Goal: Task Accomplishment & Management: Complete application form

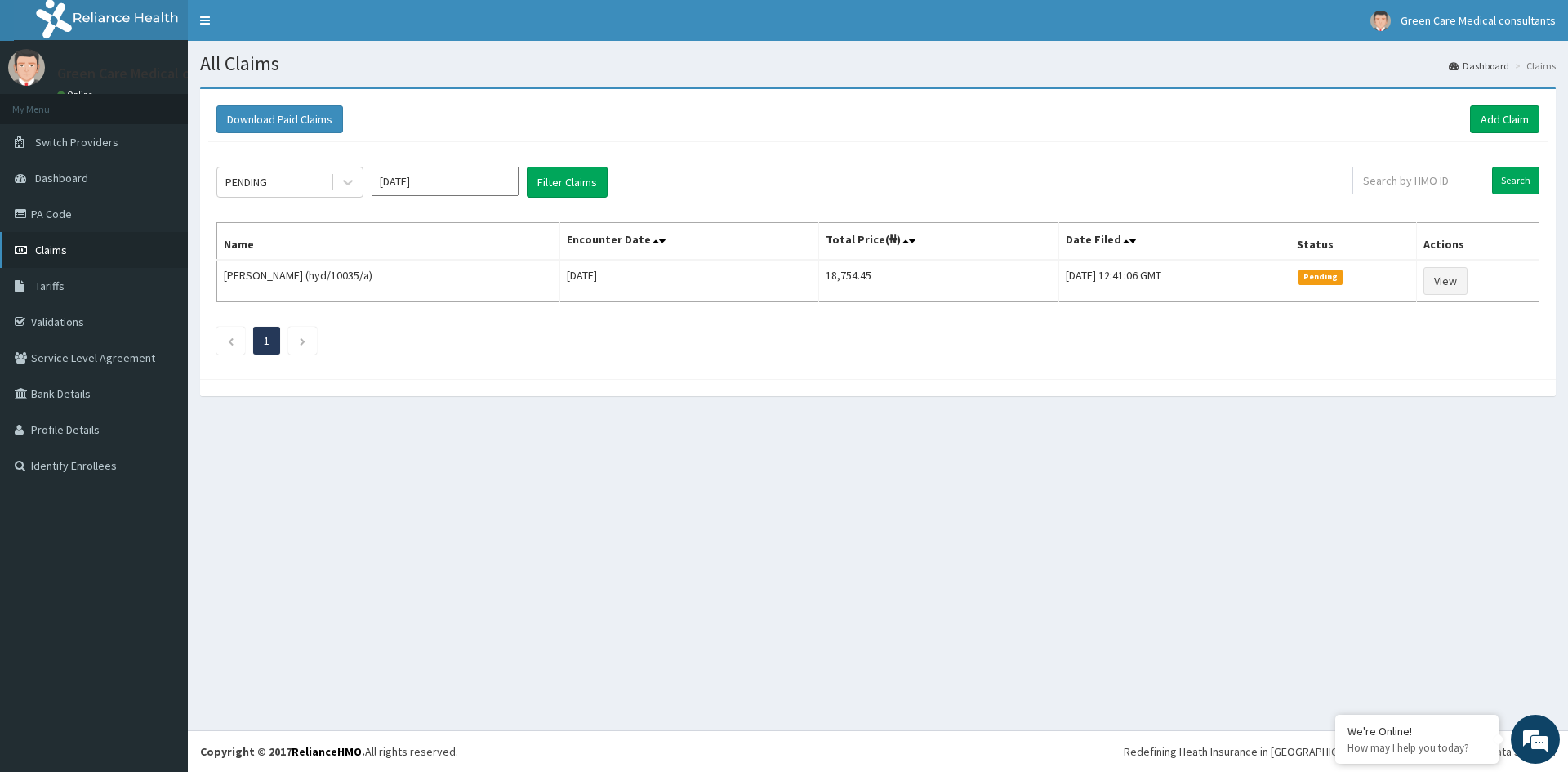
click at [50, 252] on span "Claims" at bounding box center [50, 249] width 31 height 14
click at [1421, 183] on input "text" at bounding box center [1419, 180] width 134 height 28
type input "acg/10159/a"
click at [1515, 184] on input "Search" at bounding box center [1516, 180] width 48 height 28
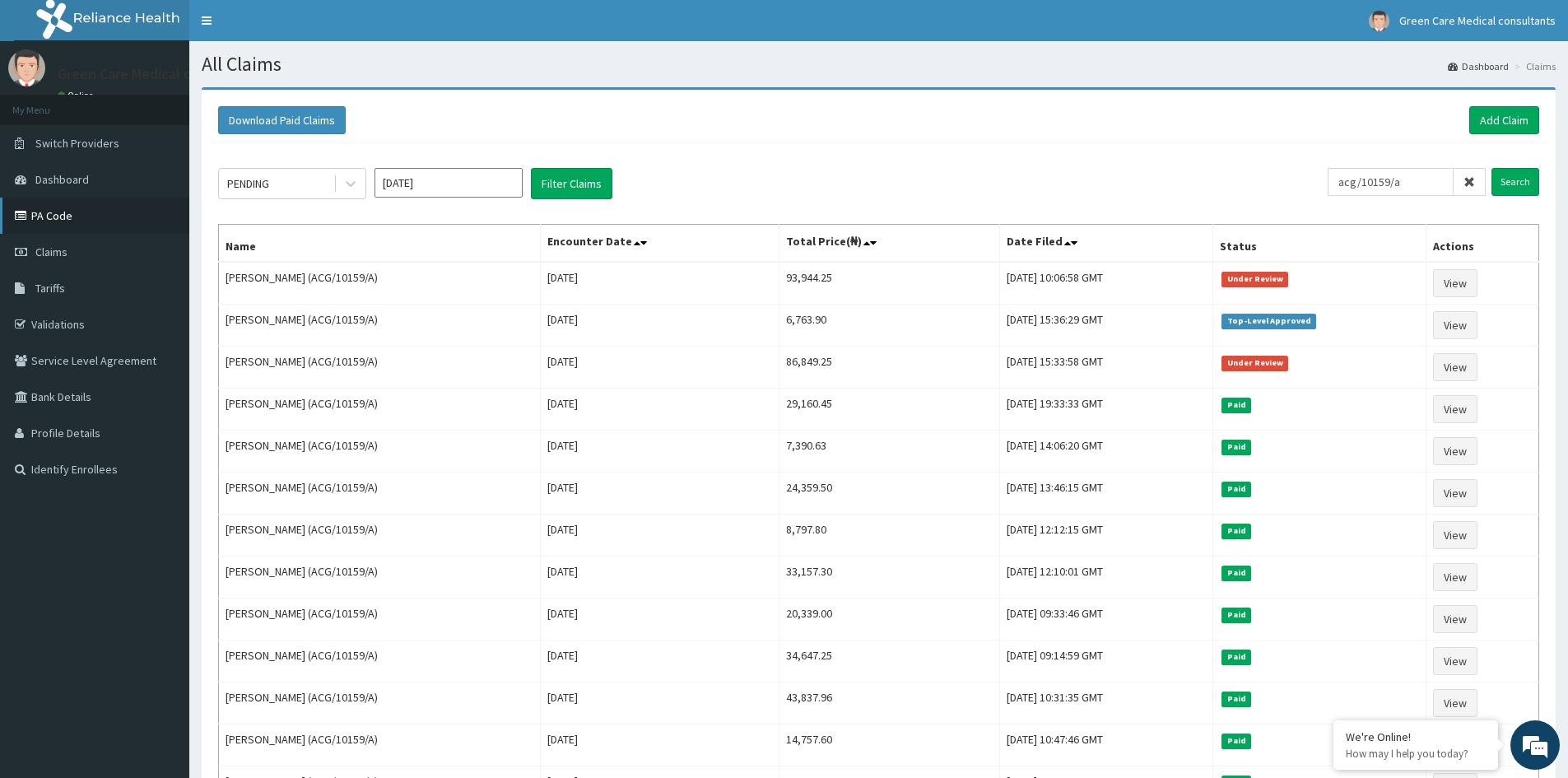
click at [41, 219] on link "PA Code" at bounding box center [94, 216] width 189 height 36
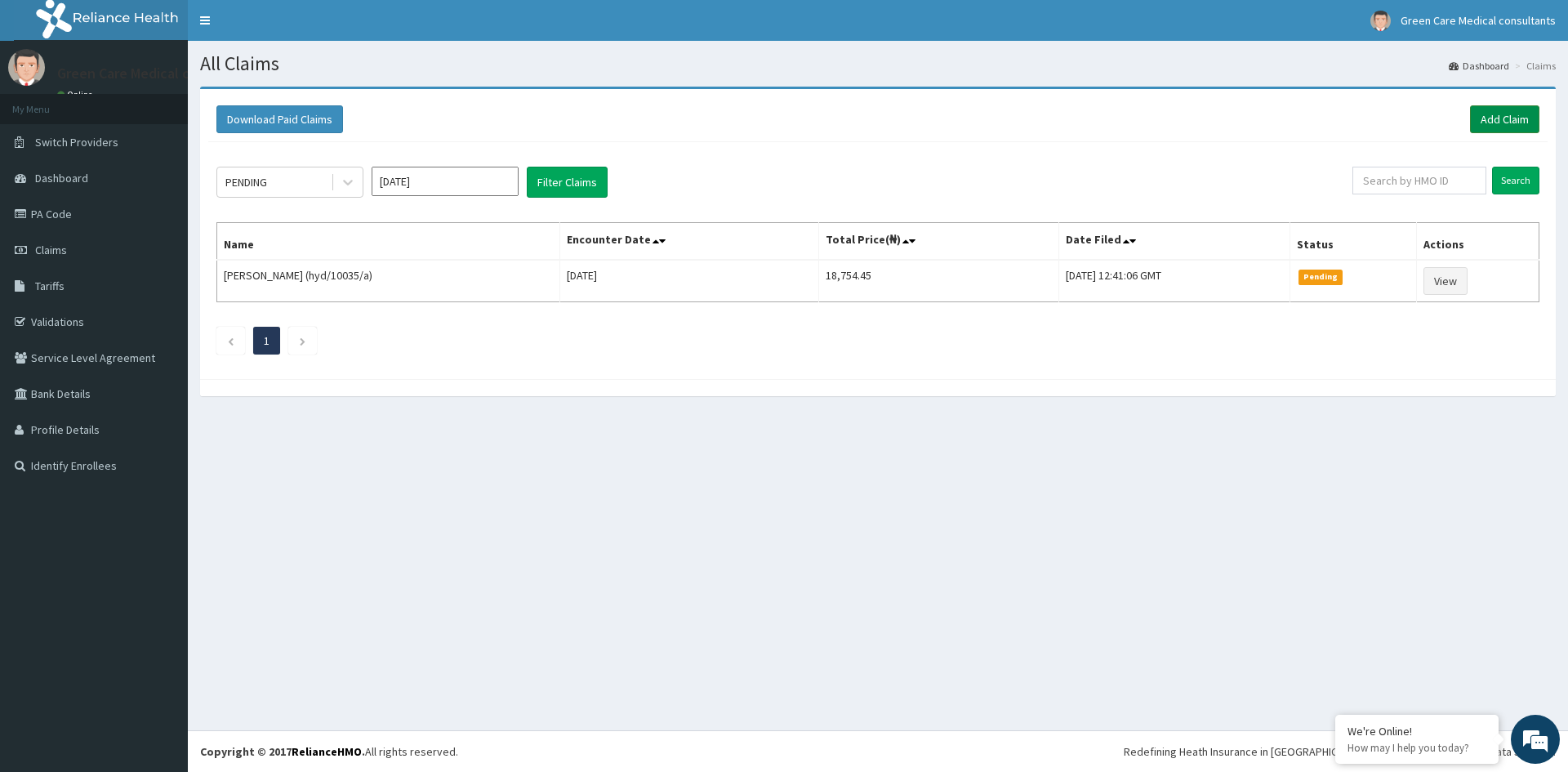
click at [1488, 118] on link "Add Claim" at bounding box center [1505, 119] width 70 height 28
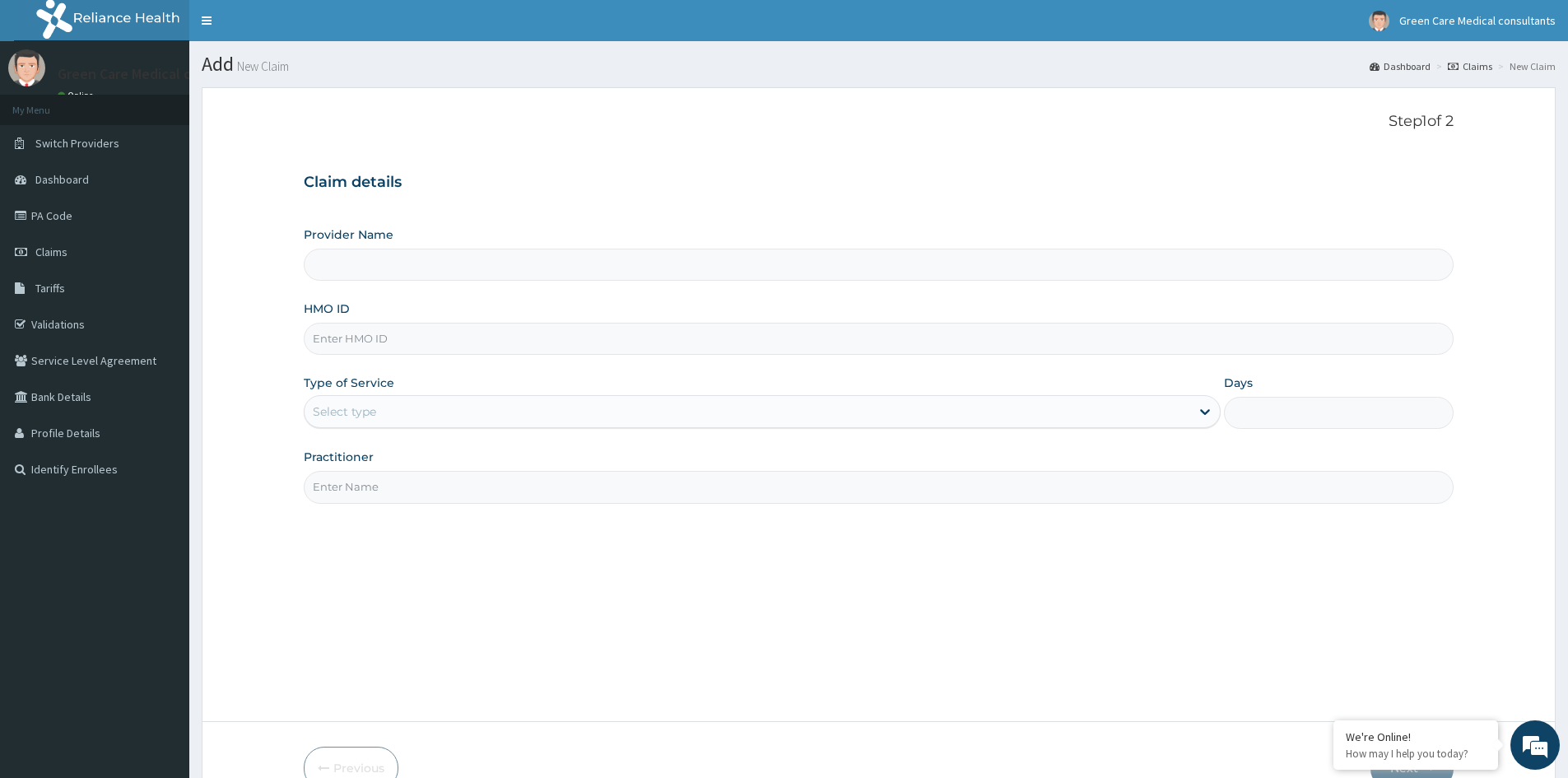
click at [388, 340] on input "HMO ID" at bounding box center [879, 338] width 1150 height 32
type input "Green Care Medical Consultants"
type input "ACG/10159/A"
click at [447, 415] on div "Select type" at bounding box center [748, 411] width 886 height 27
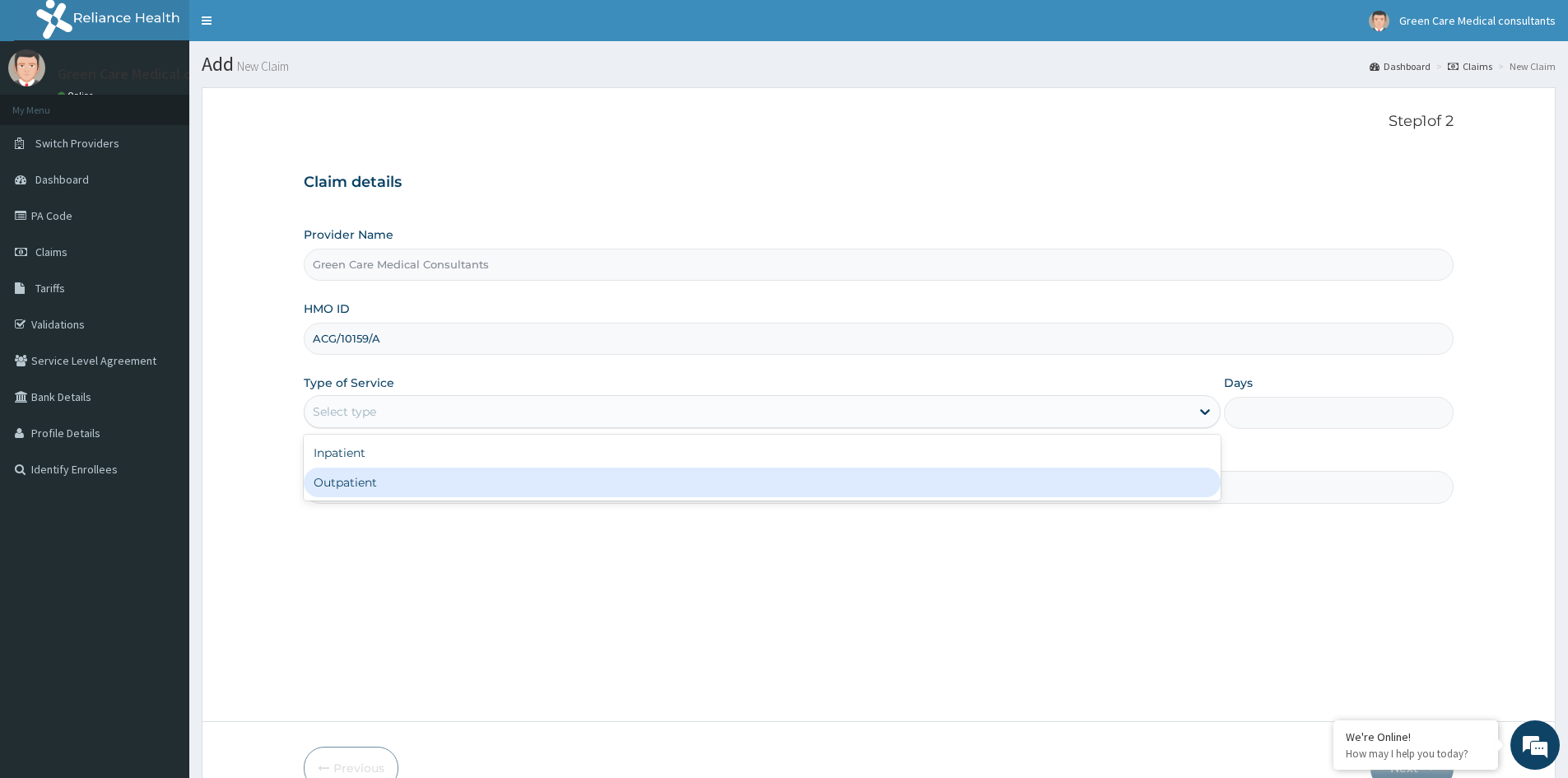
click at [337, 481] on div "Outpatient" at bounding box center [763, 482] width 917 height 30
type input "1"
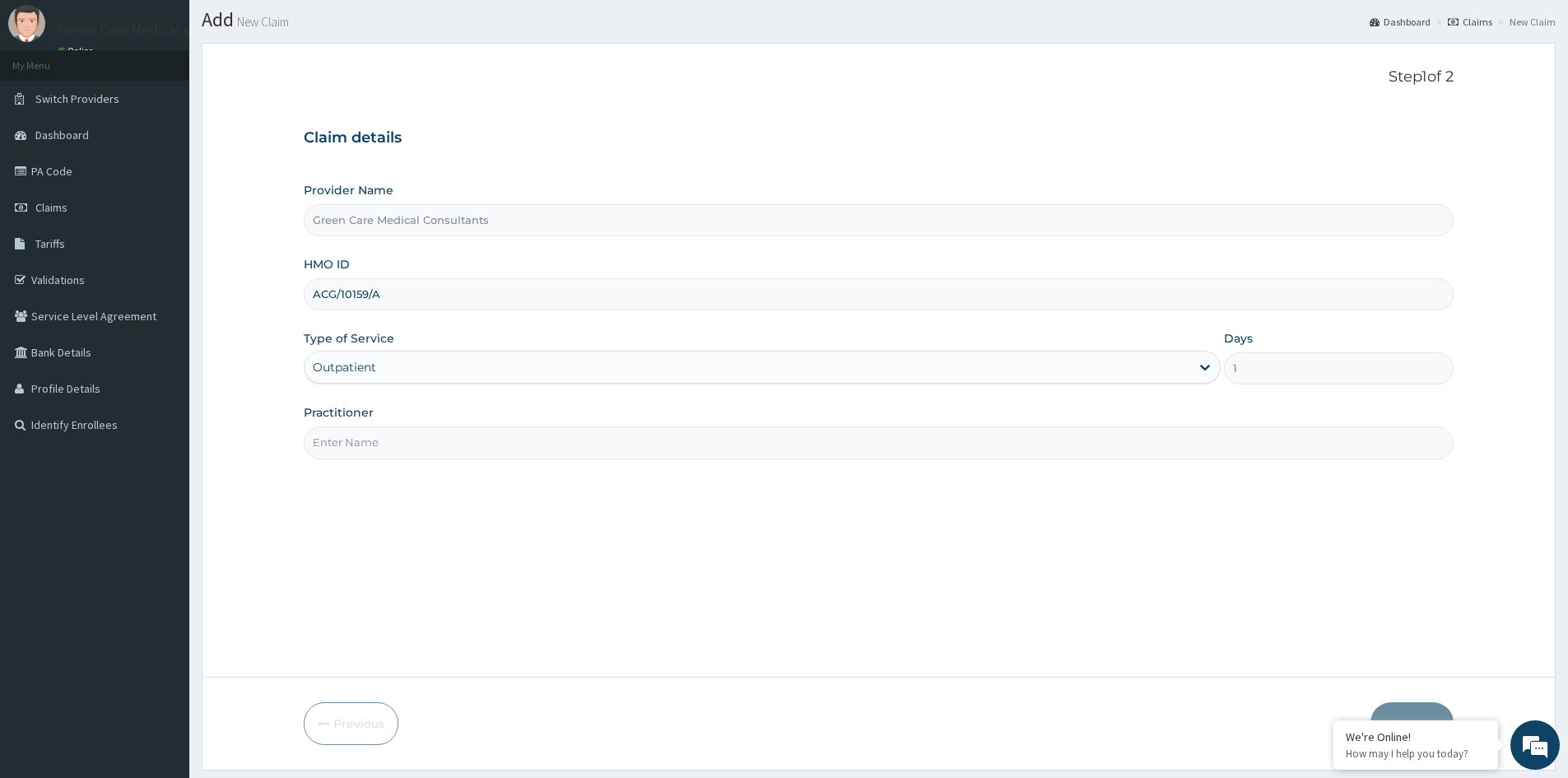
scroll to position [82, 0]
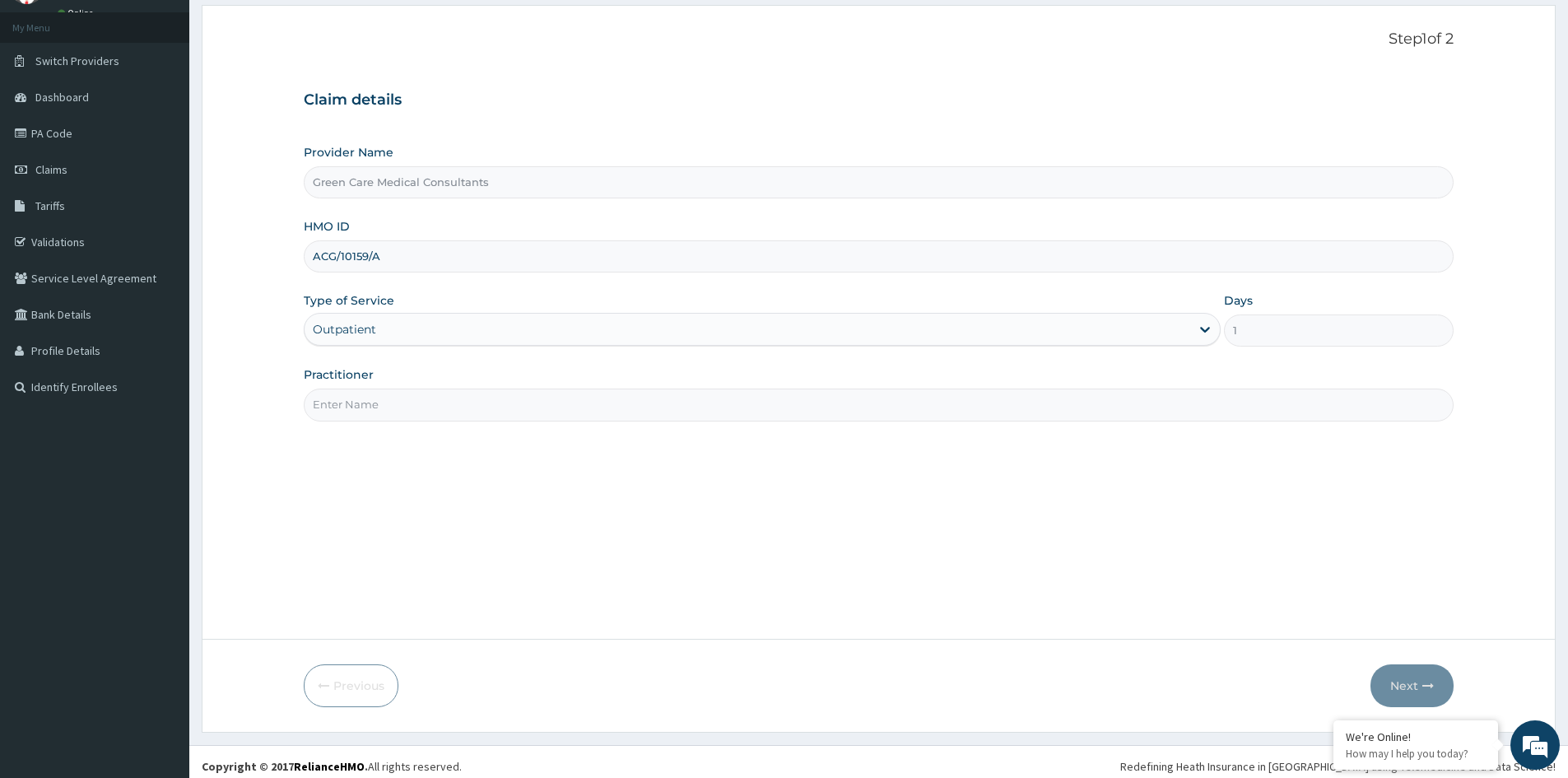
click at [613, 406] on input "Practitioner" at bounding box center [879, 404] width 1150 height 32
type input "DR COOKEY"
click at [1409, 688] on button "Next" at bounding box center [1412, 685] width 83 height 43
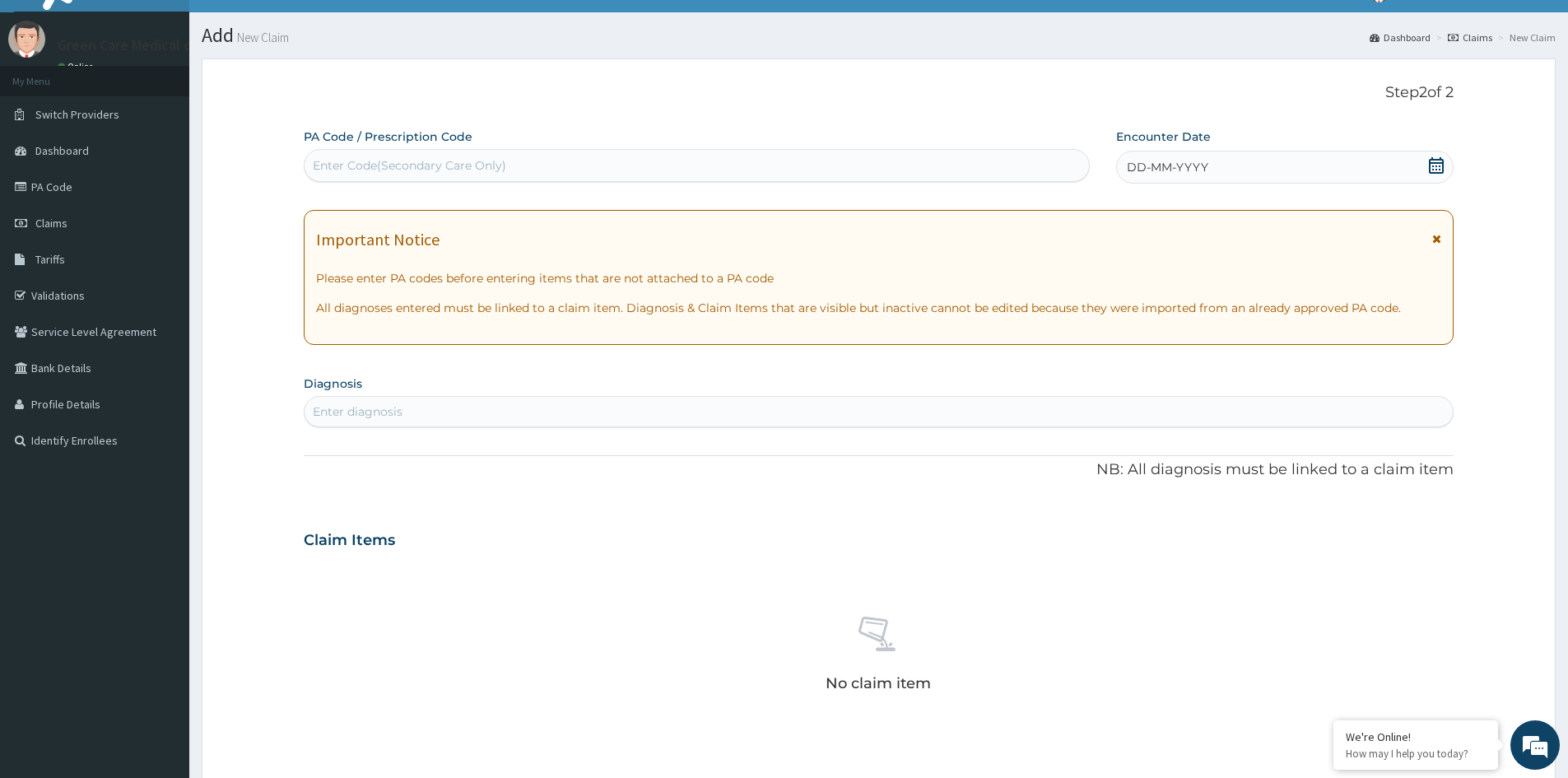
scroll to position [0, 0]
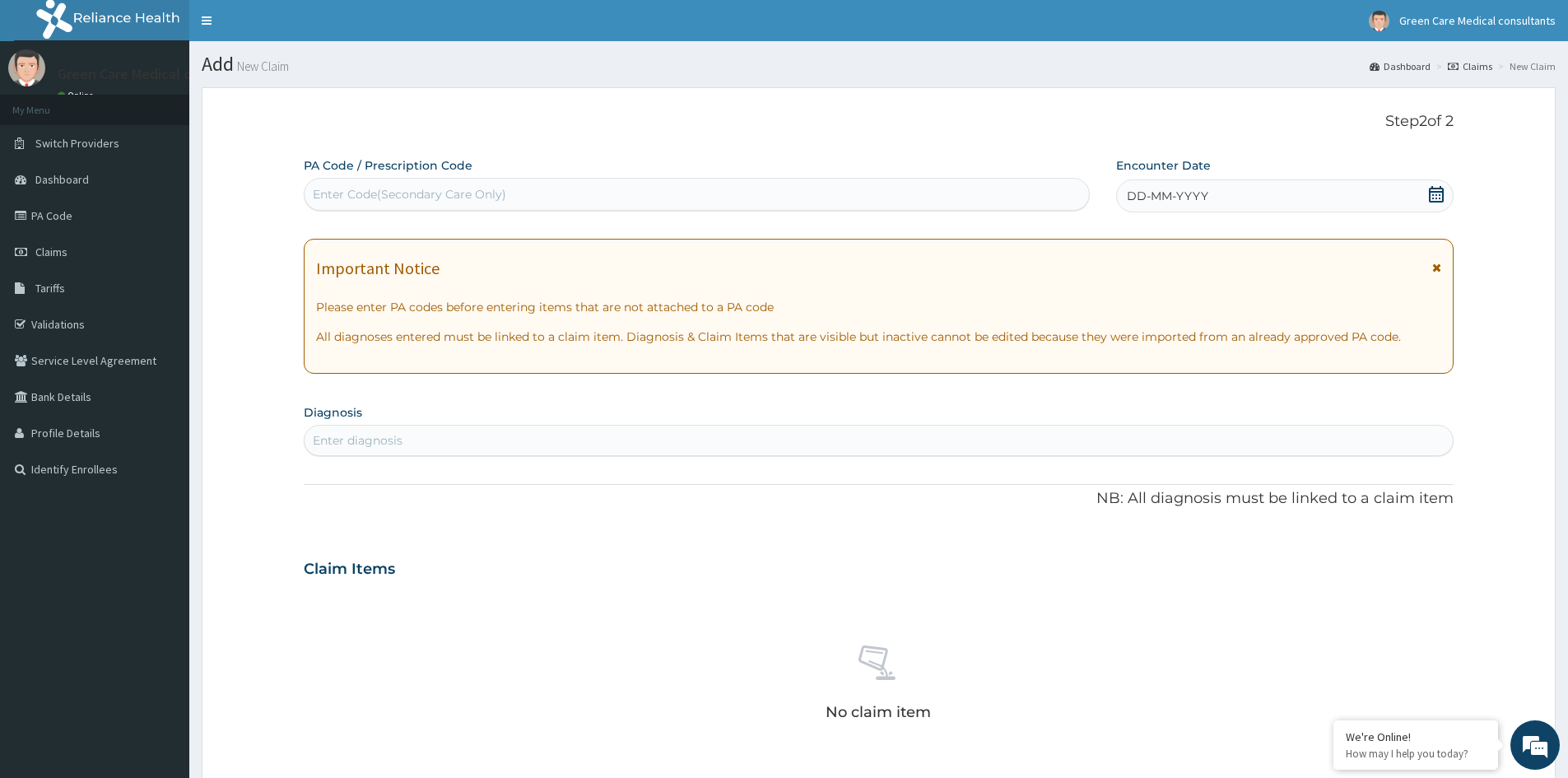
click at [566, 200] on div "Enter Code(Secondary Care Only)" at bounding box center [697, 194] width 785 height 27
paste input "PA/9D47E7"
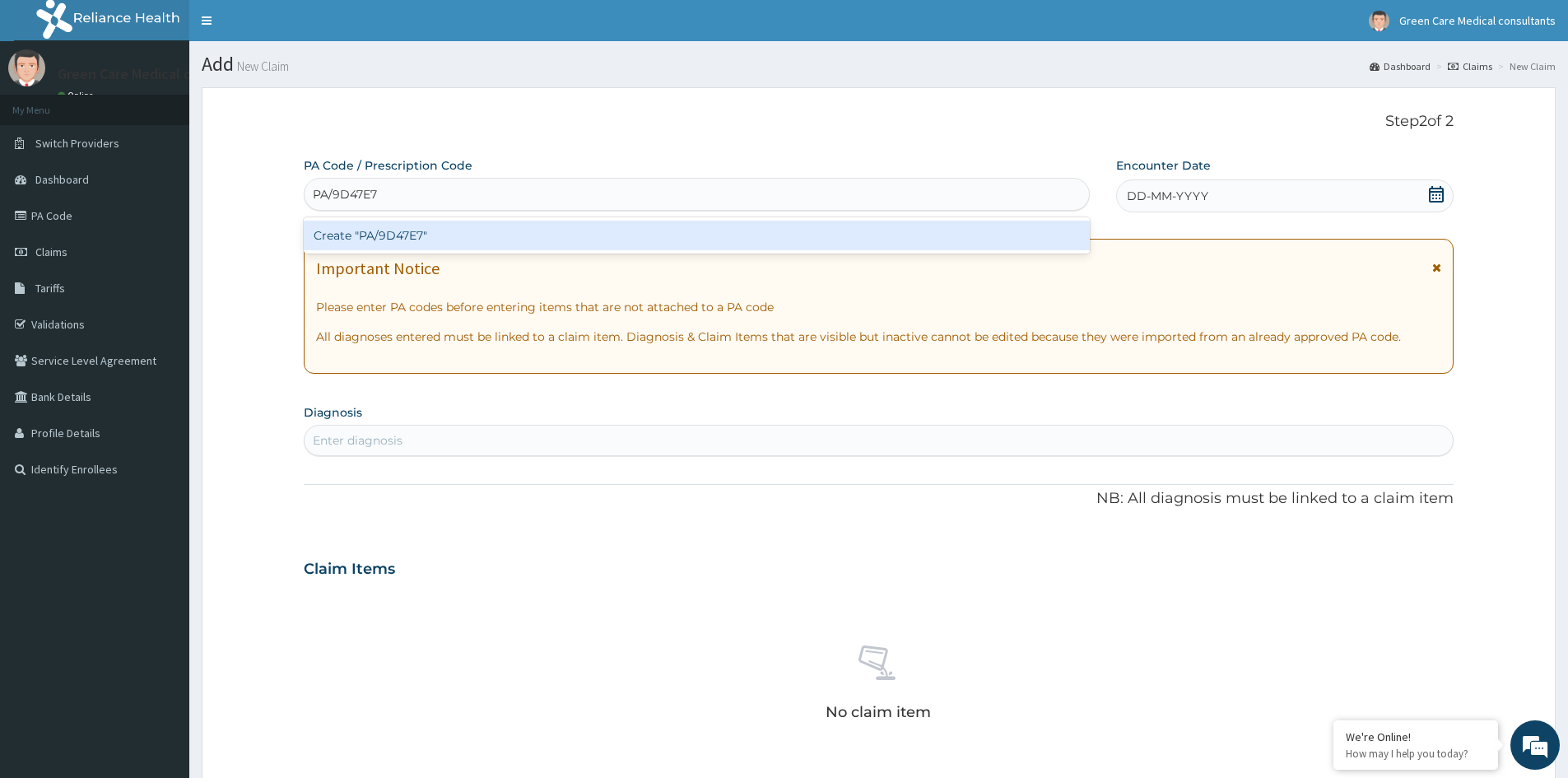
type input "PA/9D47E7"
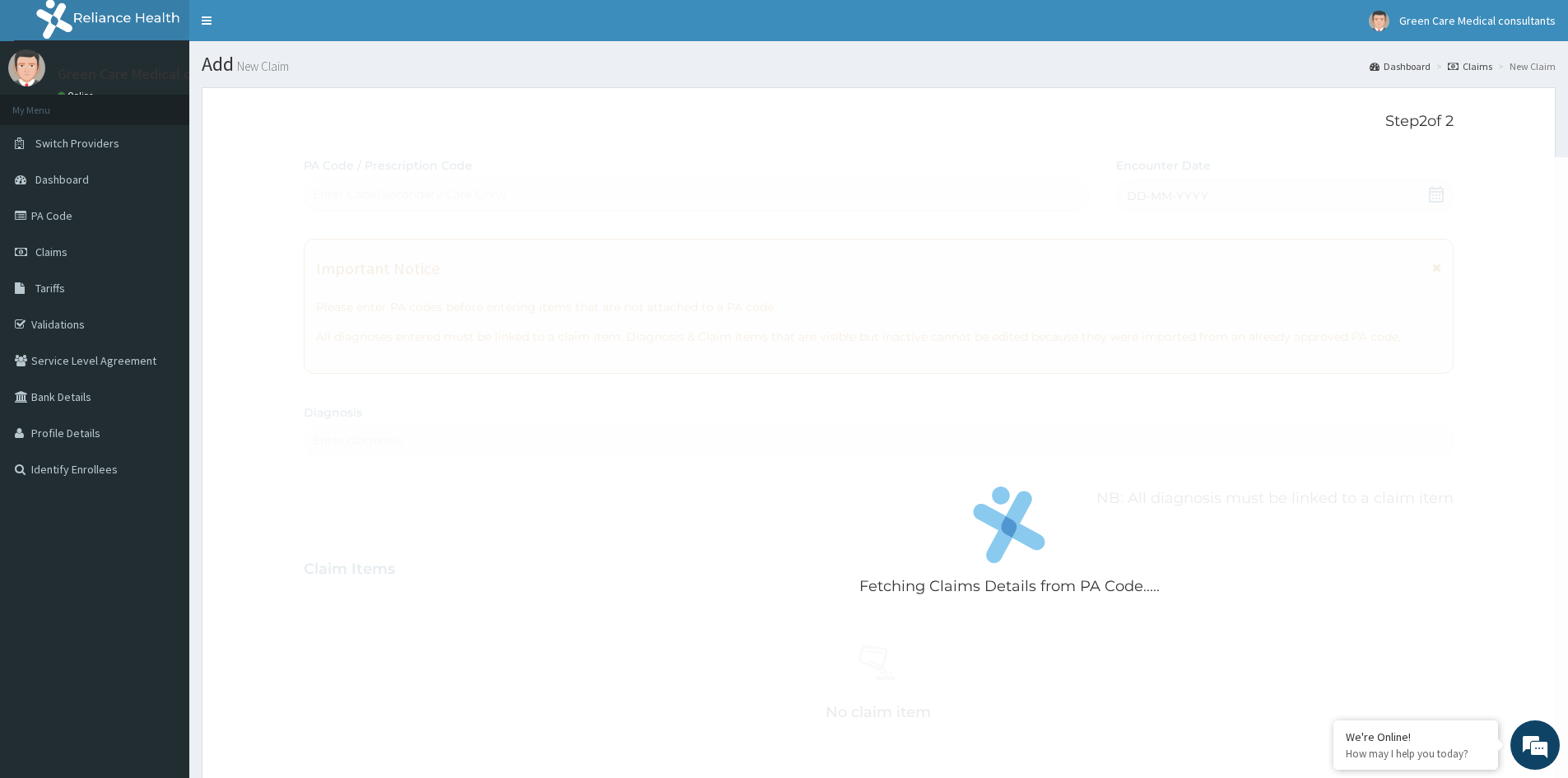
click at [619, 498] on div "Fetching Claims Details from PA Code..... PA Code / Prescription Code Enter Cod…" at bounding box center [879, 575] width 1150 height 835
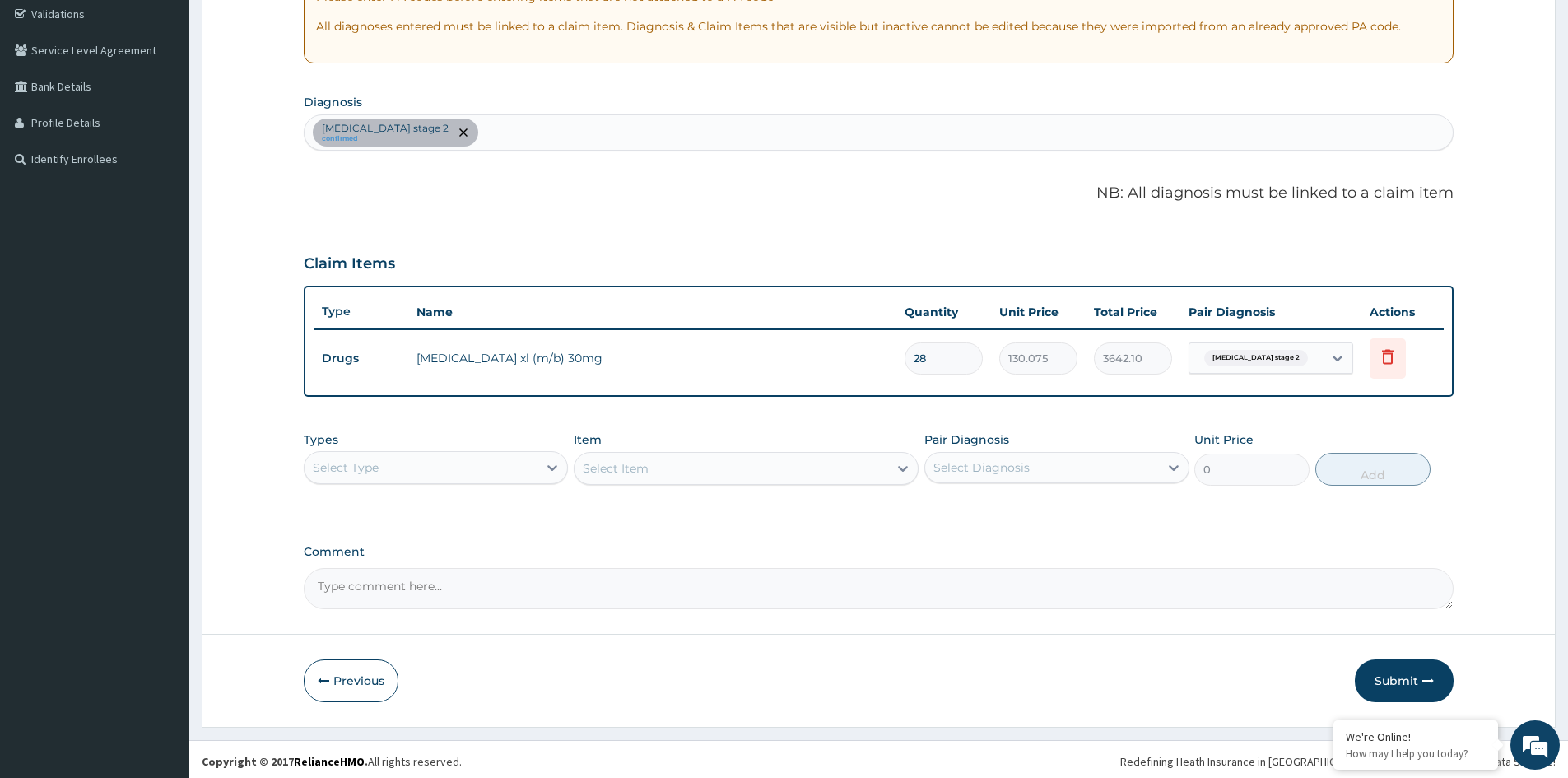
scroll to position [314, 0]
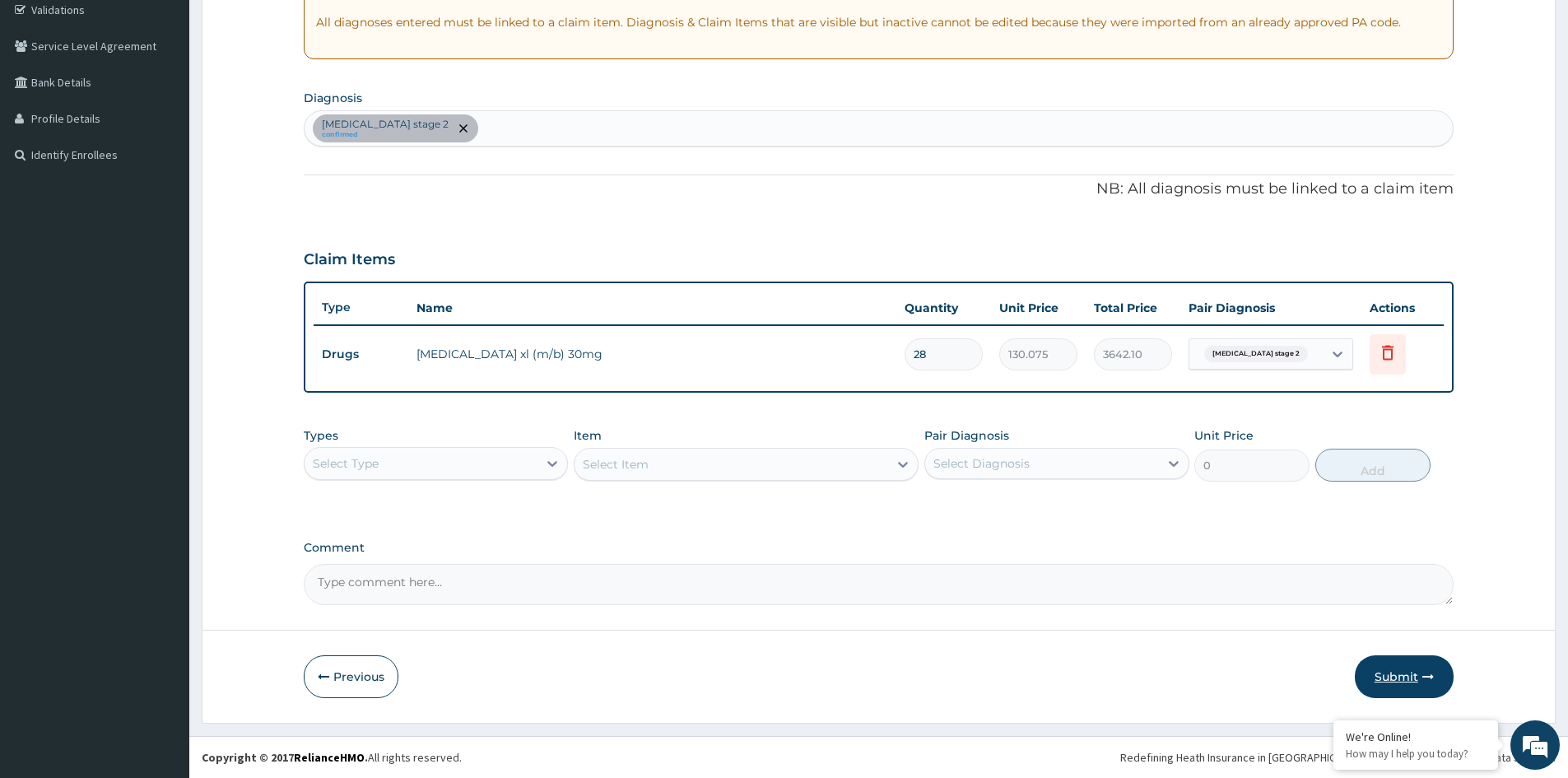
click at [1407, 671] on button "Submit" at bounding box center [1404, 677] width 99 height 43
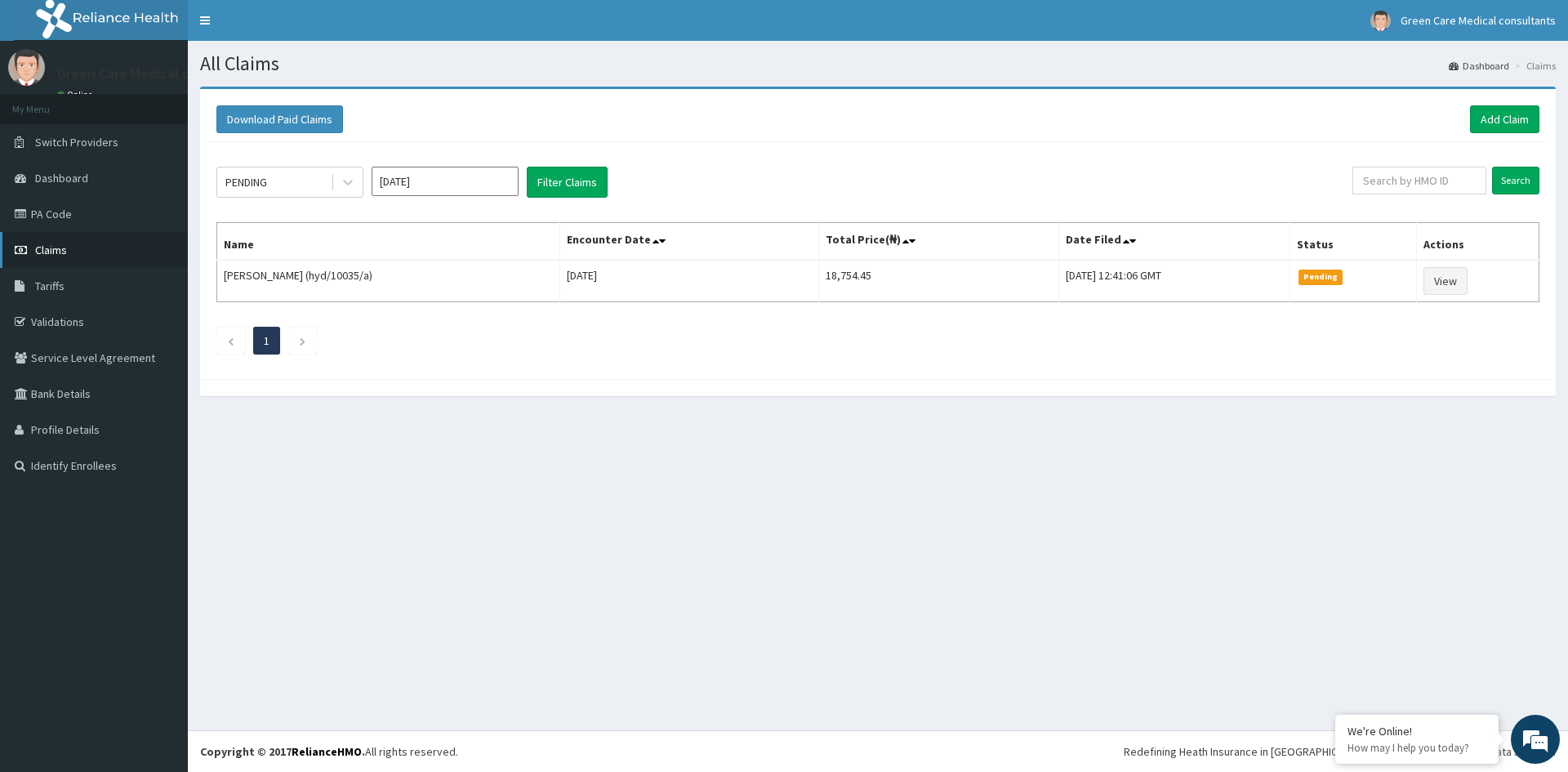
click at [48, 246] on span "Claims" at bounding box center [50, 249] width 31 height 14
click at [1408, 178] on input "text" at bounding box center [1419, 180] width 134 height 28
type input "ITX/10493/A"
click at [1514, 170] on input "Search" at bounding box center [1516, 180] width 48 height 28
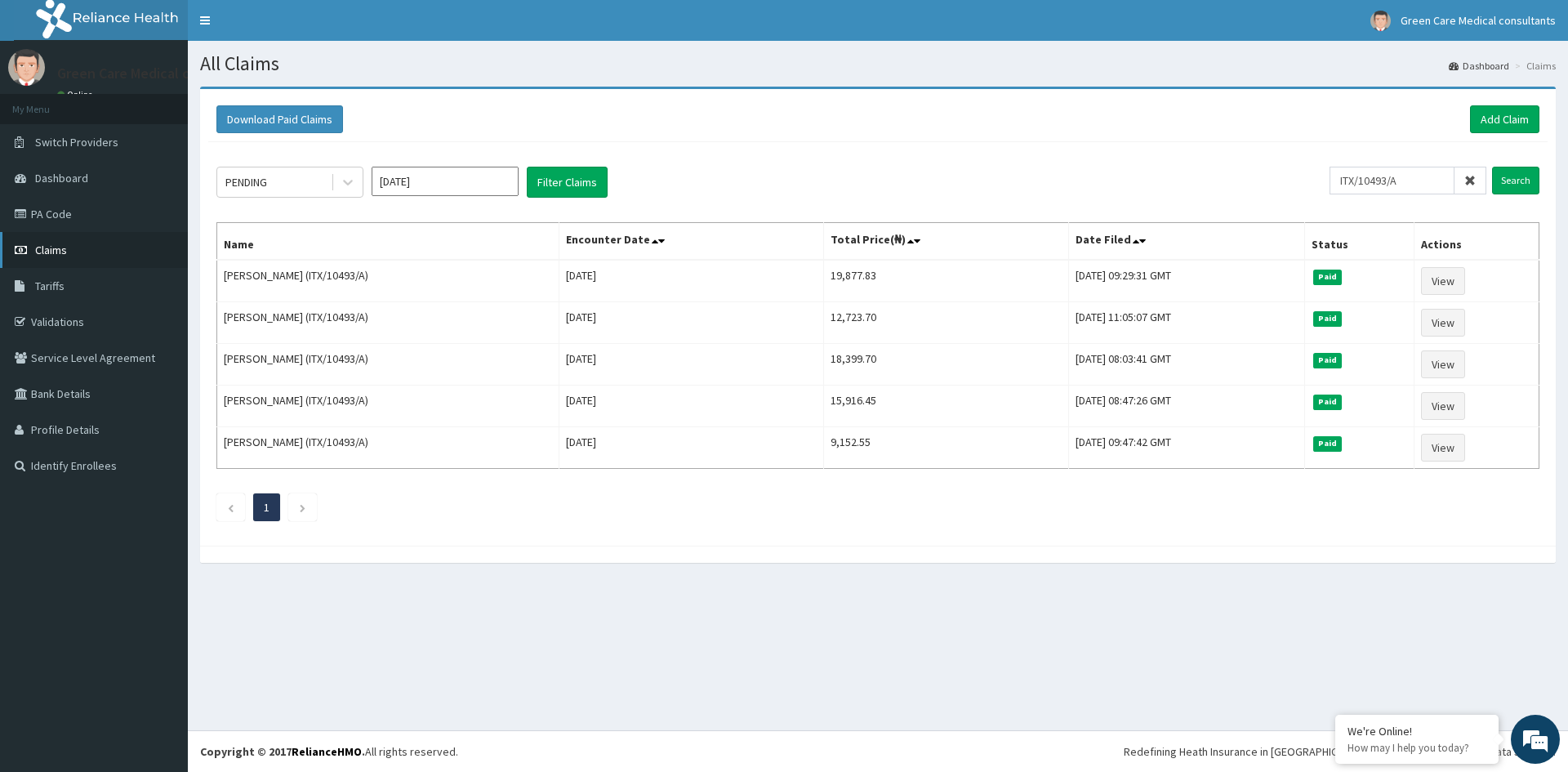
click at [48, 249] on span "Claims" at bounding box center [50, 249] width 31 height 14
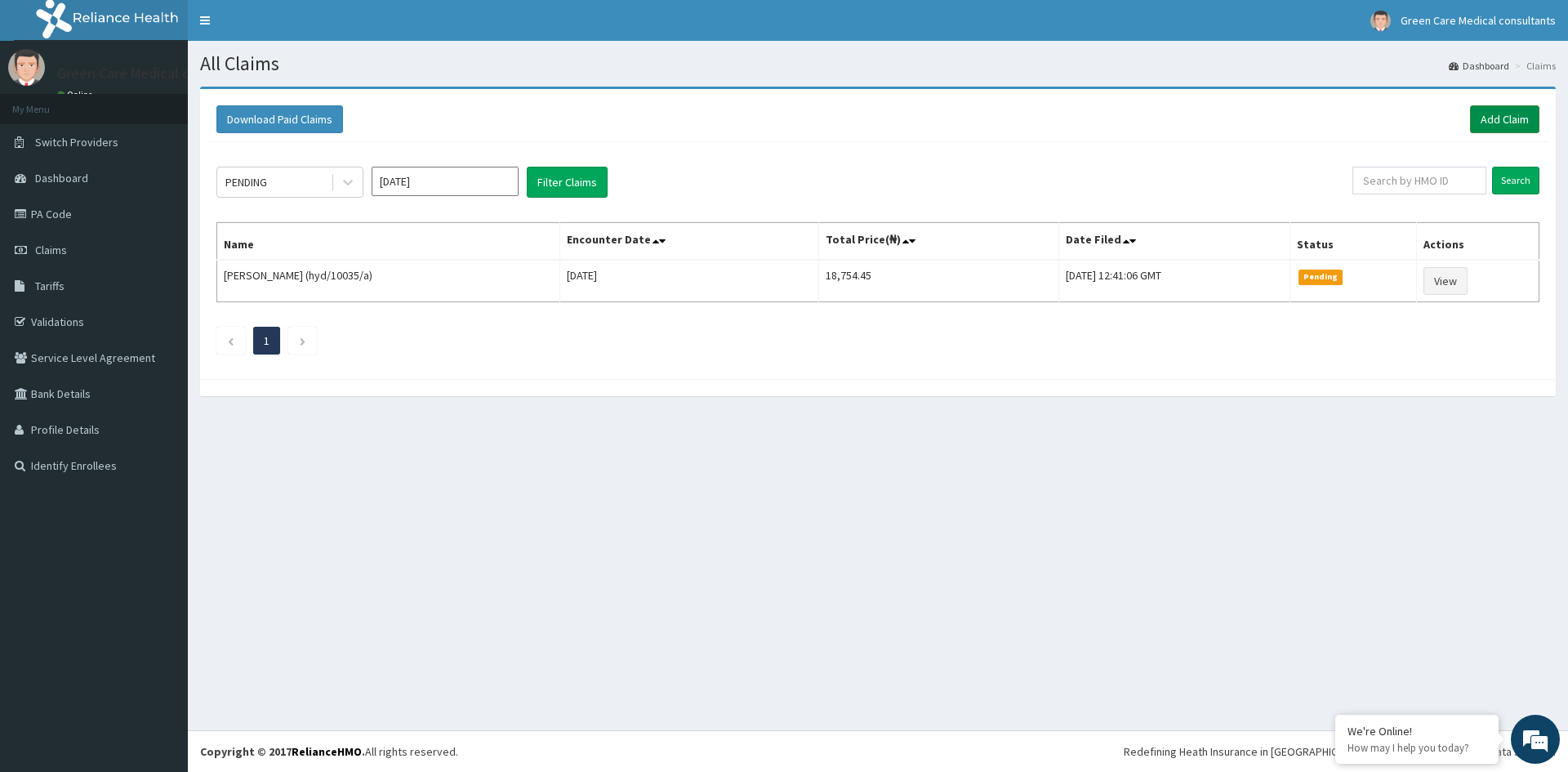
click at [1507, 120] on link "Add Claim" at bounding box center [1505, 119] width 70 height 28
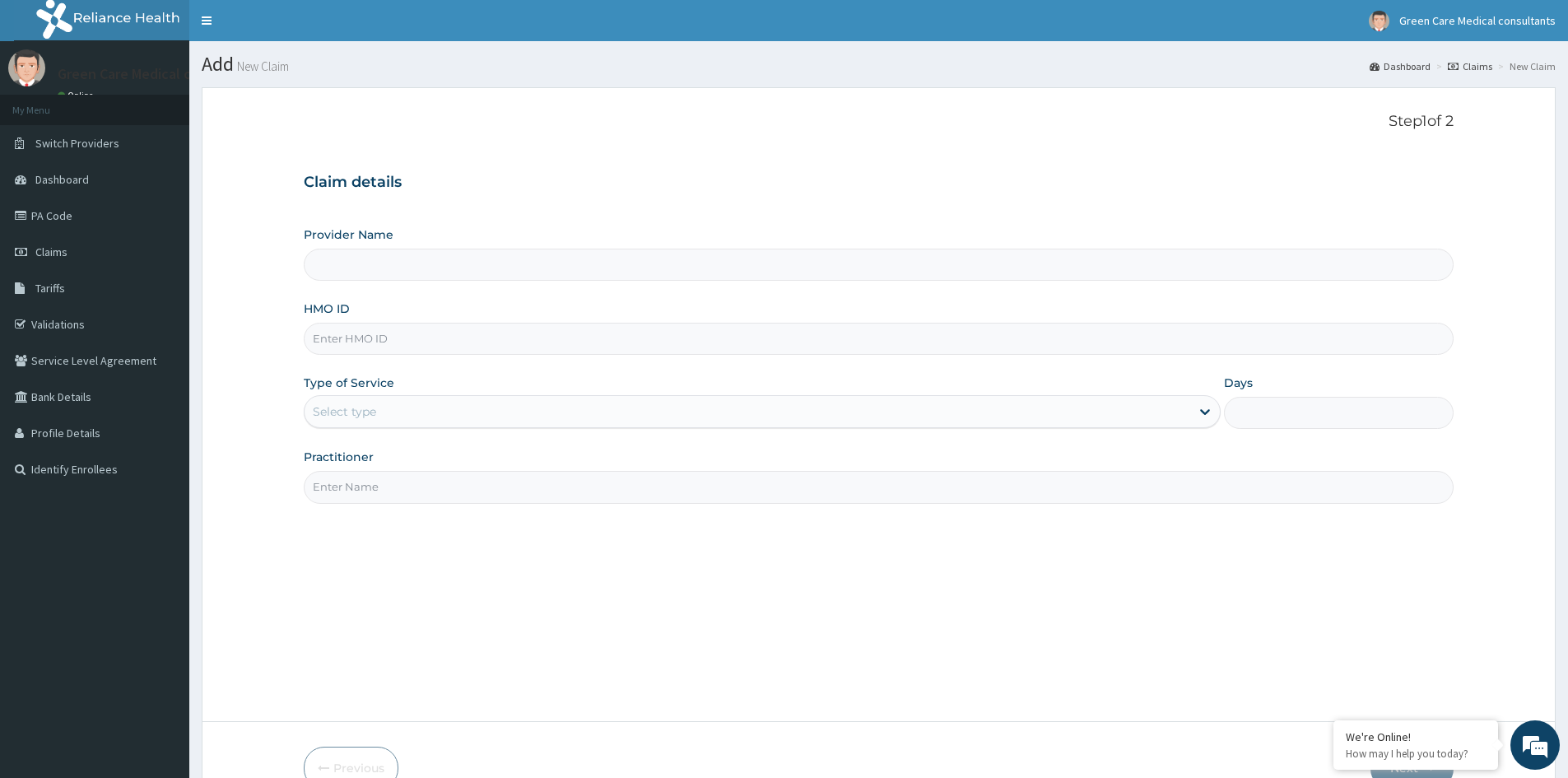
click at [396, 340] on input "HMO ID" at bounding box center [879, 338] width 1150 height 32
type input "Green Care Medical Consultants"
type input "ITX/10493/A"
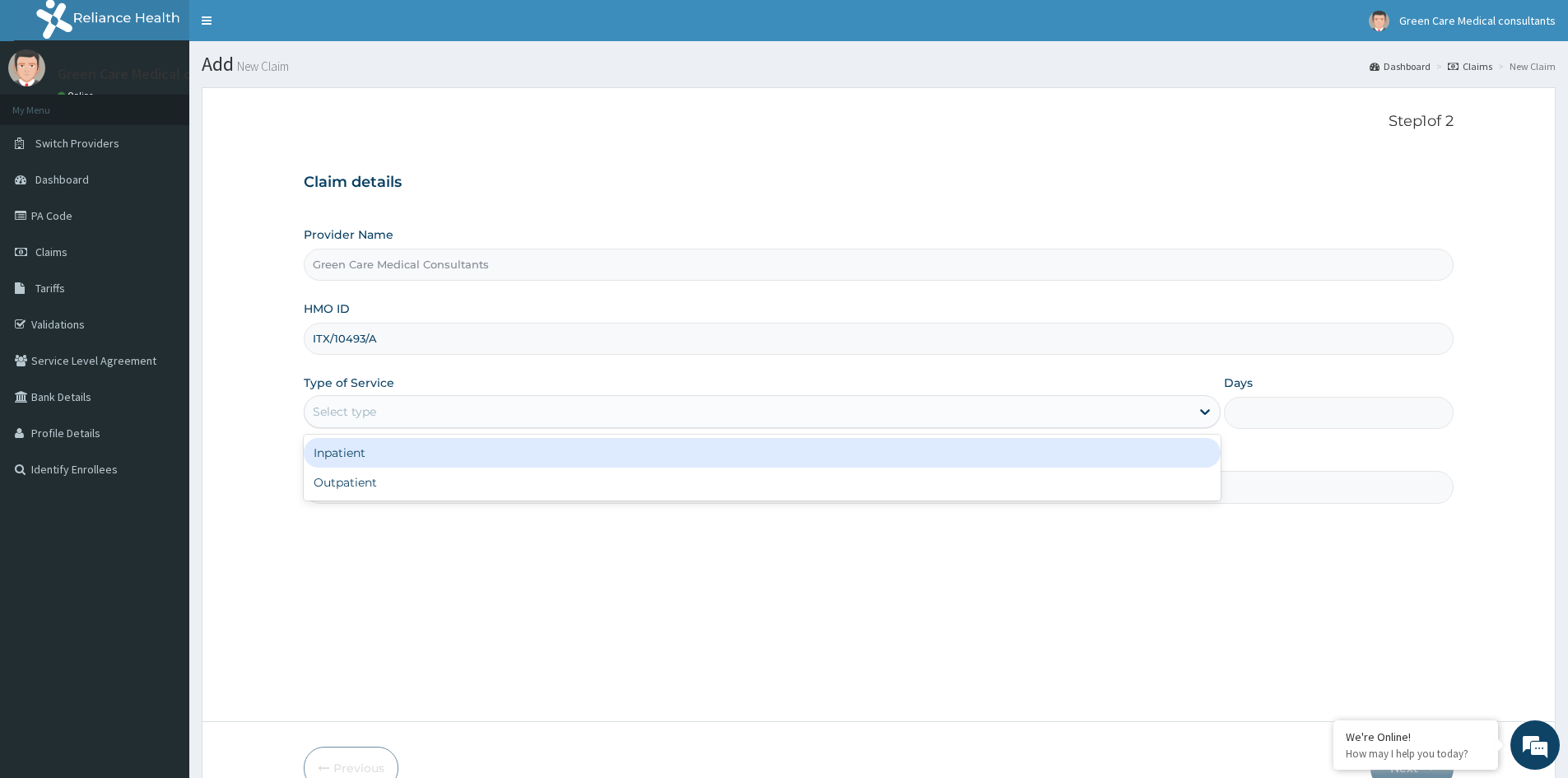
click at [405, 412] on div "Select type" at bounding box center [748, 411] width 886 height 27
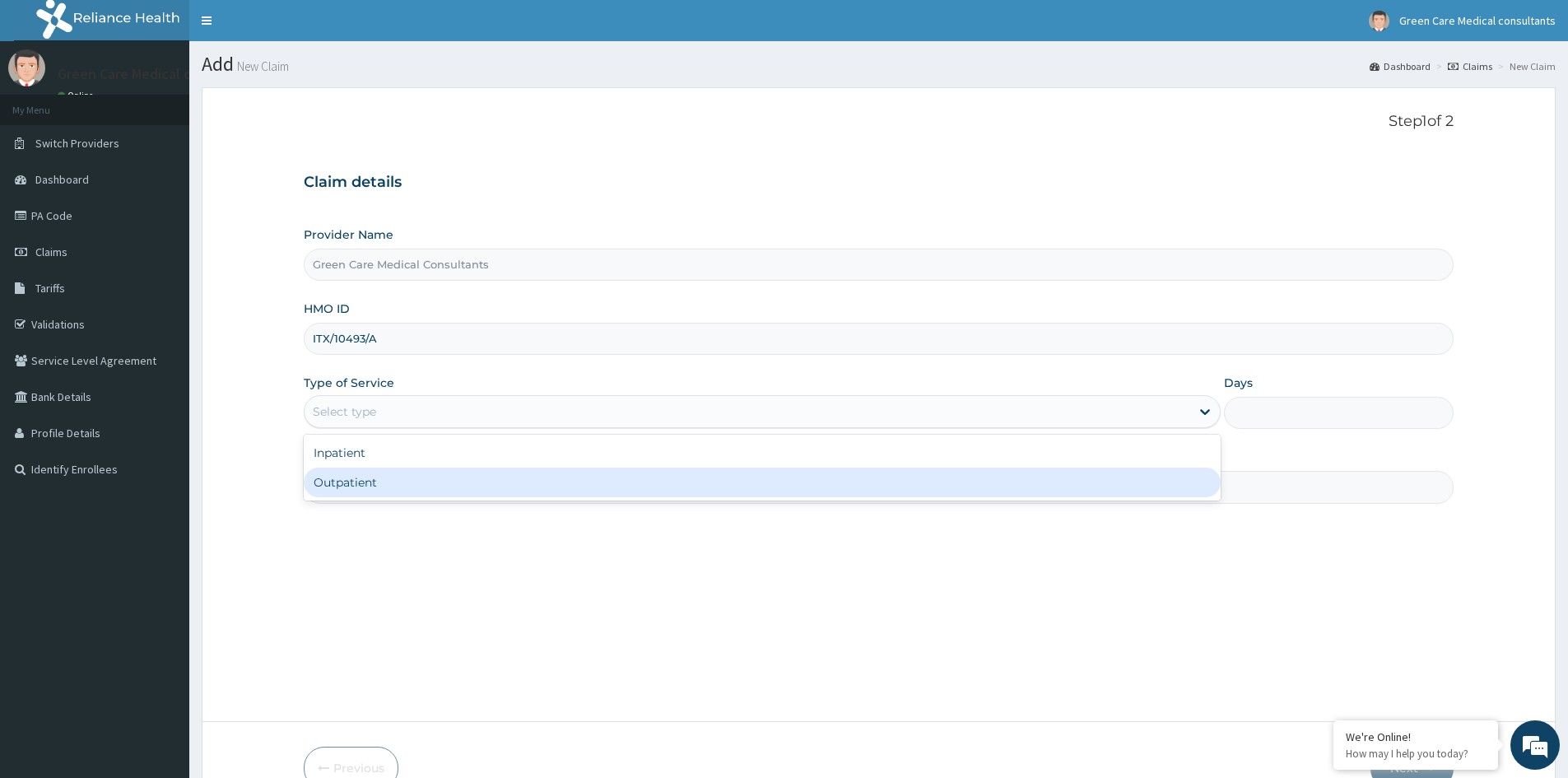
click at [367, 481] on div "Outpatient" at bounding box center [763, 482] width 917 height 30
type input "1"
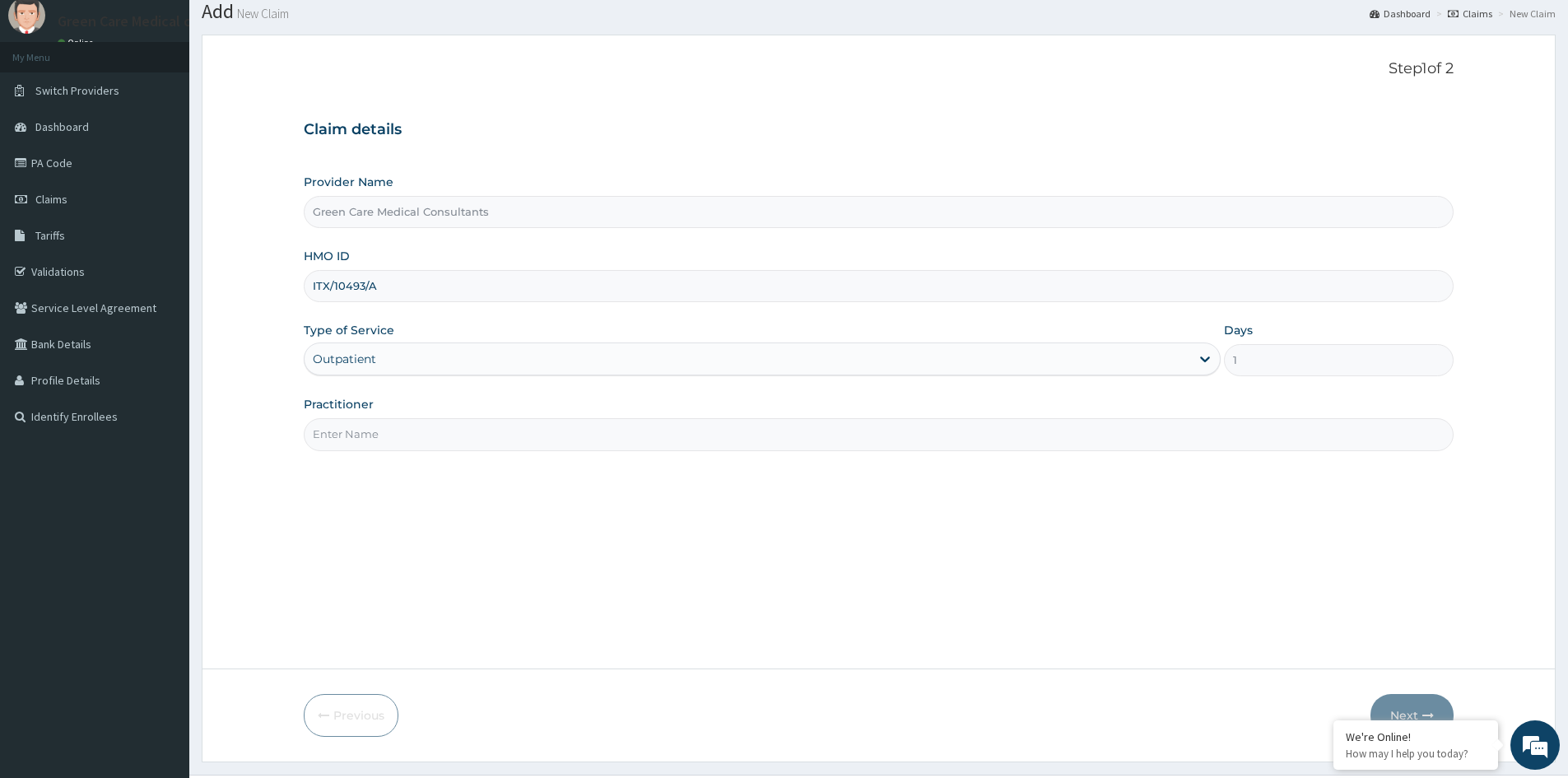
scroll to position [82, 0]
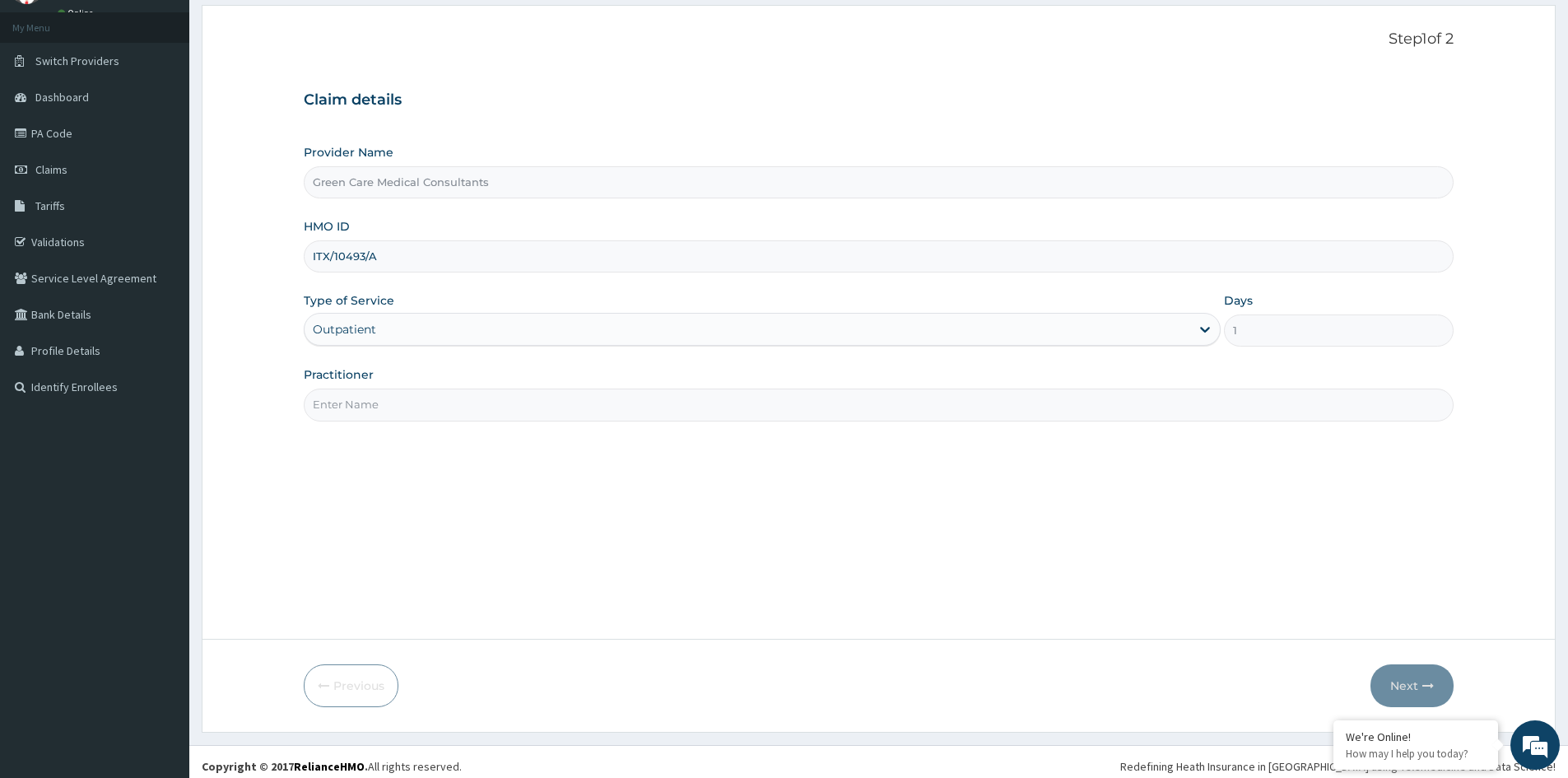
click at [585, 410] on input "Practitioner" at bounding box center [879, 404] width 1150 height 32
click at [360, 401] on input "DR COOEY" at bounding box center [879, 404] width 1150 height 32
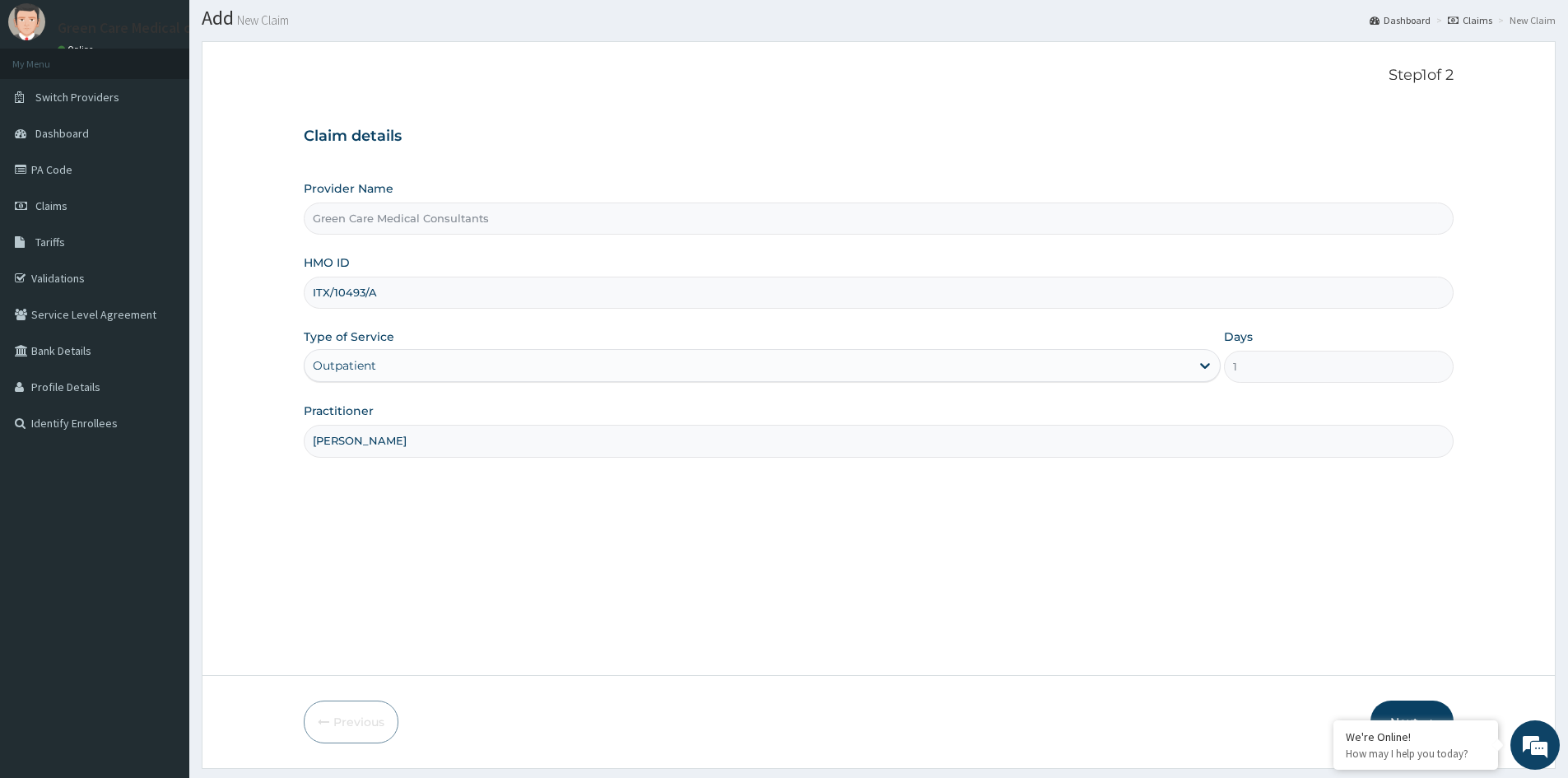
scroll to position [92, 0]
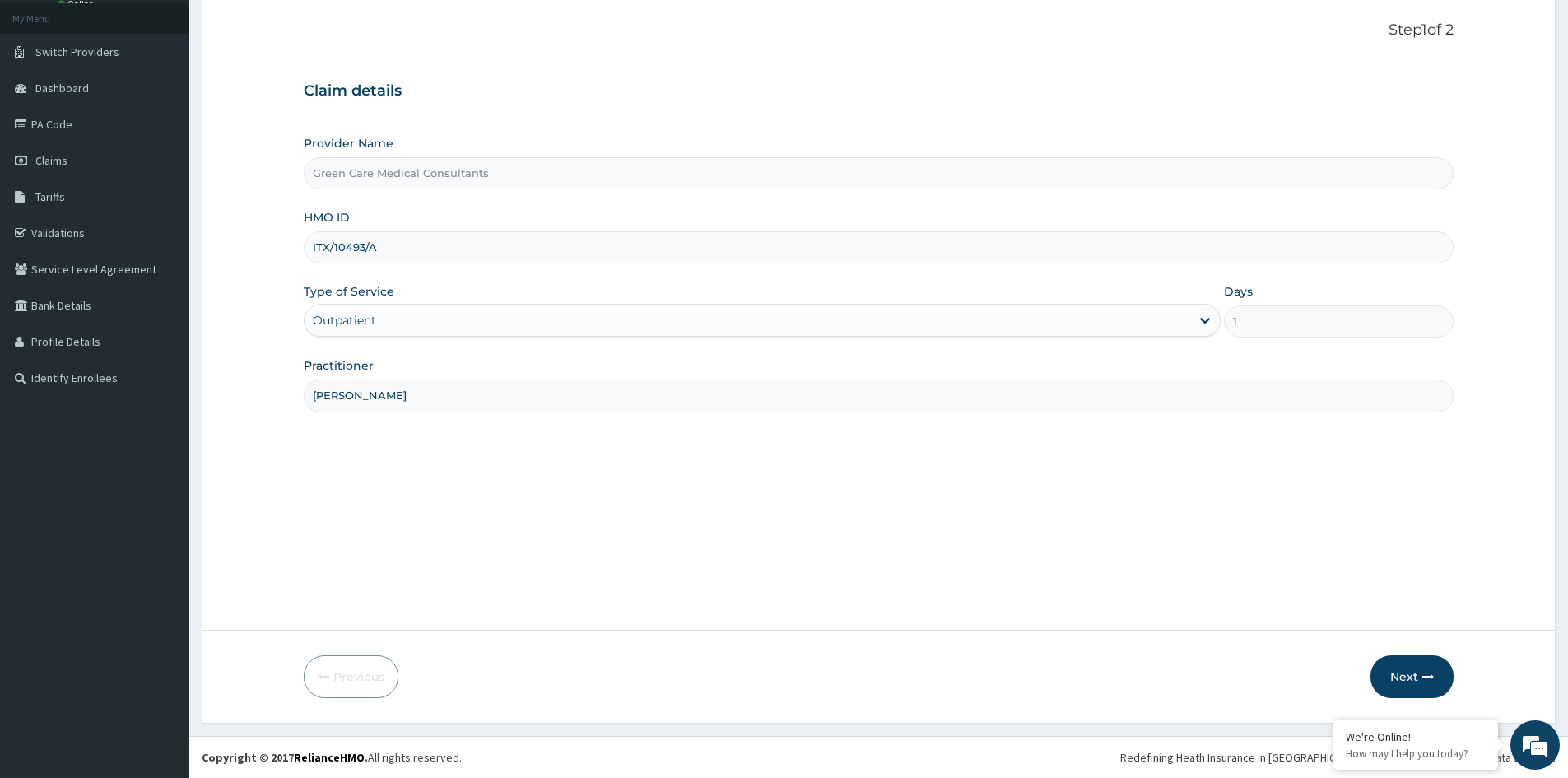
type input "DR COOKEY"
click at [1405, 673] on button "Next" at bounding box center [1412, 677] width 83 height 43
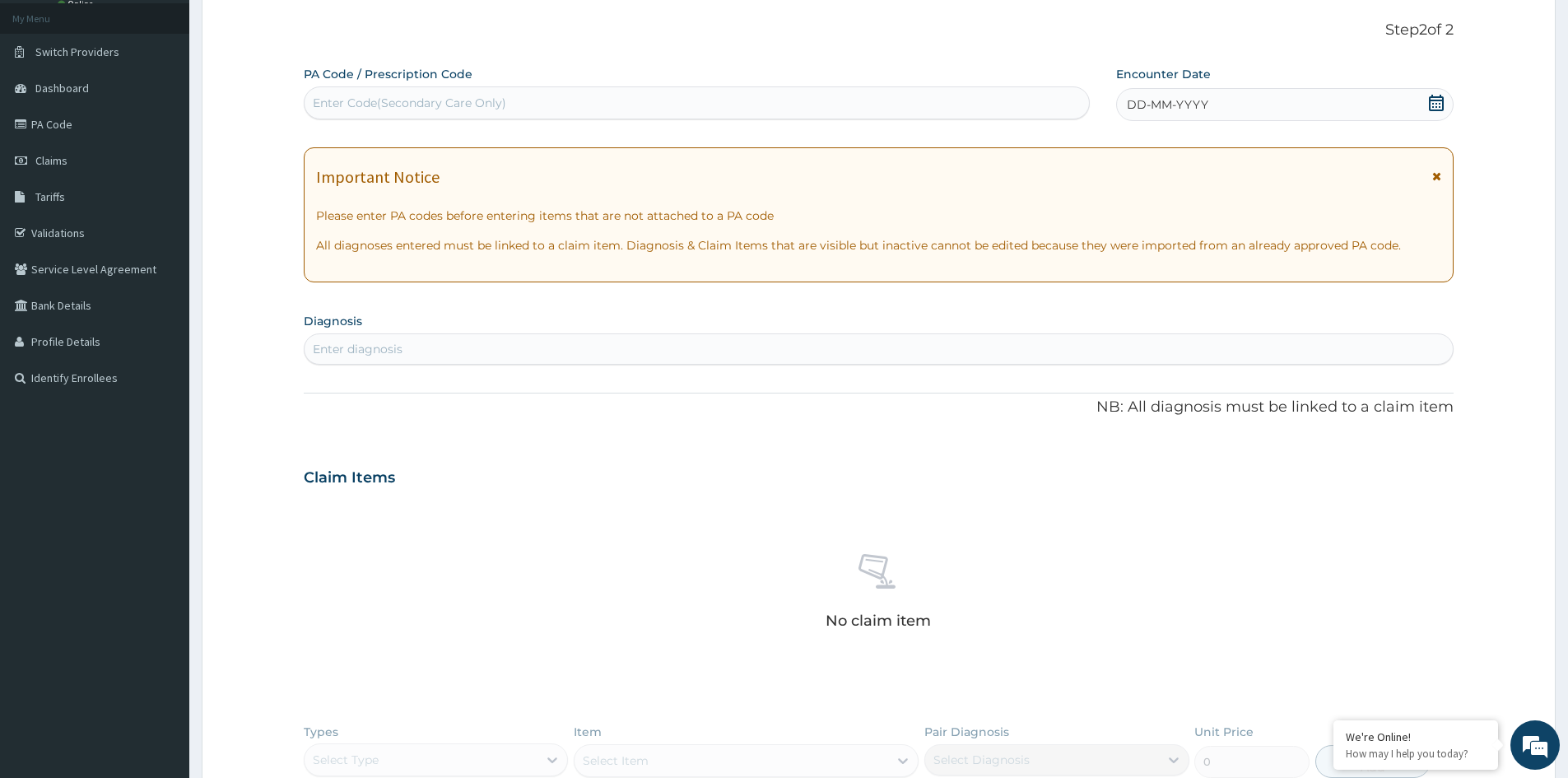
click at [1437, 99] on icon at bounding box center [1436, 103] width 16 height 16
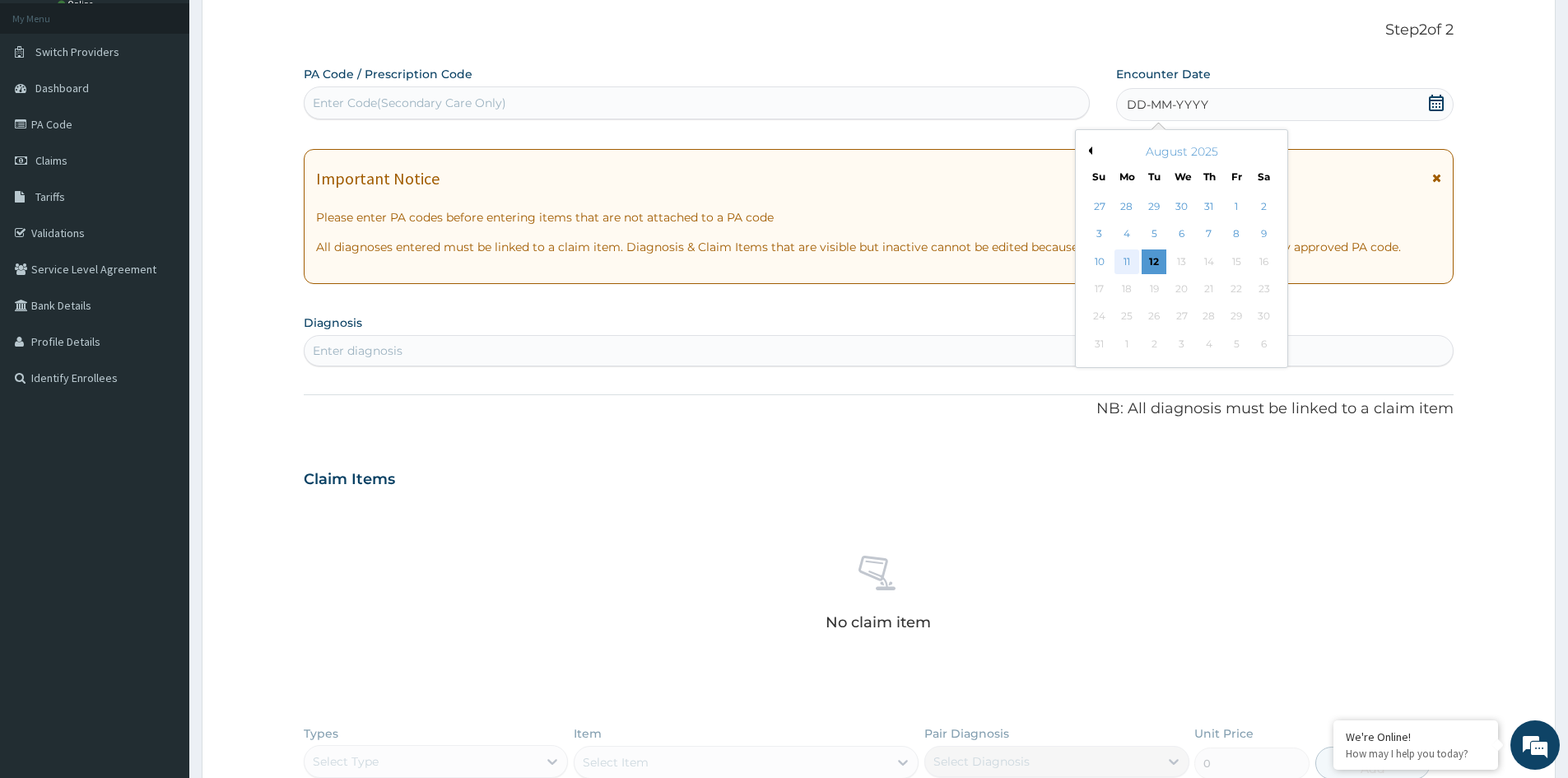
click at [1128, 263] on div "11" at bounding box center [1127, 261] width 25 height 25
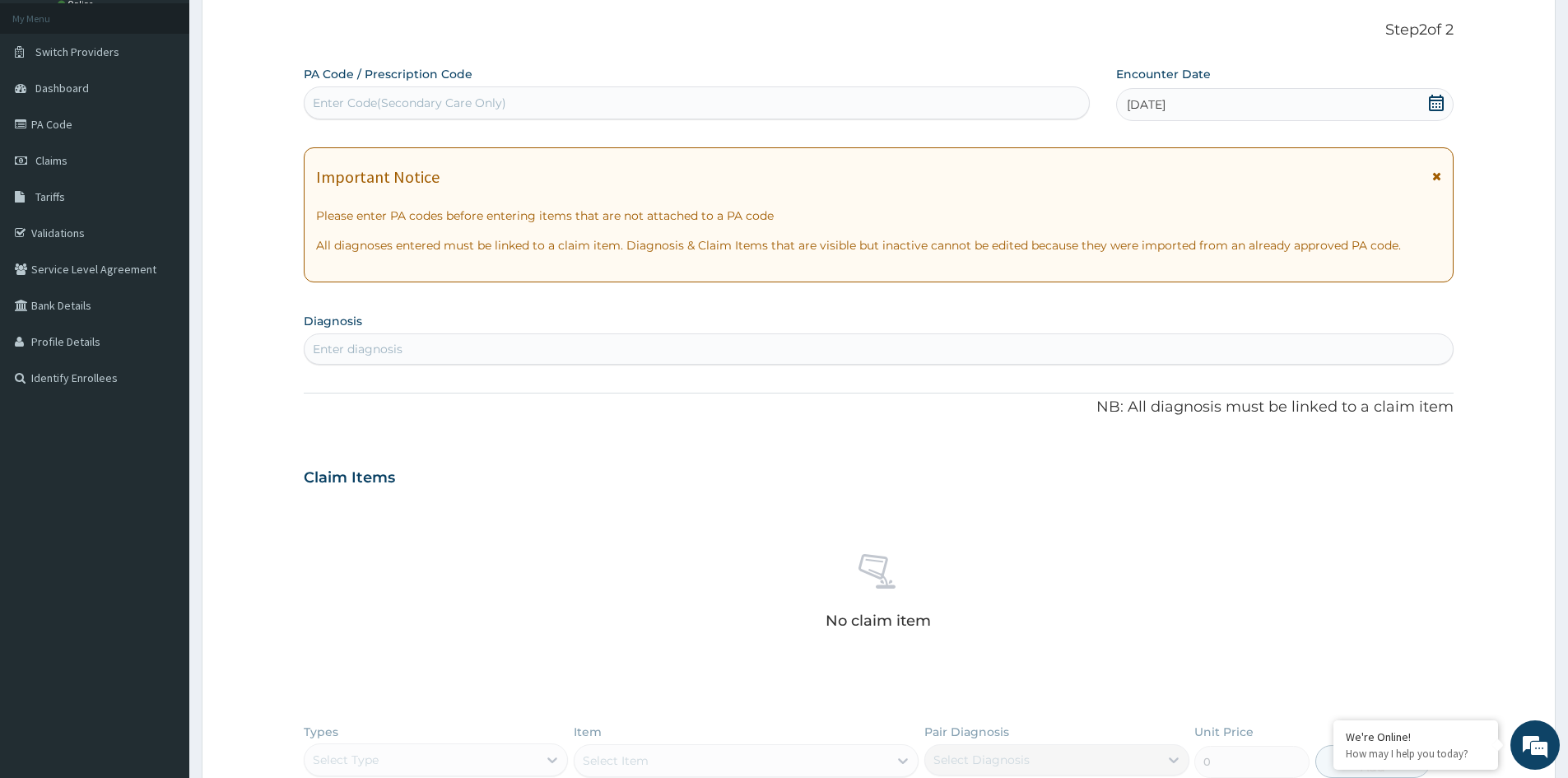
click at [538, 350] on div "Enter diagnosis" at bounding box center [879, 349] width 1148 height 27
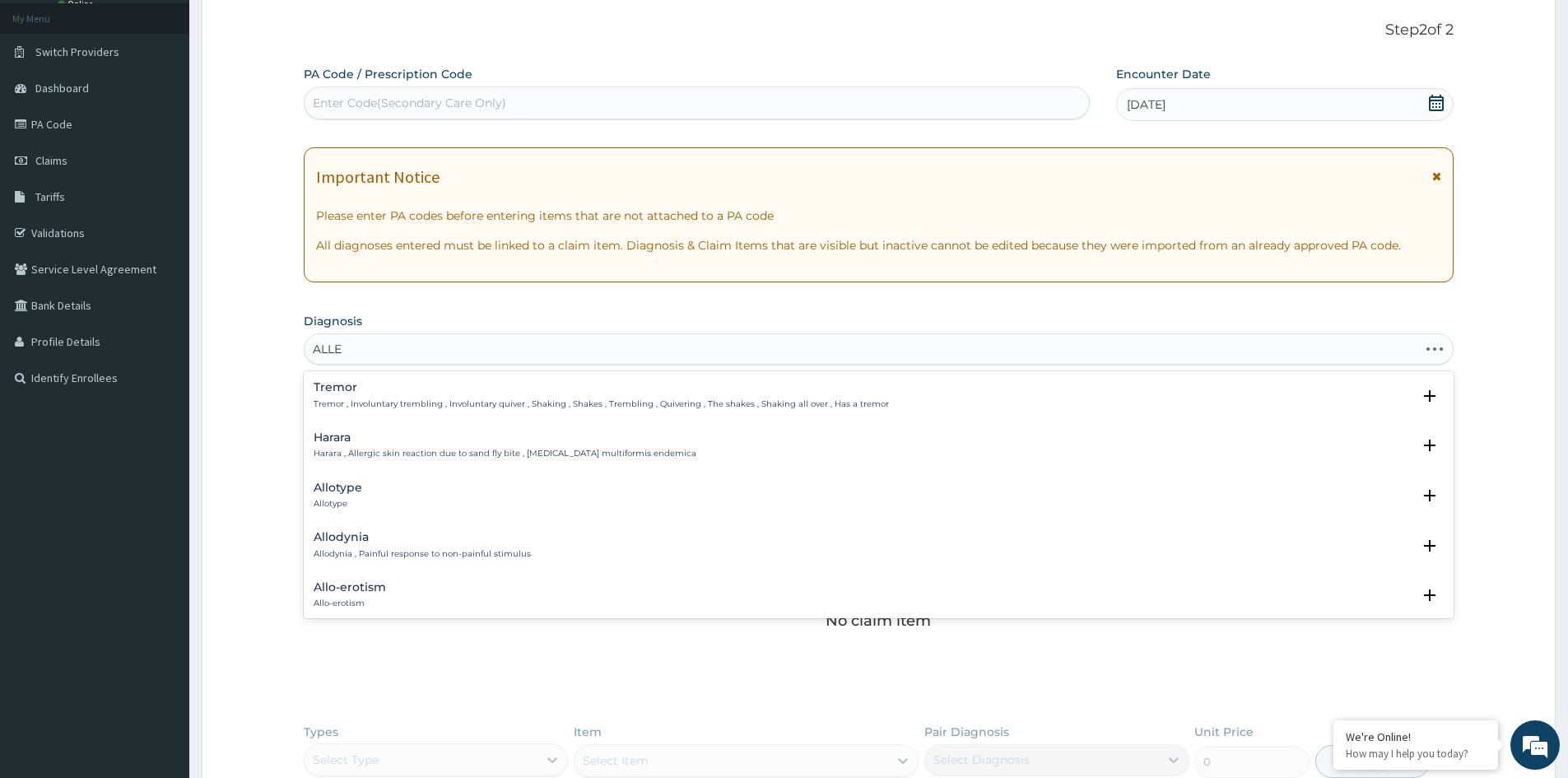
type input "ALLER"
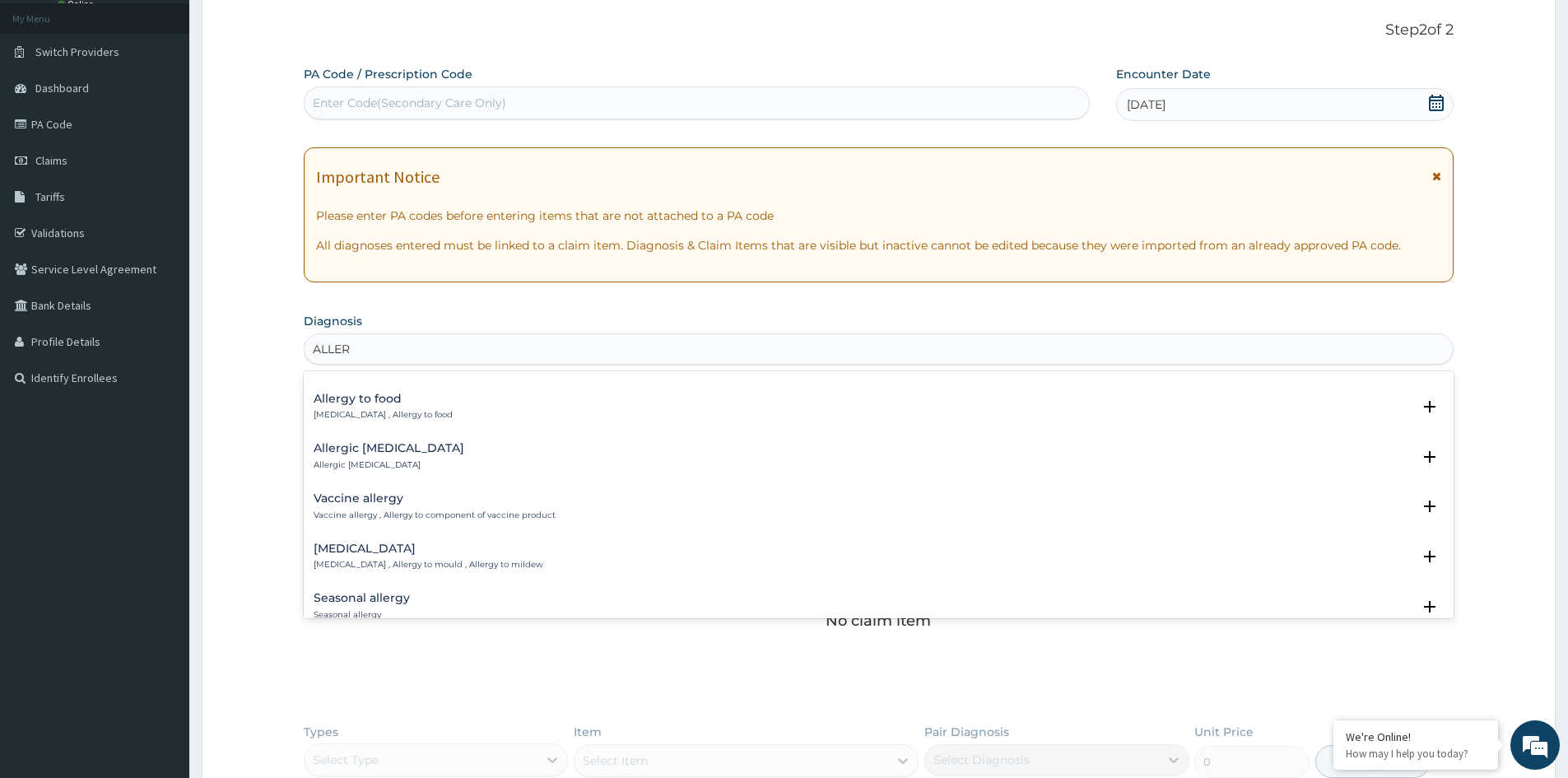
scroll to position [1070, 0]
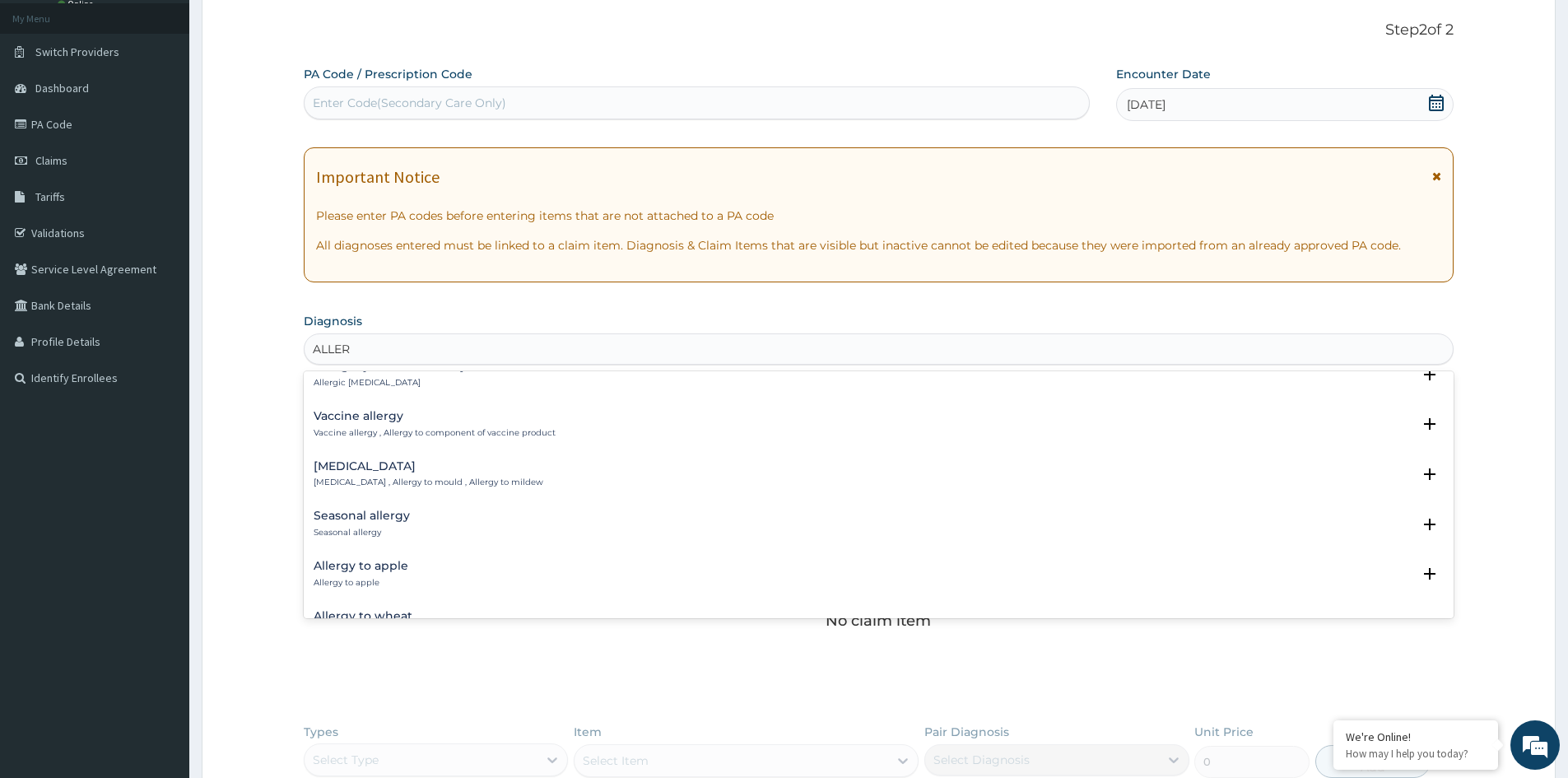
click at [366, 520] on h4 "Seasonal allergy" at bounding box center [362, 516] width 96 height 12
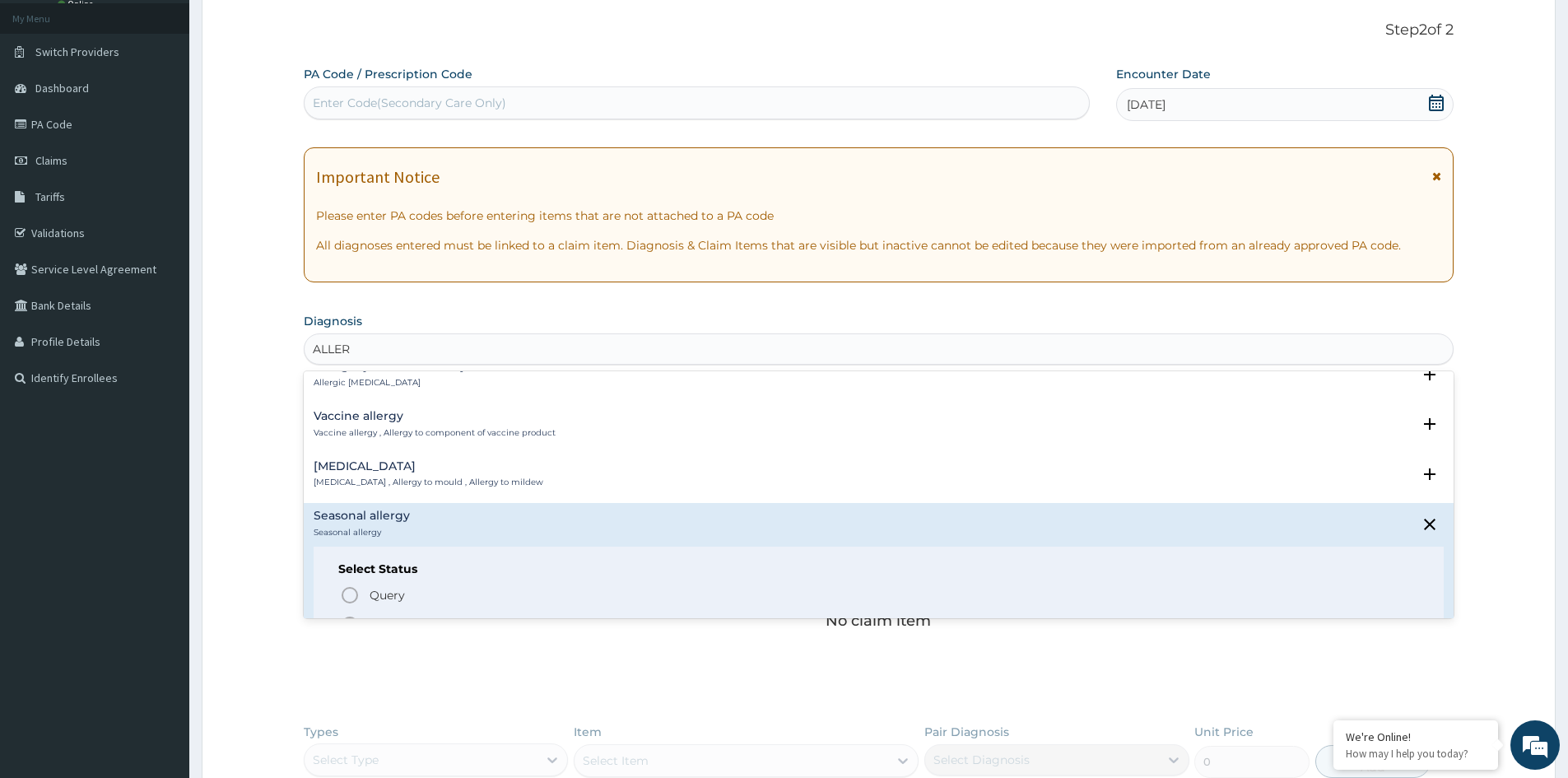
scroll to position [1152, 0]
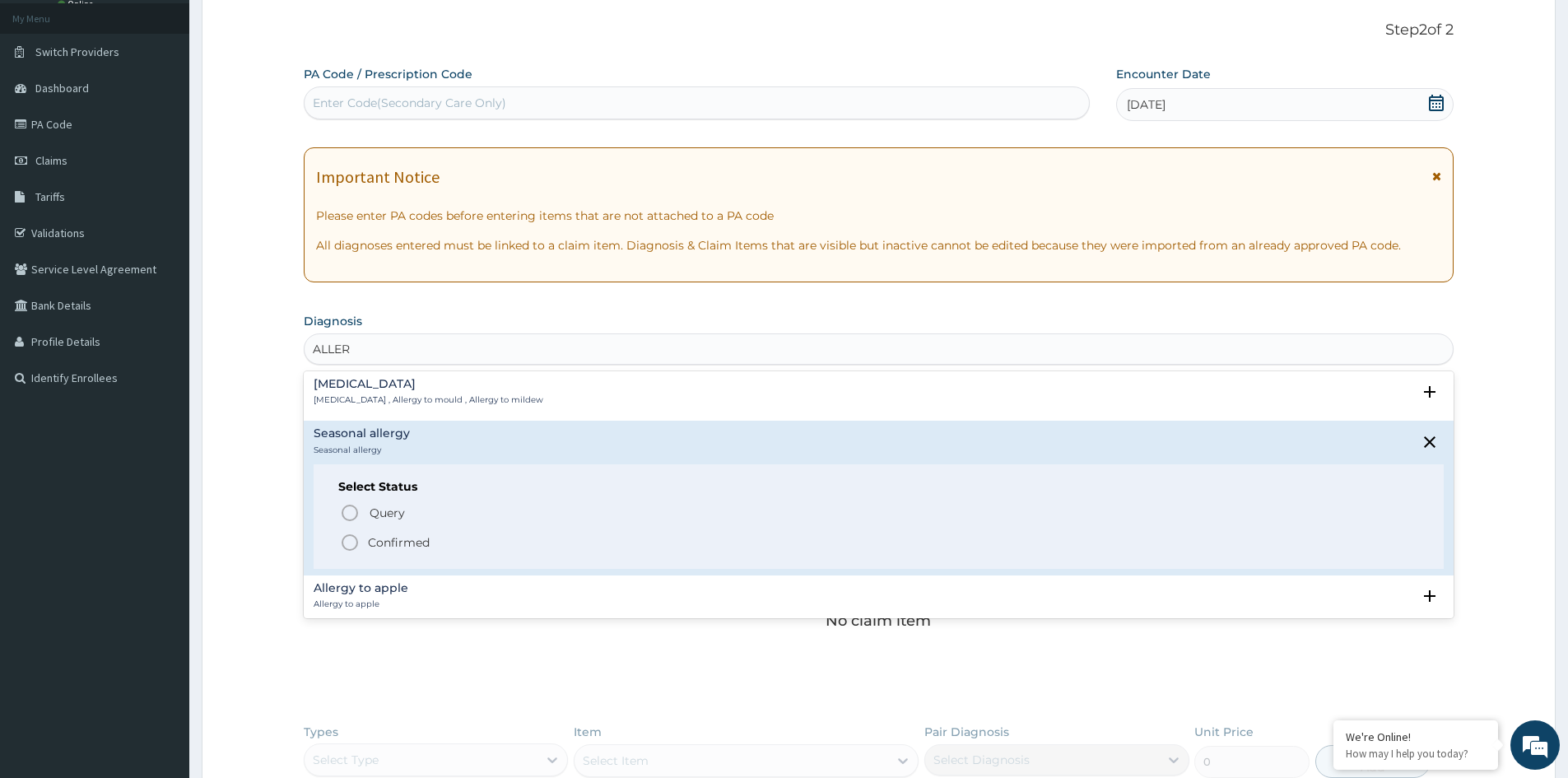
click at [404, 544] on p "Confirmed" at bounding box center [399, 542] width 62 height 16
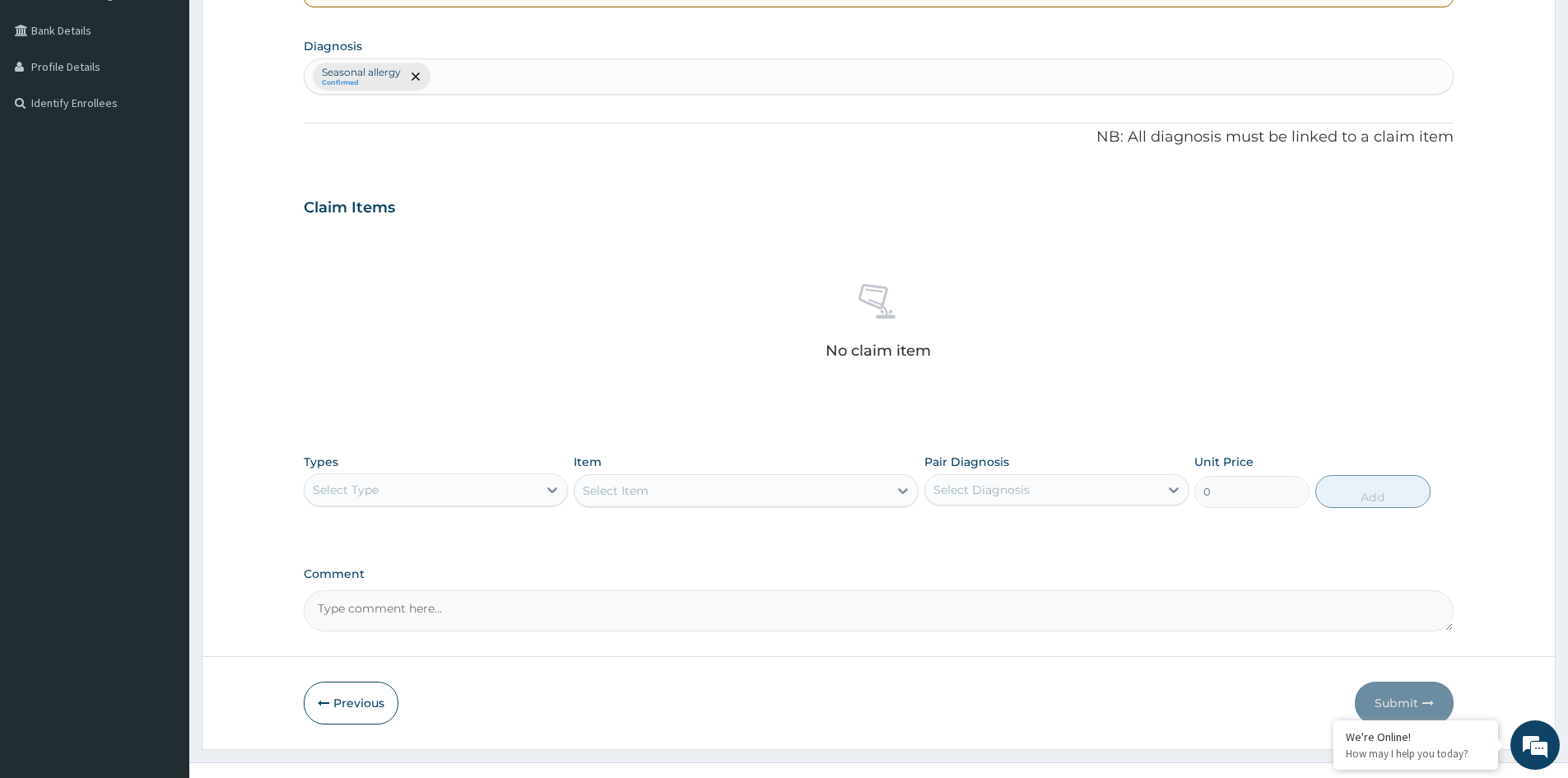
scroll to position [392, 0]
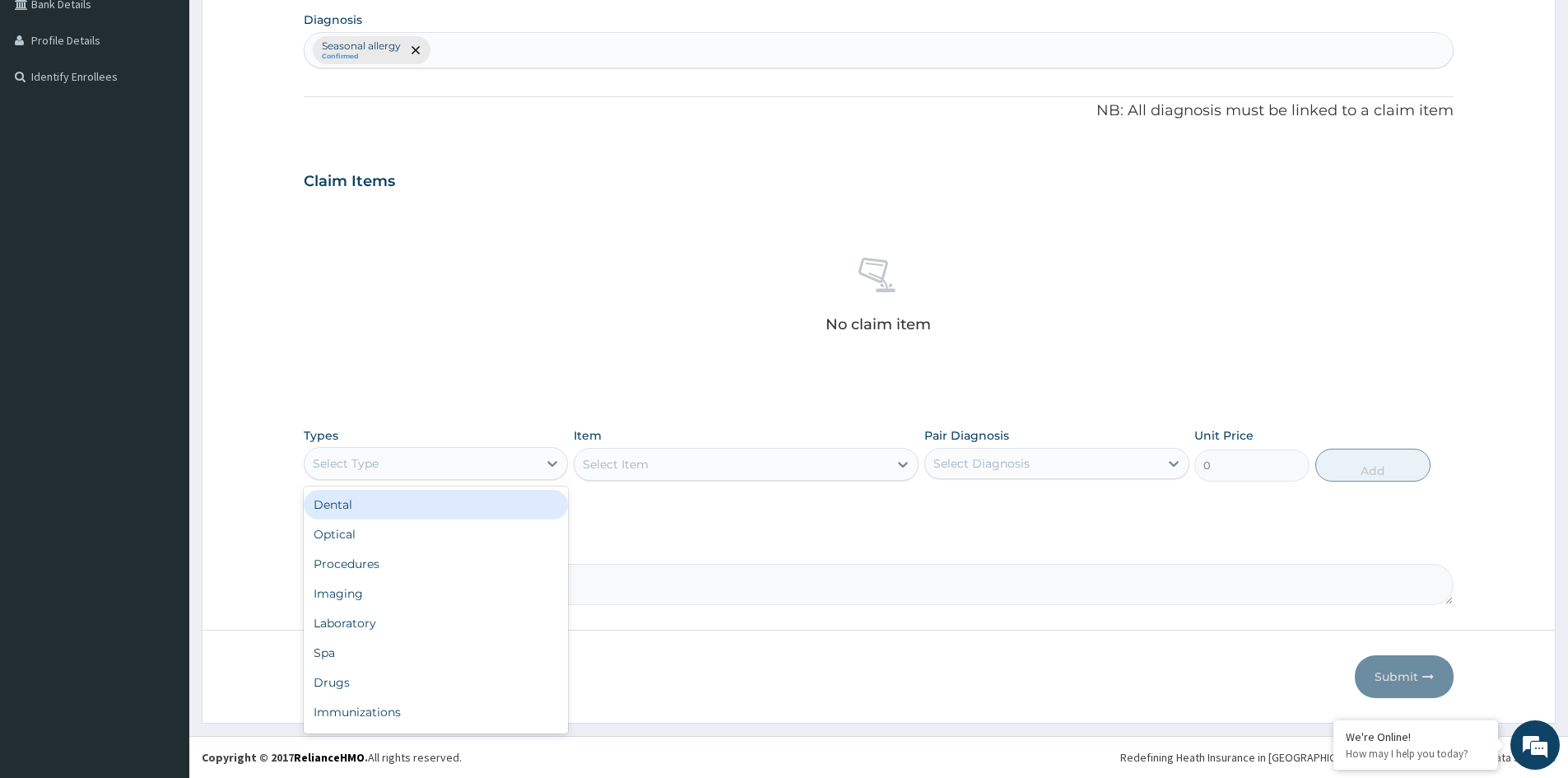
click at [464, 466] on div "Select Type" at bounding box center [422, 464] width 233 height 27
click at [372, 564] on div "Procedures" at bounding box center [436, 564] width 264 height 30
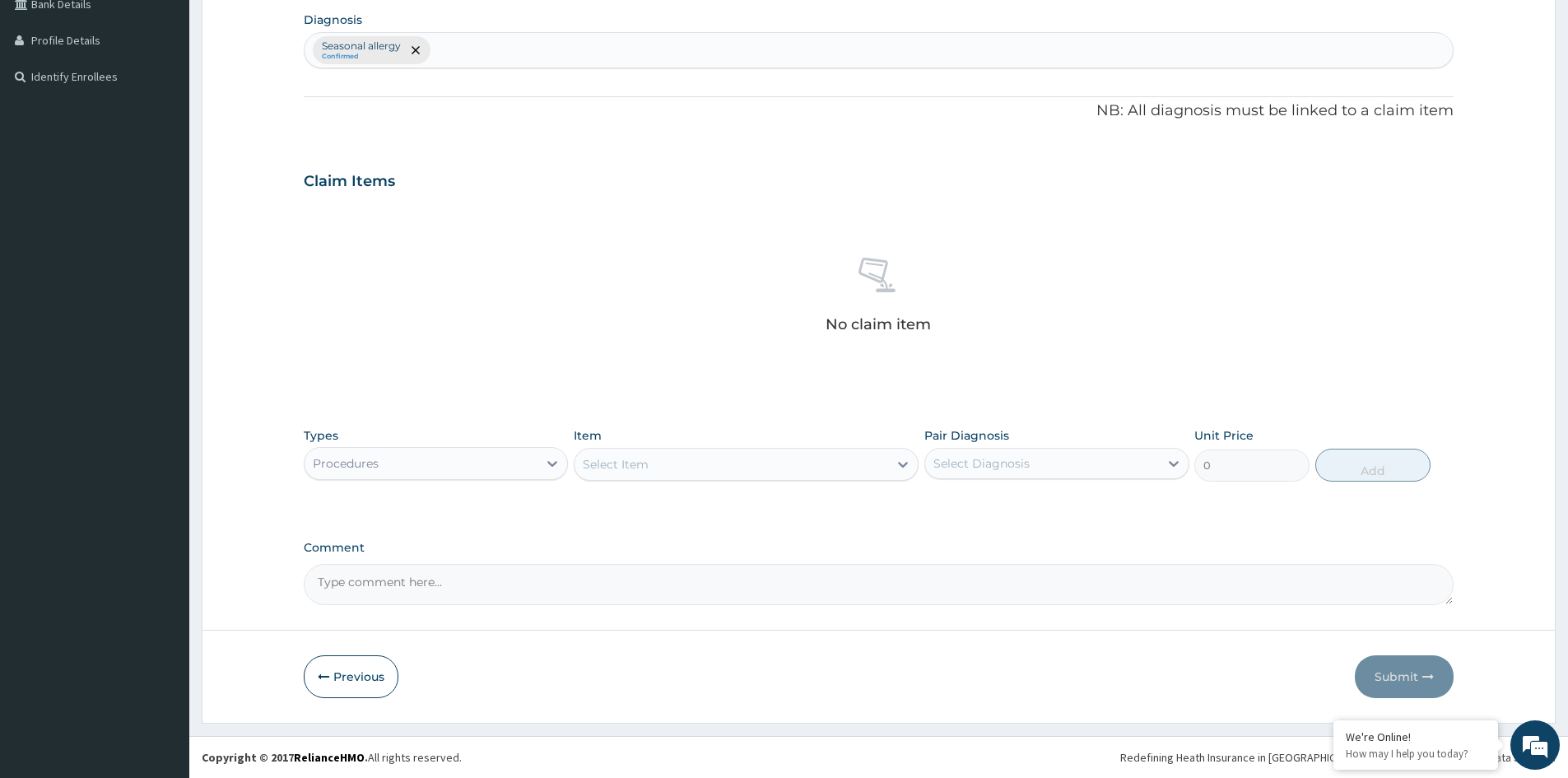
click at [852, 465] on div "Select Item" at bounding box center [732, 464] width 314 height 27
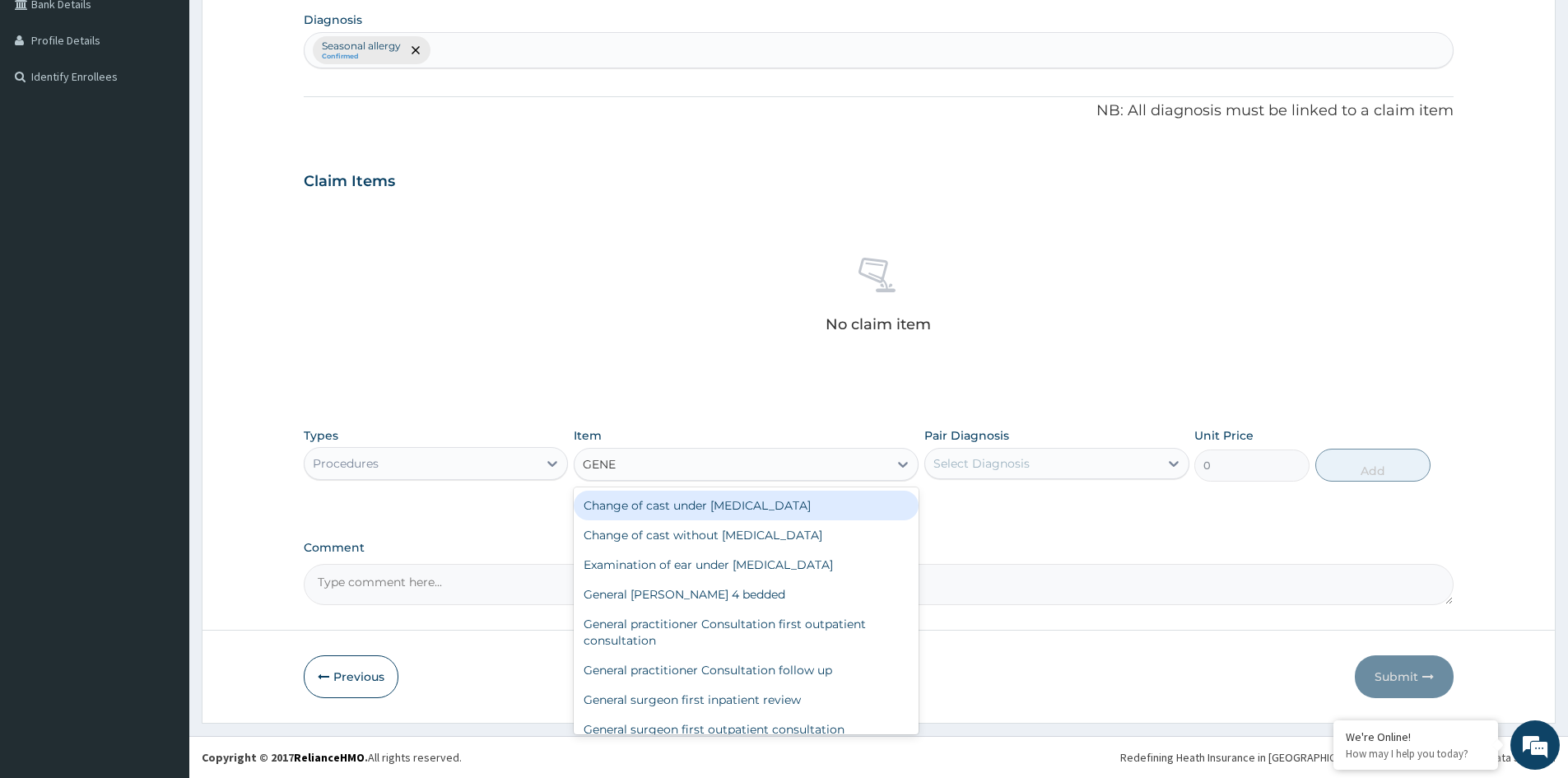
type input "GENER"
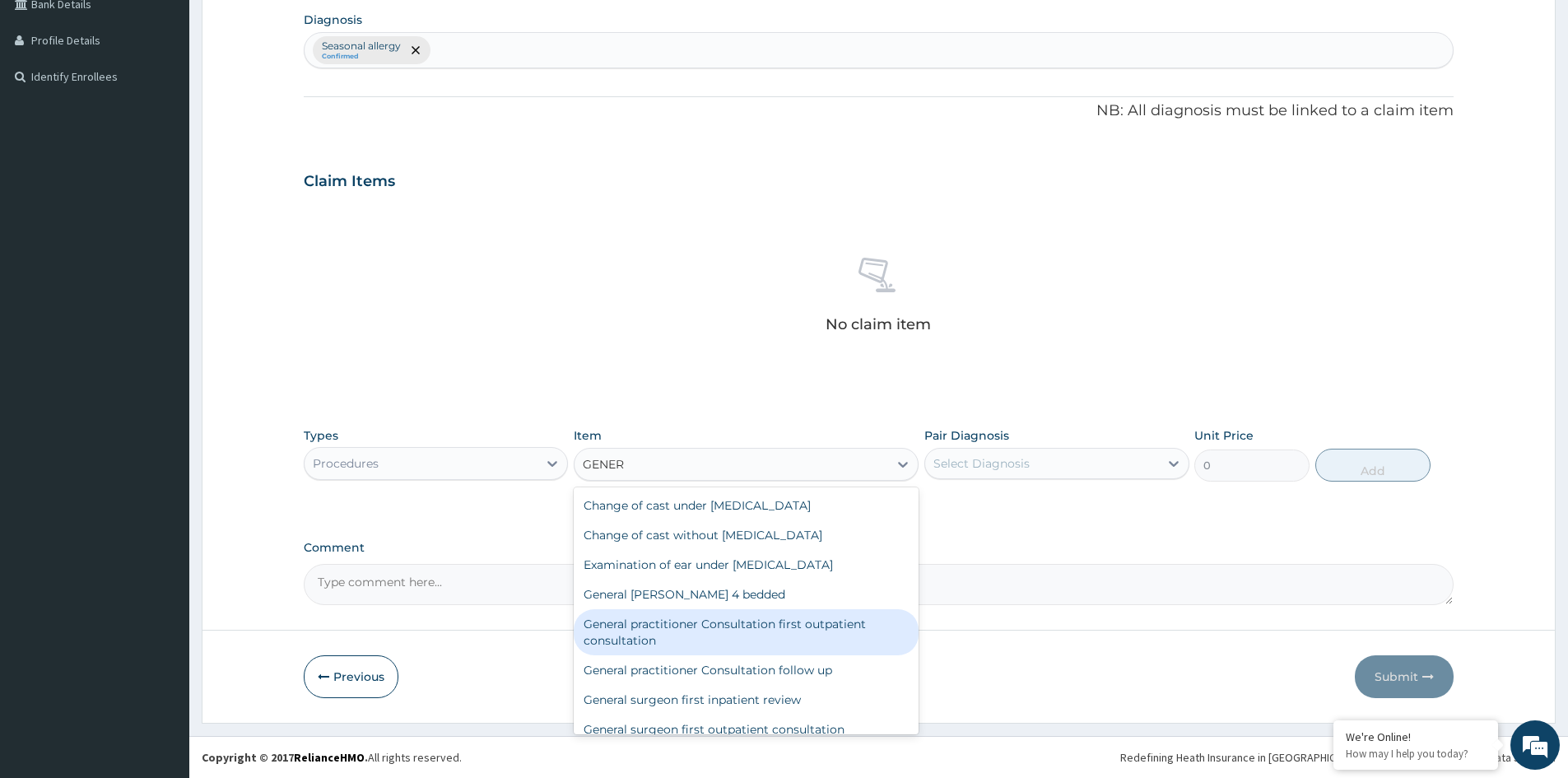
click at [628, 631] on div "General practitioner Consultation first outpatient consultation" at bounding box center [746, 632] width 345 height 46
type input "3547.5"
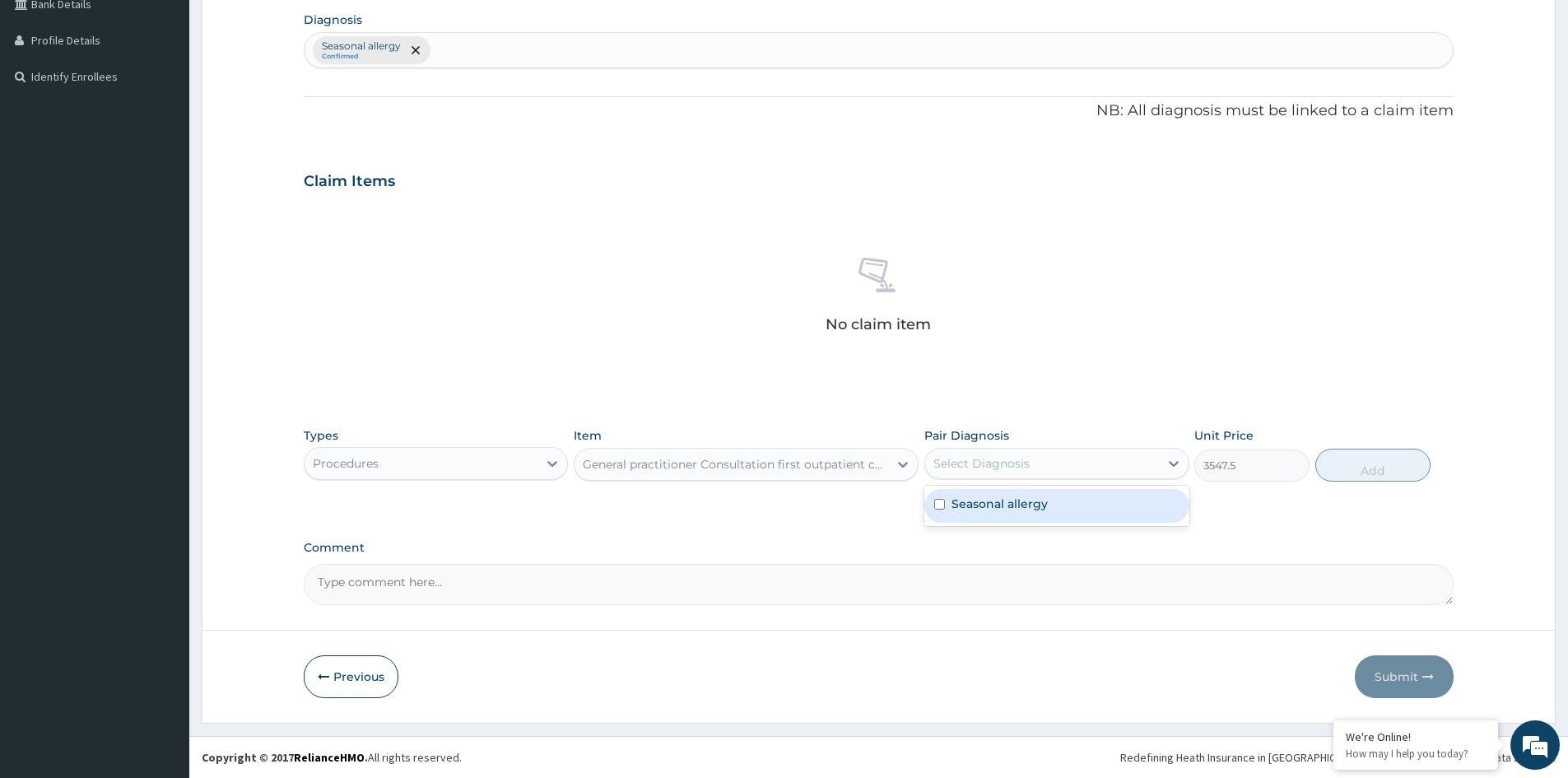
click at [1081, 468] on div "Select Diagnosis" at bounding box center [1042, 464] width 233 height 27
click at [1033, 506] on label "Seasonal allergy" at bounding box center [1000, 503] width 96 height 16
checkbox input "true"
click at [1373, 473] on button "Add" at bounding box center [1373, 465] width 116 height 33
type input "0"
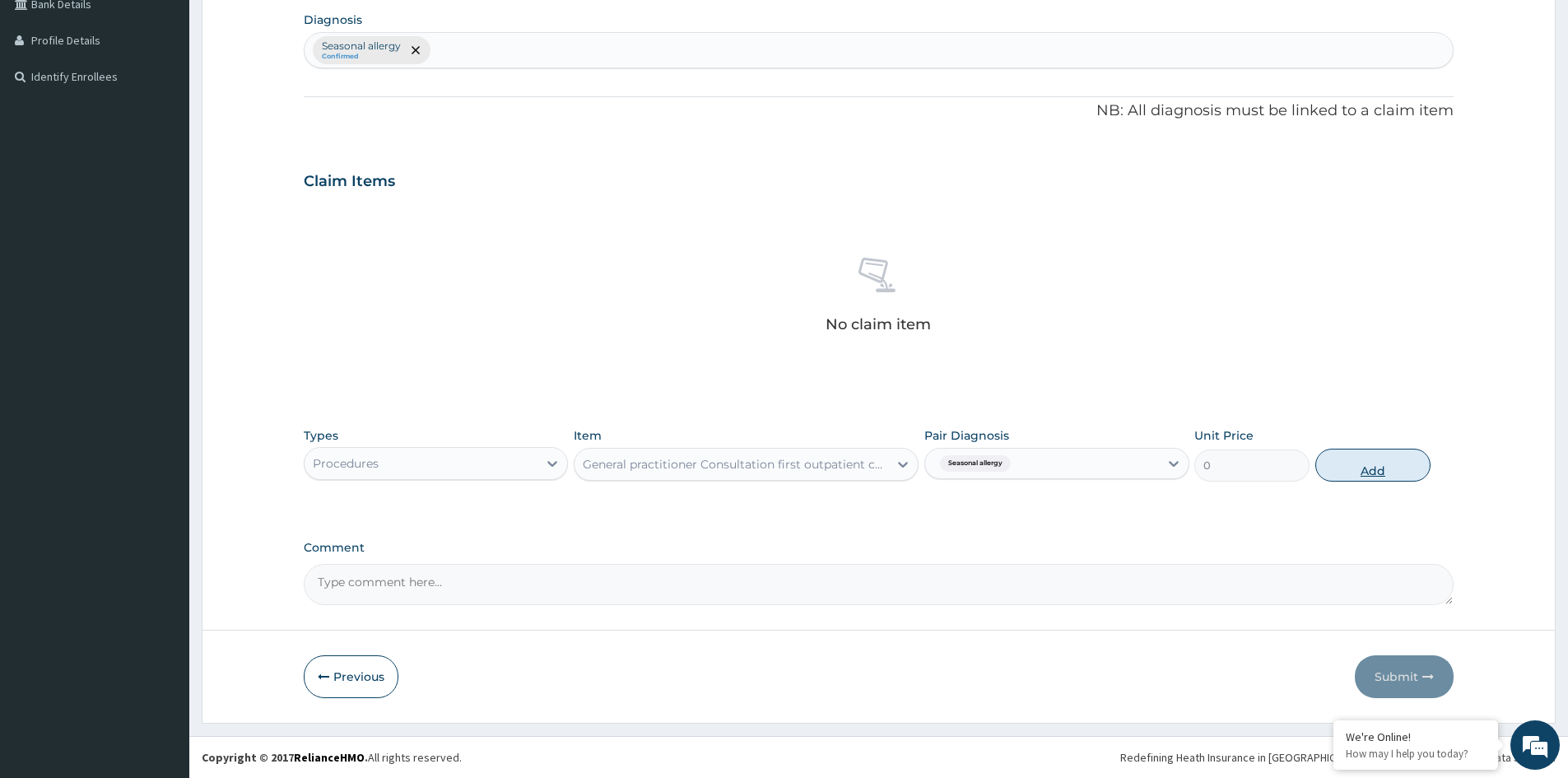
scroll to position [314, 0]
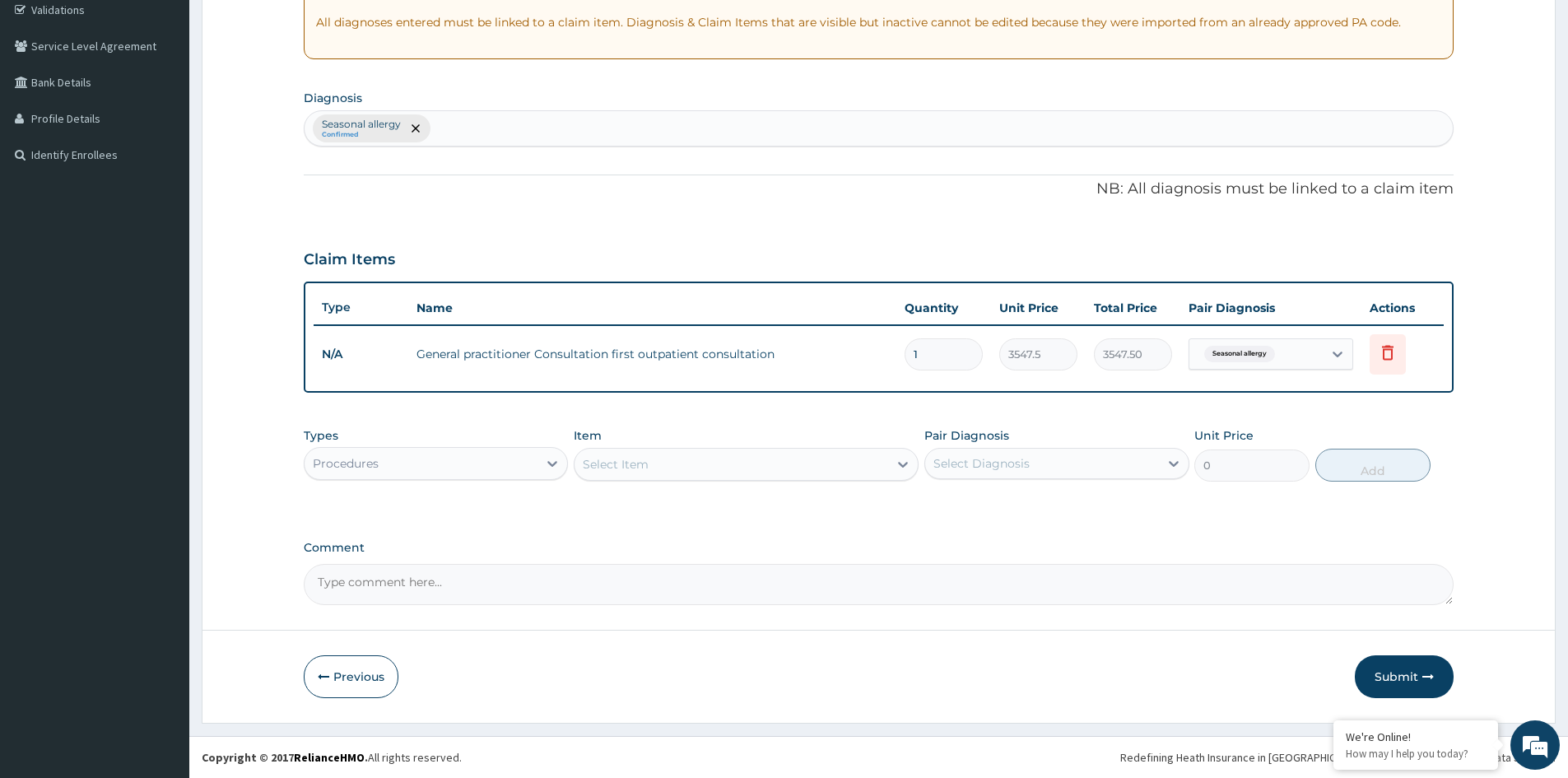
click at [432, 468] on div "Procedures" at bounding box center [422, 464] width 233 height 27
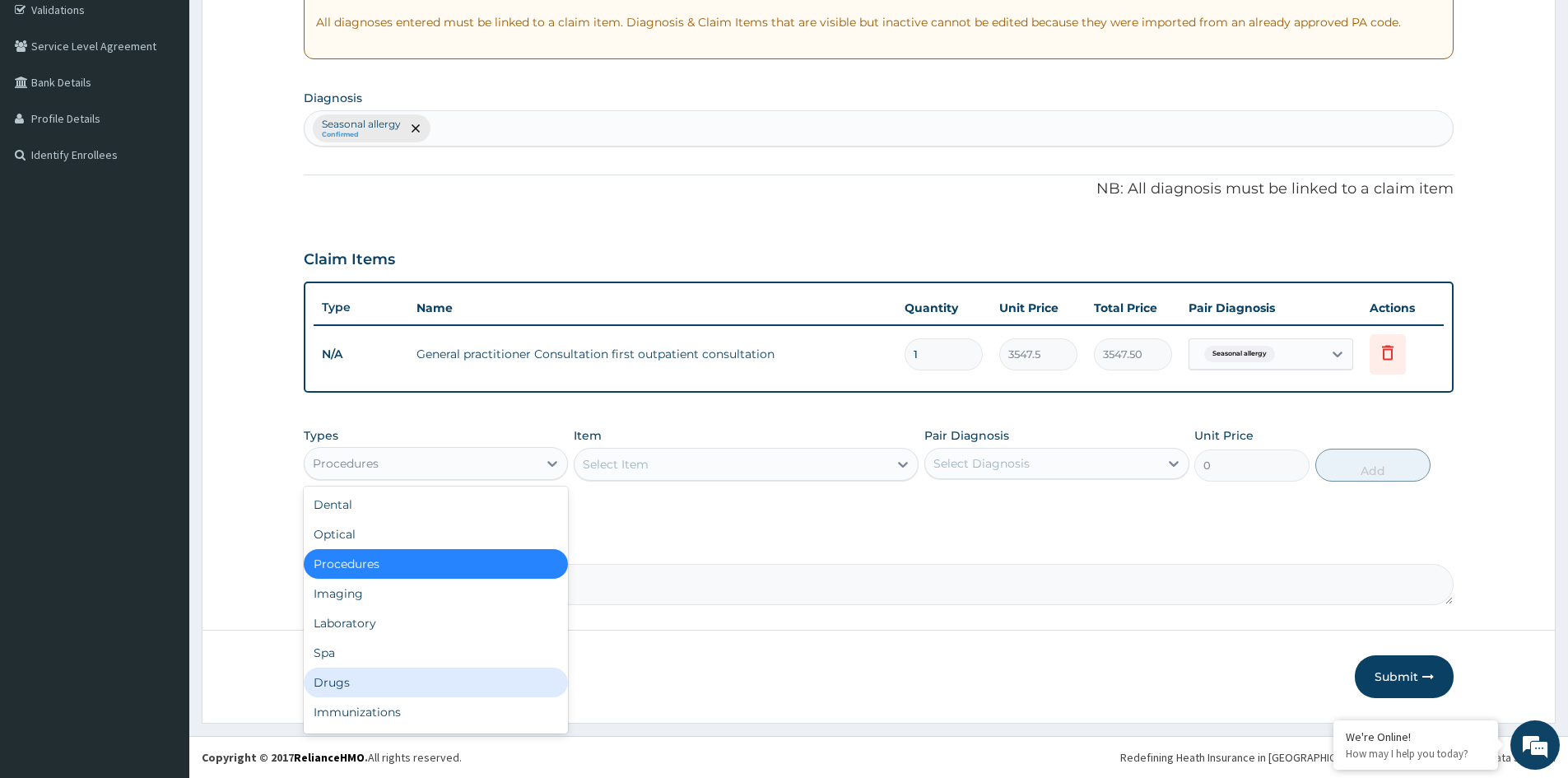
click at [340, 681] on div "Drugs" at bounding box center [436, 682] width 264 height 30
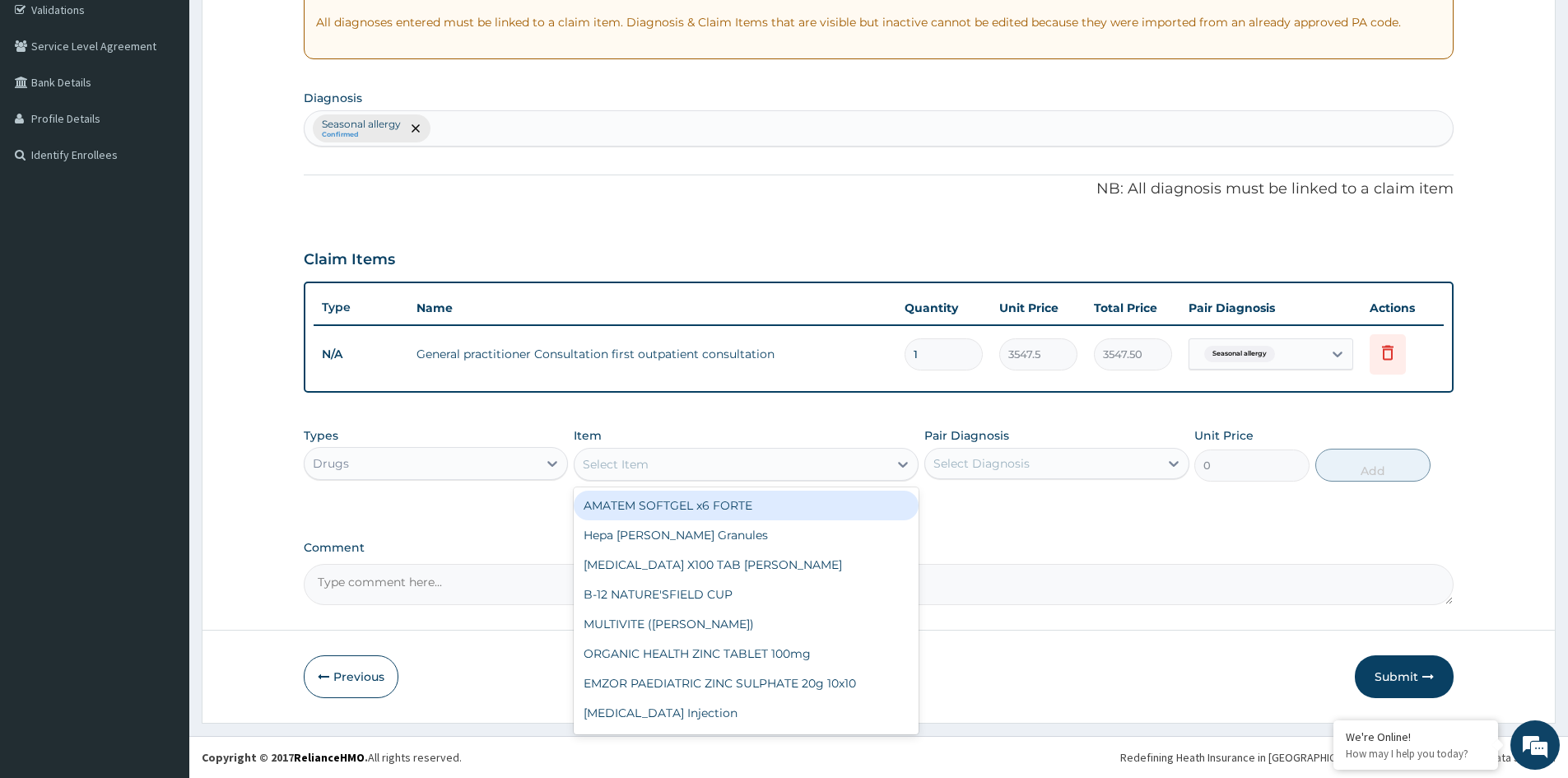
click at [856, 463] on div "Select Item" at bounding box center [732, 464] width 314 height 27
type input "LORAT"
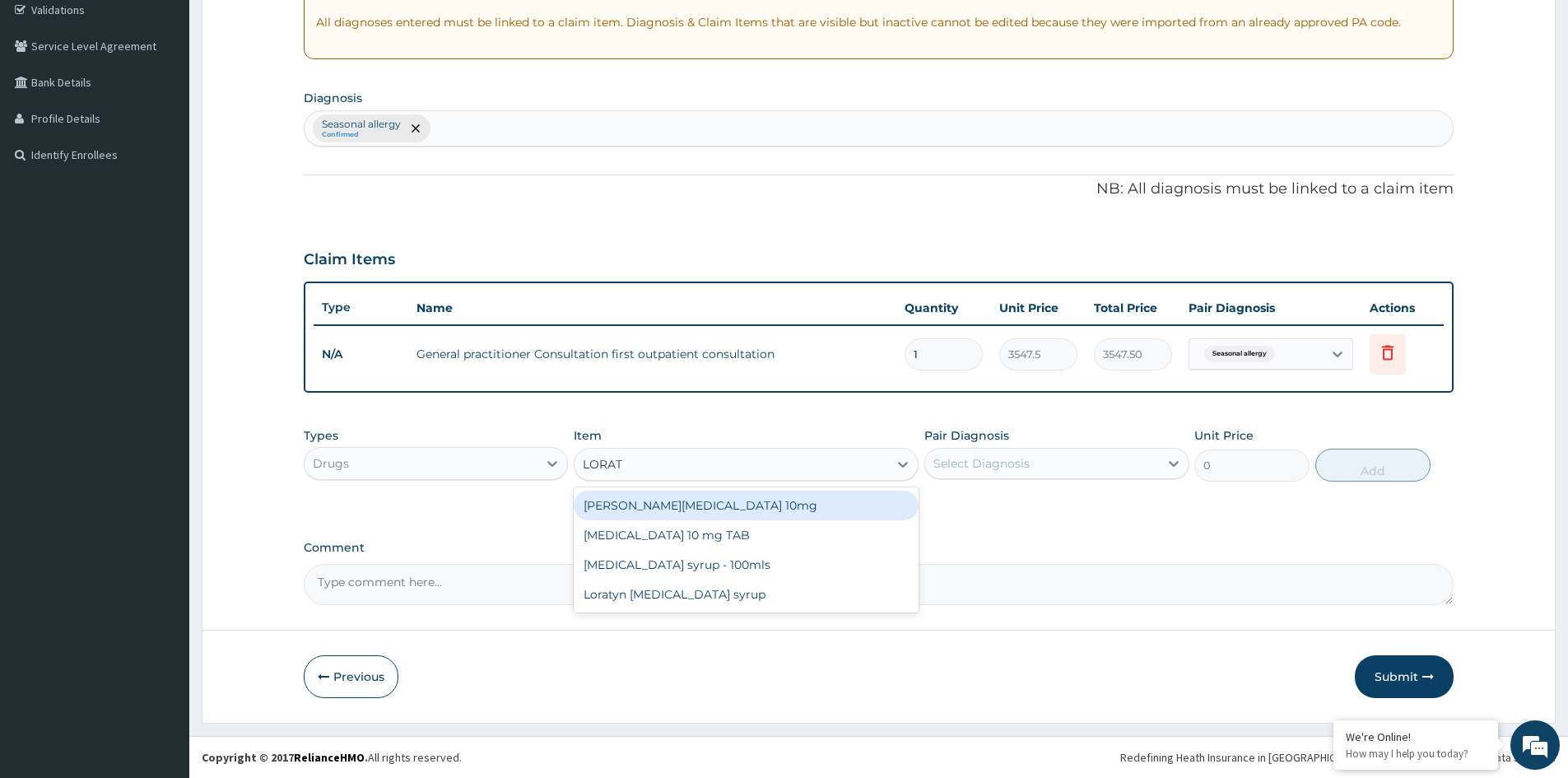
click at [697, 505] on div "Loratyn Loratadine 10mg" at bounding box center [746, 506] width 345 height 30
type input "88.6875"
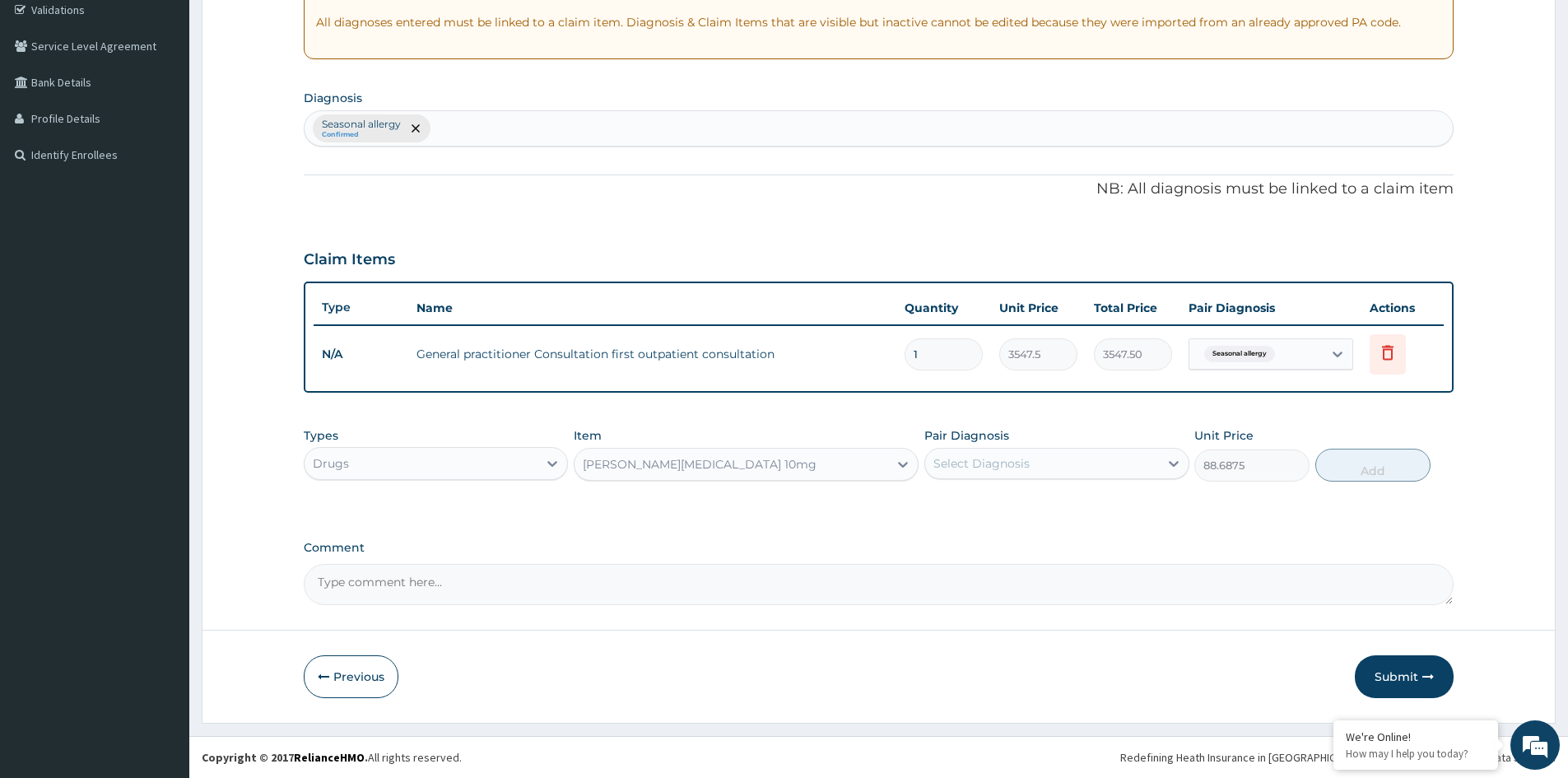
click at [978, 466] on div "Select Diagnosis" at bounding box center [982, 463] width 96 height 16
drag, startPoint x: 973, startPoint y: 507, endPoint x: 1083, endPoint y: 494, distance: 110.8
click at [987, 501] on label "Seasonal allergy" at bounding box center [1000, 503] width 96 height 16
checkbox input "true"
click at [1357, 466] on button "Add" at bounding box center [1373, 465] width 116 height 33
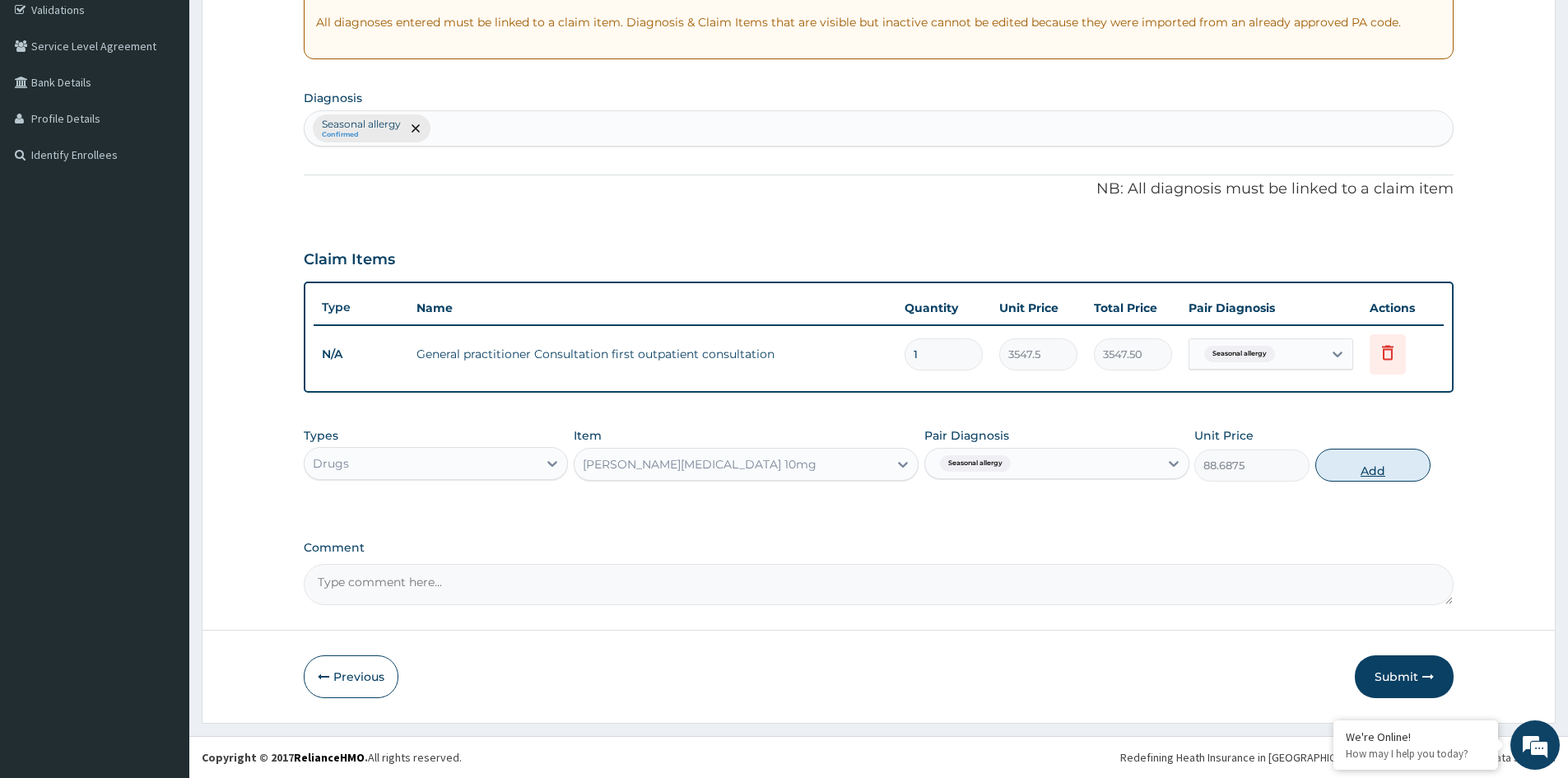
type input "0"
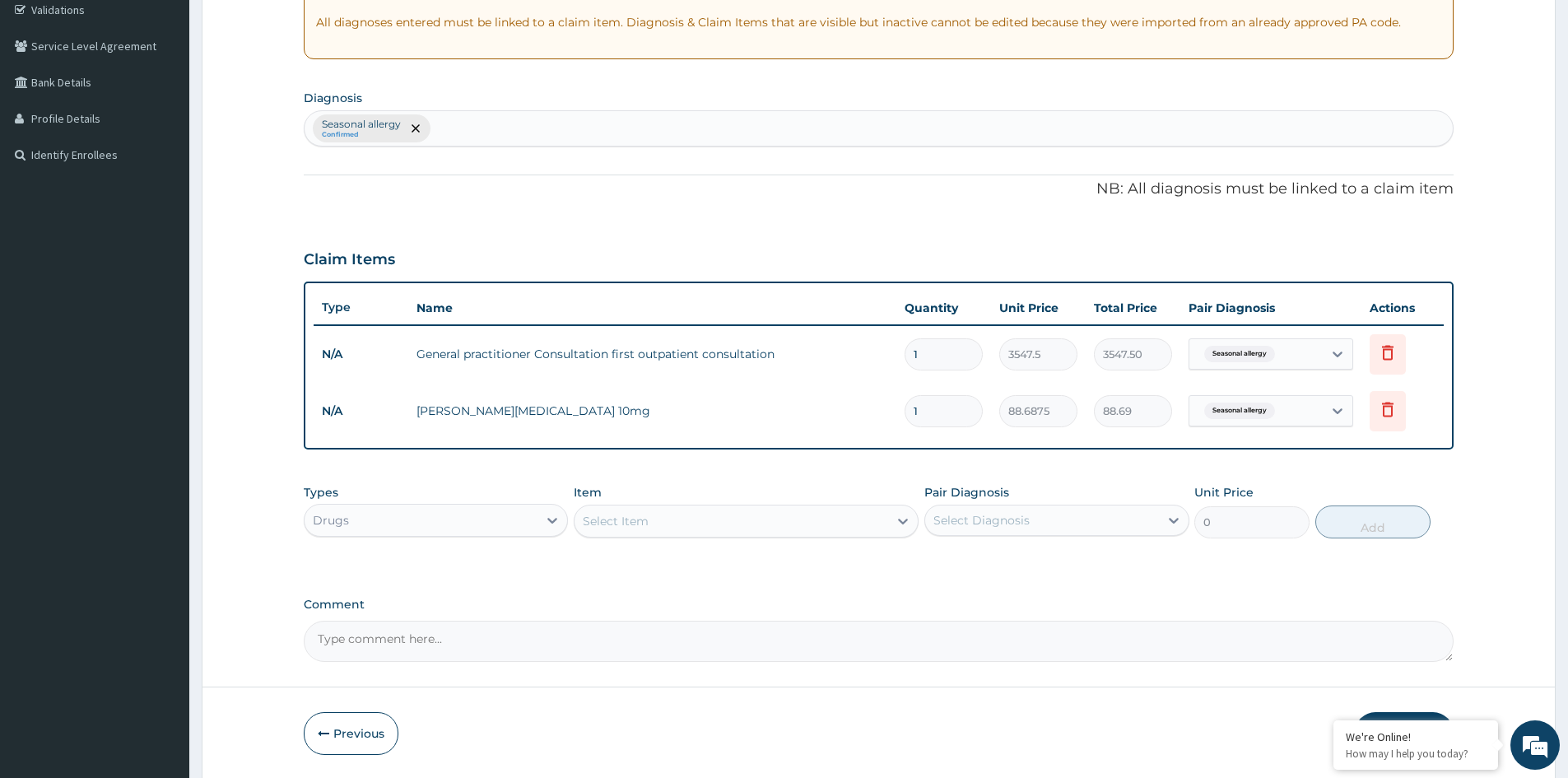
type input "0.00"
type input "5"
type input "443.44"
type input "5"
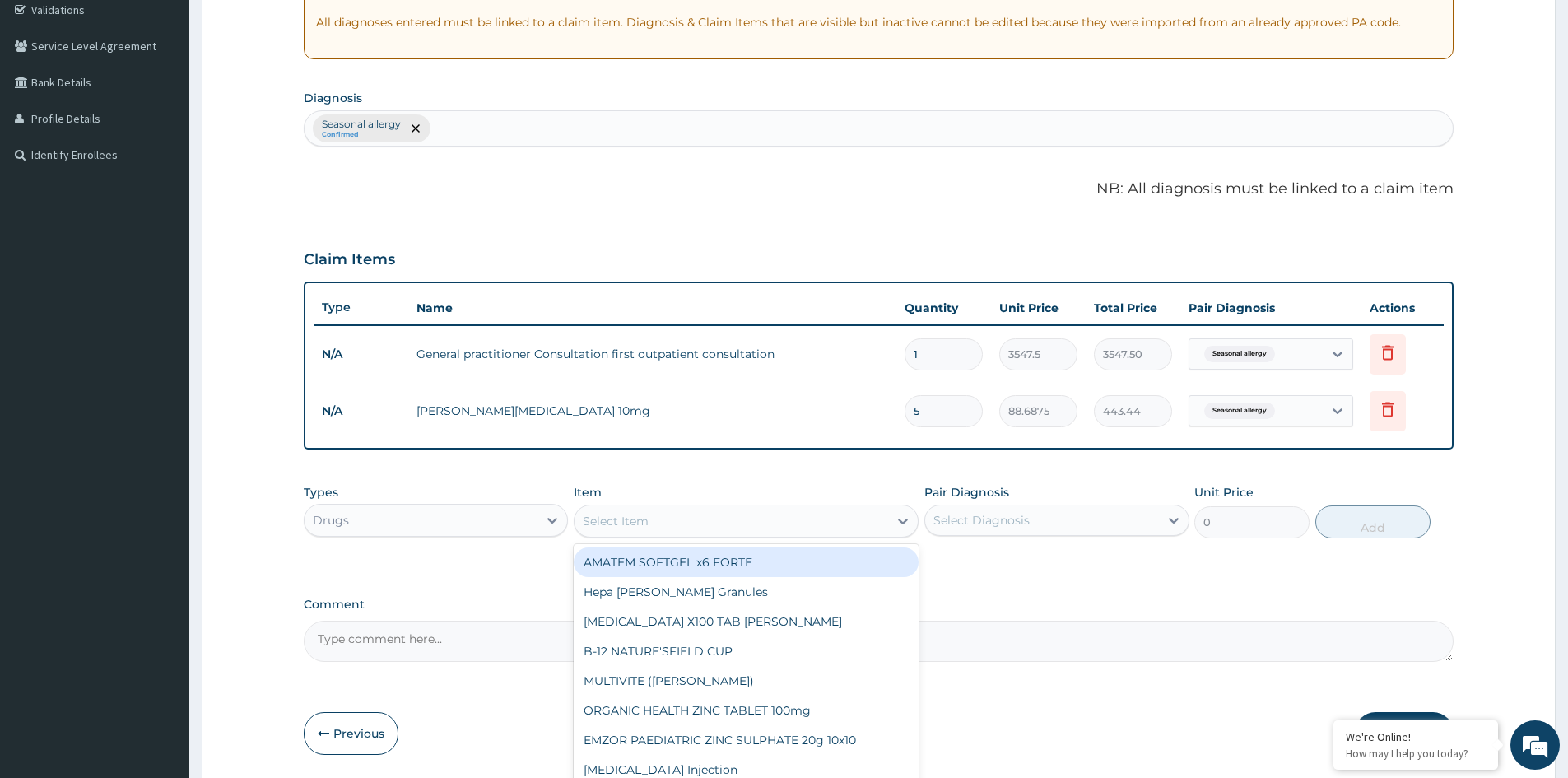
click at [672, 530] on div "Select Item" at bounding box center [732, 521] width 314 height 27
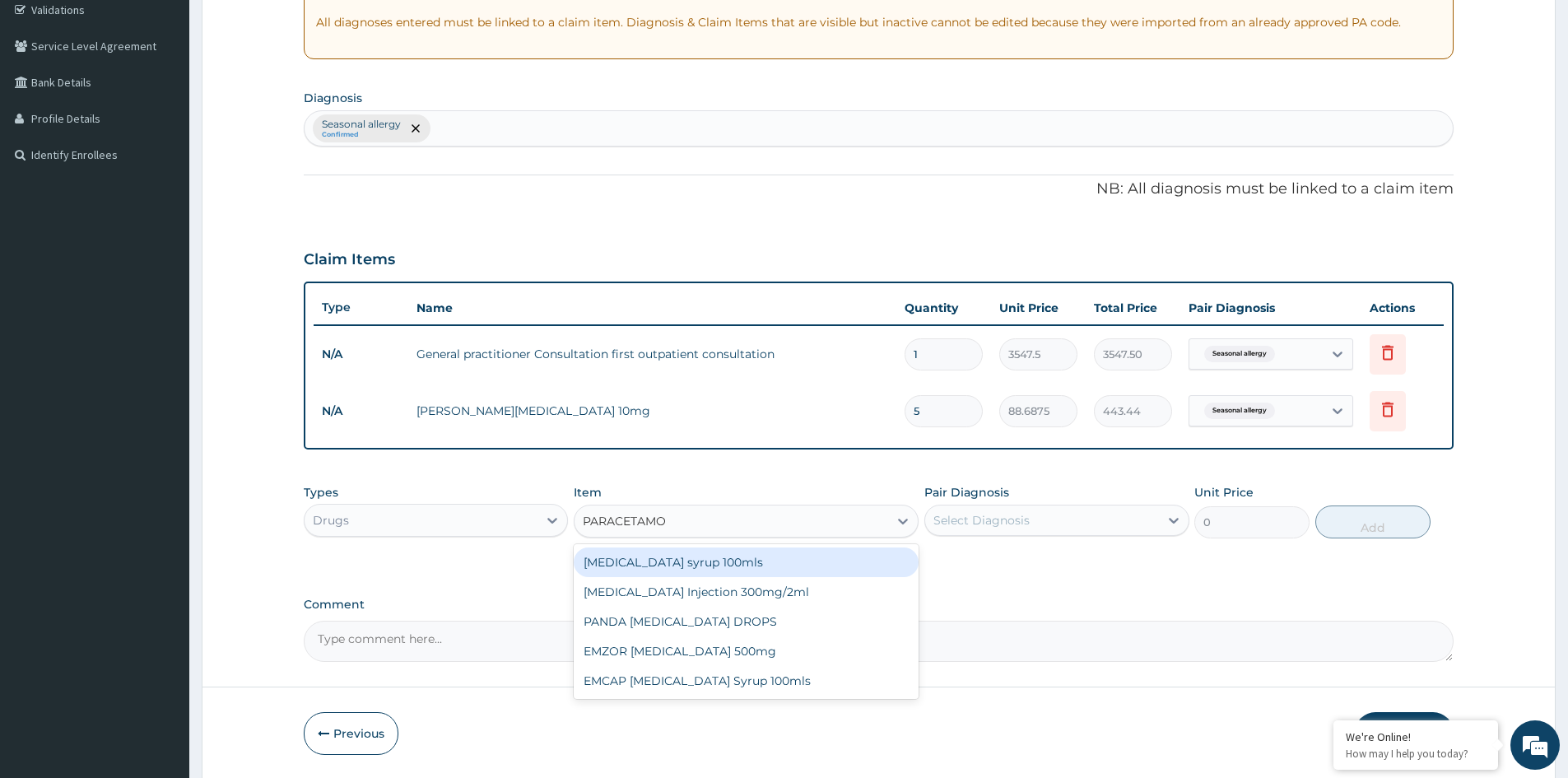
type input "PARACETAMOL"
click at [691, 594] on div "PARACETAMOL Injection 300mg/2ml" at bounding box center [746, 592] width 345 height 30
type input "260.15"
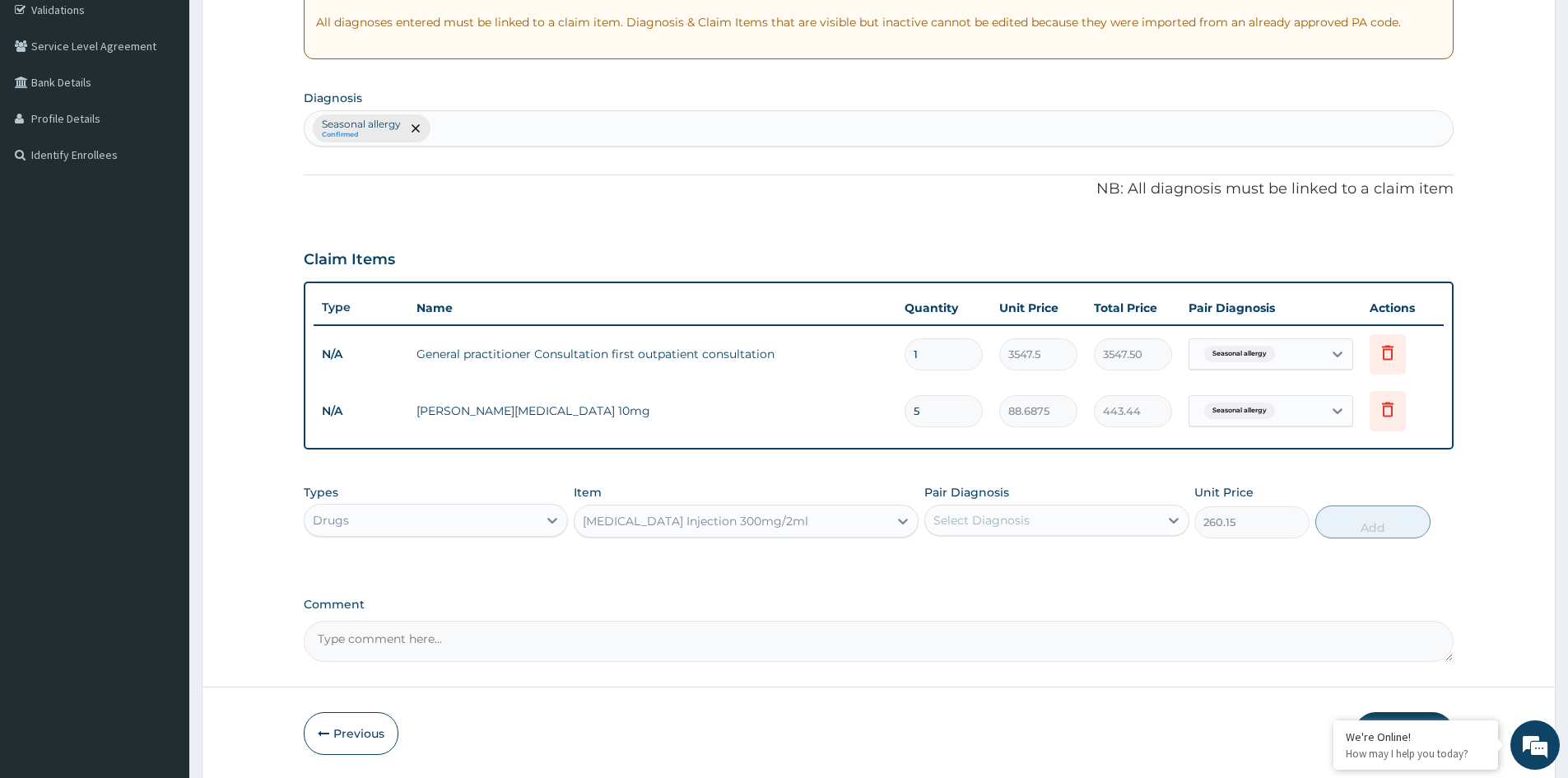
click at [989, 531] on div "Select Diagnosis" at bounding box center [1042, 520] width 233 height 27
click at [985, 558] on label "Seasonal allergy" at bounding box center [1000, 560] width 96 height 16
checkbox input "true"
click at [1378, 520] on button "Add" at bounding box center [1373, 522] width 116 height 33
type input "0"
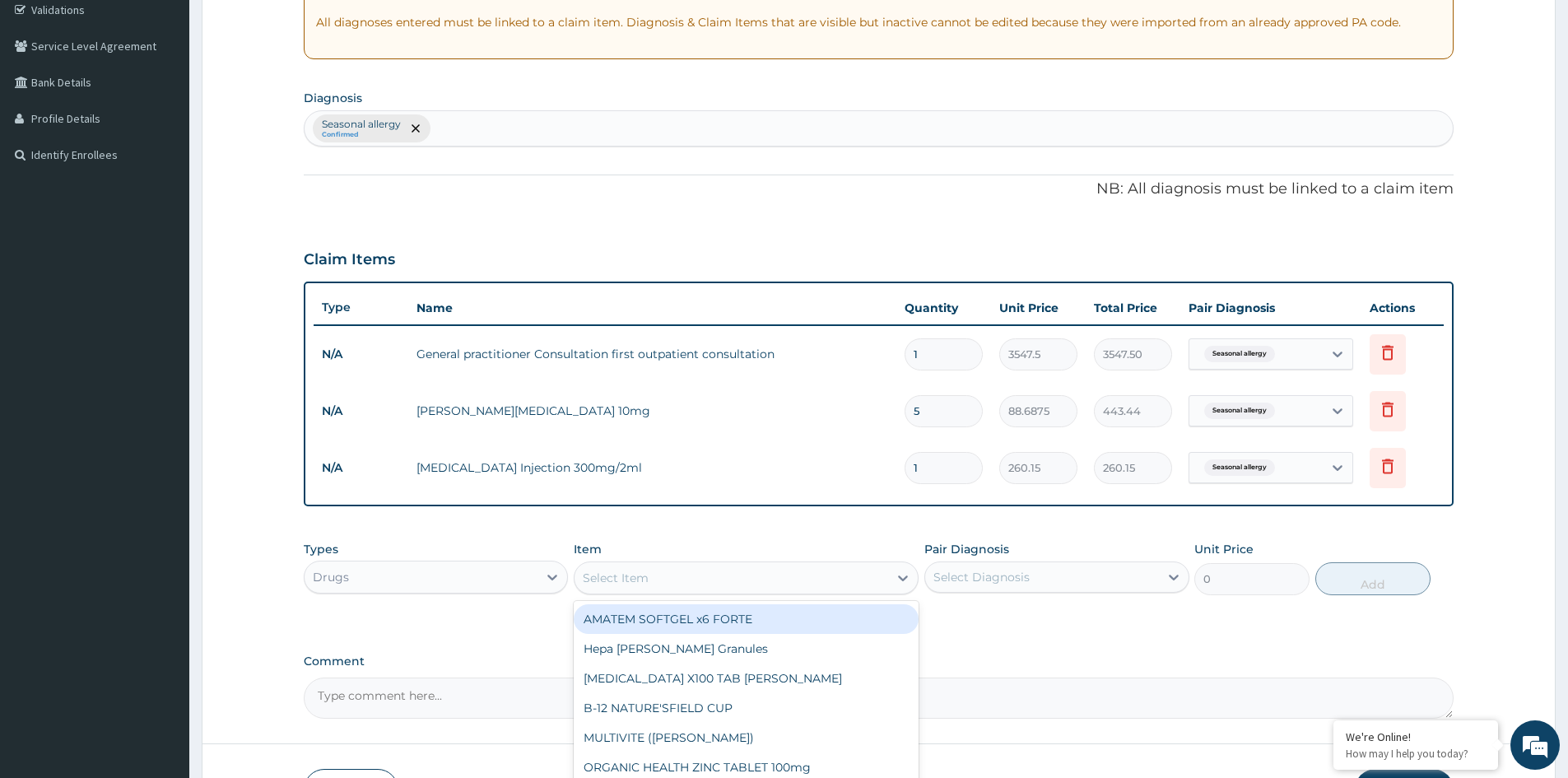
click at [655, 578] on div "Select Item" at bounding box center [732, 578] width 314 height 27
type input "PARACE"
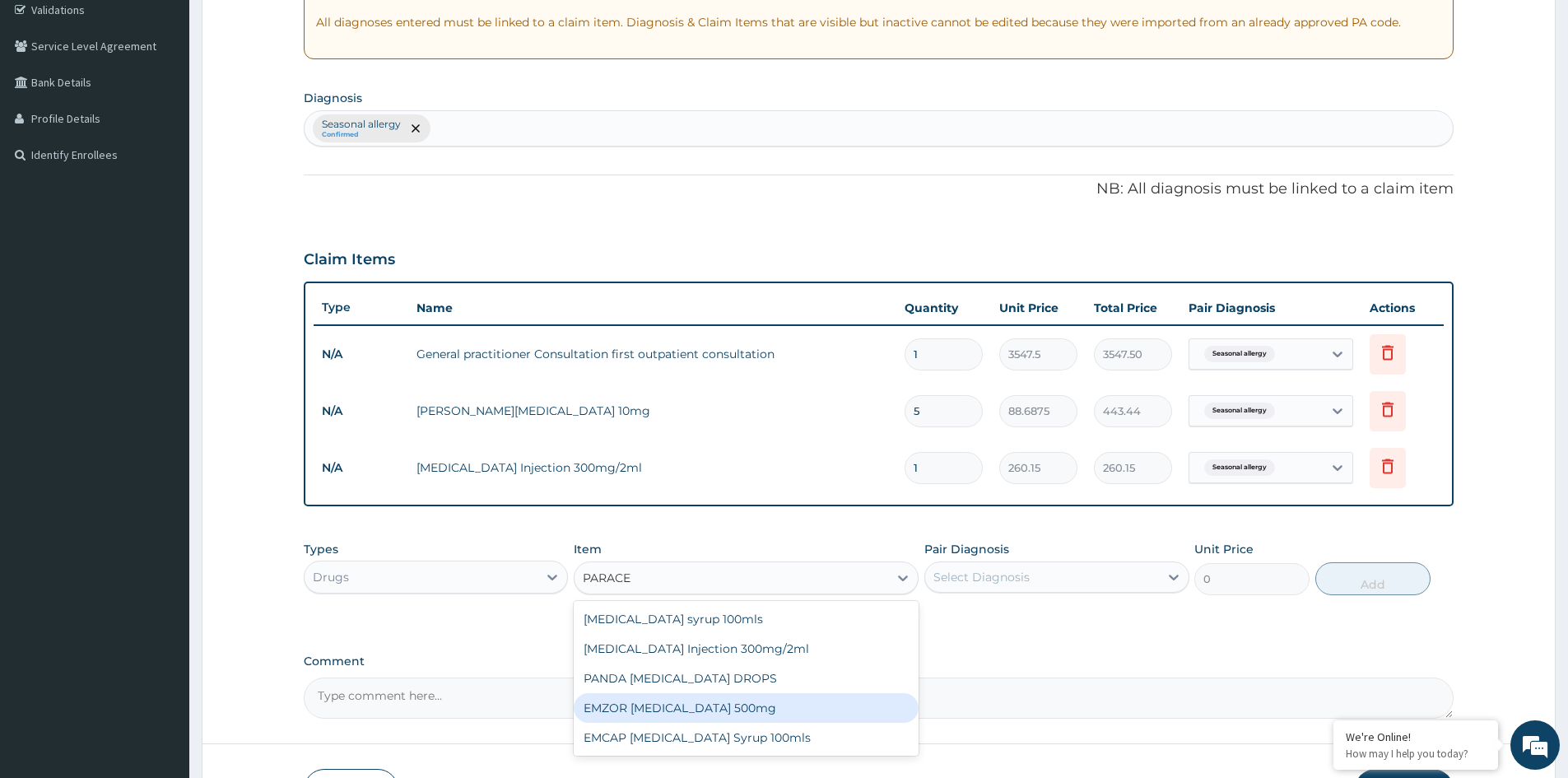
click at [656, 703] on div "EMZOR PARACETAMOL 500mg" at bounding box center [746, 708] width 345 height 30
type input "23.65"
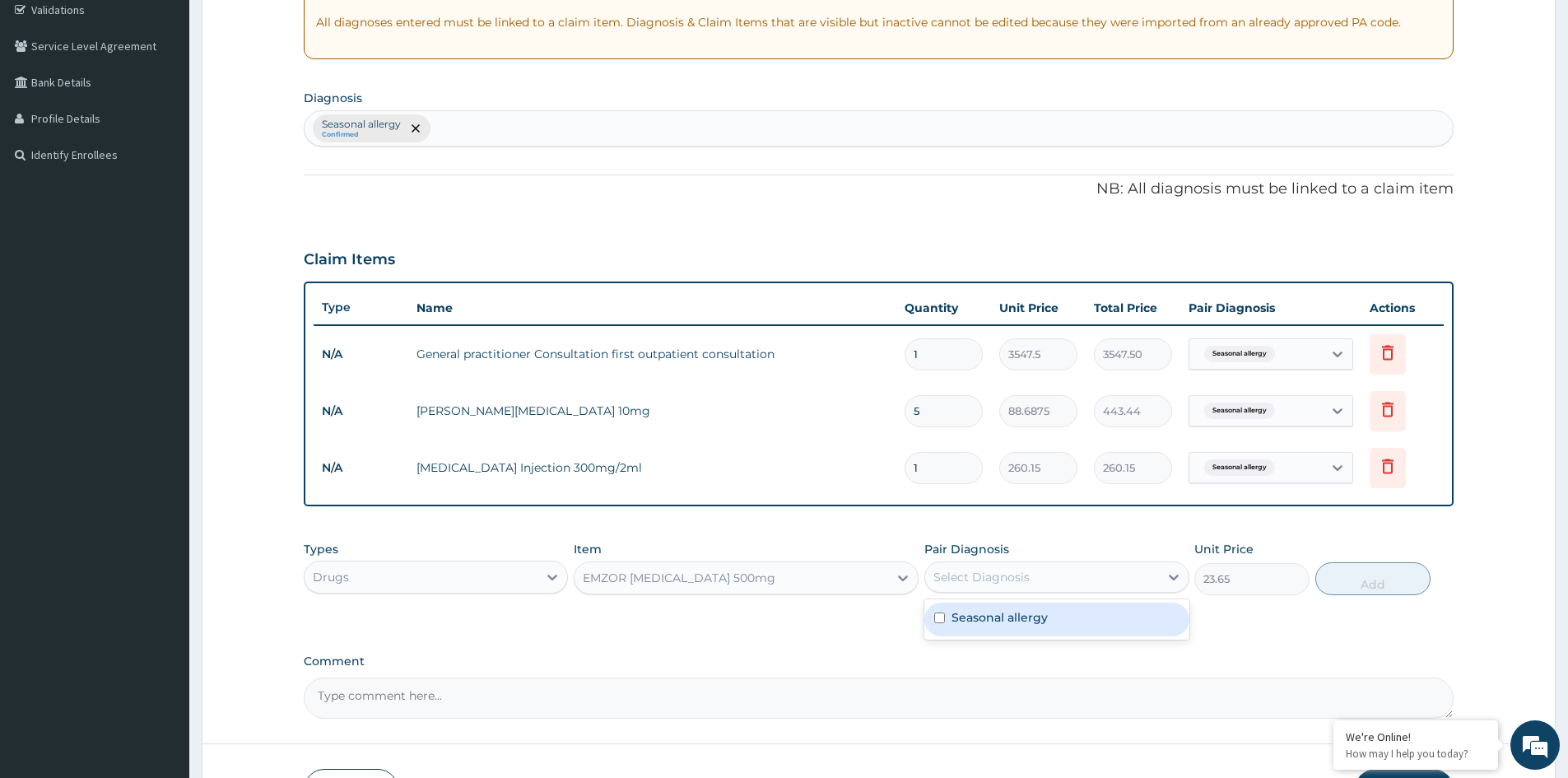
click at [1077, 572] on div "Select Diagnosis" at bounding box center [1042, 577] width 233 height 27
click at [1049, 609] on div "Seasonal allergy" at bounding box center [1056, 619] width 264 height 33
checkbox input "true"
click at [1358, 582] on button "Add" at bounding box center [1373, 578] width 116 height 33
type input "0"
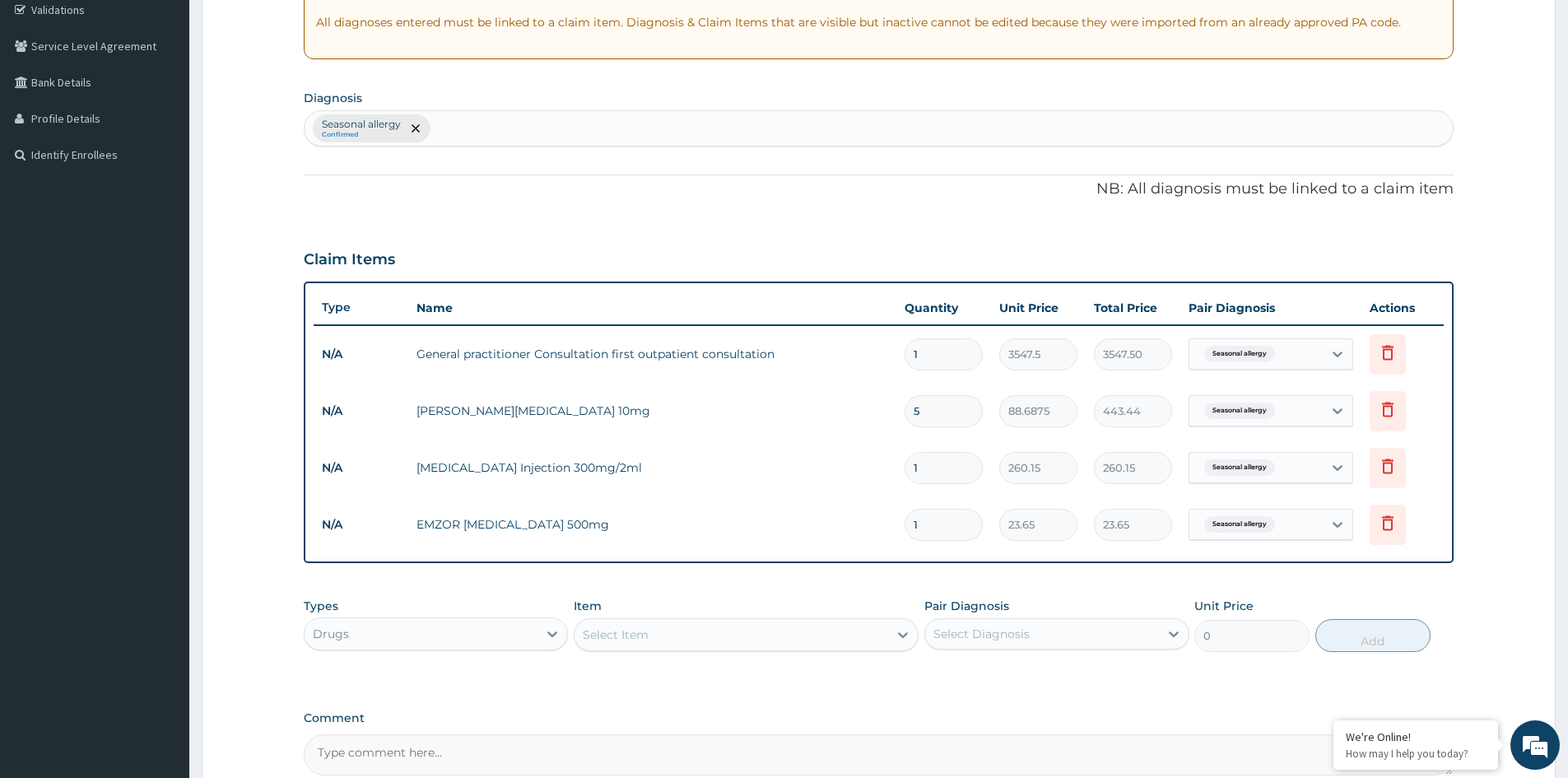
type input "18"
type input "425.70"
type input "18"
click at [1391, 463] on icon at bounding box center [1387, 465] width 11 height 15
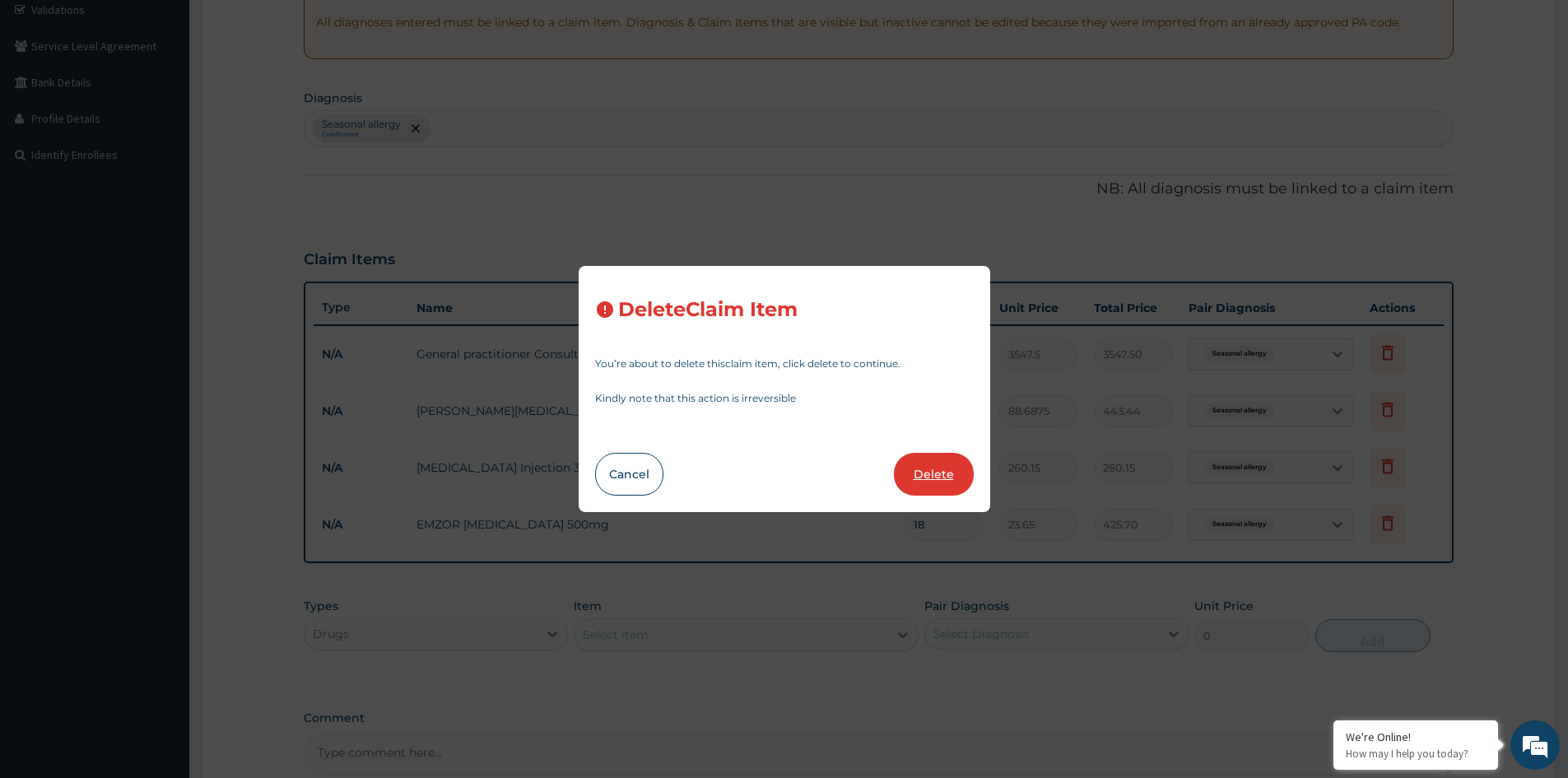
click at [923, 480] on button "Delete" at bounding box center [934, 474] width 80 height 43
type input "18"
type input "23.65"
type input "425.70"
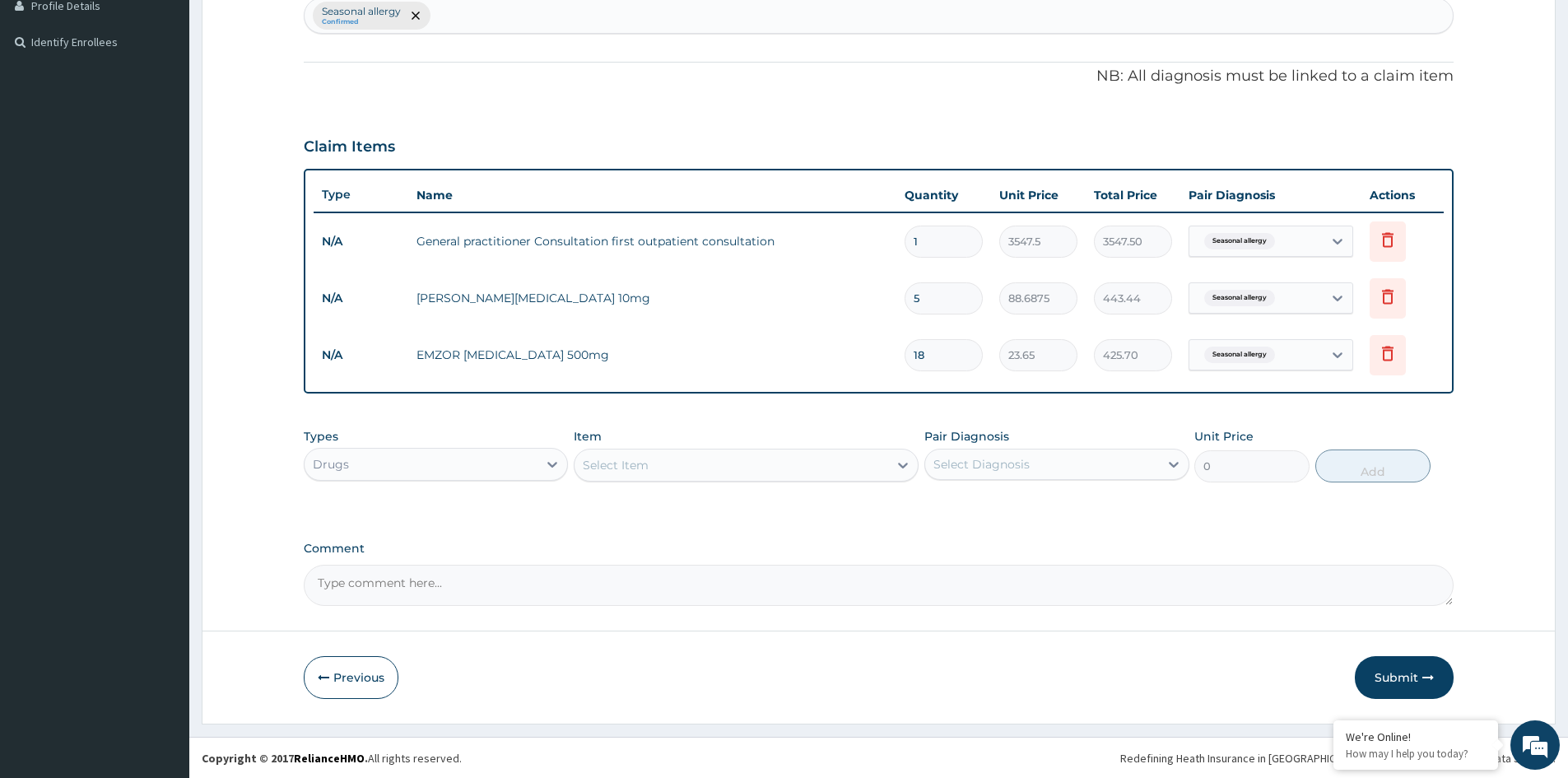
scroll to position [428, 0]
click at [1400, 679] on button "Submit" at bounding box center [1404, 677] width 99 height 43
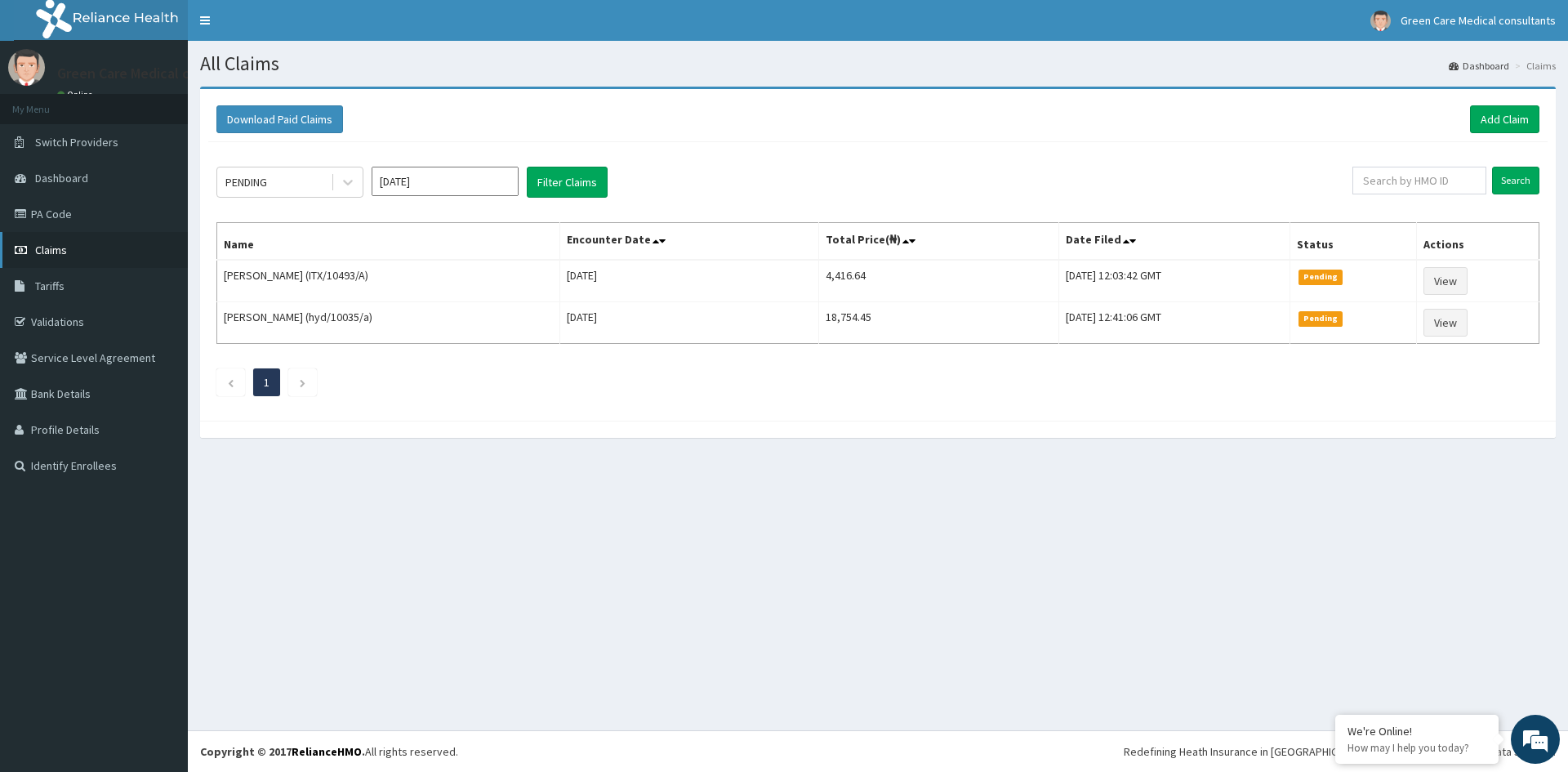
click at [48, 252] on span "Claims" at bounding box center [50, 249] width 31 height 14
click at [1405, 179] on input "text" at bounding box center [1419, 180] width 134 height 28
type input "MSB/10012/A"
click at [1513, 183] on input "Search" at bounding box center [1516, 180] width 48 height 28
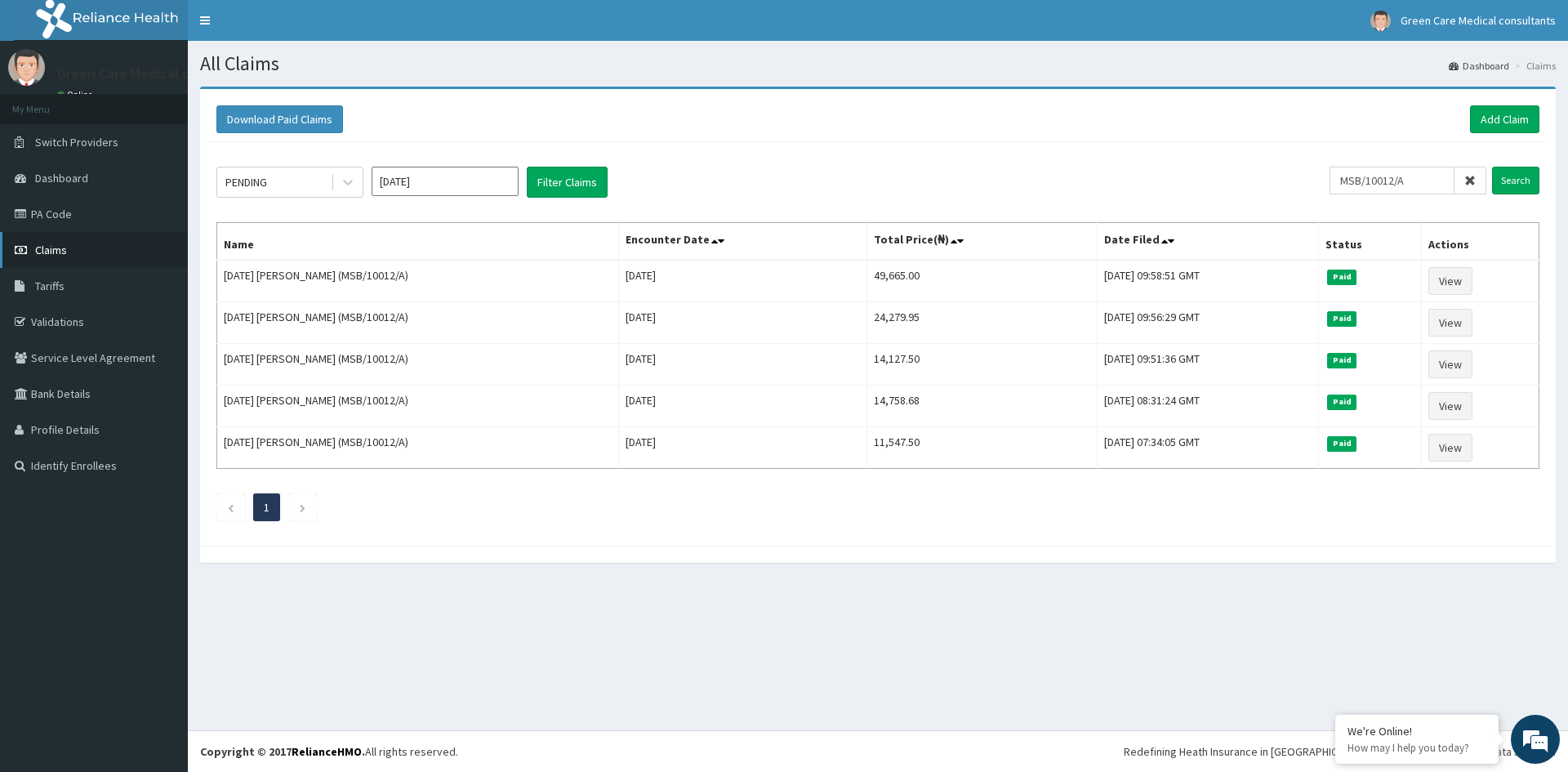
click at [57, 251] on span "Claims" at bounding box center [50, 249] width 31 height 14
click at [54, 250] on span "Claims" at bounding box center [50, 249] width 31 height 14
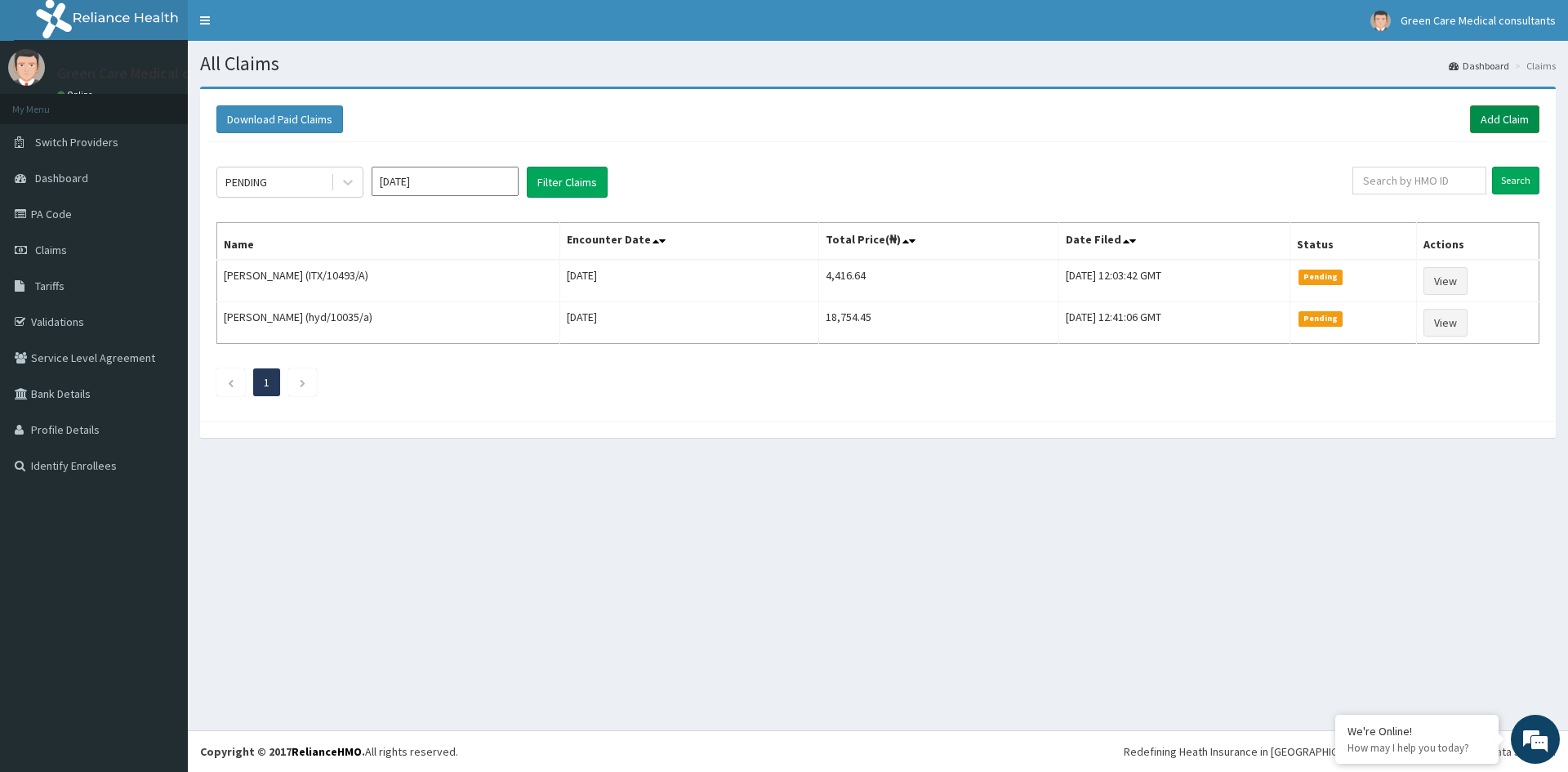
click at [1497, 111] on link "Add Claim" at bounding box center [1505, 119] width 70 height 28
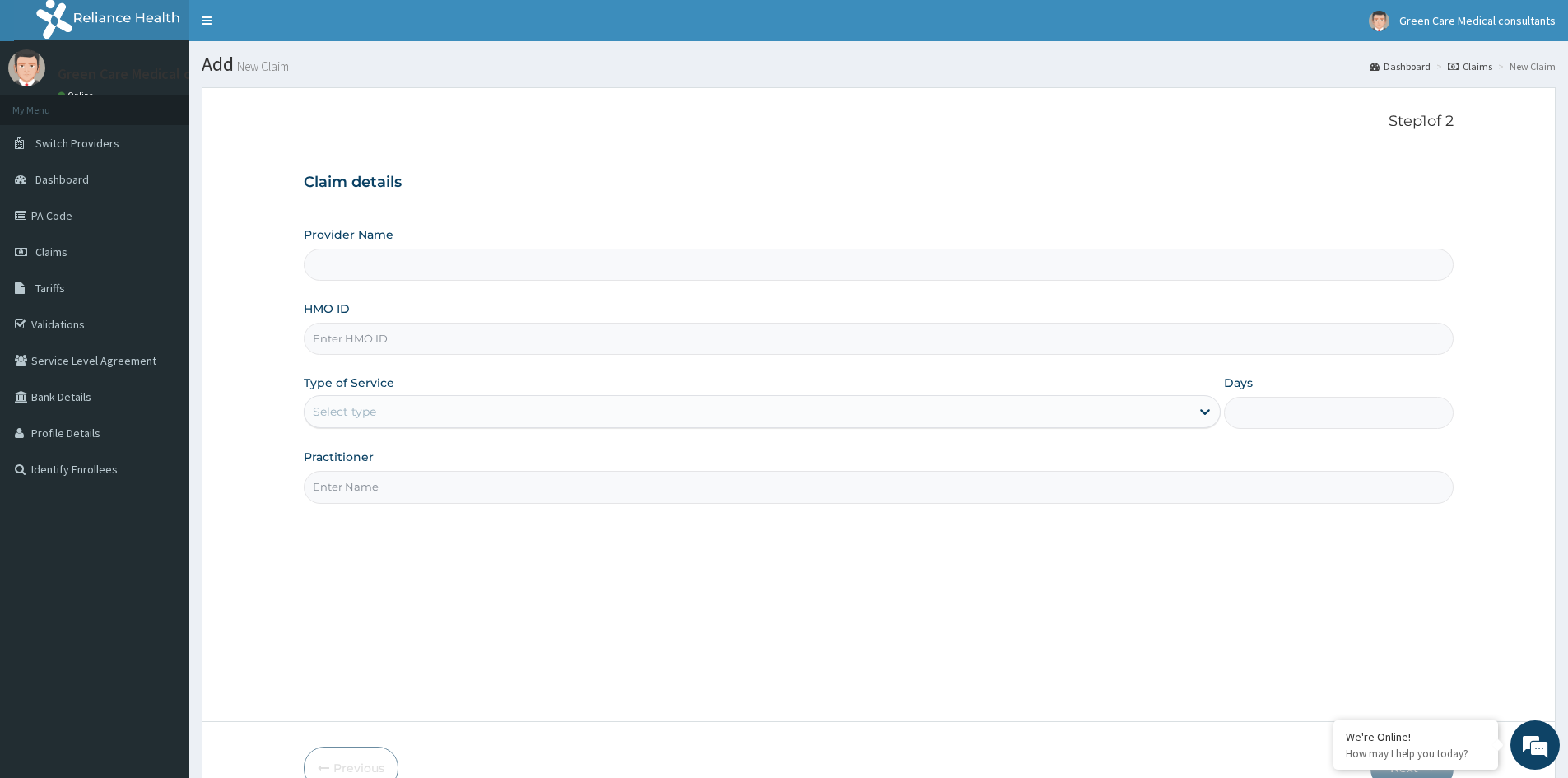
click at [356, 343] on input "HMO ID" at bounding box center [879, 338] width 1150 height 32
type input "Green Care Medical Consultants"
type input "MSB/10012/A"
click at [376, 420] on div "Select type" at bounding box center [344, 411] width 63 height 16
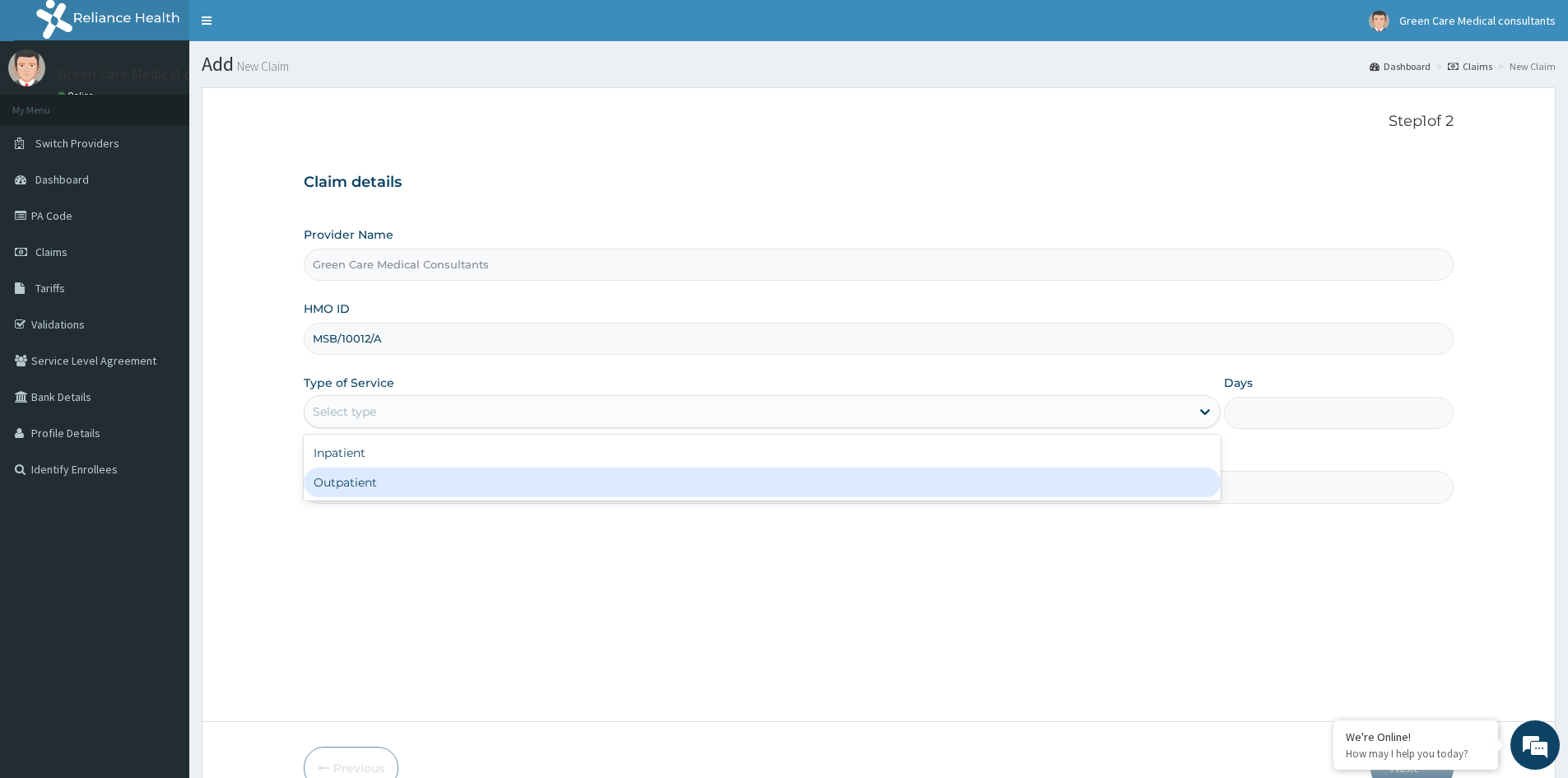
click at [345, 478] on div "Outpatient" at bounding box center [763, 482] width 917 height 30
type input "1"
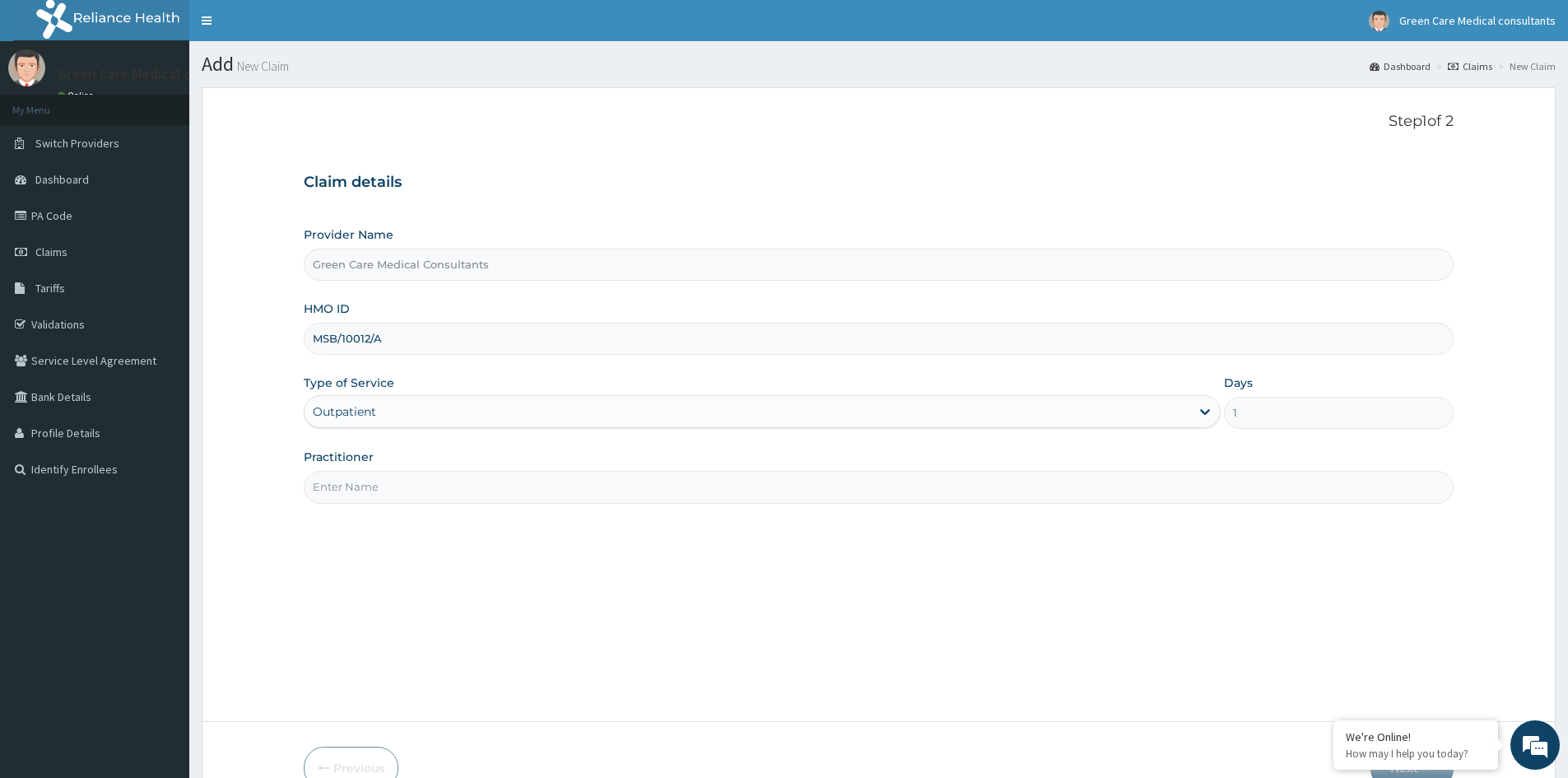
click at [354, 487] on input "Practitioner" at bounding box center [879, 487] width 1150 height 32
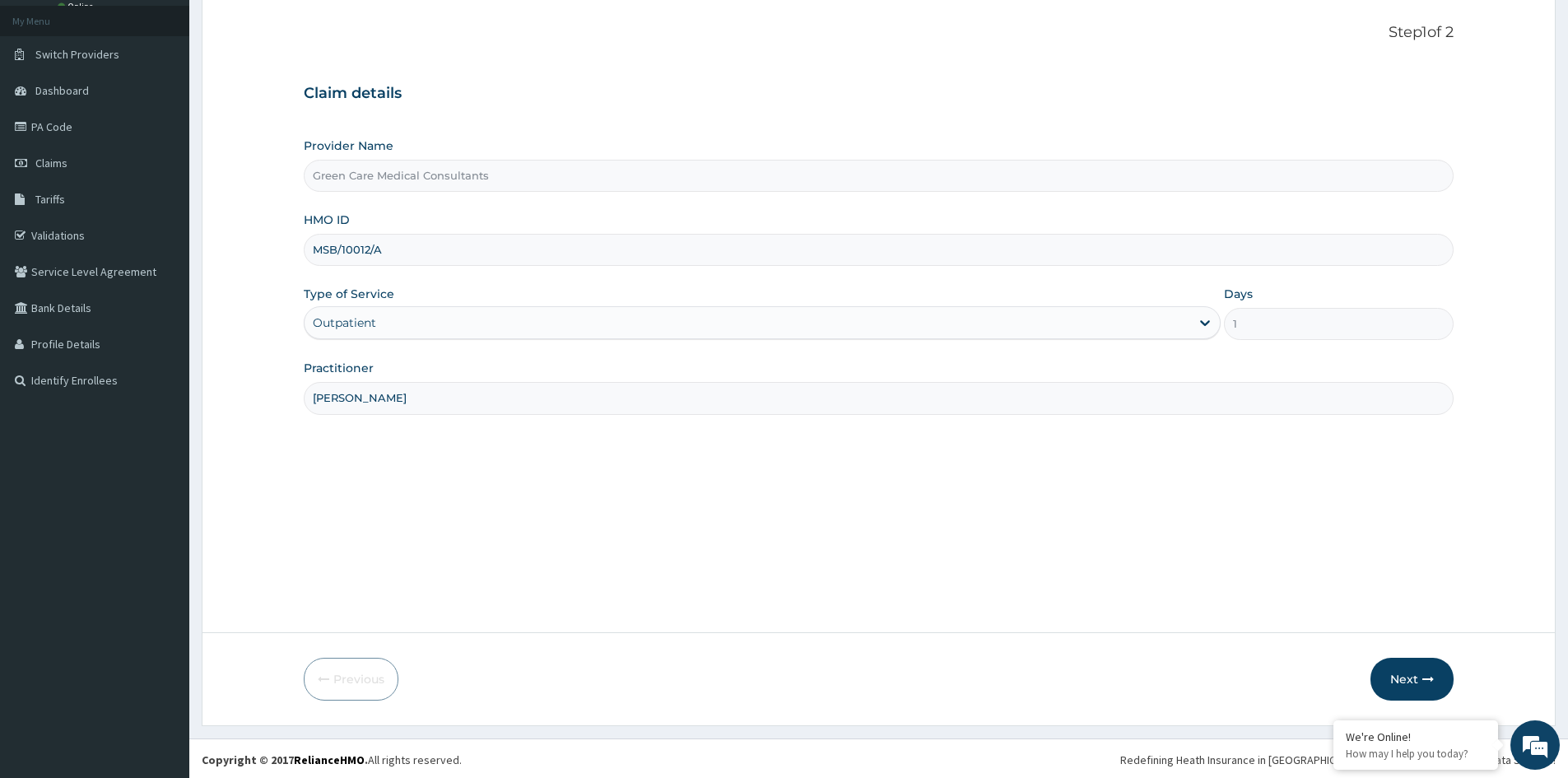
scroll to position [92, 0]
type input "[PERSON_NAME]"
click at [1397, 673] on button "Next" at bounding box center [1412, 677] width 83 height 43
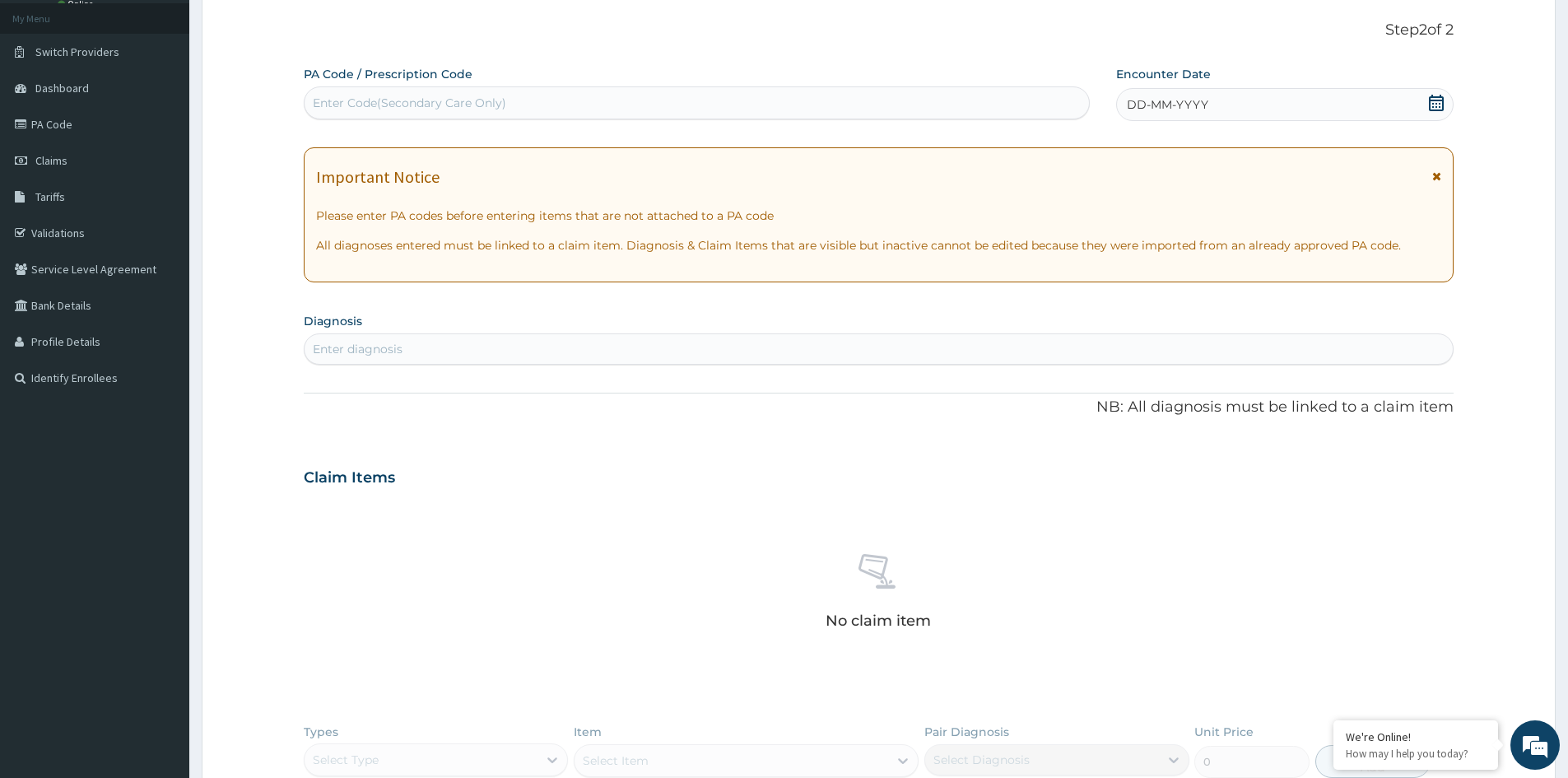
click at [1280, 107] on div "DD-MM-YYYY" at bounding box center [1284, 105] width 337 height 33
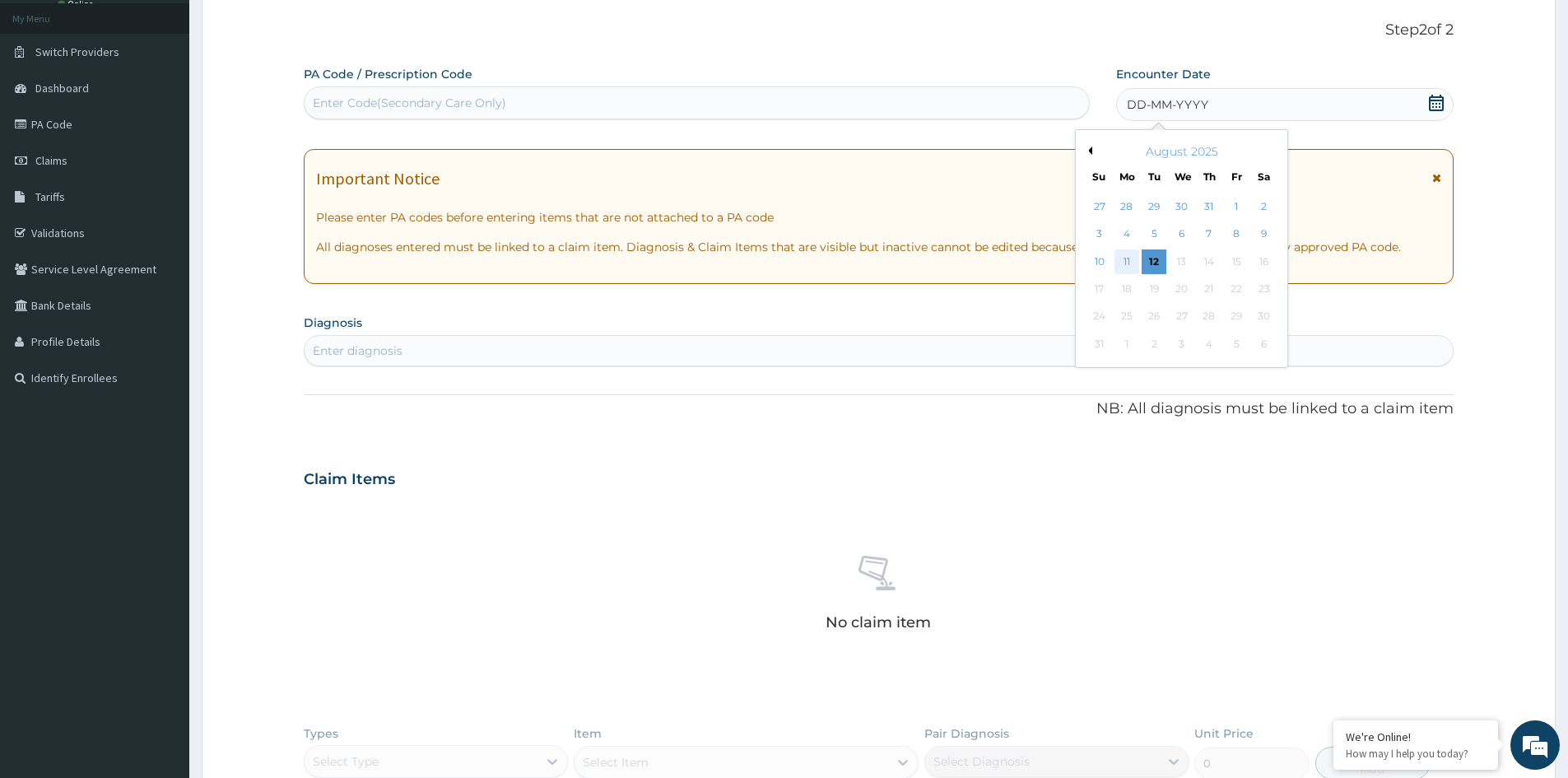
click at [1129, 257] on div "11" at bounding box center [1127, 261] width 25 height 25
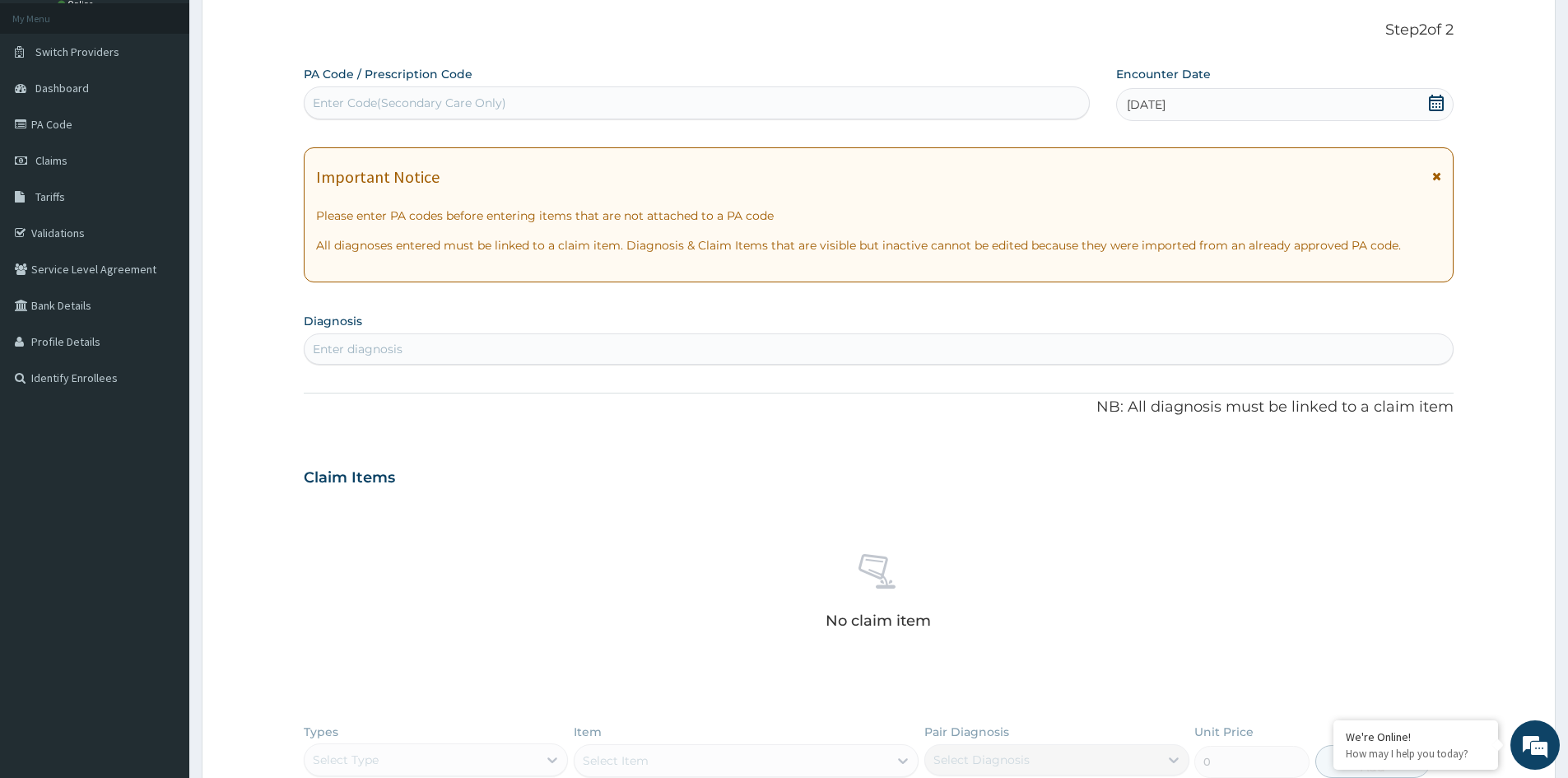
click at [429, 352] on div "Enter diagnosis" at bounding box center [879, 349] width 1148 height 27
type input "MALARIA"
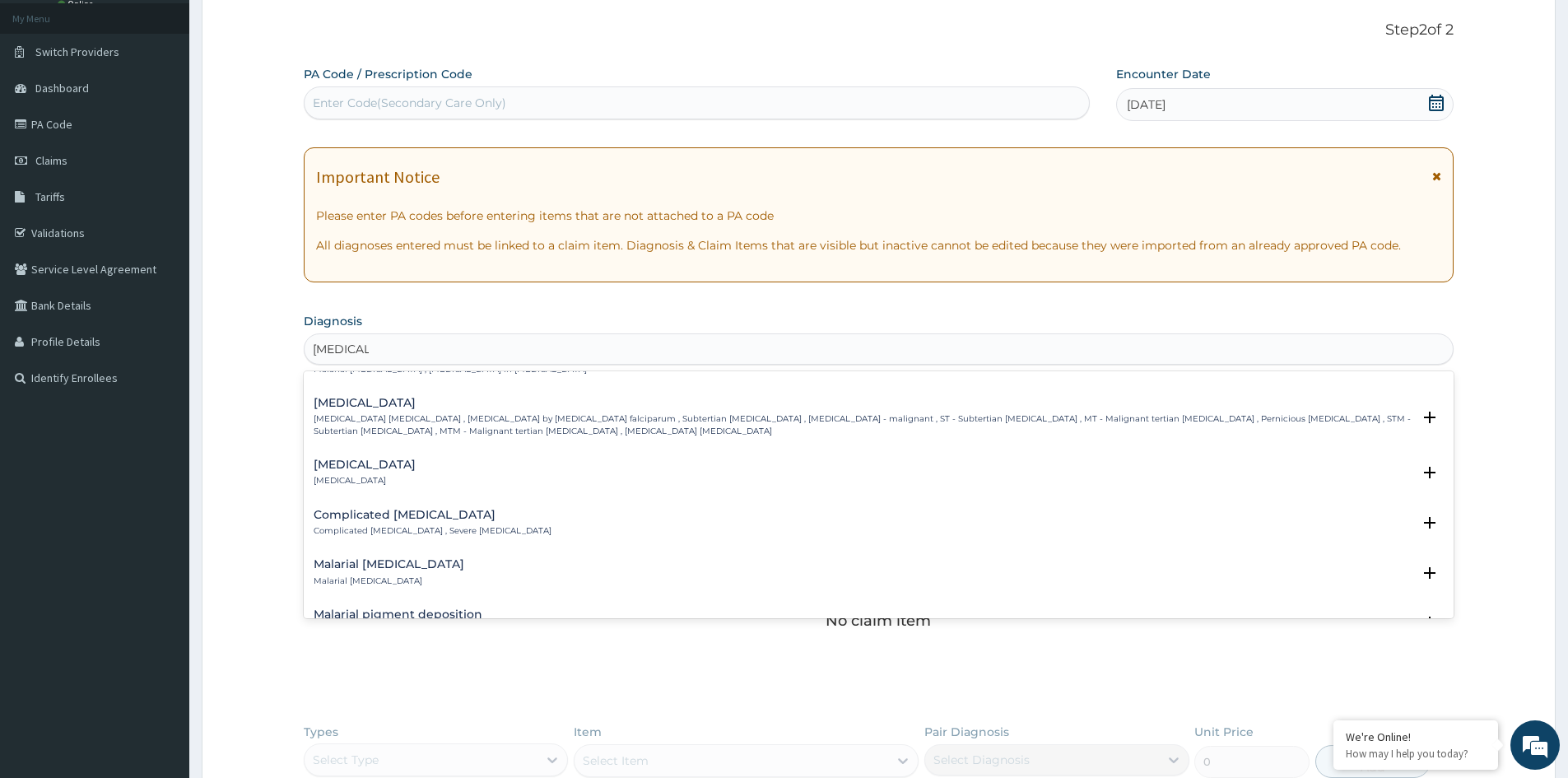
scroll to position [659, 0]
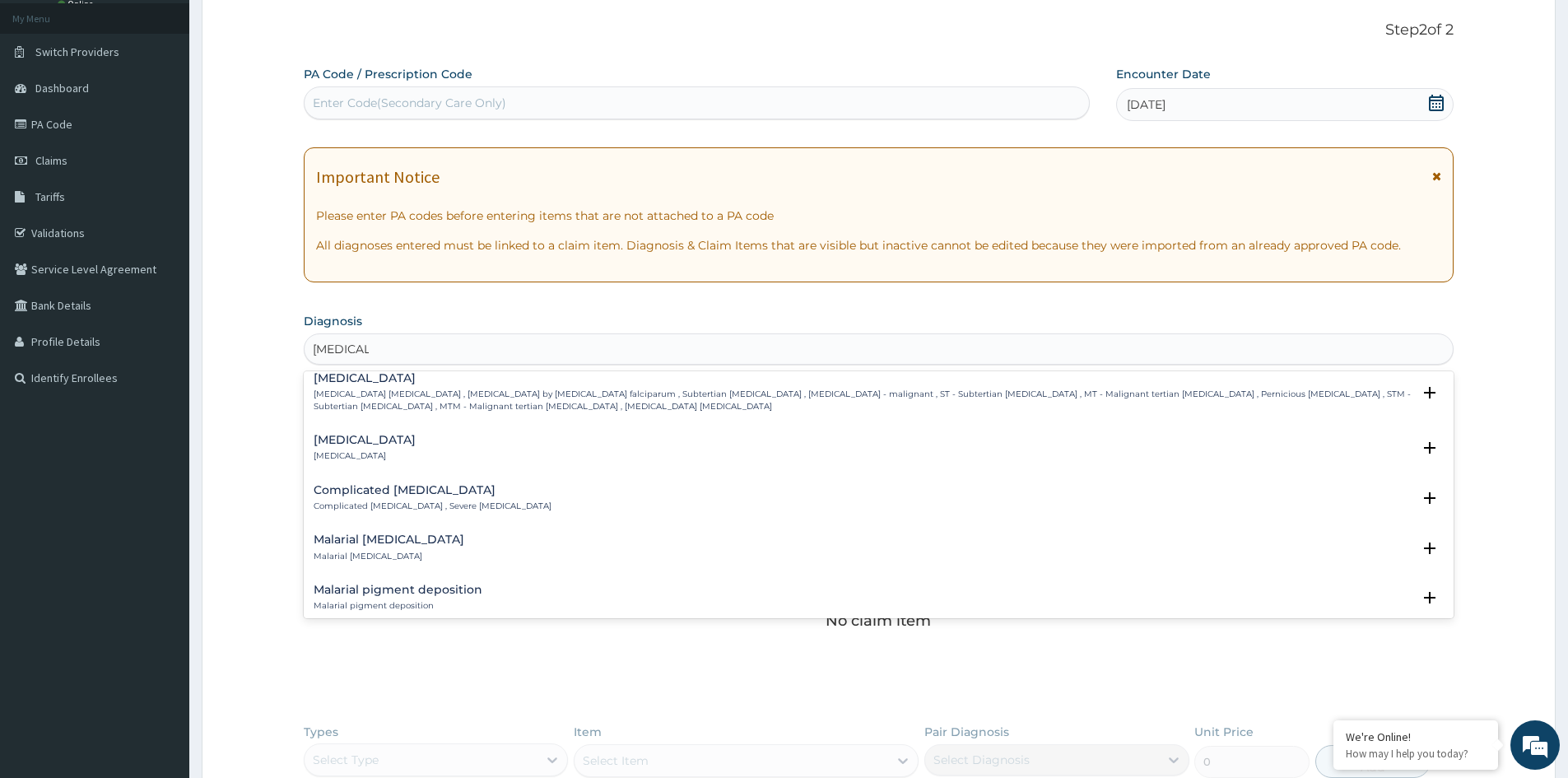
click at [387, 392] on p "Falciparum malaria , Malignant tertian malaria , Malaria by Plasmodium falcipar…" at bounding box center [863, 401] width 1098 height 24
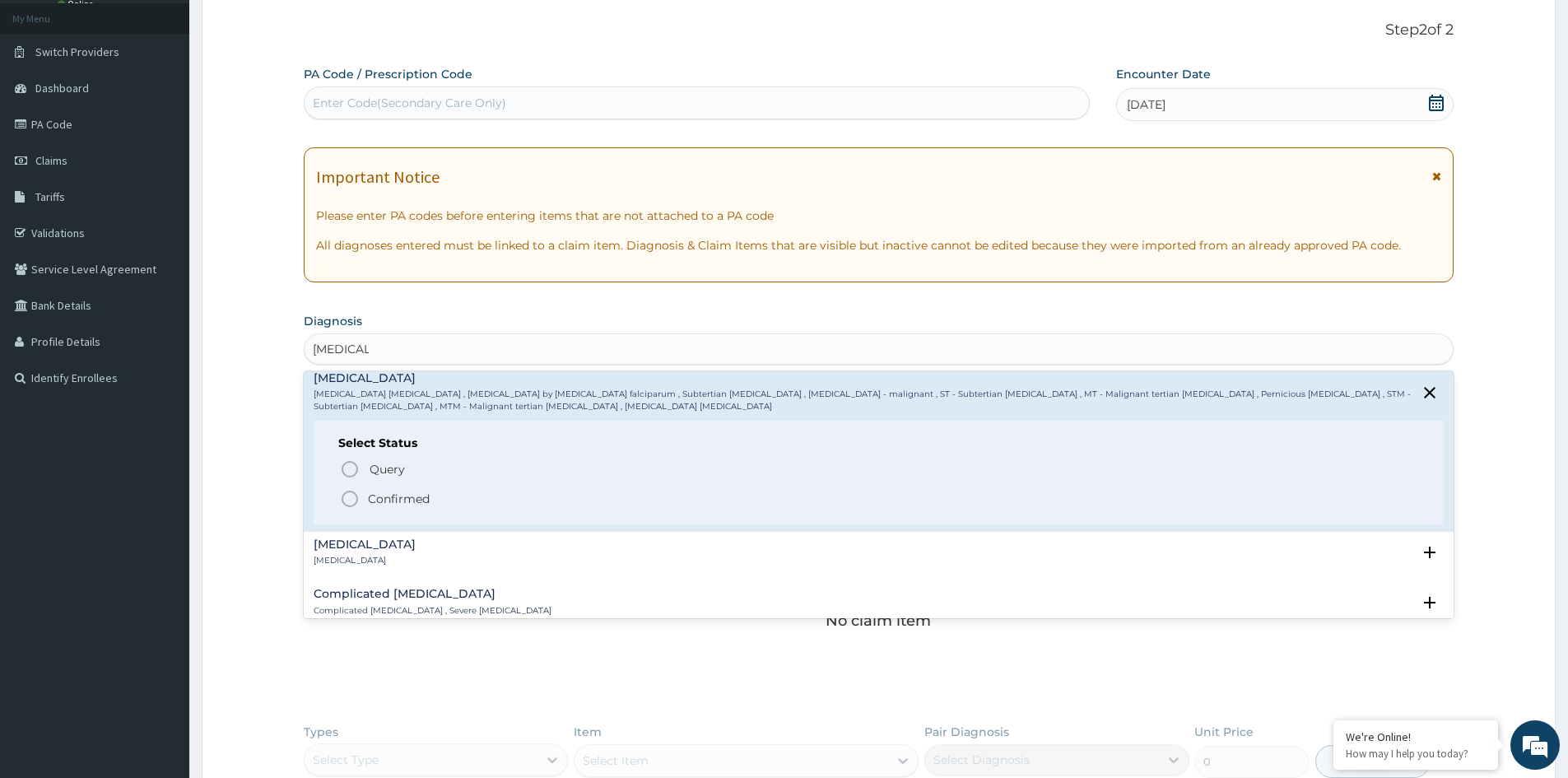
click at [389, 498] on p "Confirmed" at bounding box center [399, 499] width 62 height 16
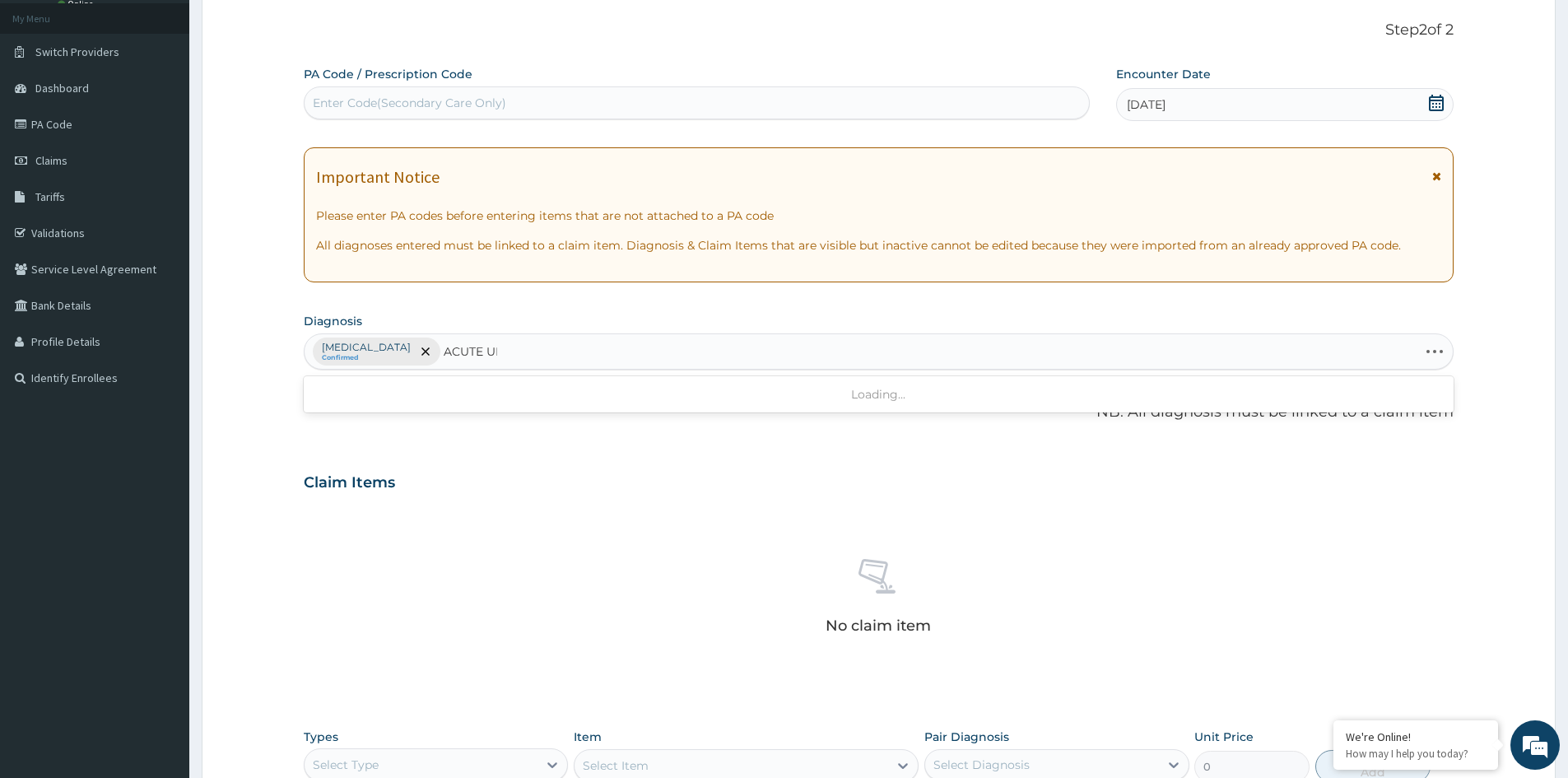
type input "ACUTE UPP"
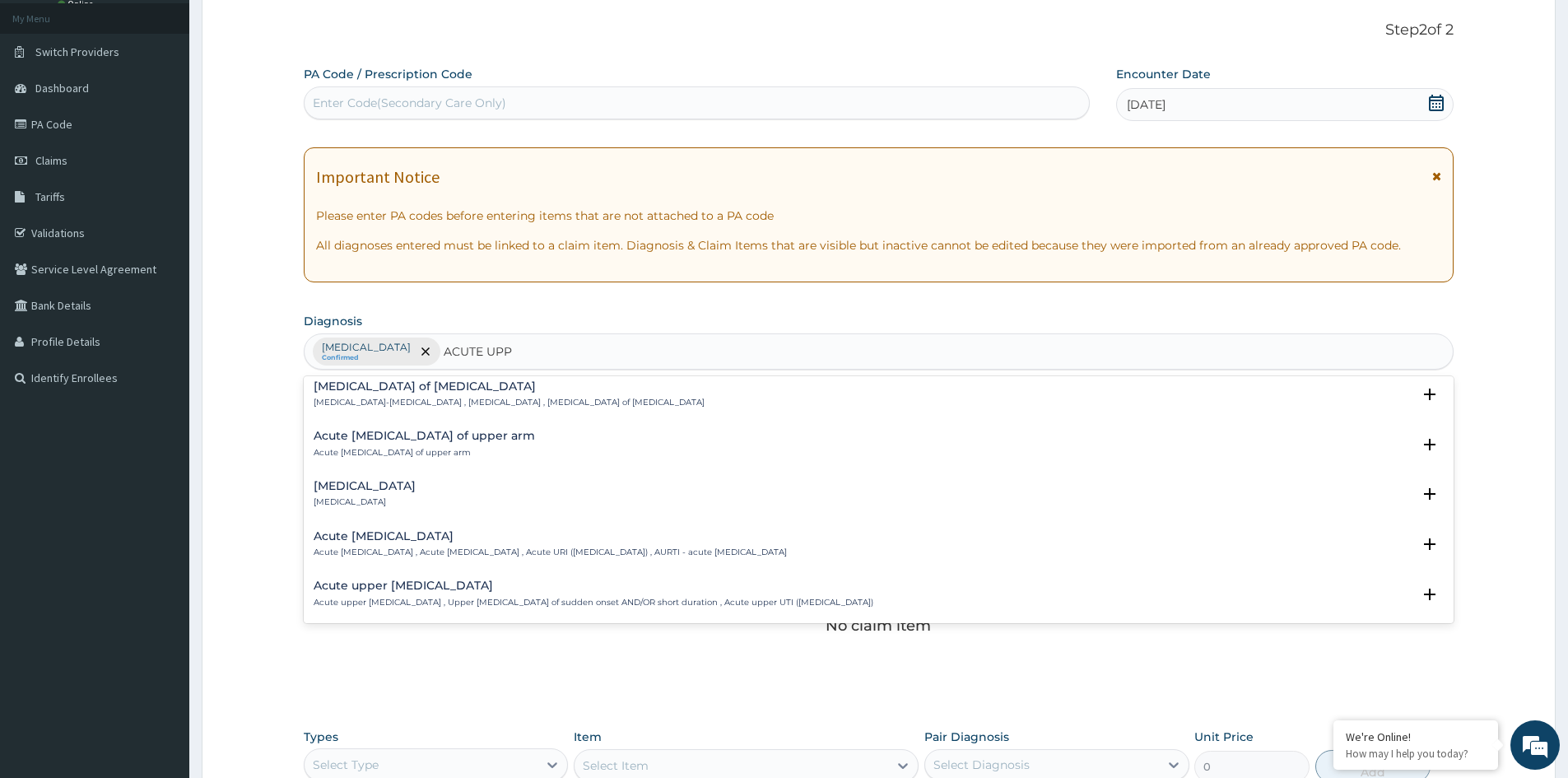
scroll to position [82, 0]
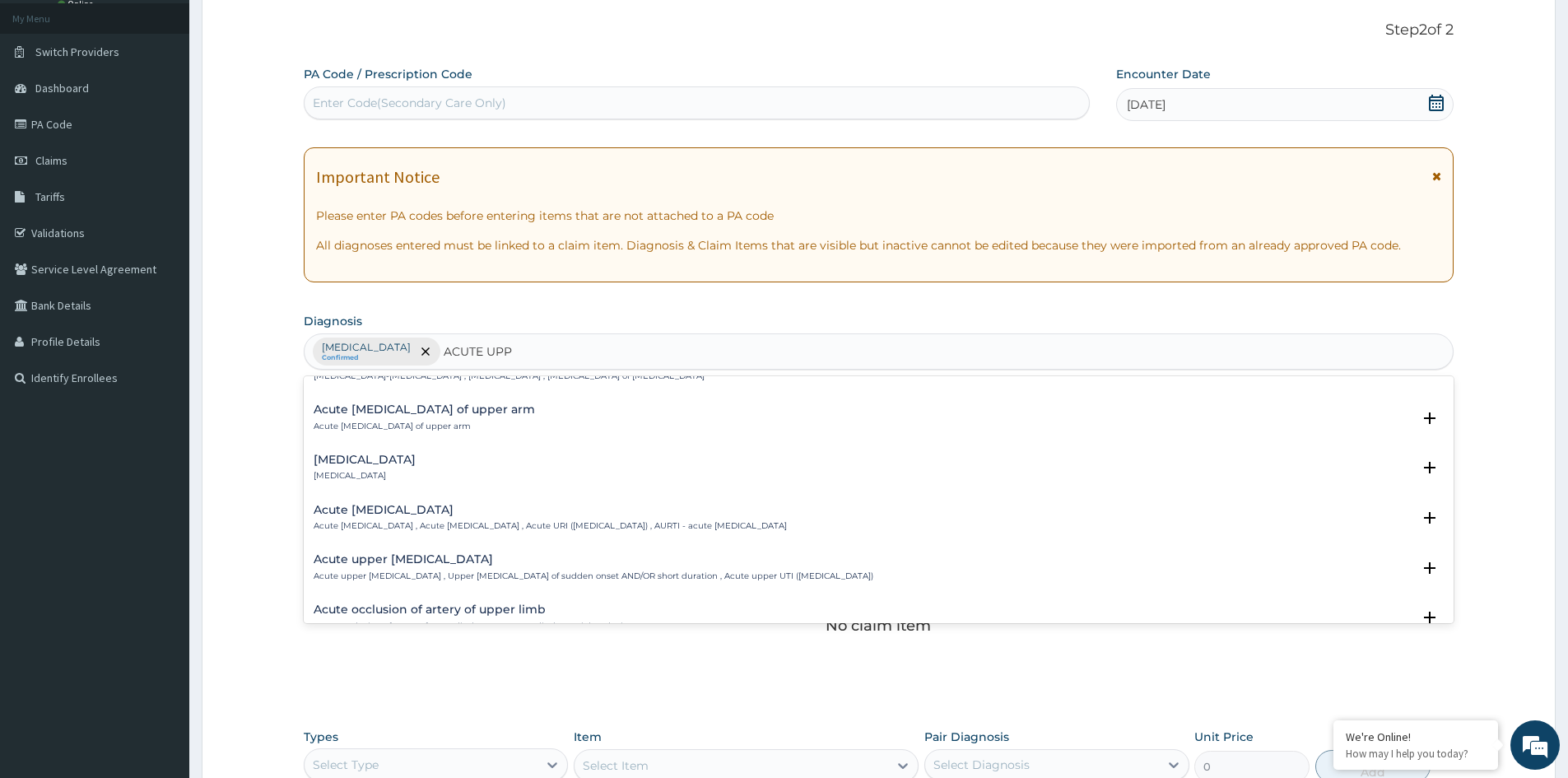
click at [404, 518] on div "Acute upper respiratory infection Acute upper respiratory infection , Acute upp…" at bounding box center [550, 518] width 474 height 29
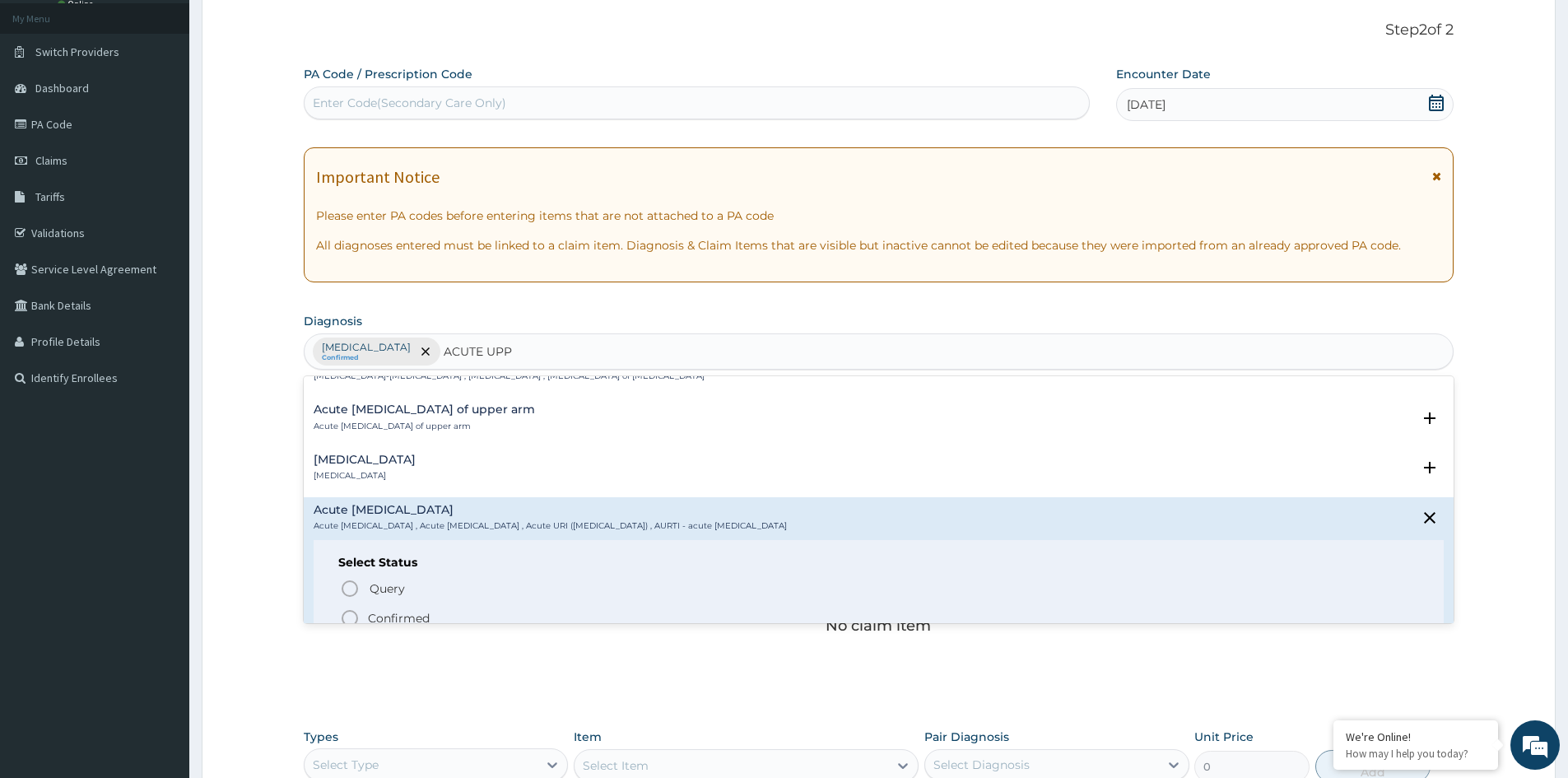
click at [385, 617] on p "Confirmed" at bounding box center [399, 618] width 62 height 16
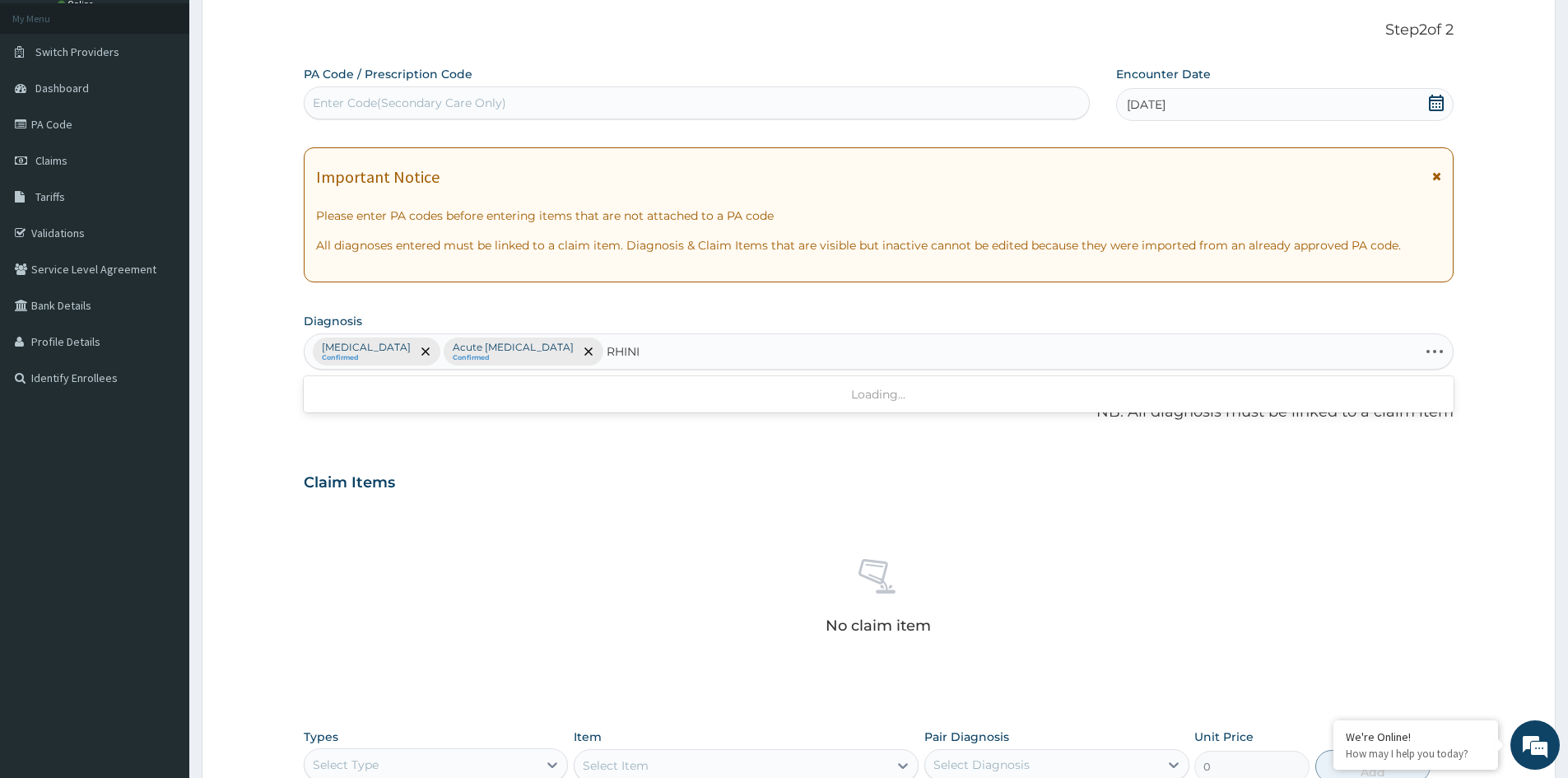
type input "RHINIT"
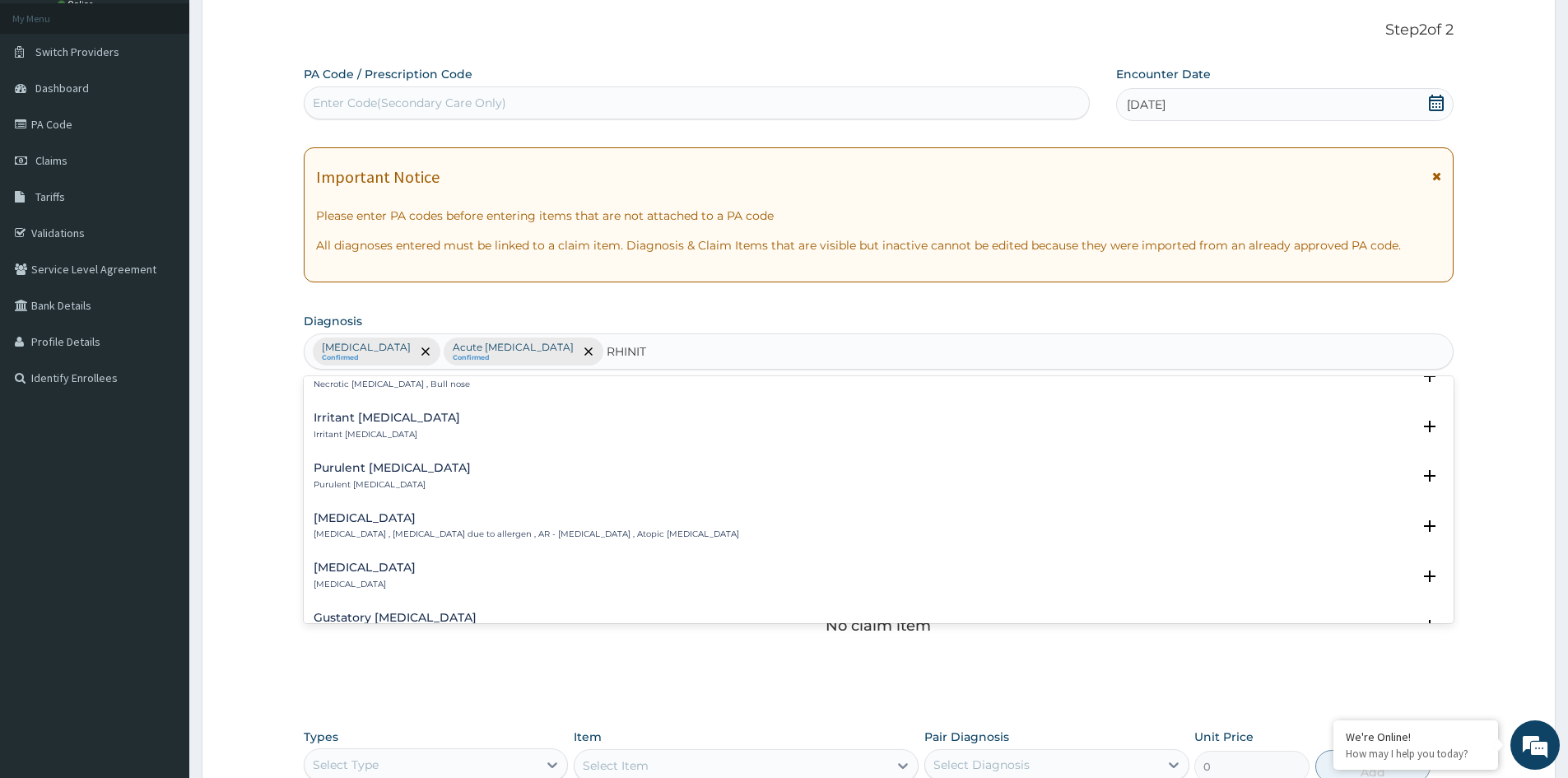
scroll to position [411, 0]
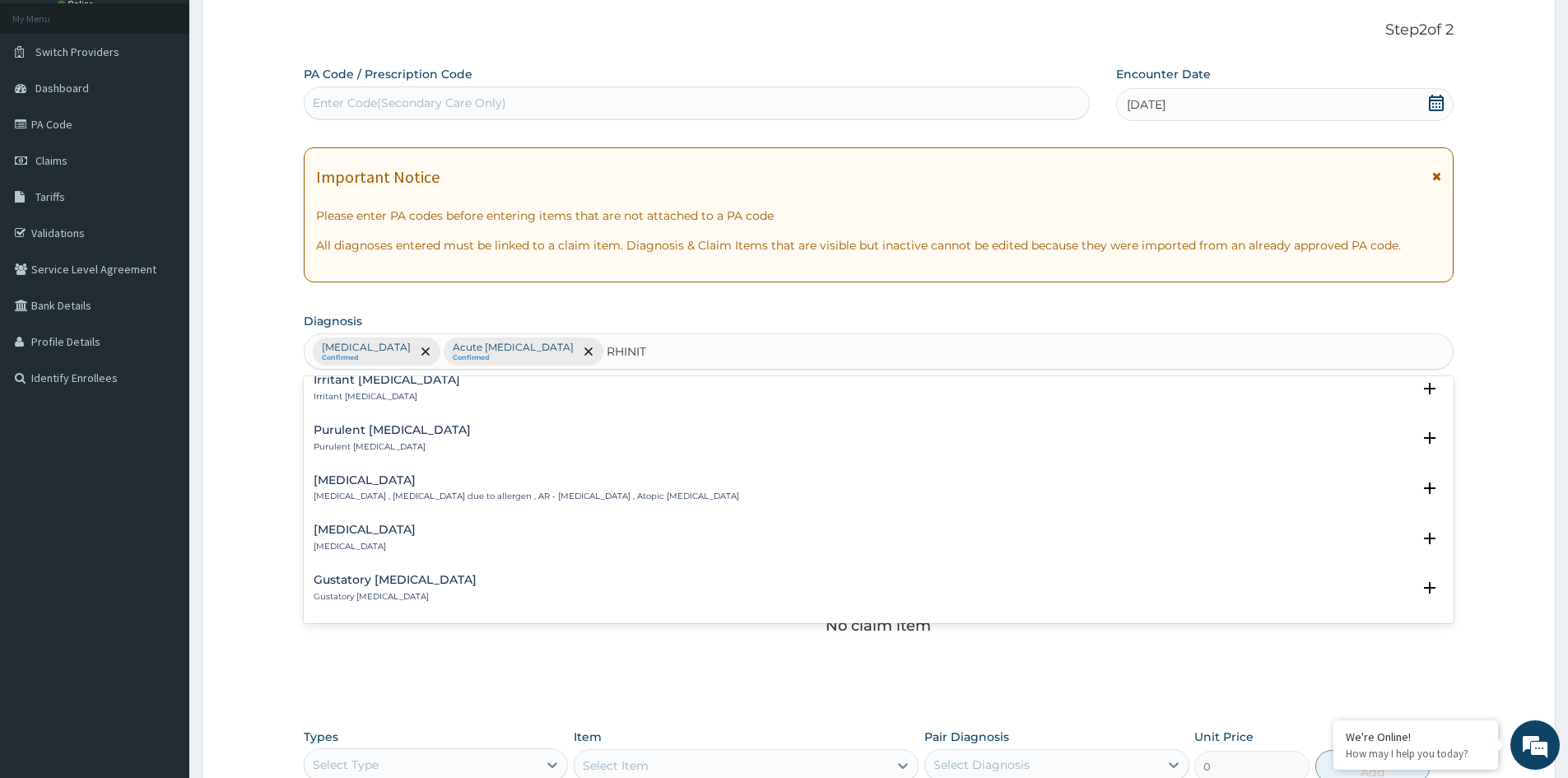
click at [395, 488] on div "Allergic rhinitis Allergic rhinitis , Allergic rhinitis due to allergen , AR - …" at bounding box center [526, 488] width 426 height 29
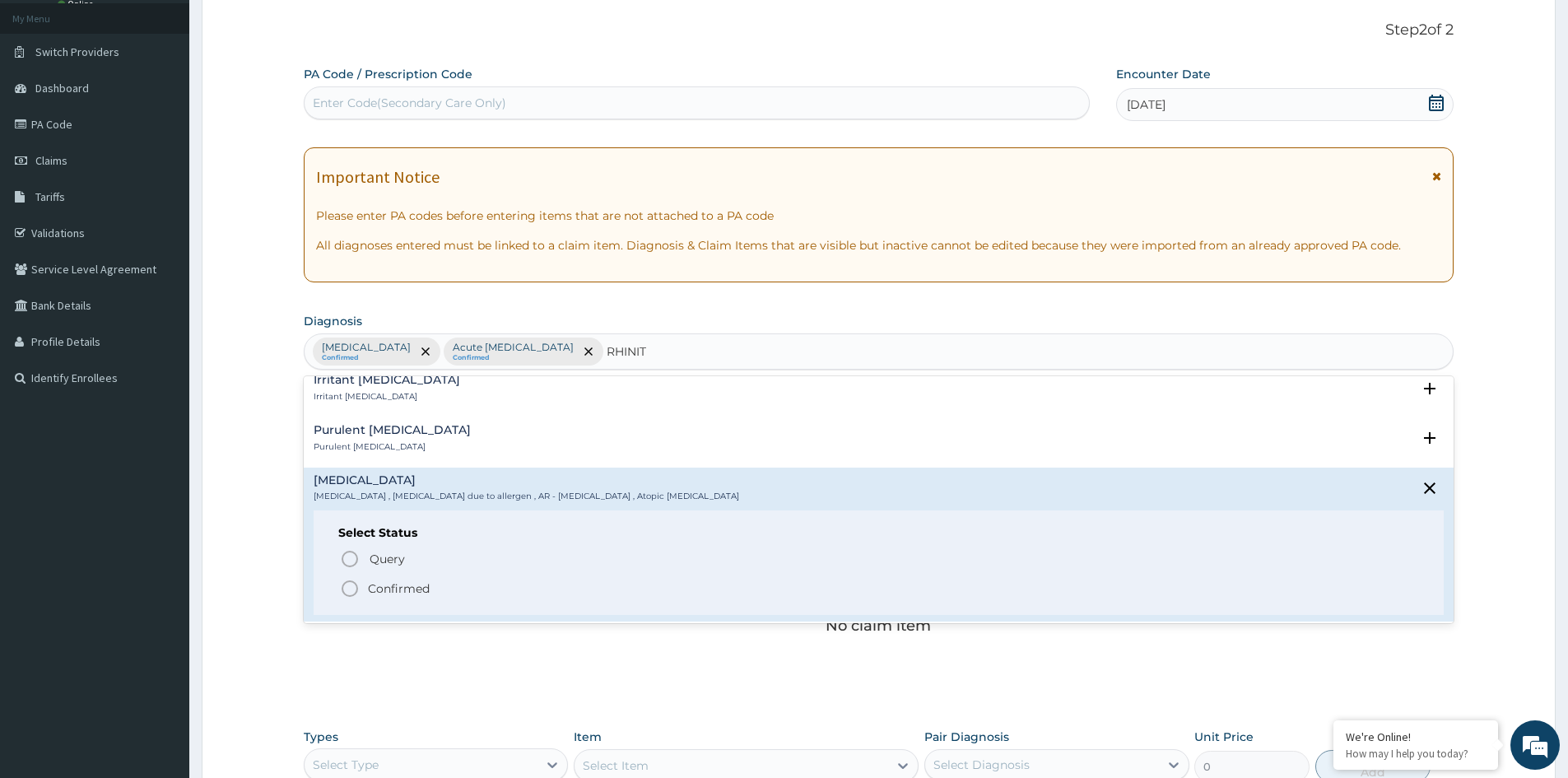
click at [392, 584] on p "Confirmed" at bounding box center [399, 588] width 62 height 16
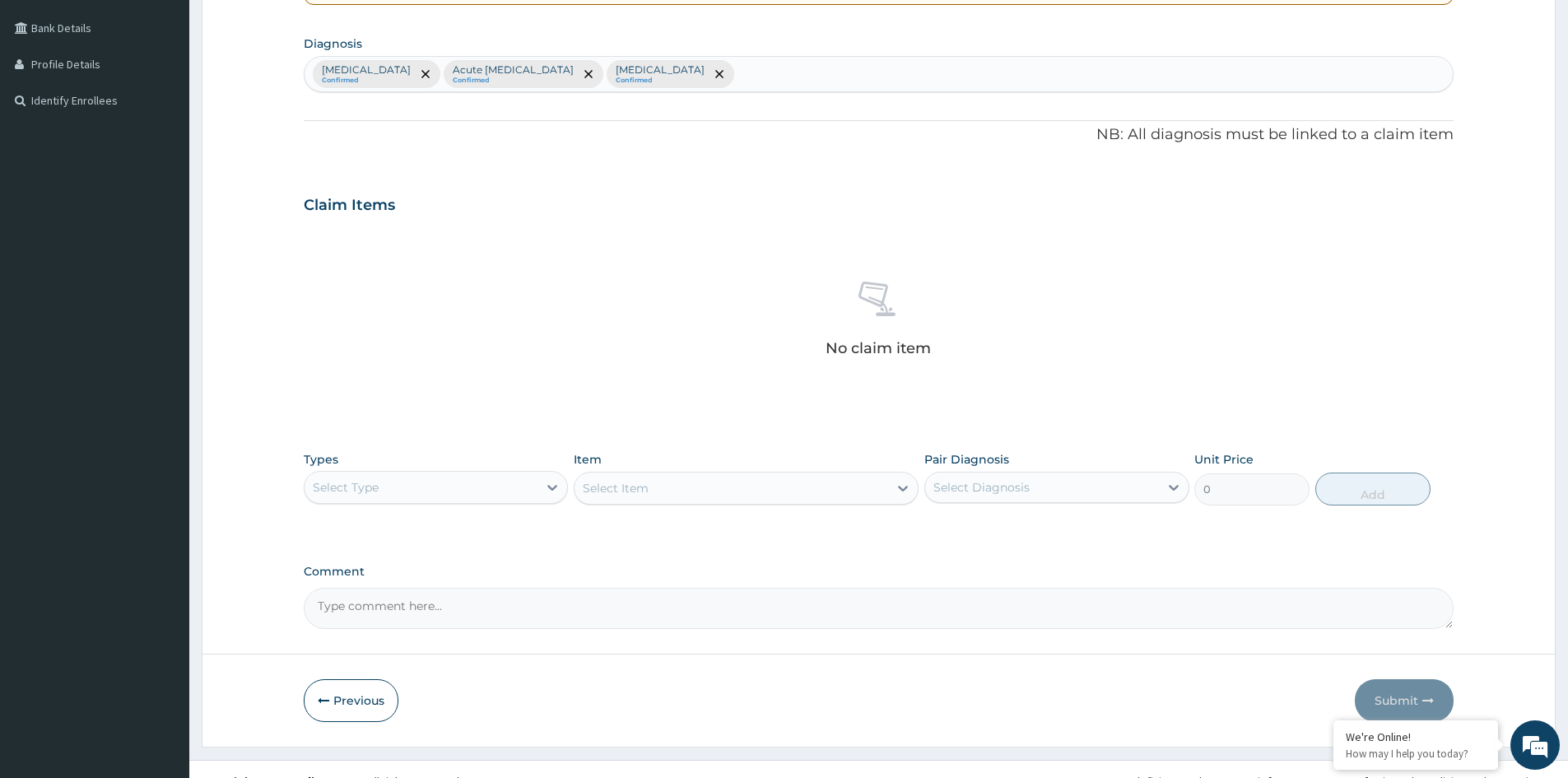
scroll to position [392, 0]
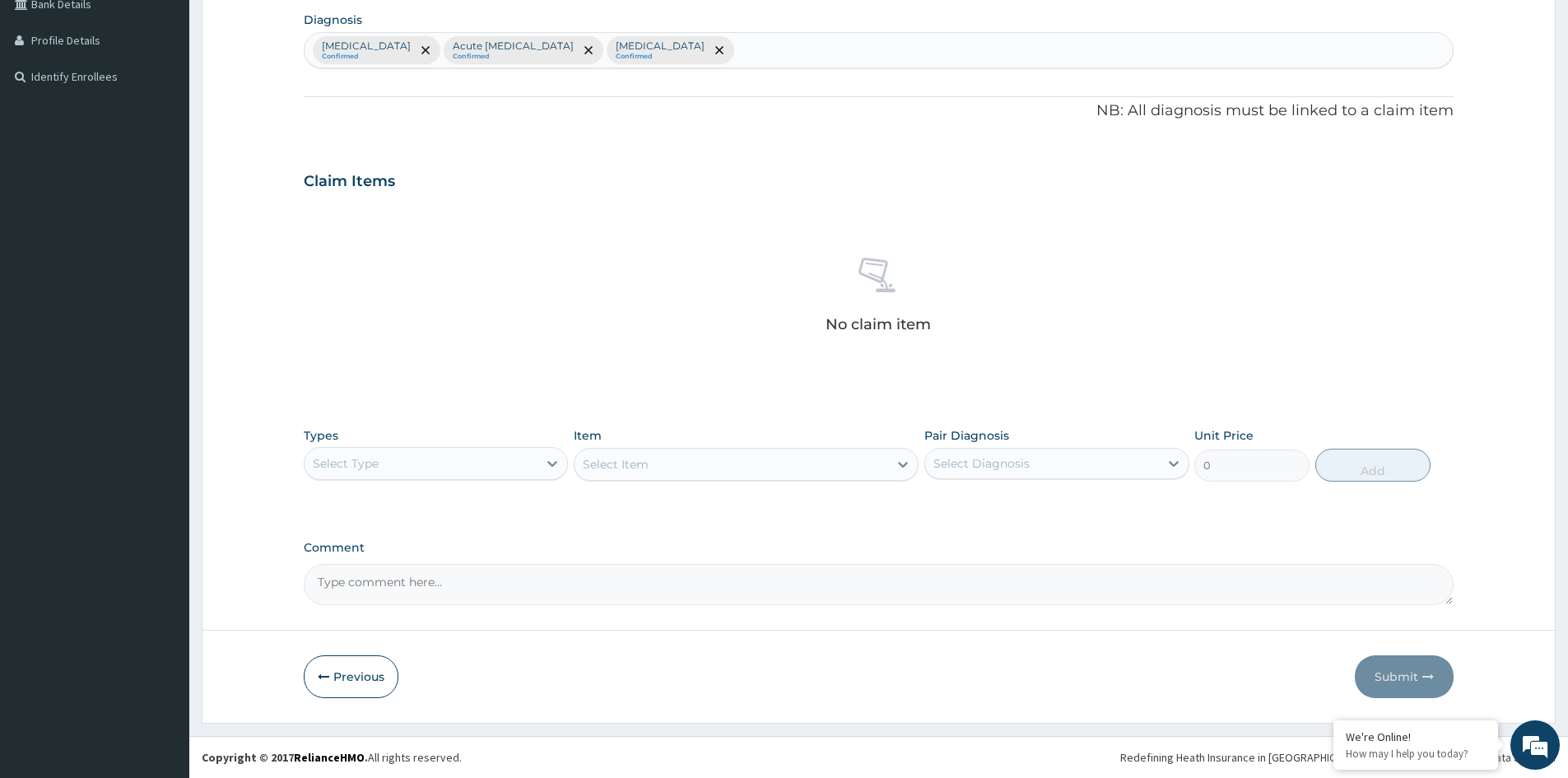
click at [514, 471] on div "Select Type" at bounding box center [422, 464] width 233 height 27
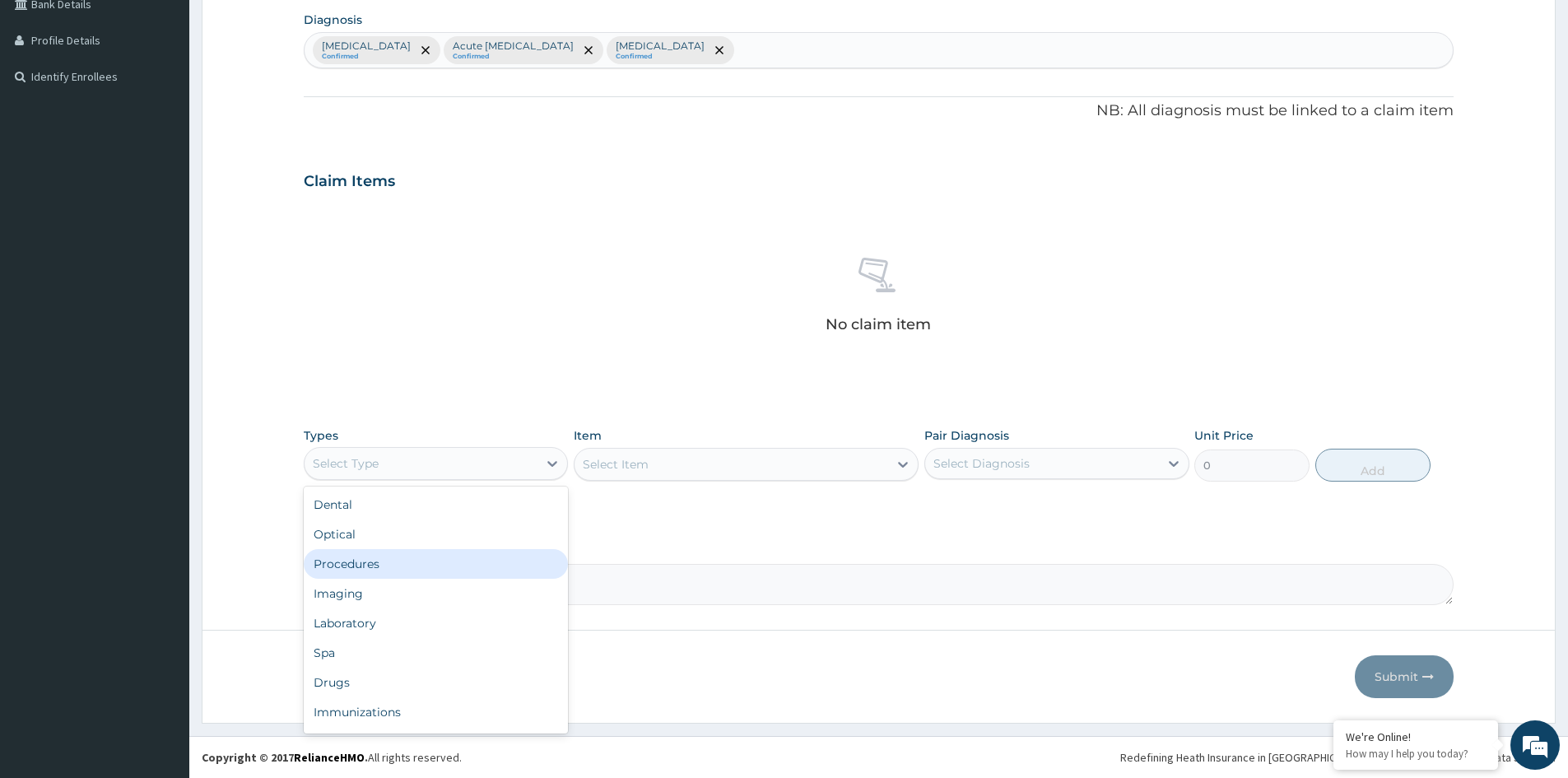
click at [368, 570] on div "Procedures" at bounding box center [436, 564] width 264 height 30
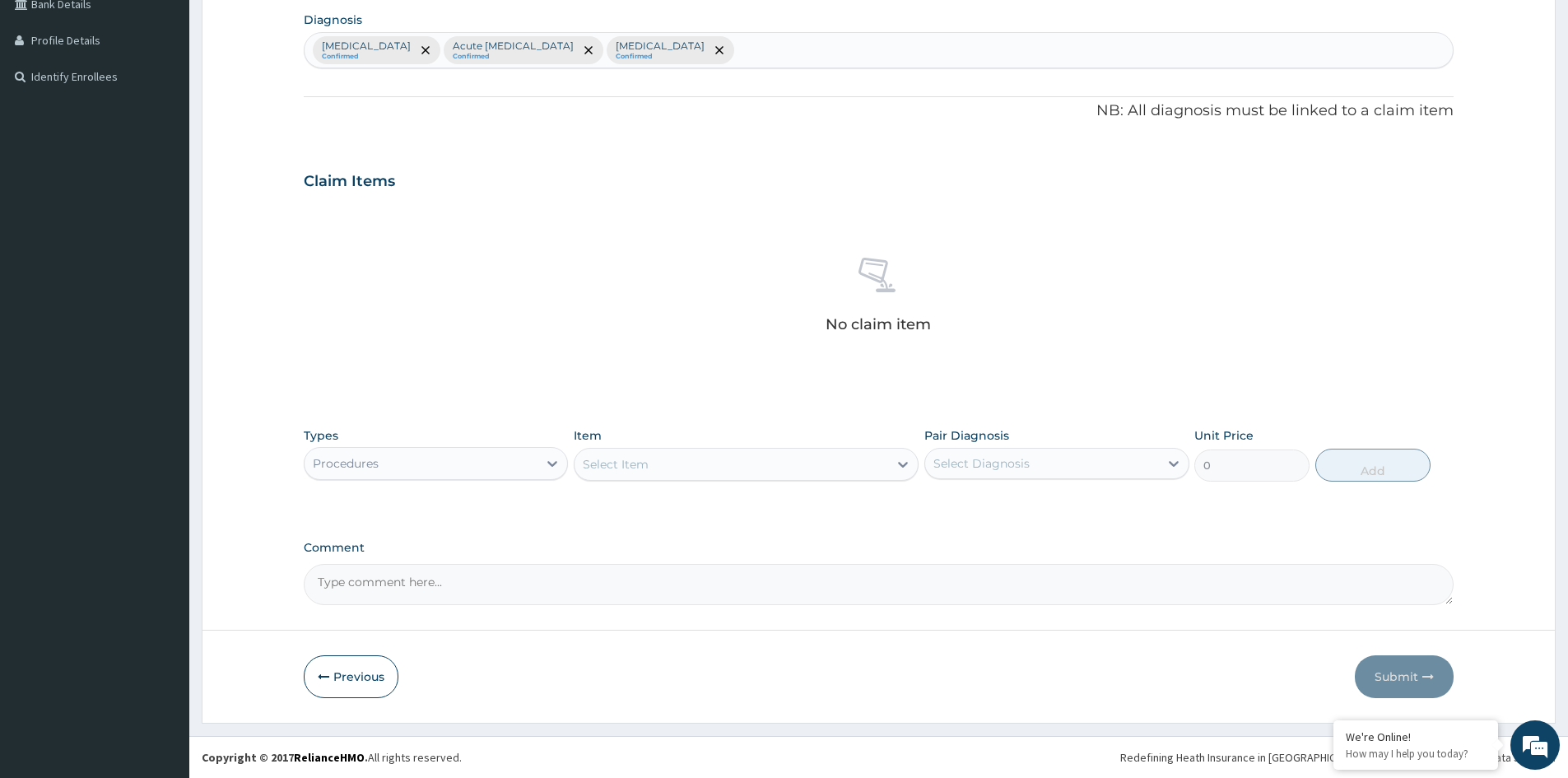
click at [841, 467] on div "Select Item" at bounding box center [732, 464] width 314 height 27
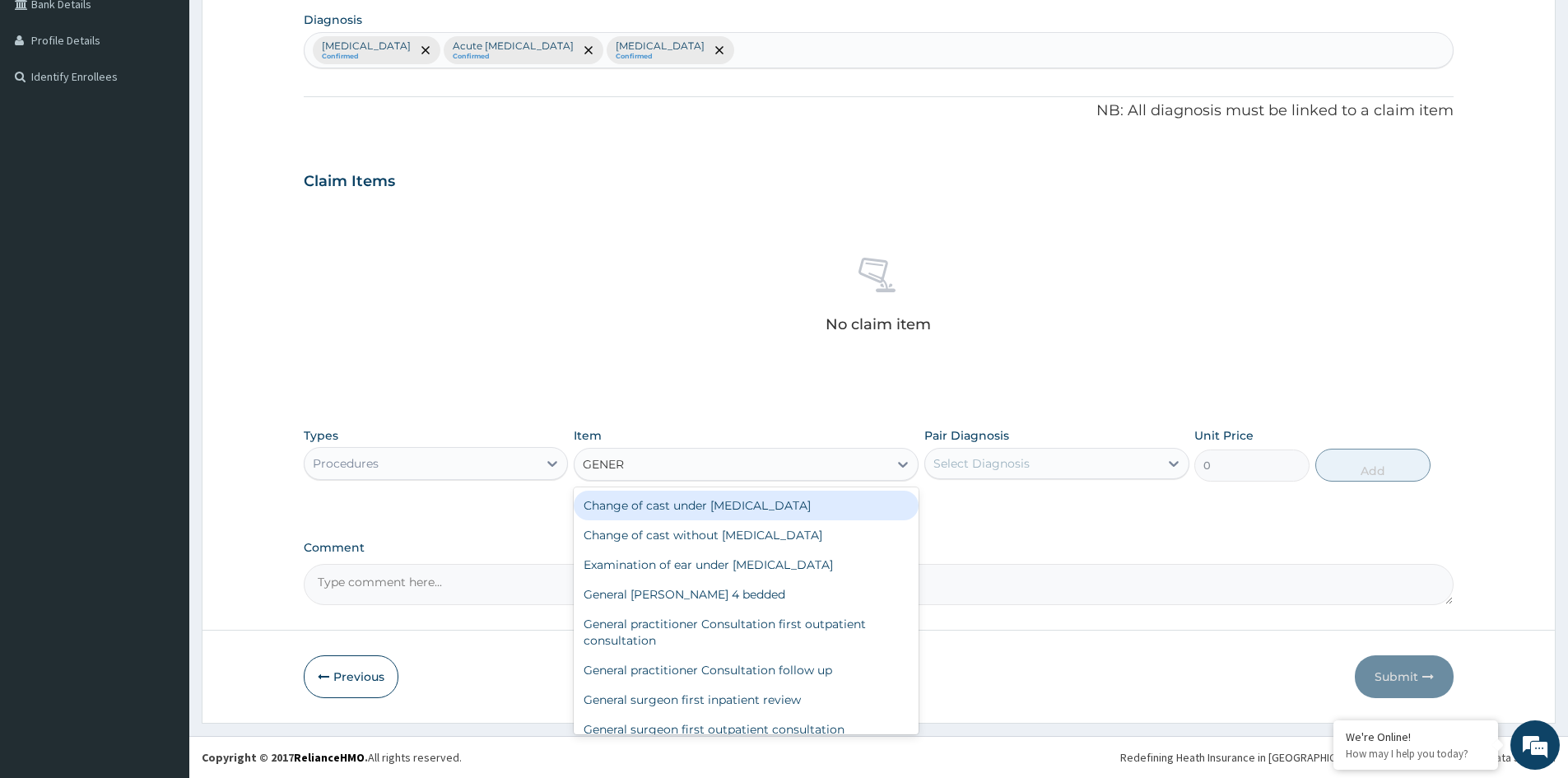
type input "GENERA"
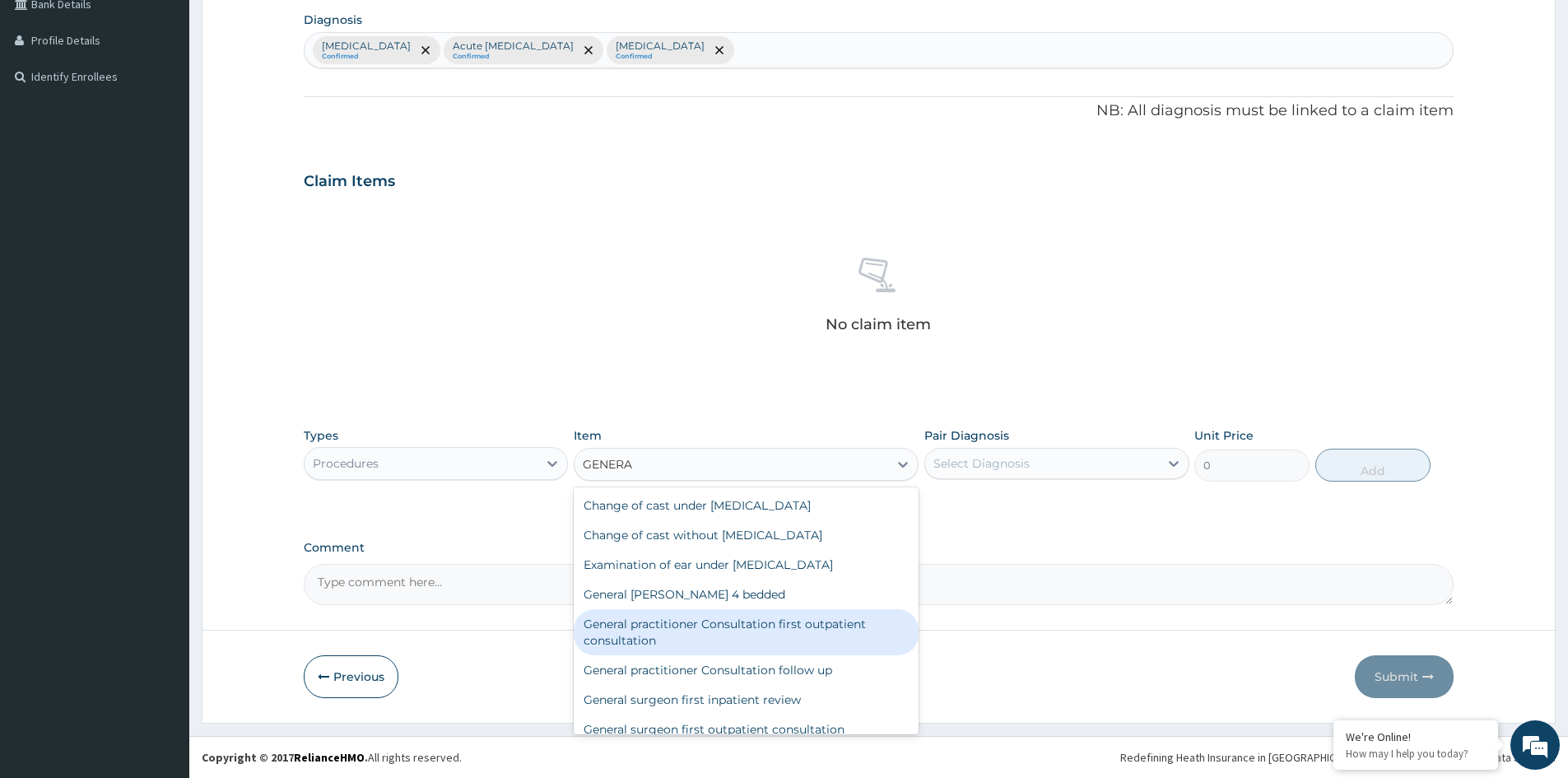
click at [682, 625] on div "General practitioner Consultation first outpatient consultation" at bounding box center [746, 632] width 345 height 46
type input "3547.5"
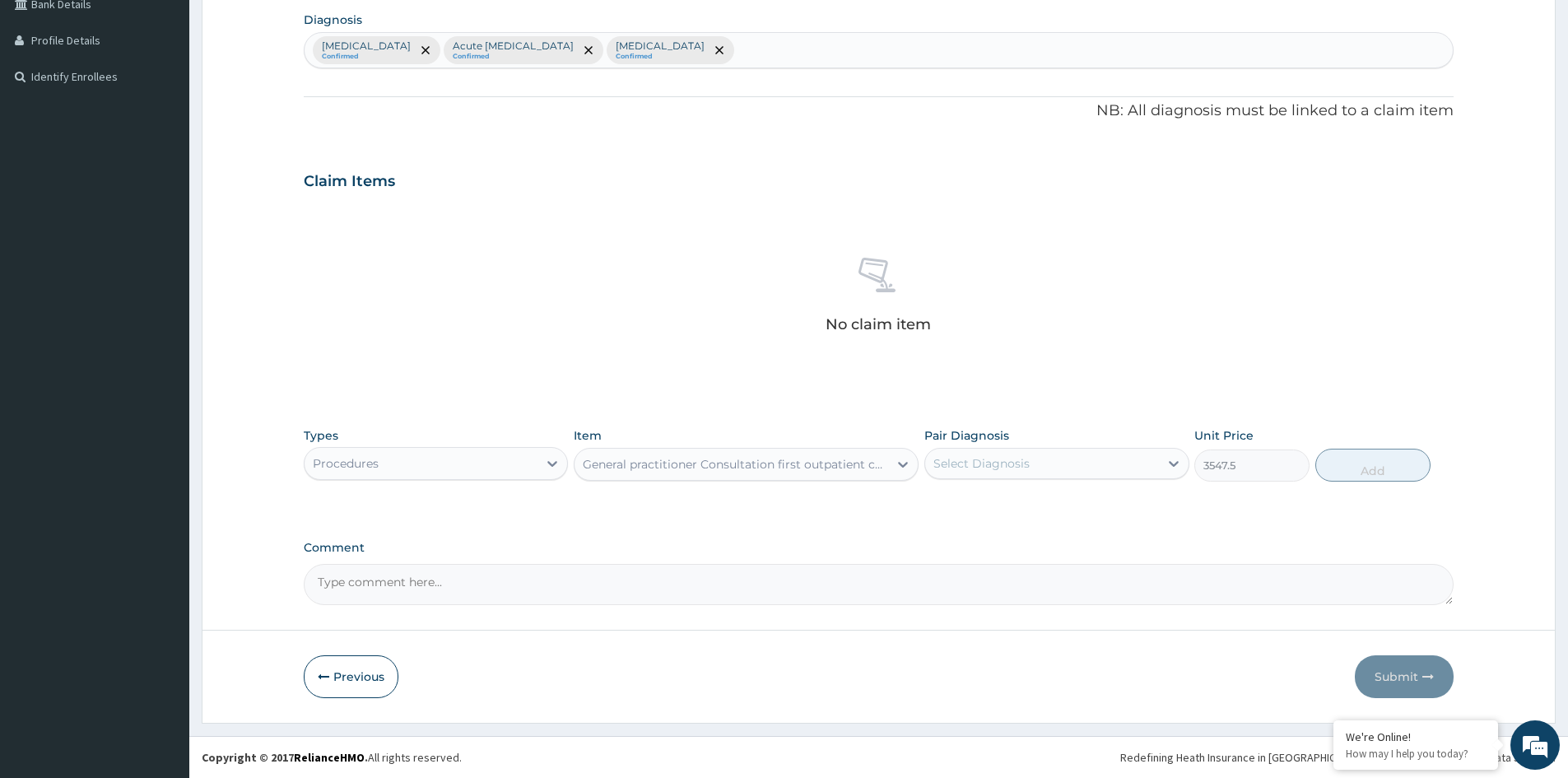
click at [1008, 464] on div "Select Diagnosis" at bounding box center [982, 463] width 96 height 16
click at [983, 500] on label "Falciparum malaria" at bounding box center [1002, 503] width 102 height 16
checkbox input "true"
click at [1059, 464] on div "Falciparum malaria" at bounding box center [1042, 464] width 233 height 28
click at [1070, 456] on div "Falciparum malaria" at bounding box center [1042, 464] width 233 height 28
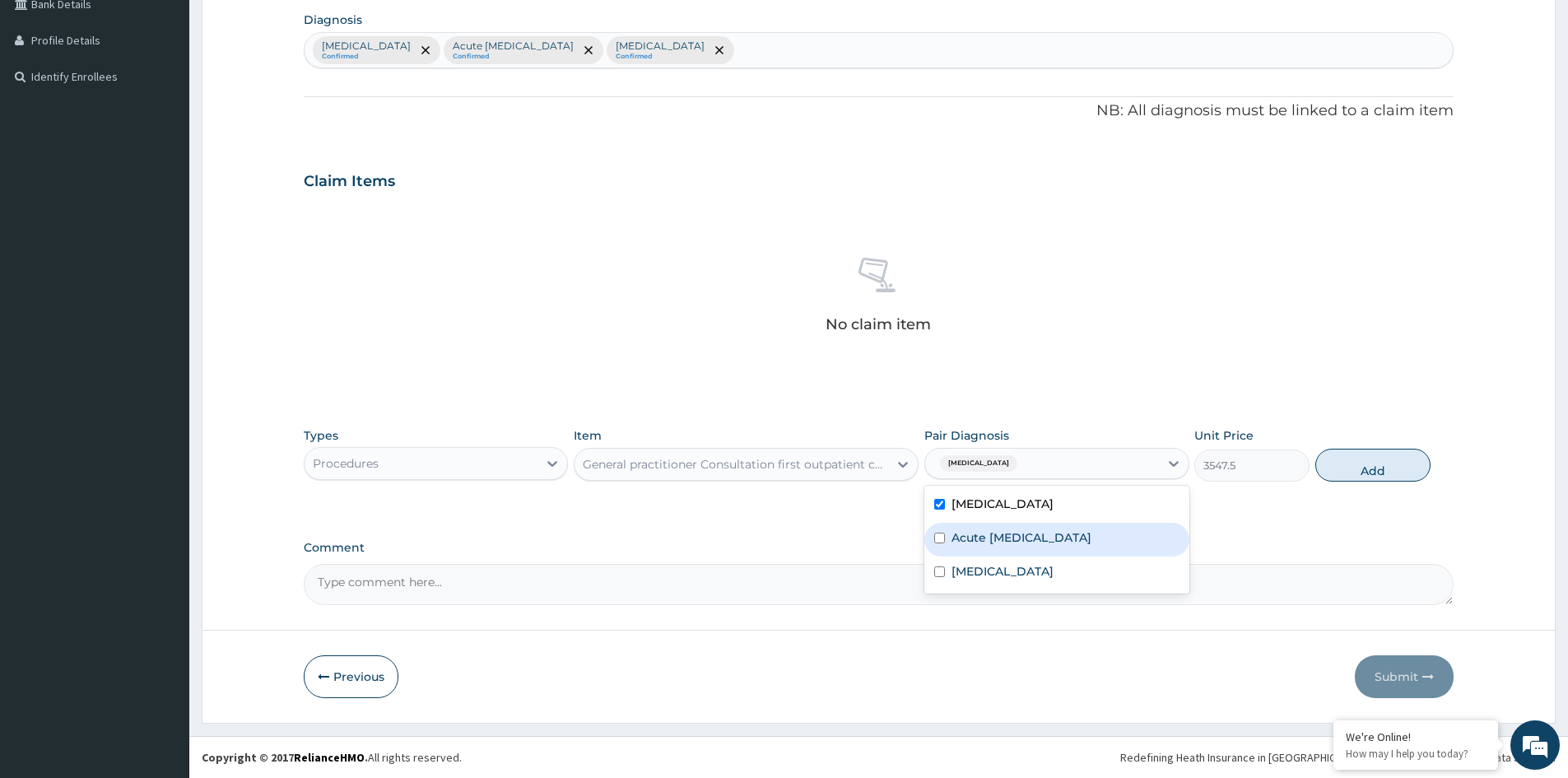
drag, startPoint x: 1002, startPoint y: 533, endPoint x: 1047, endPoint y: 497, distance: 57.6
click at [1017, 521] on div "Falciparum malaria Acute upper respiratory infection Allergic rhinitis" at bounding box center [1056, 540] width 264 height 108
click at [1069, 465] on div "Falciparum malaria" at bounding box center [1042, 464] width 233 height 28
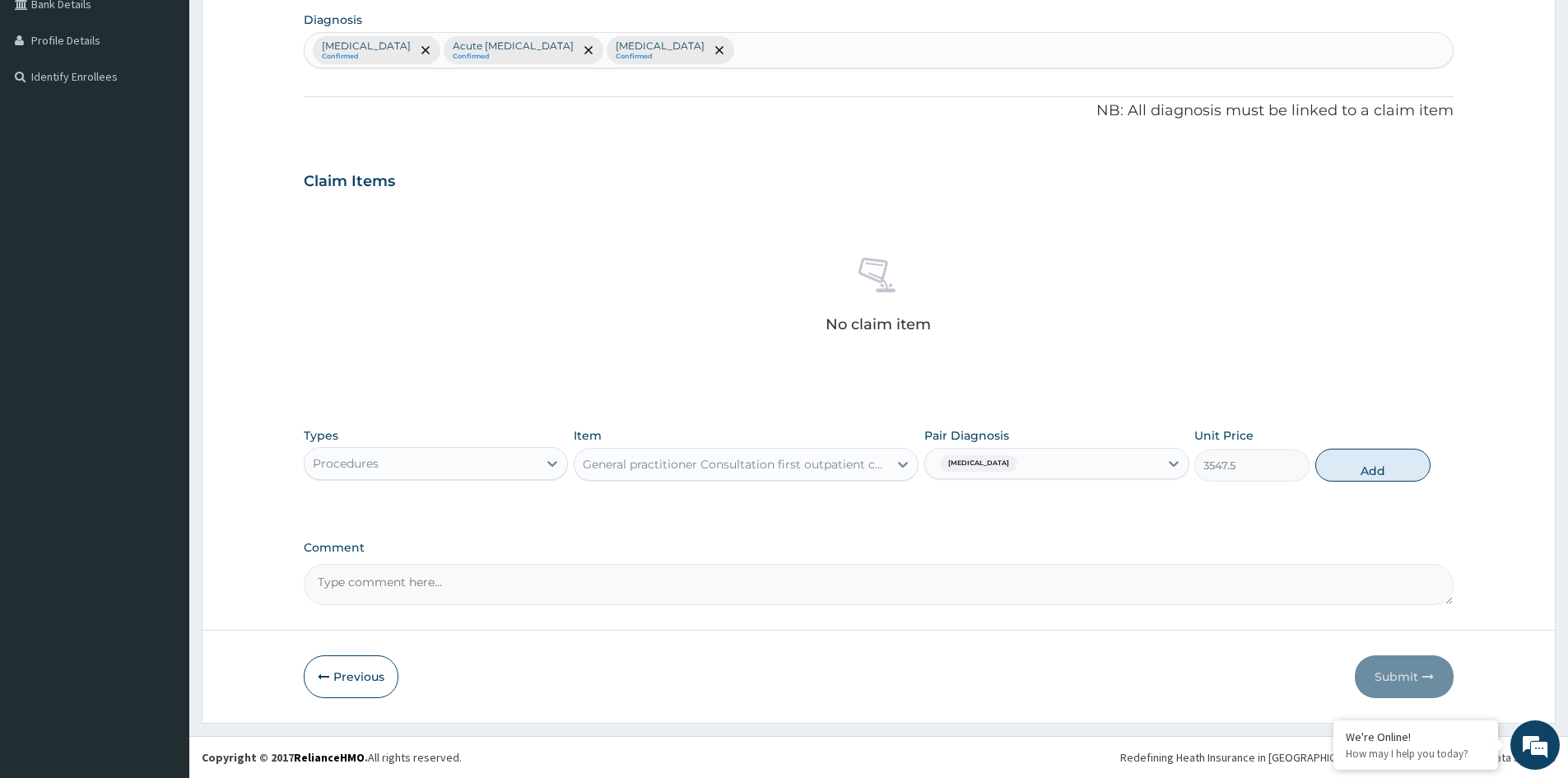
click at [1068, 458] on div "Falciparum malaria" at bounding box center [1042, 464] width 233 height 28
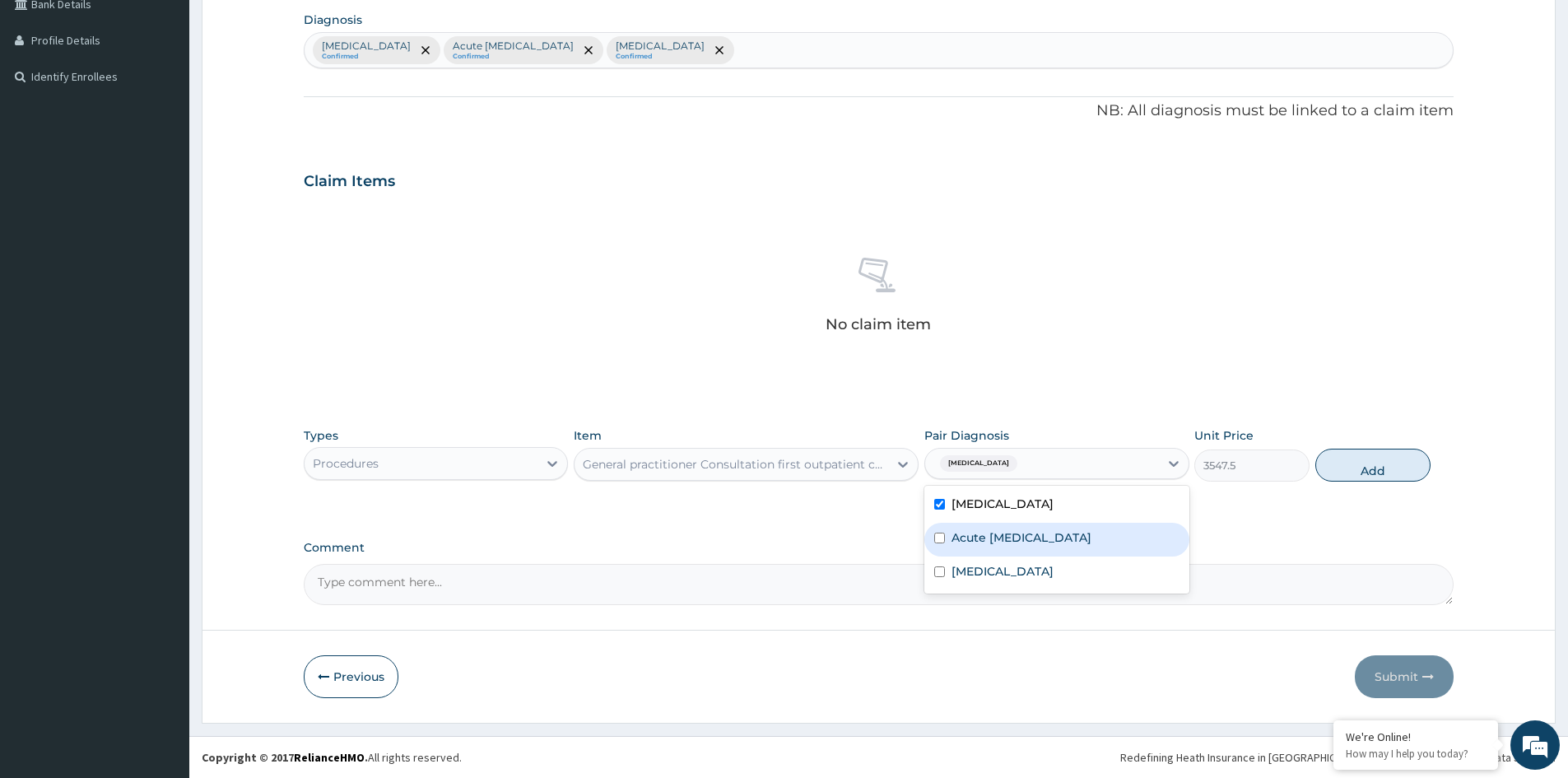
click at [1005, 546] on div "Acute upper respiratory infection" at bounding box center [1056, 539] width 264 height 33
checkbox input "true"
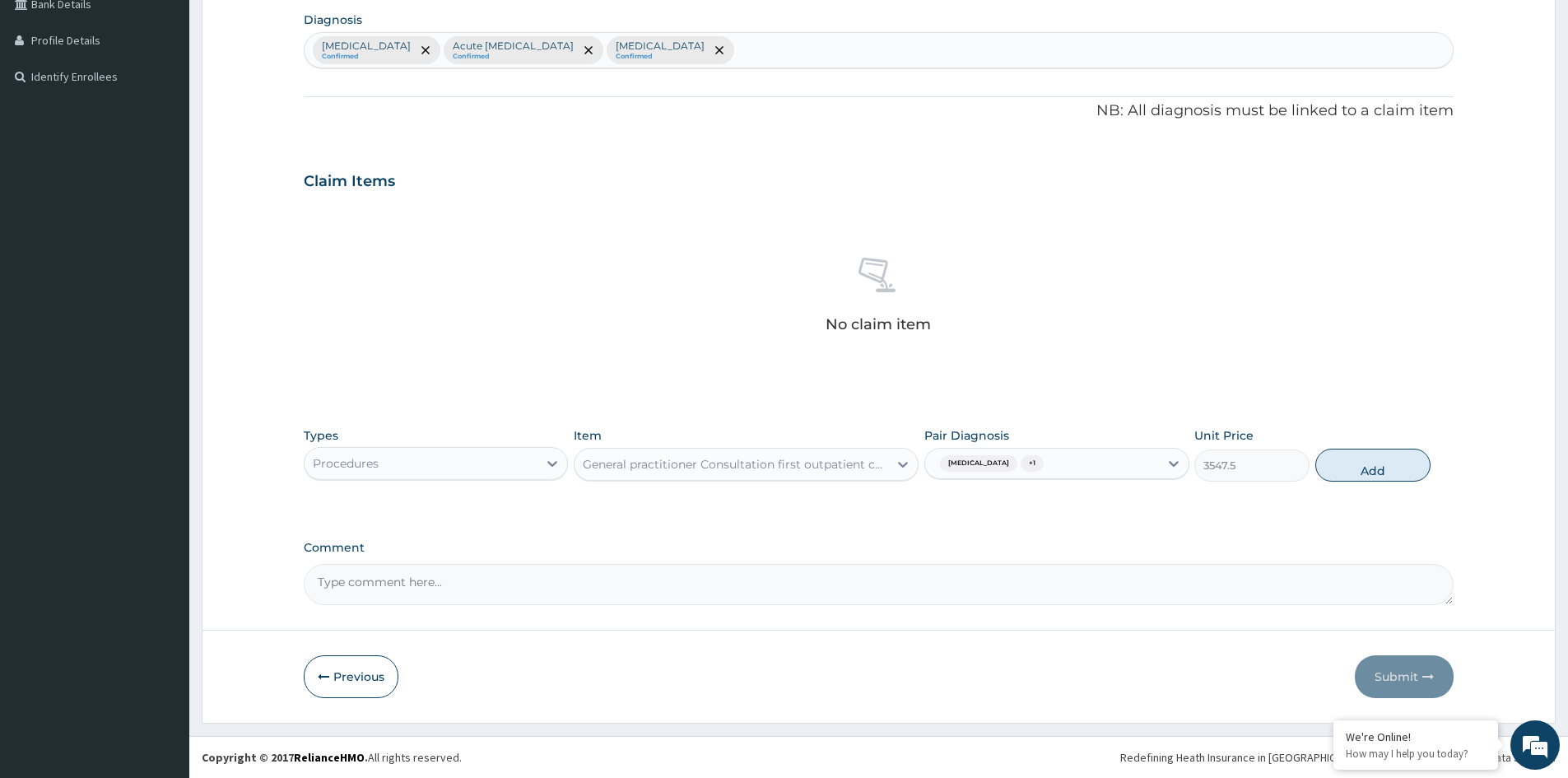
click at [1088, 463] on div "Falciparum malaria + 1" at bounding box center [1042, 464] width 233 height 28
click at [1079, 469] on div "Falciparum malaria + 1" at bounding box center [1042, 464] width 233 height 28
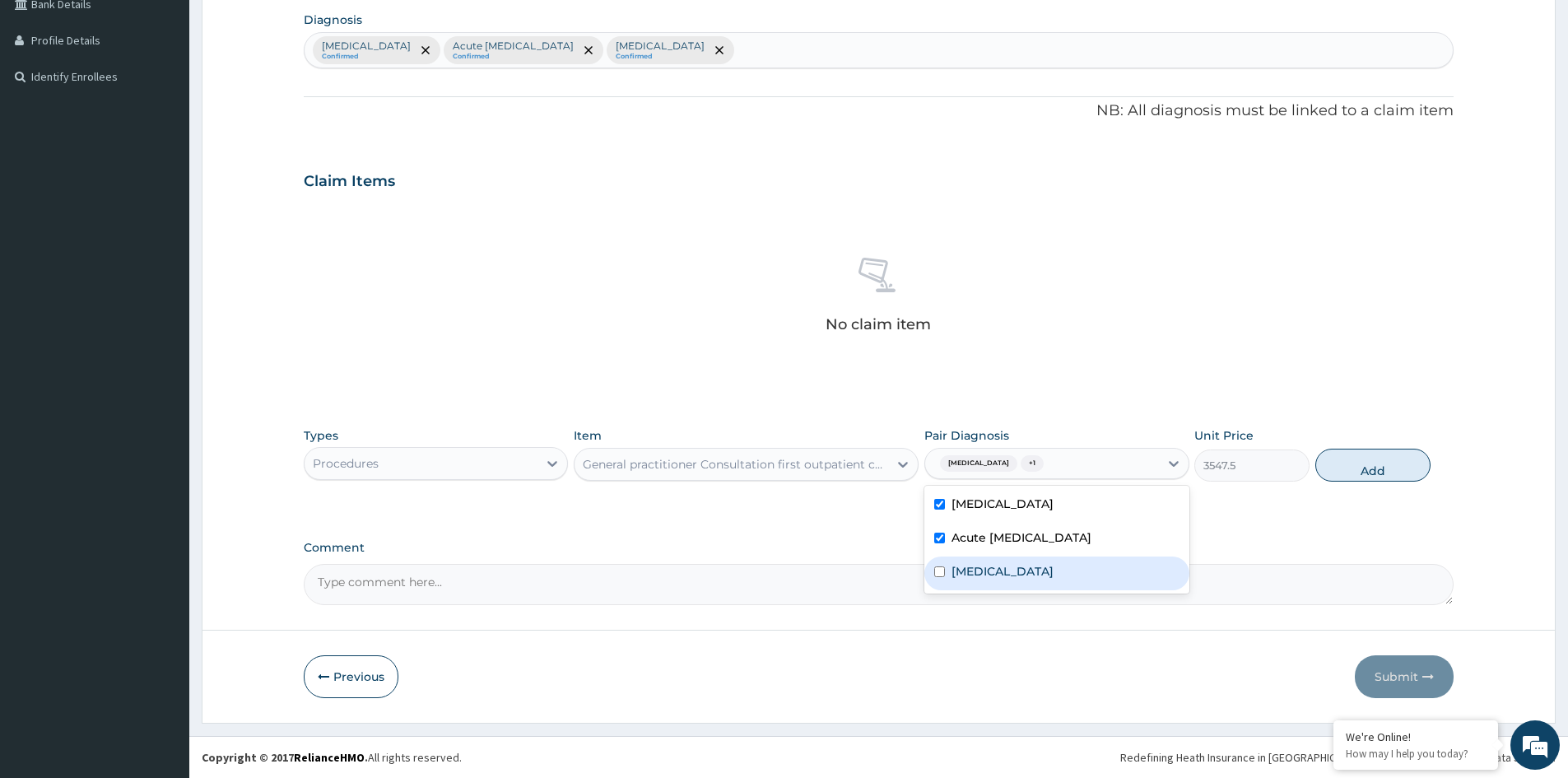
click at [1008, 567] on label "Allergic rhinitis" at bounding box center [1002, 571] width 102 height 16
checkbox input "true"
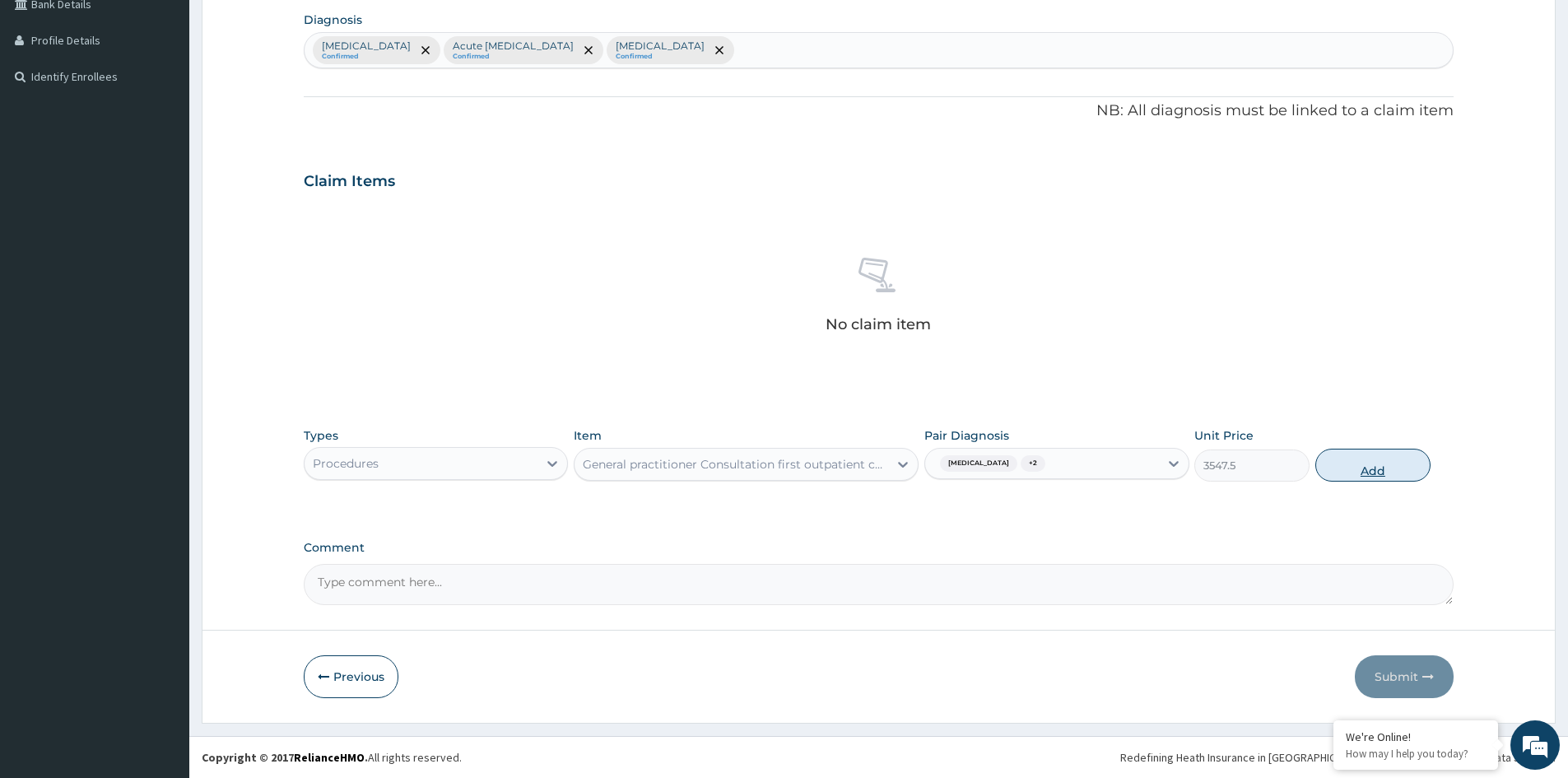
click at [1373, 470] on button "Add" at bounding box center [1373, 465] width 116 height 33
type input "0"
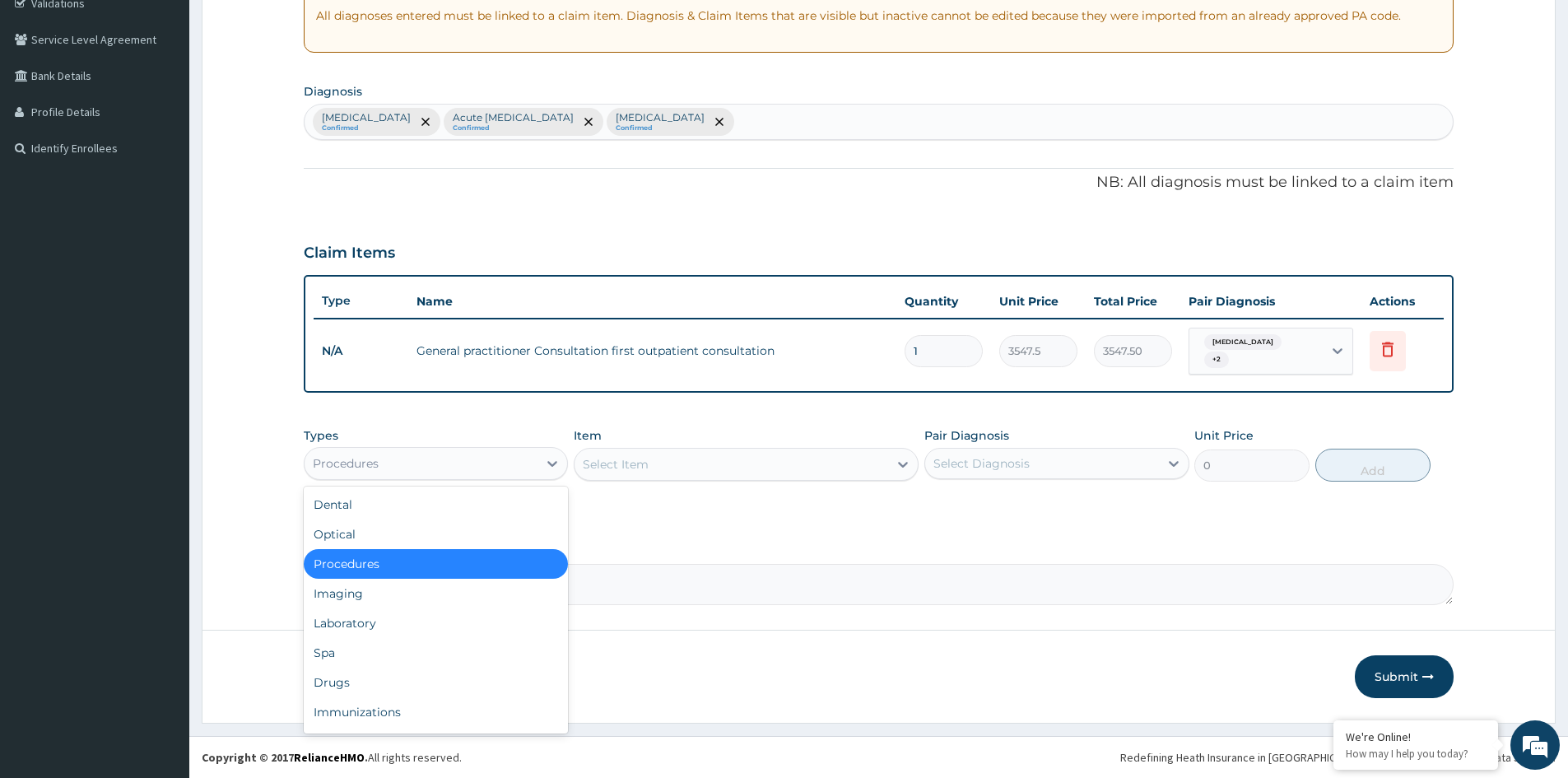
click at [522, 462] on div "Procedures" at bounding box center [422, 464] width 233 height 27
click at [374, 628] on div "Laboratory" at bounding box center [436, 623] width 264 height 30
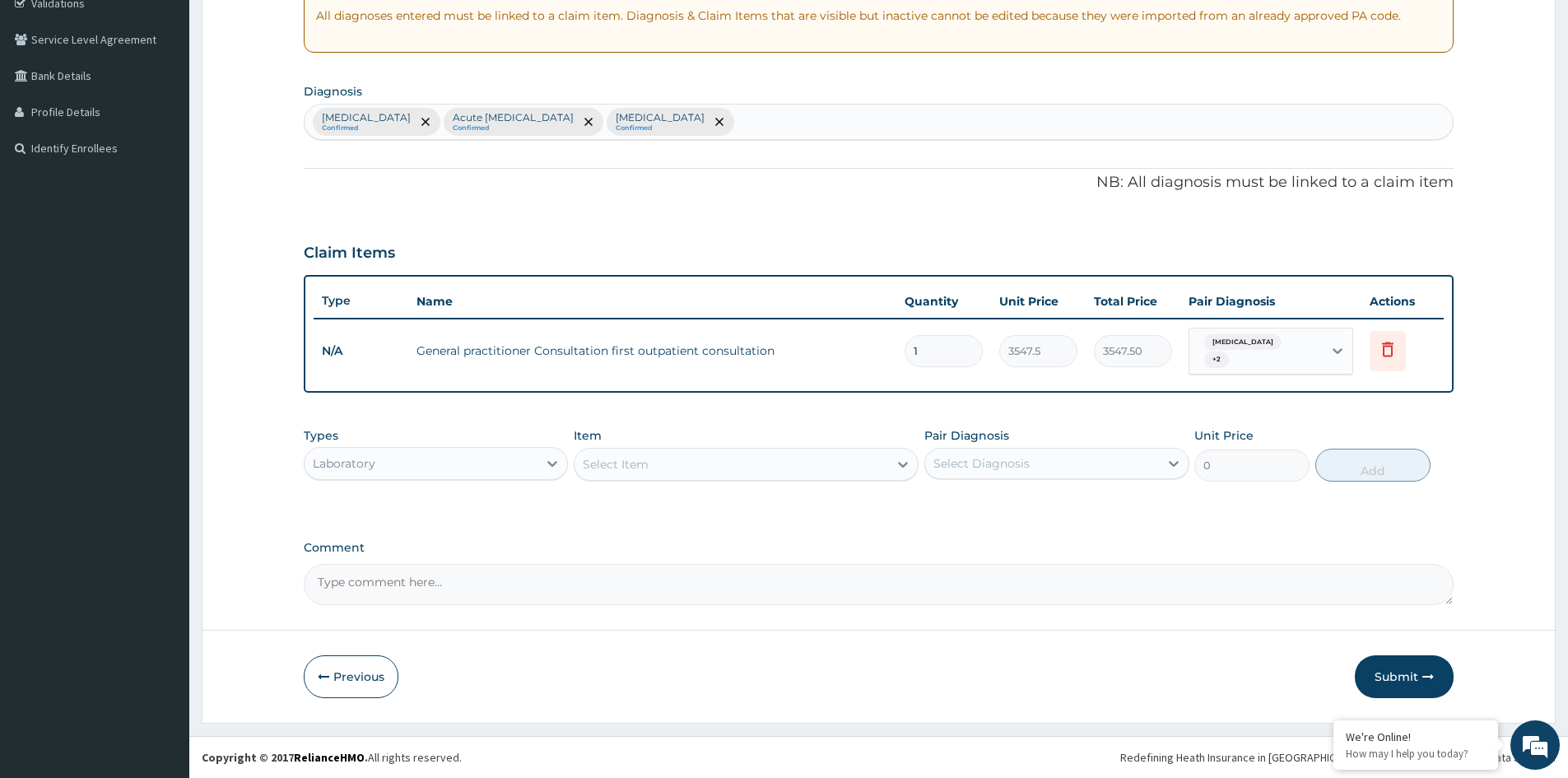
click at [831, 469] on div "Select Item" at bounding box center [732, 464] width 314 height 27
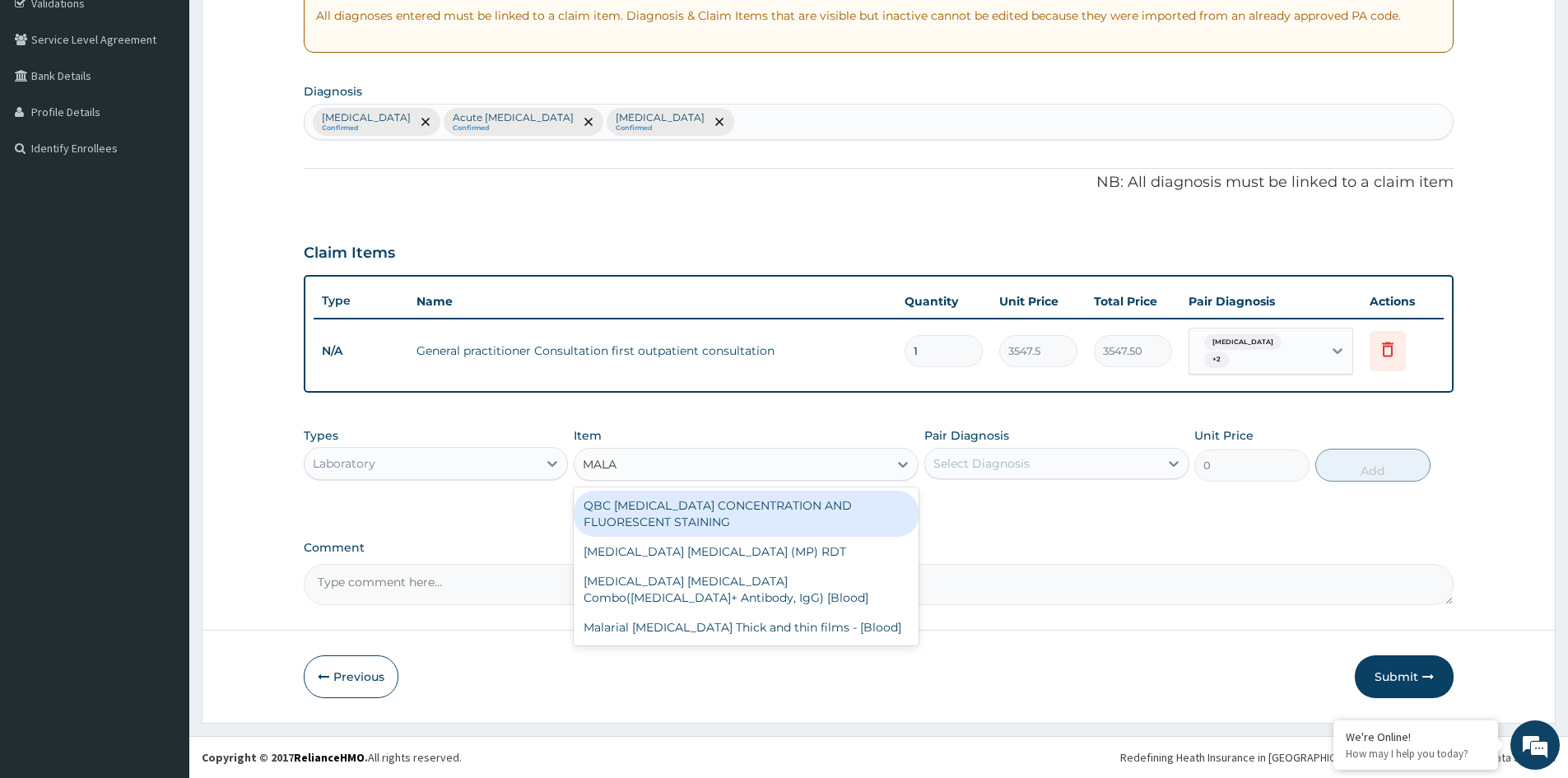
type input "MALAR"
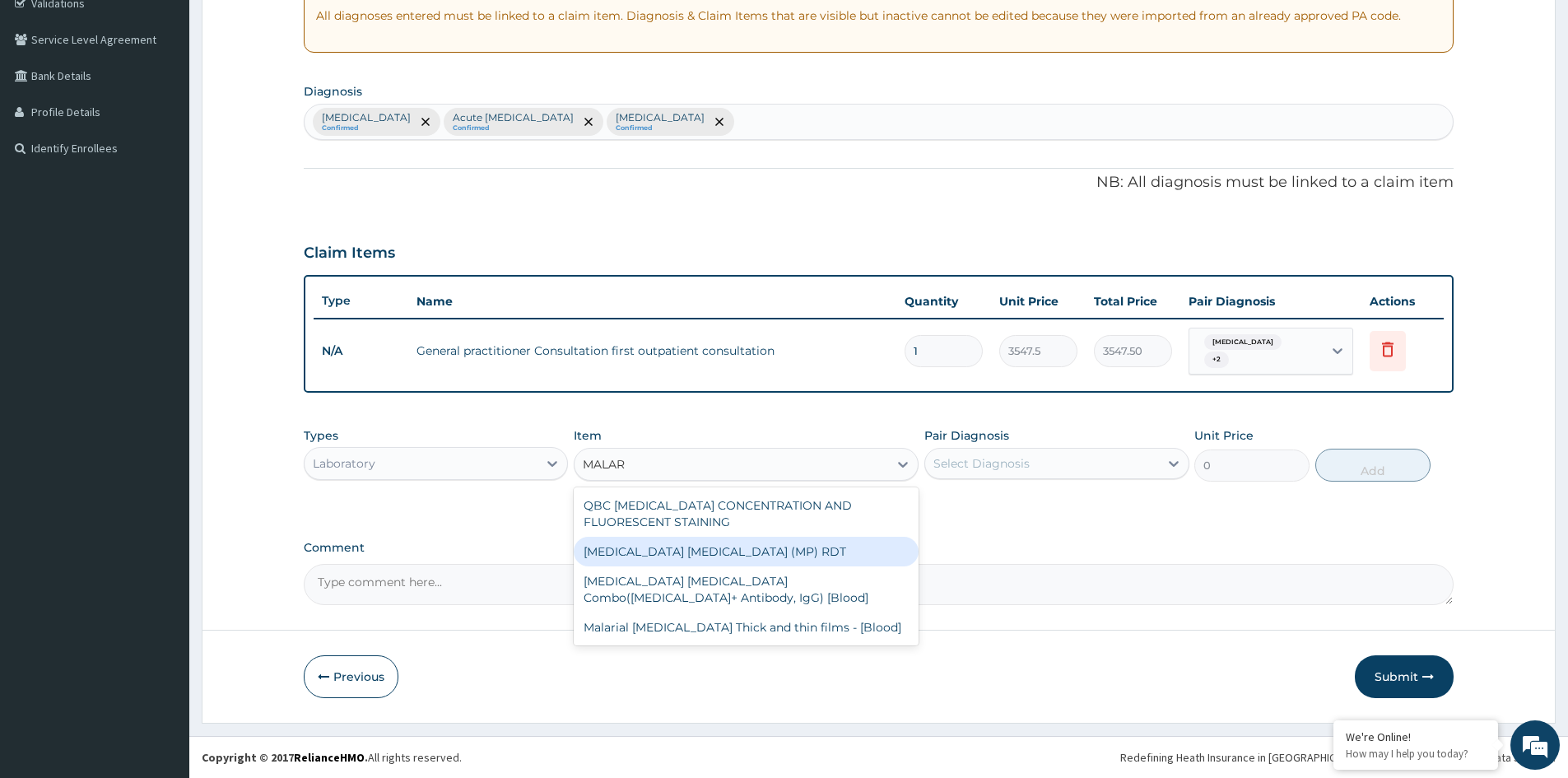
drag, startPoint x: 723, startPoint y: 550, endPoint x: 733, endPoint y: 548, distance: 10.2
click at [730, 548] on div "MALARIA PARASITE (MP) RDT" at bounding box center [746, 551] width 345 height 30
type input "1612.5"
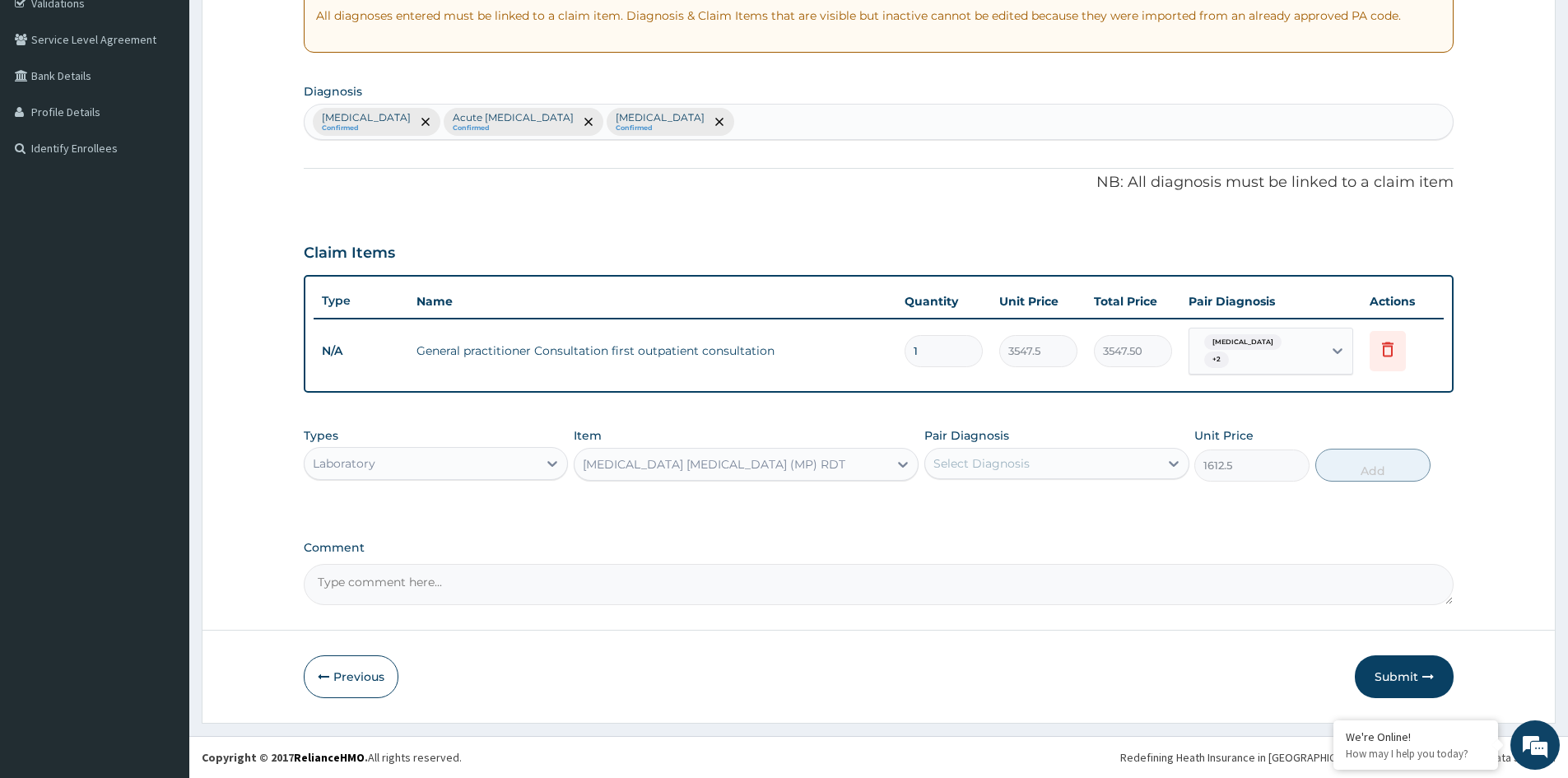
click at [994, 464] on div "Select Diagnosis" at bounding box center [982, 463] width 96 height 16
click at [988, 510] on label "Falciparum malaria" at bounding box center [1002, 503] width 102 height 16
checkbox input "true"
click at [1357, 470] on button "Add" at bounding box center [1373, 465] width 116 height 33
type input "0"
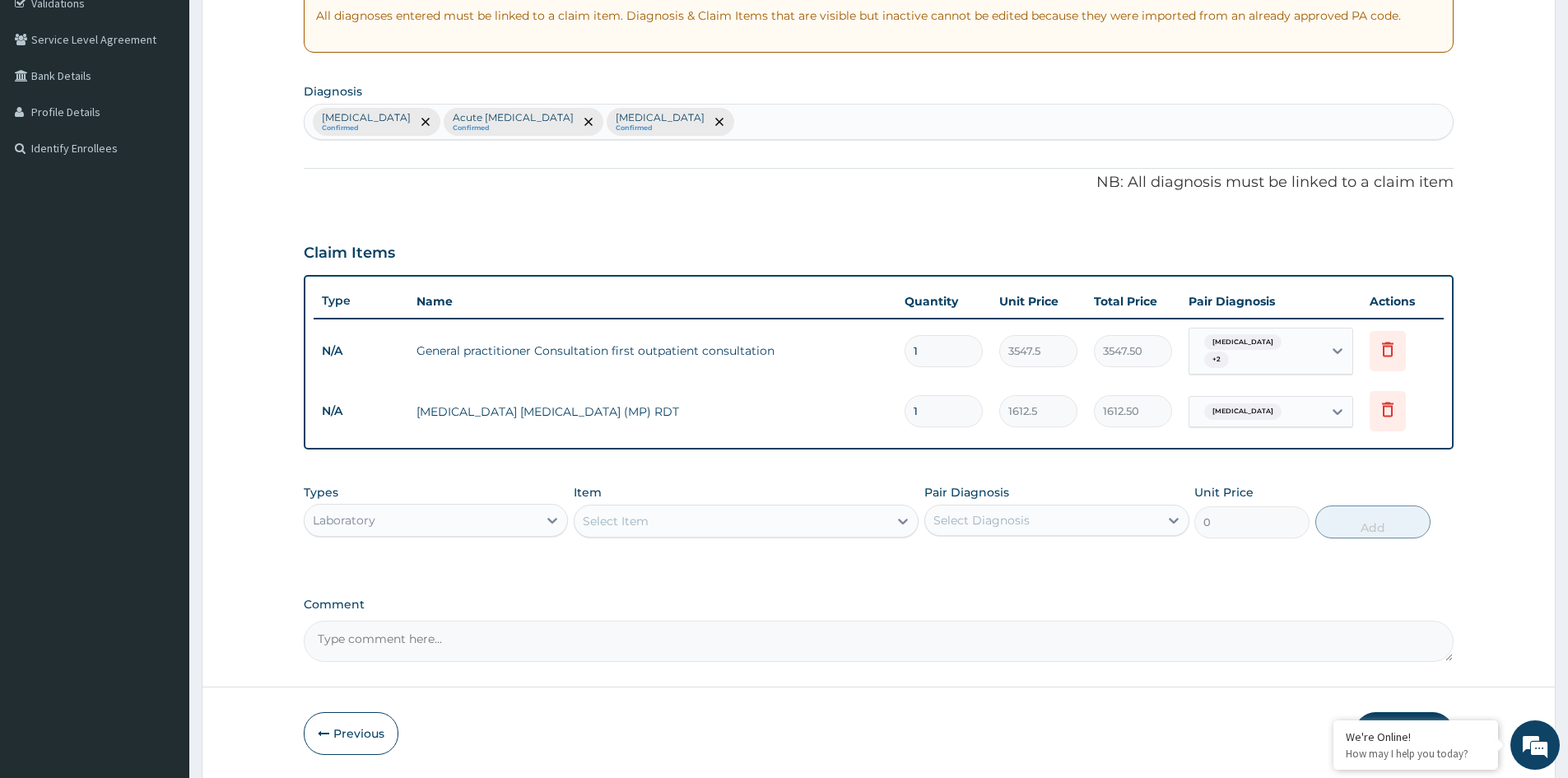
click at [662, 521] on div "Select Item" at bounding box center [732, 521] width 314 height 27
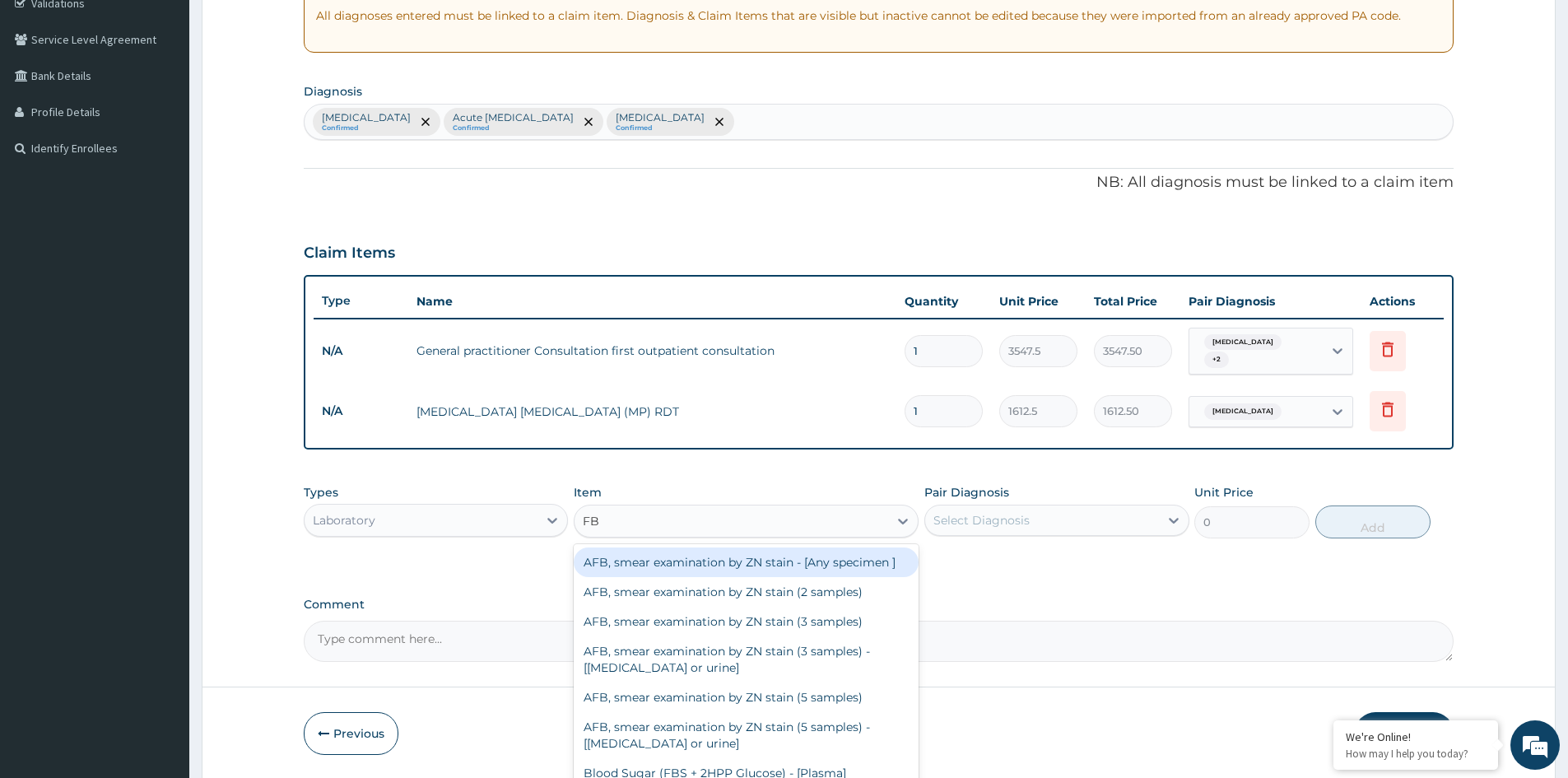
type input "FBC"
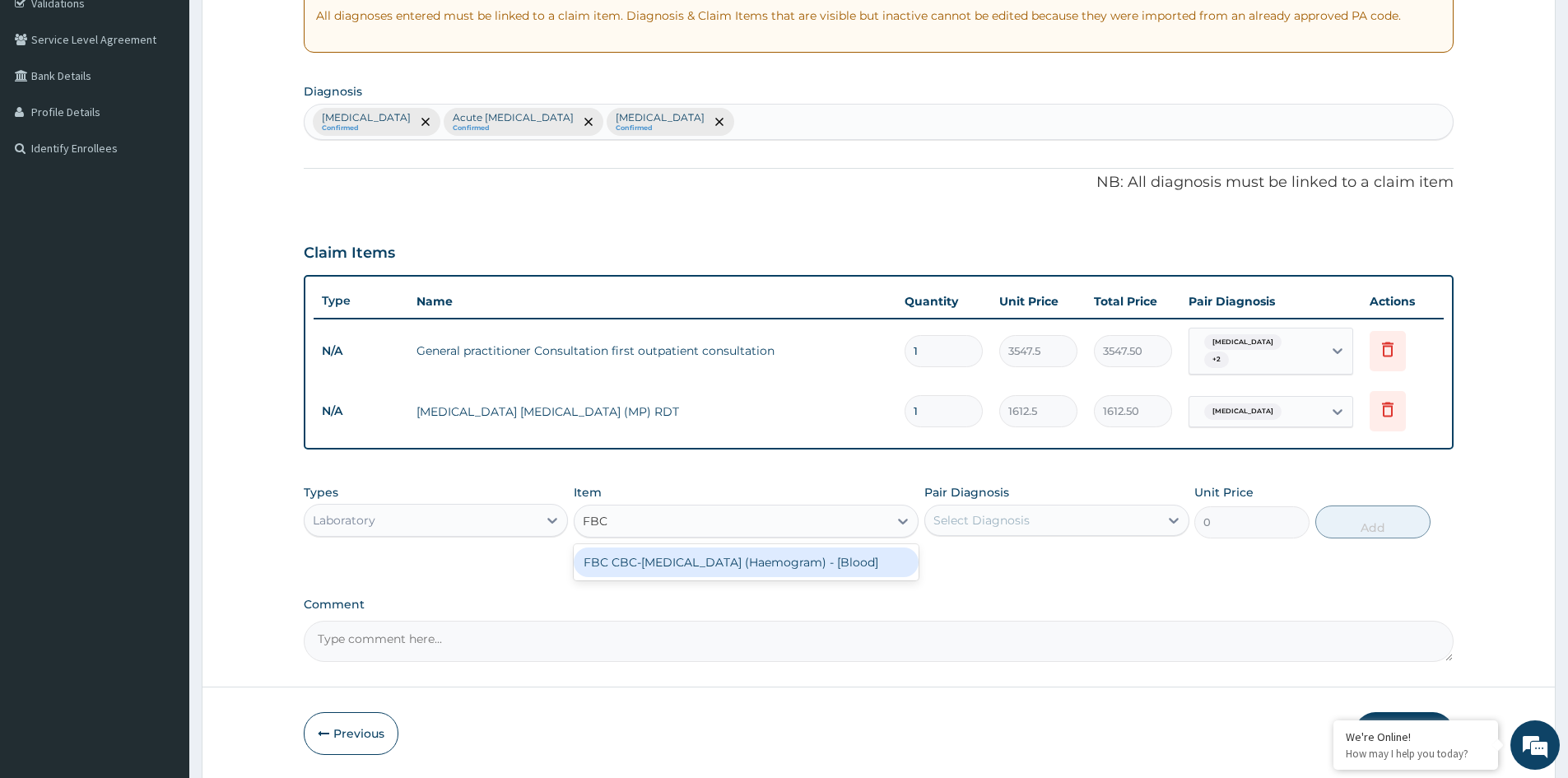
click at [694, 565] on div "FBC CBC-Complete Blood Count (Haemogram) - [Blood]" at bounding box center [746, 562] width 345 height 30
type input "4300"
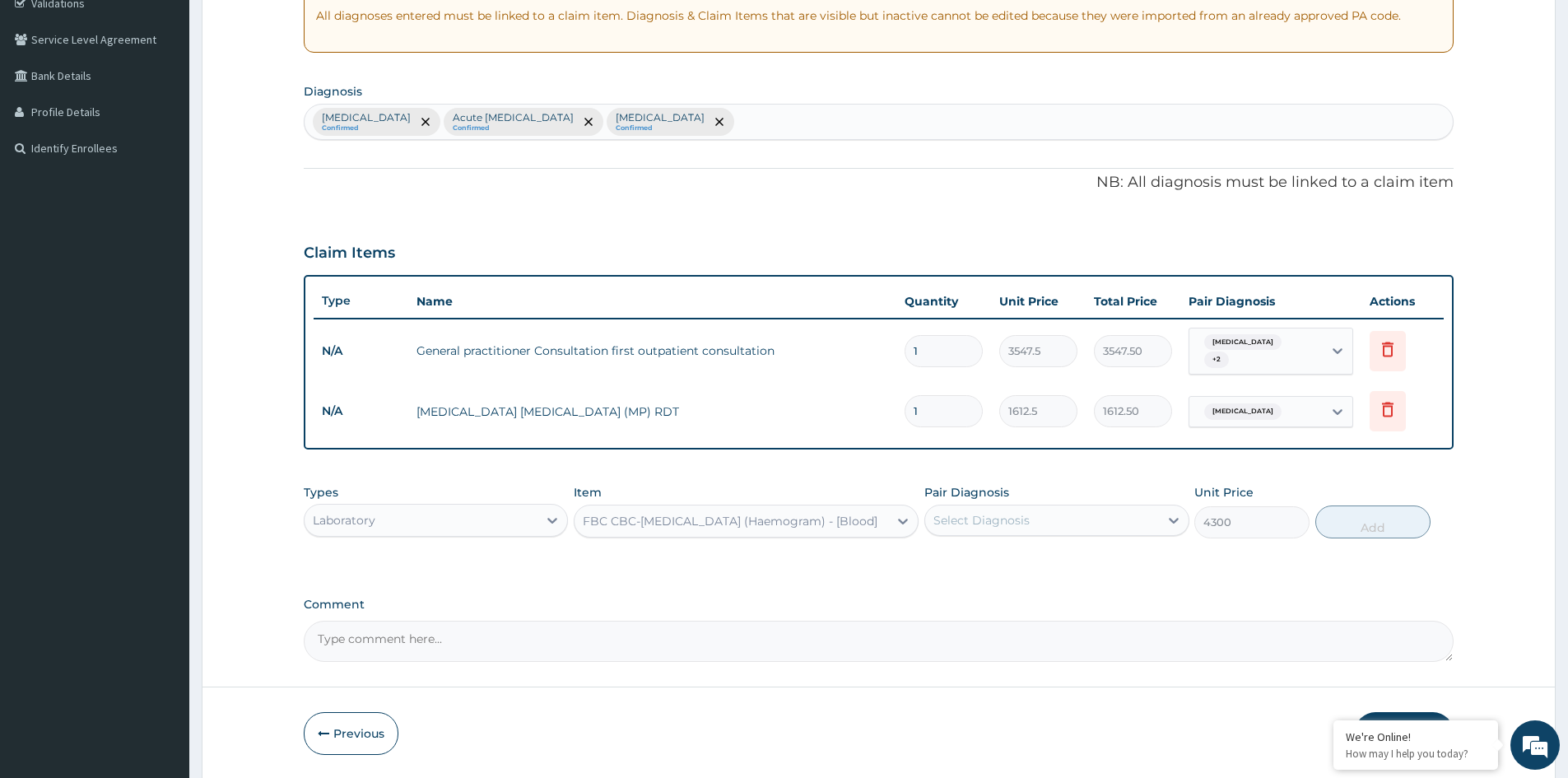
click at [1015, 518] on div "Select Diagnosis" at bounding box center [982, 520] width 96 height 16
click at [977, 599] on label "Acute upper respiratory infection" at bounding box center [1021, 594] width 140 height 16
checkbox input "true"
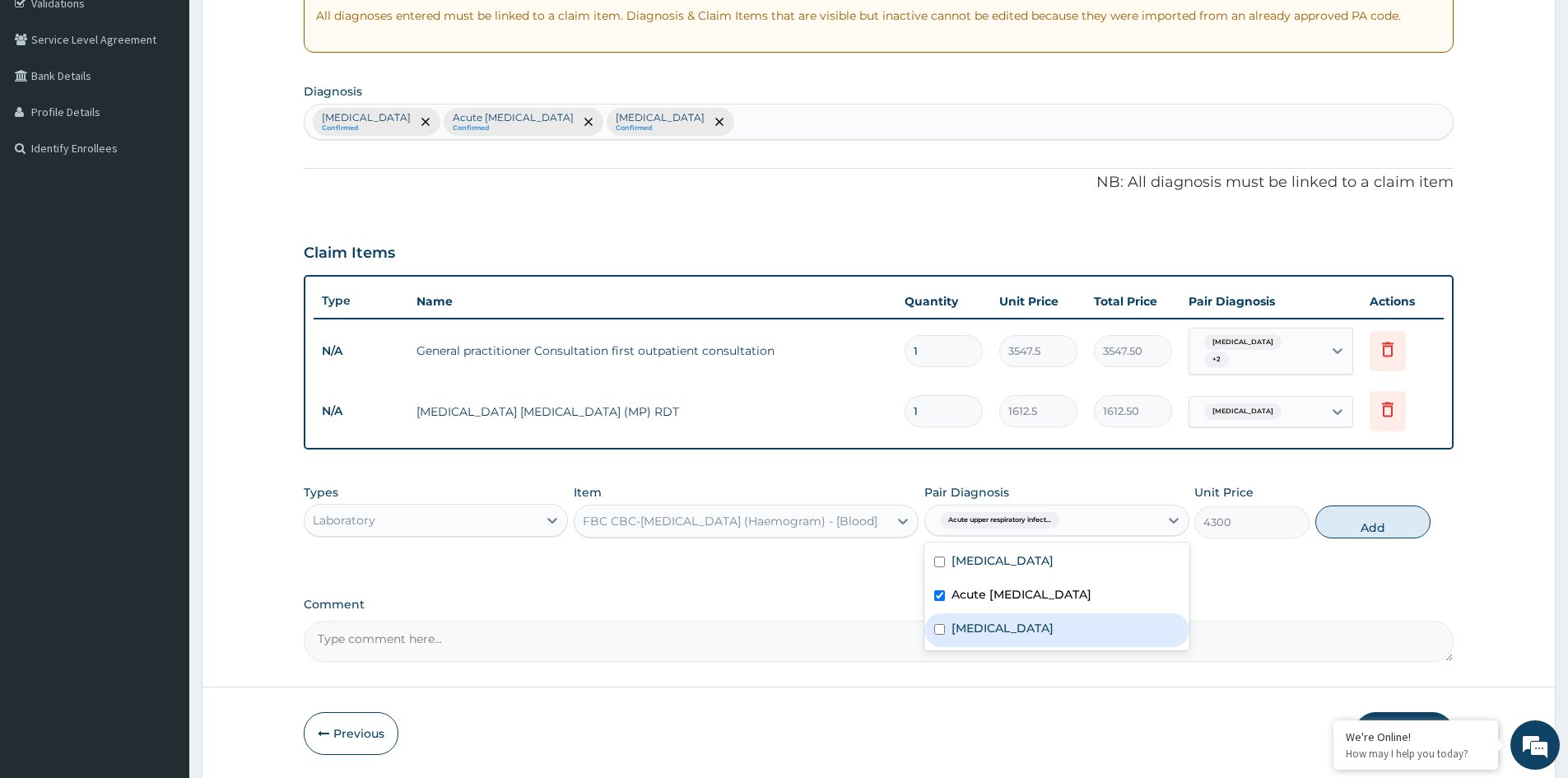
click at [981, 620] on label "Allergic rhinitis" at bounding box center [1002, 628] width 102 height 16
checkbox input "true"
click at [1368, 524] on button "Add" at bounding box center [1373, 522] width 116 height 33
type input "0"
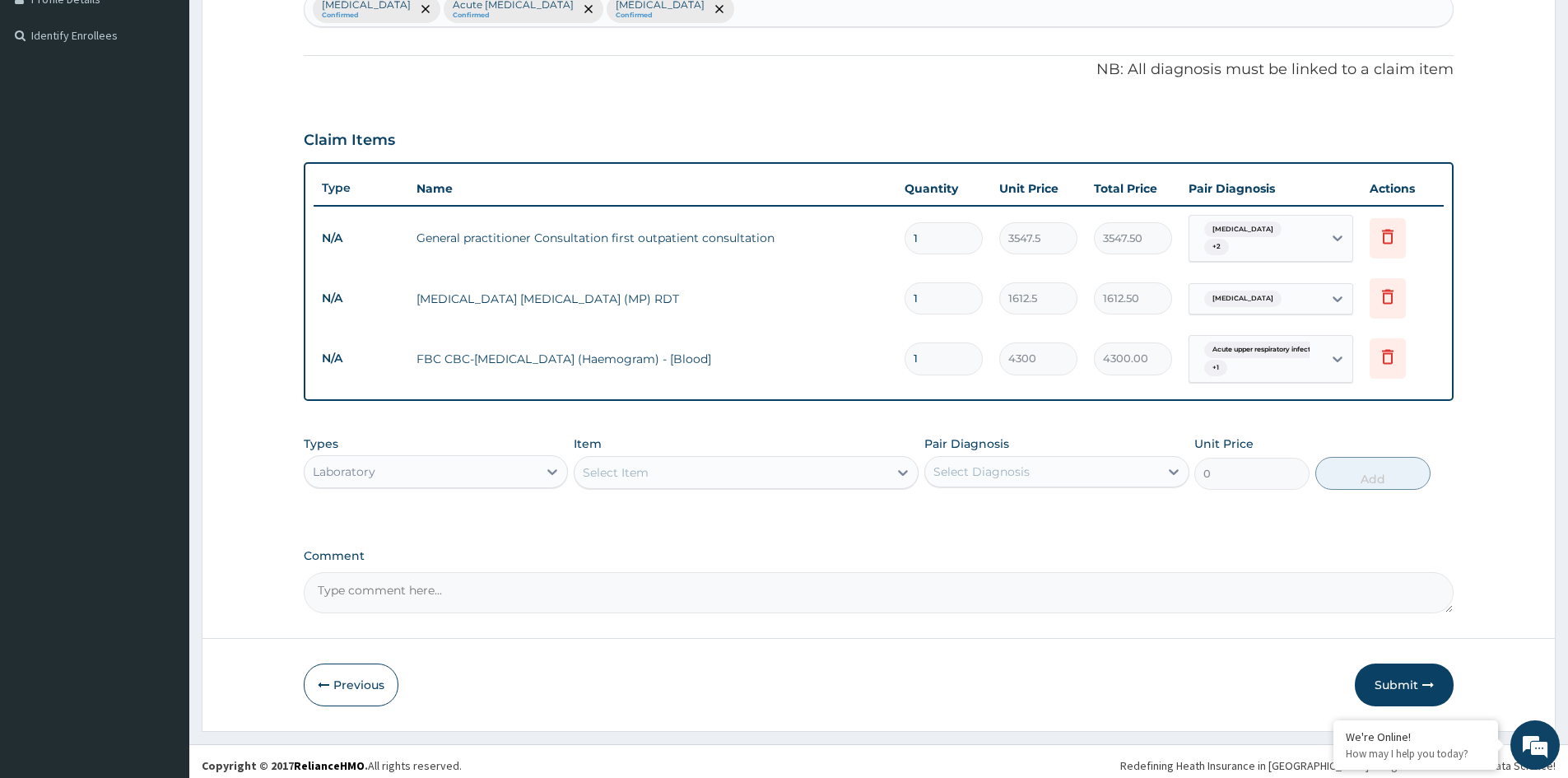
scroll to position [442, 0]
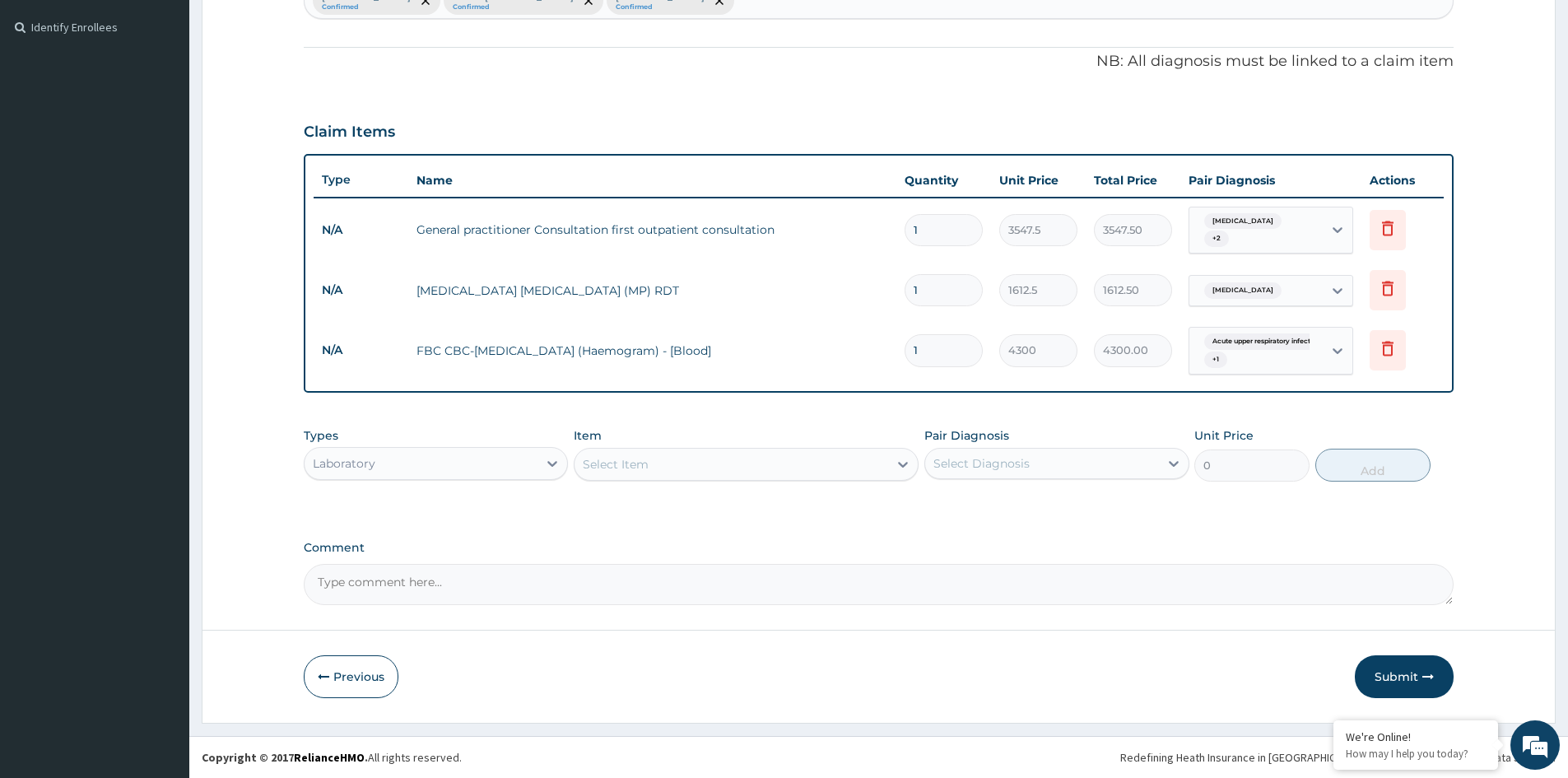
click at [431, 460] on div "Laboratory" at bounding box center [422, 464] width 233 height 27
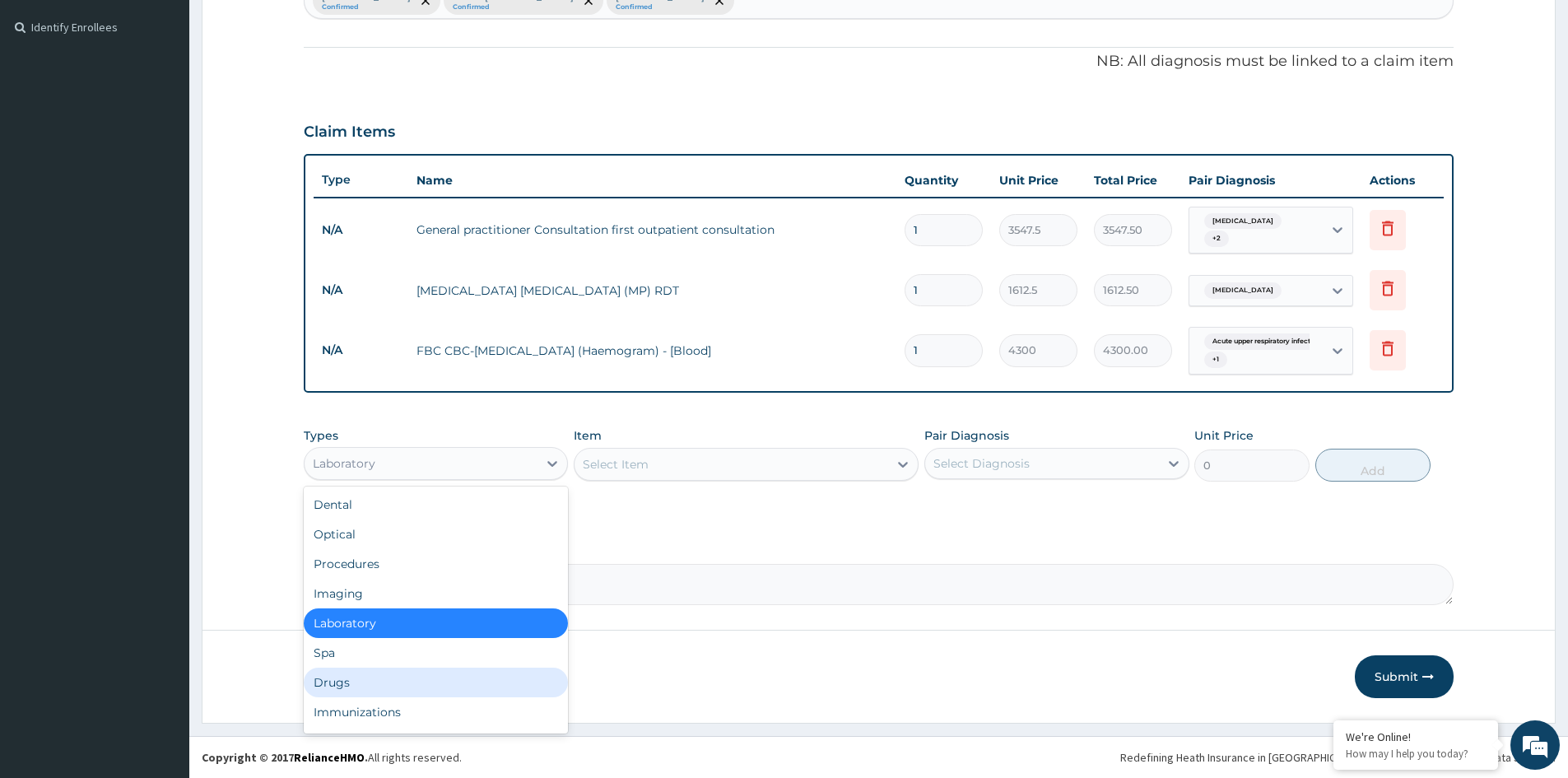
click at [347, 673] on div "Drugs" at bounding box center [436, 682] width 264 height 30
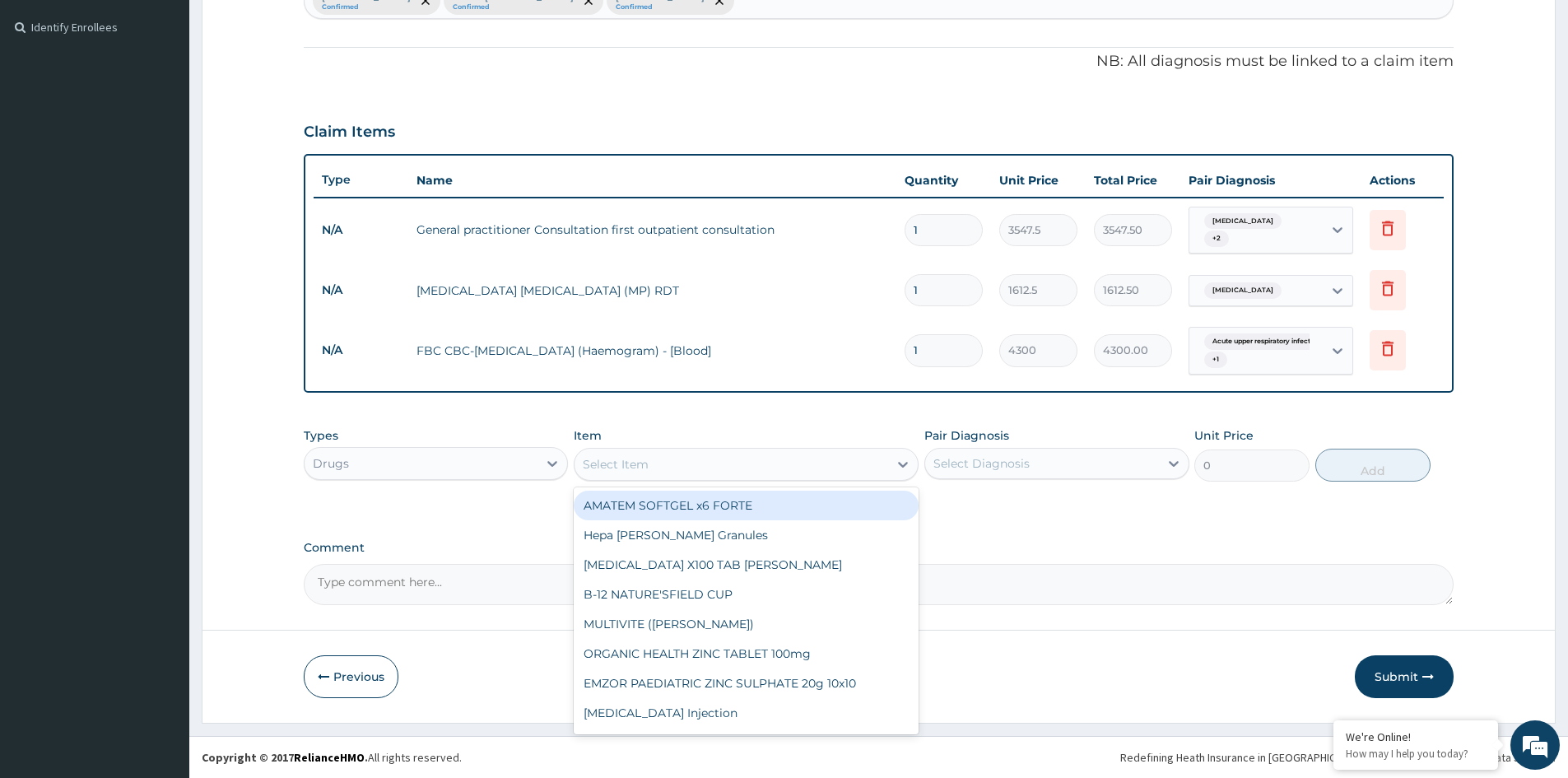
click at [827, 465] on div "Select Item" at bounding box center [732, 464] width 314 height 27
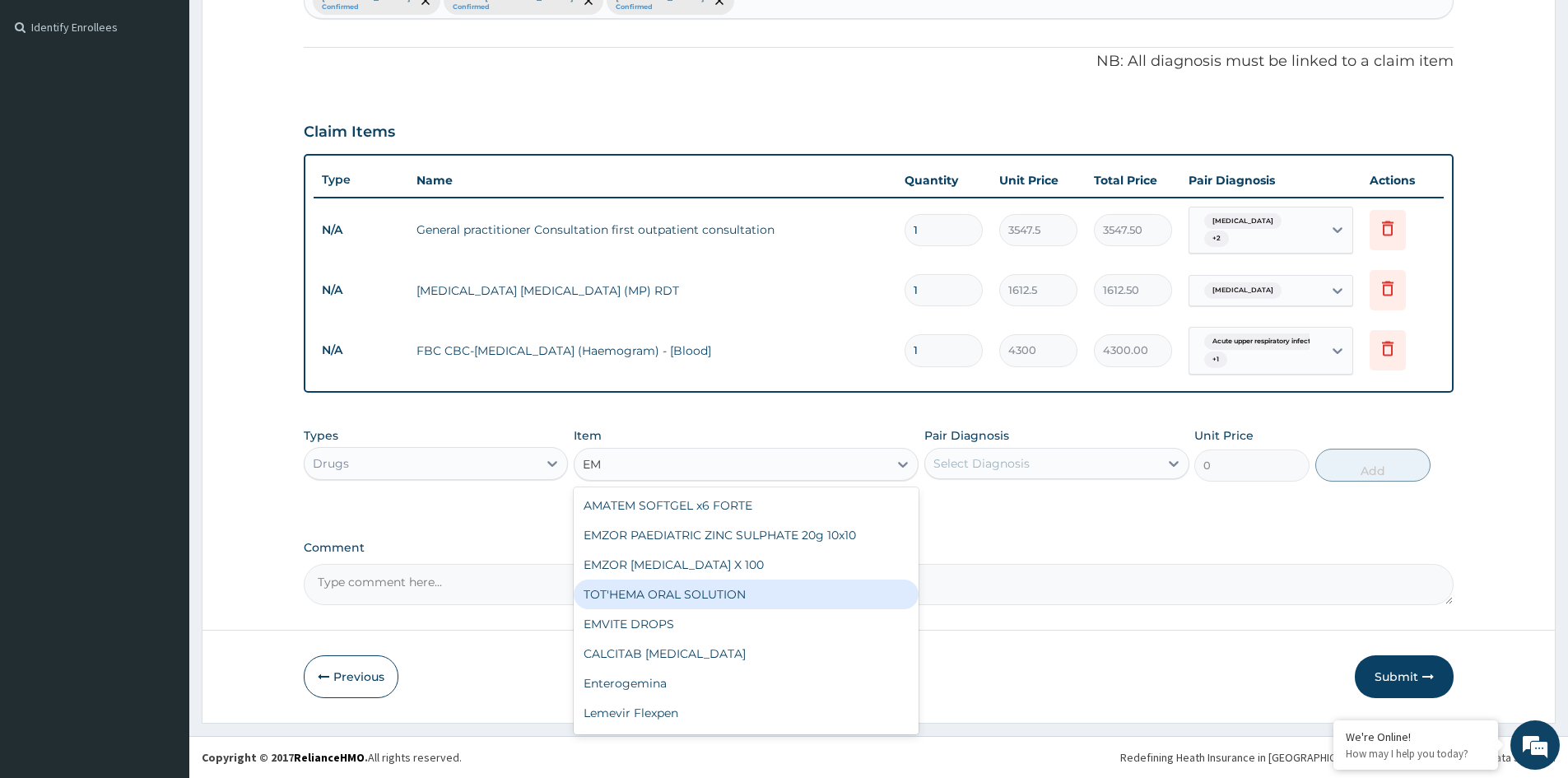
type input "E"
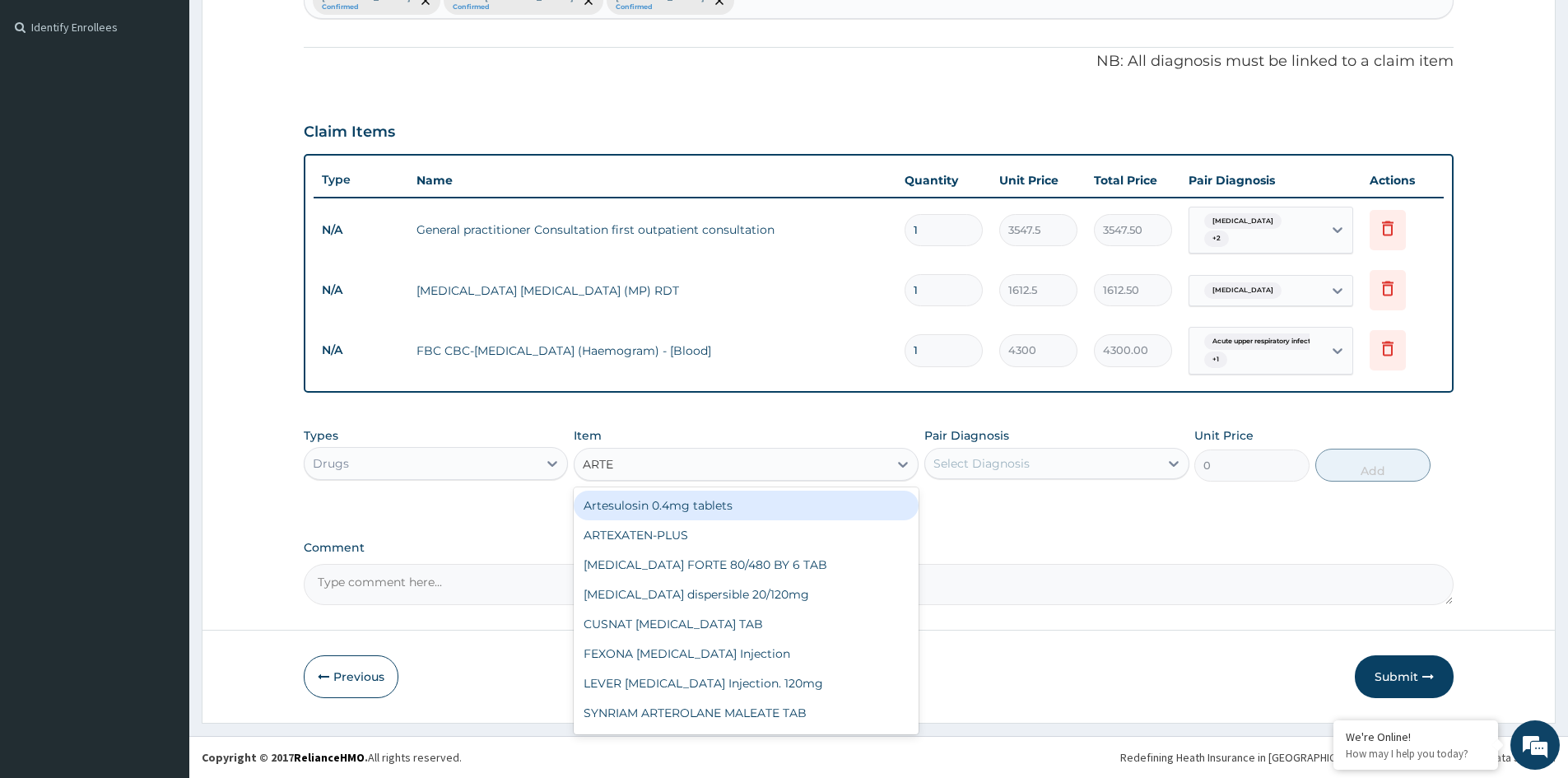
type input "ARTEM"
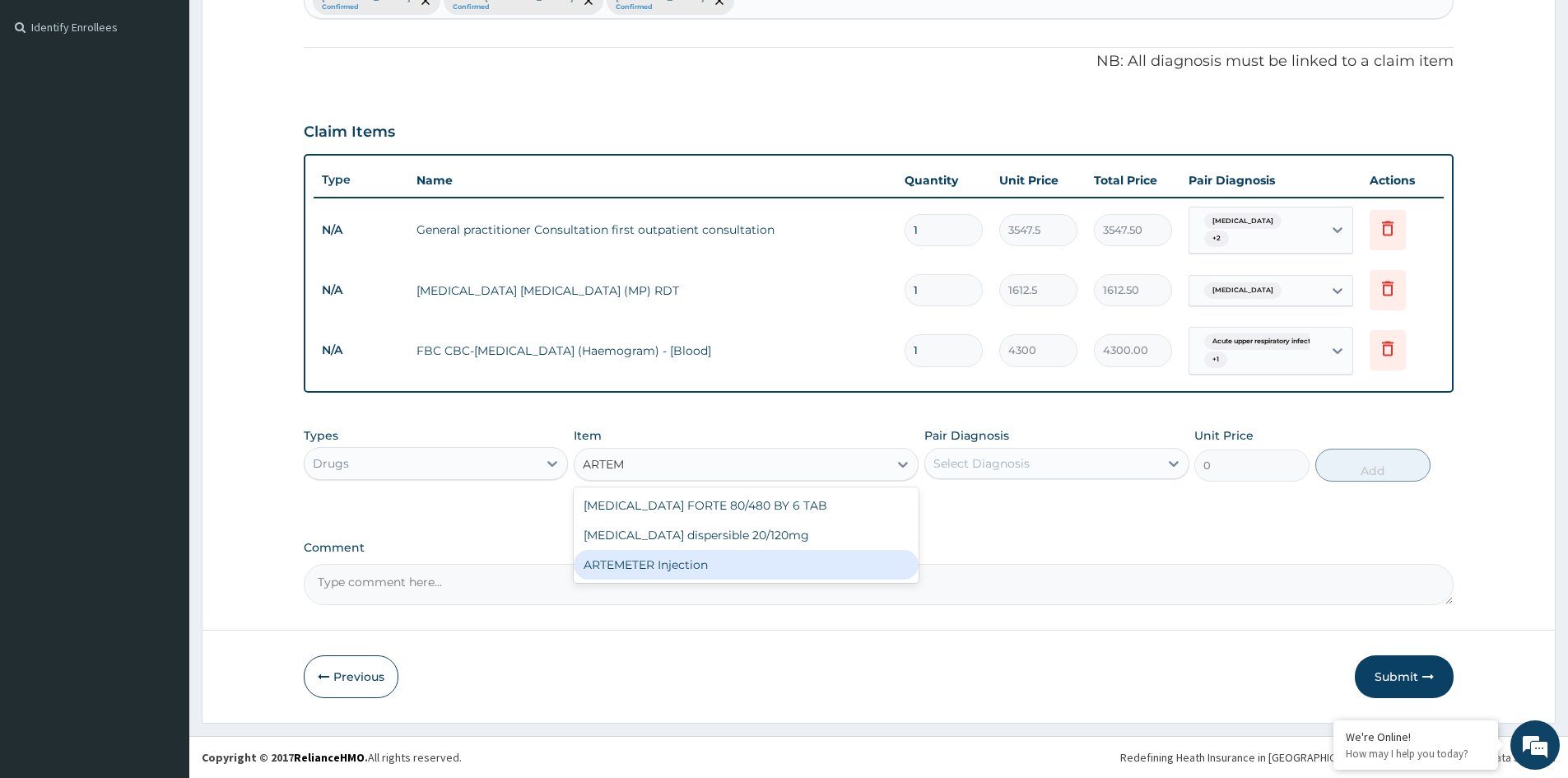
click at [667, 568] on div "ARTEMETER Injection" at bounding box center [746, 565] width 345 height 30
type input "946"
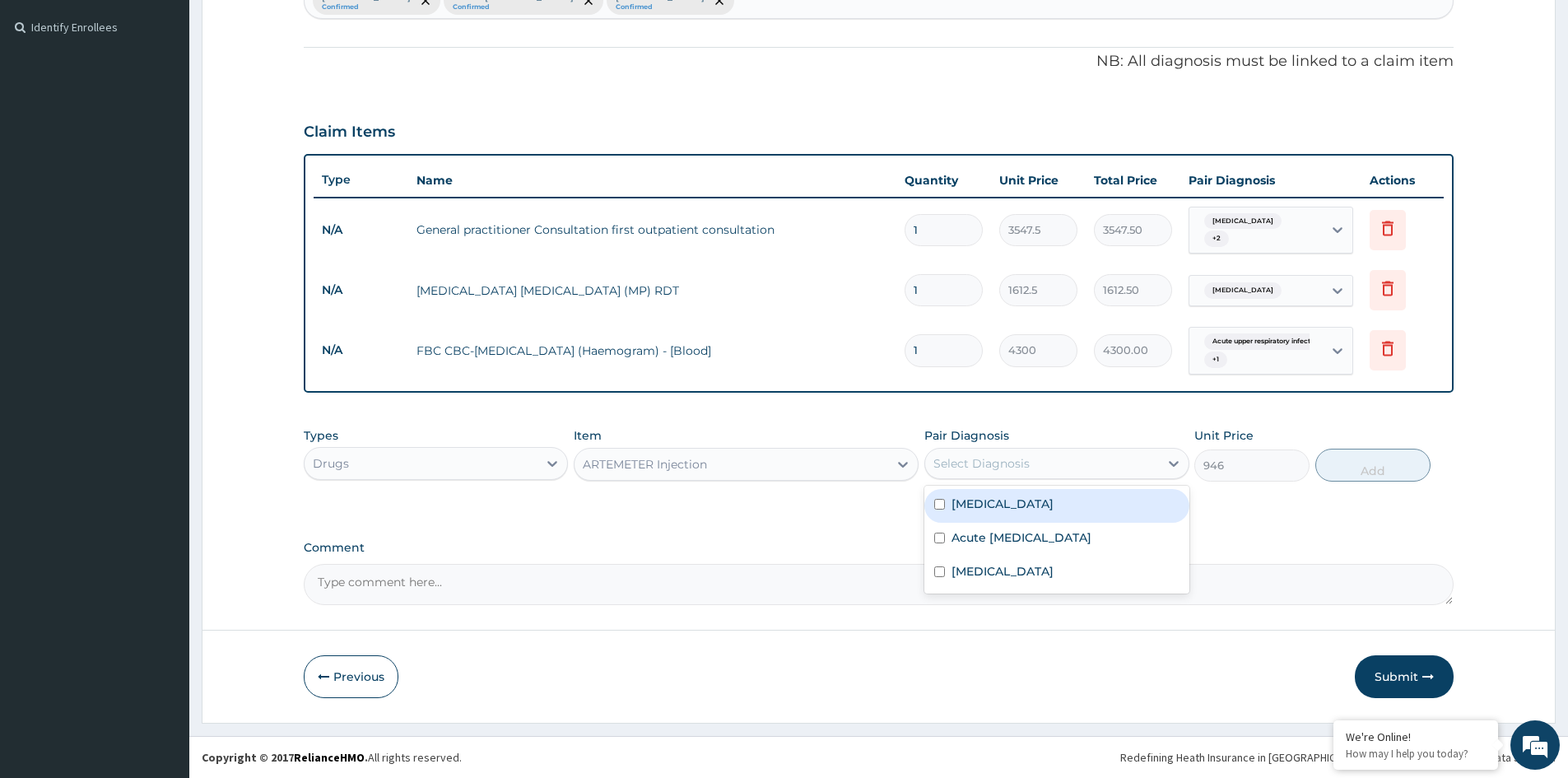
click at [962, 466] on div "Select Diagnosis" at bounding box center [982, 463] width 96 height 16
click at [942, 499] on input "checkbox" at bounding box center [940, 504] width 10 height 10
checkbox input "true"
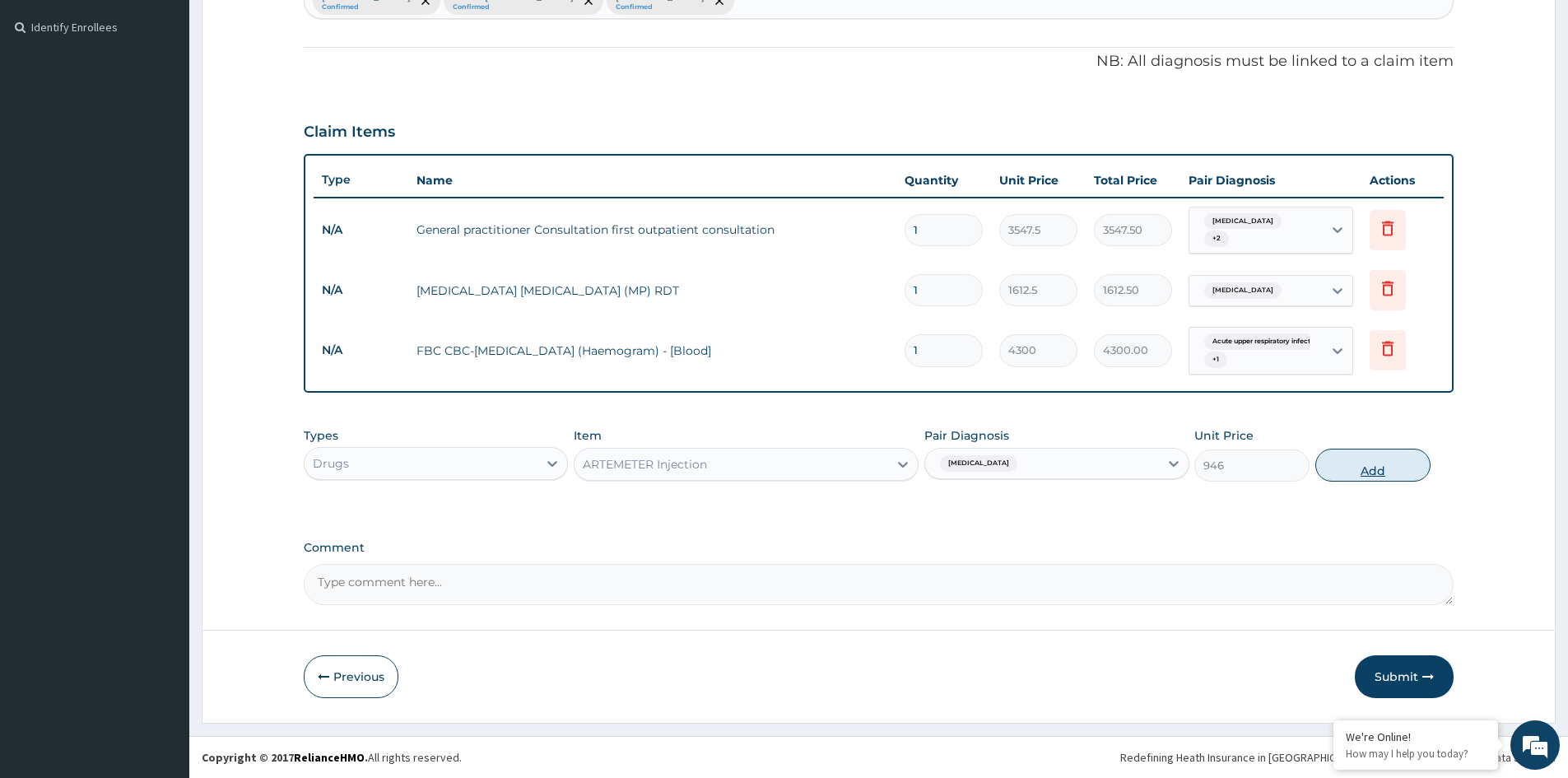
click at [1342, 470] on button "Add" at bounding box center [1373, 465] width 116 height 33
type input "0"
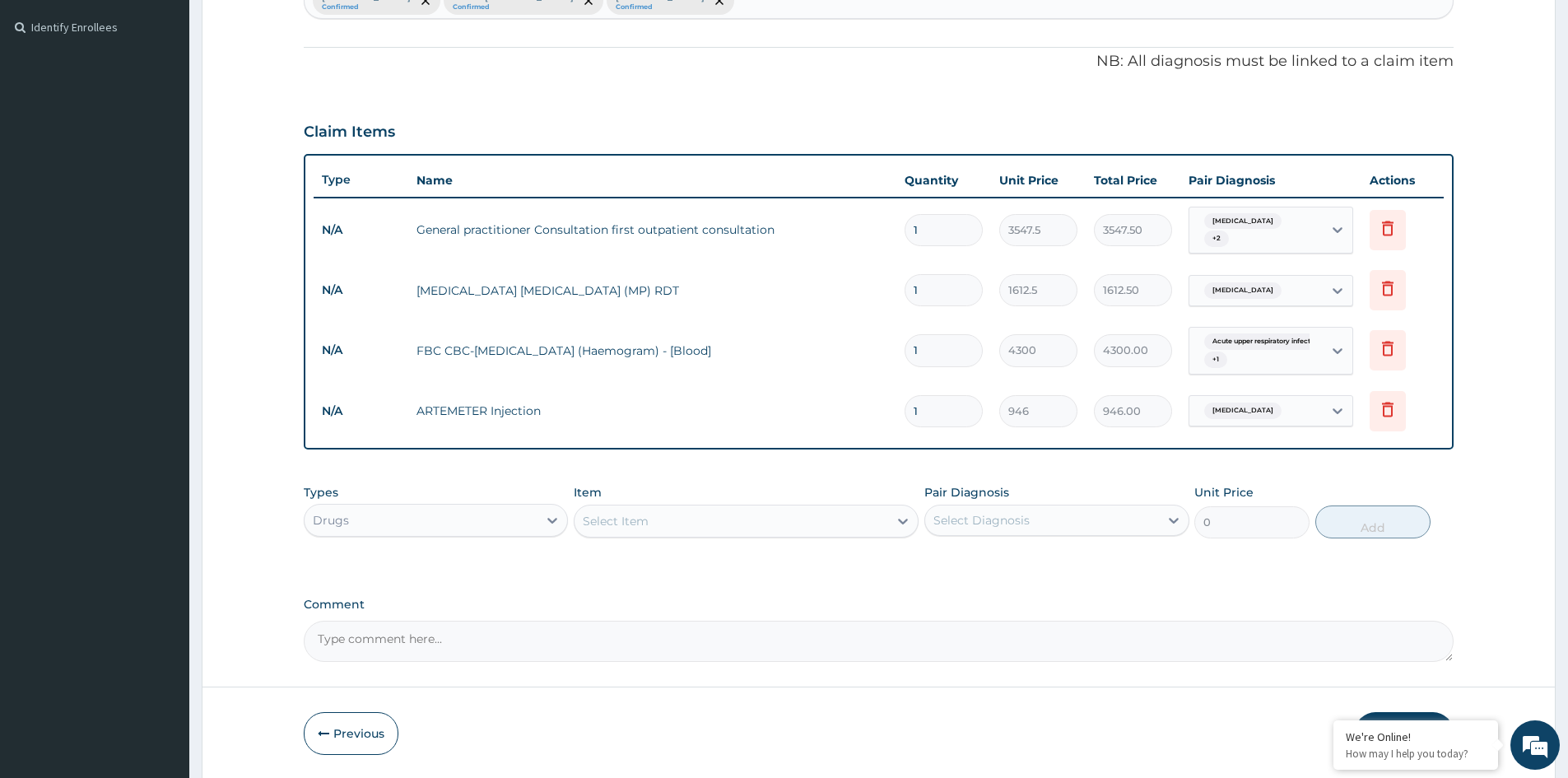
type input "0.00"
type input "6"
type input "5676.00"
type input "6"
click at [673, 515] on div "Select Item" at bounding box center [732, 521] width 314 height 27
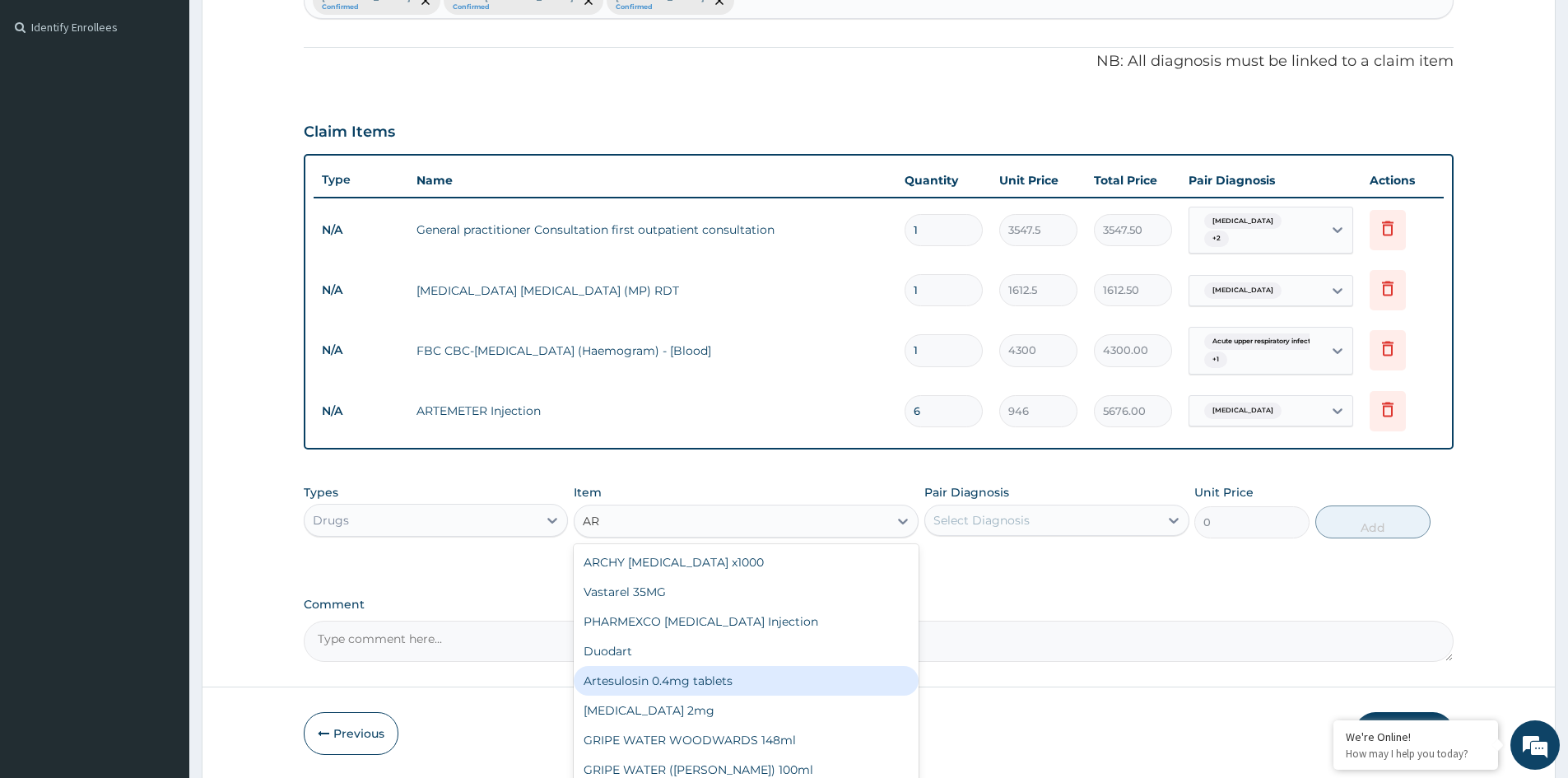
type input "A"
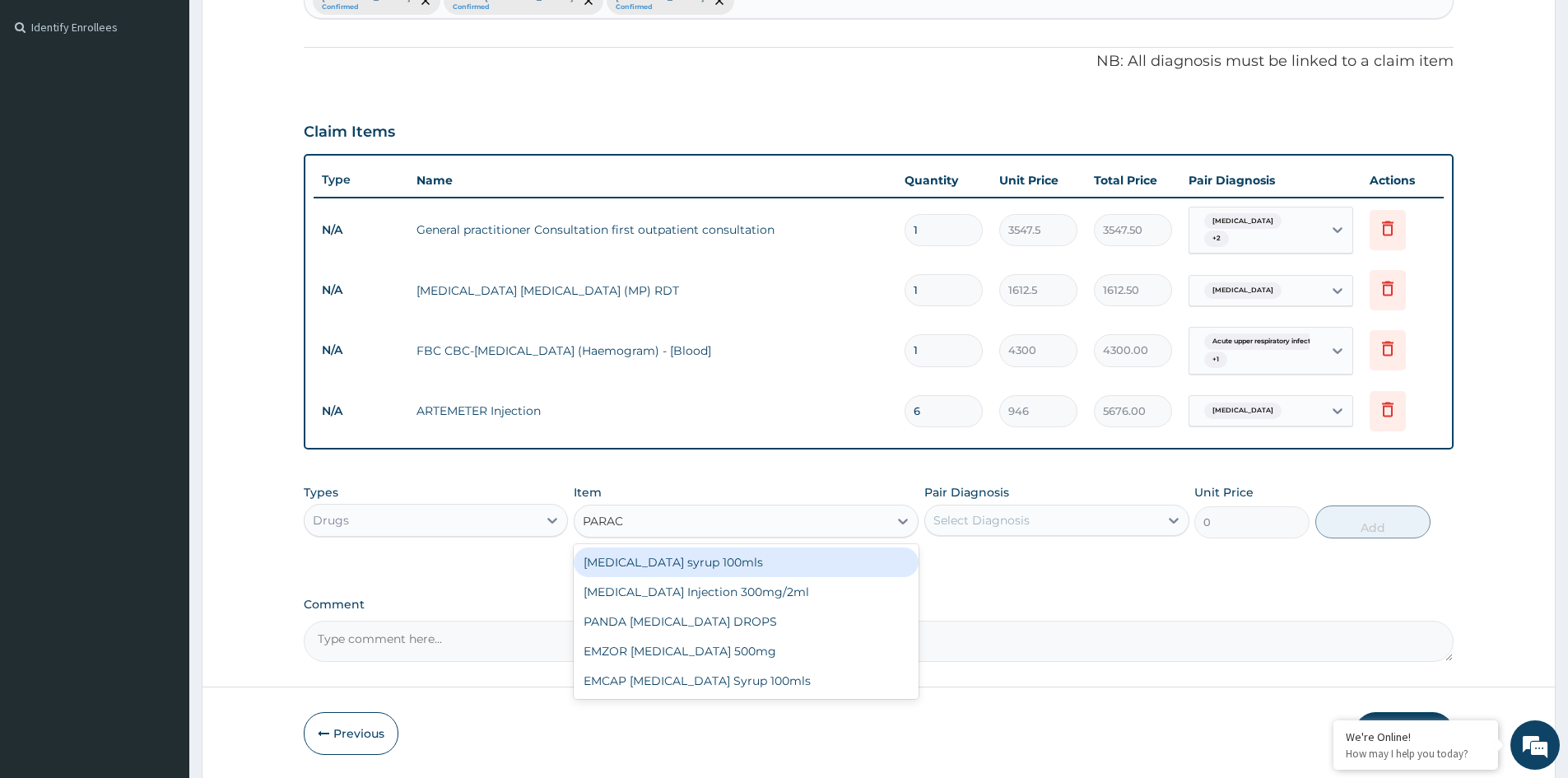
type input "PARACE"
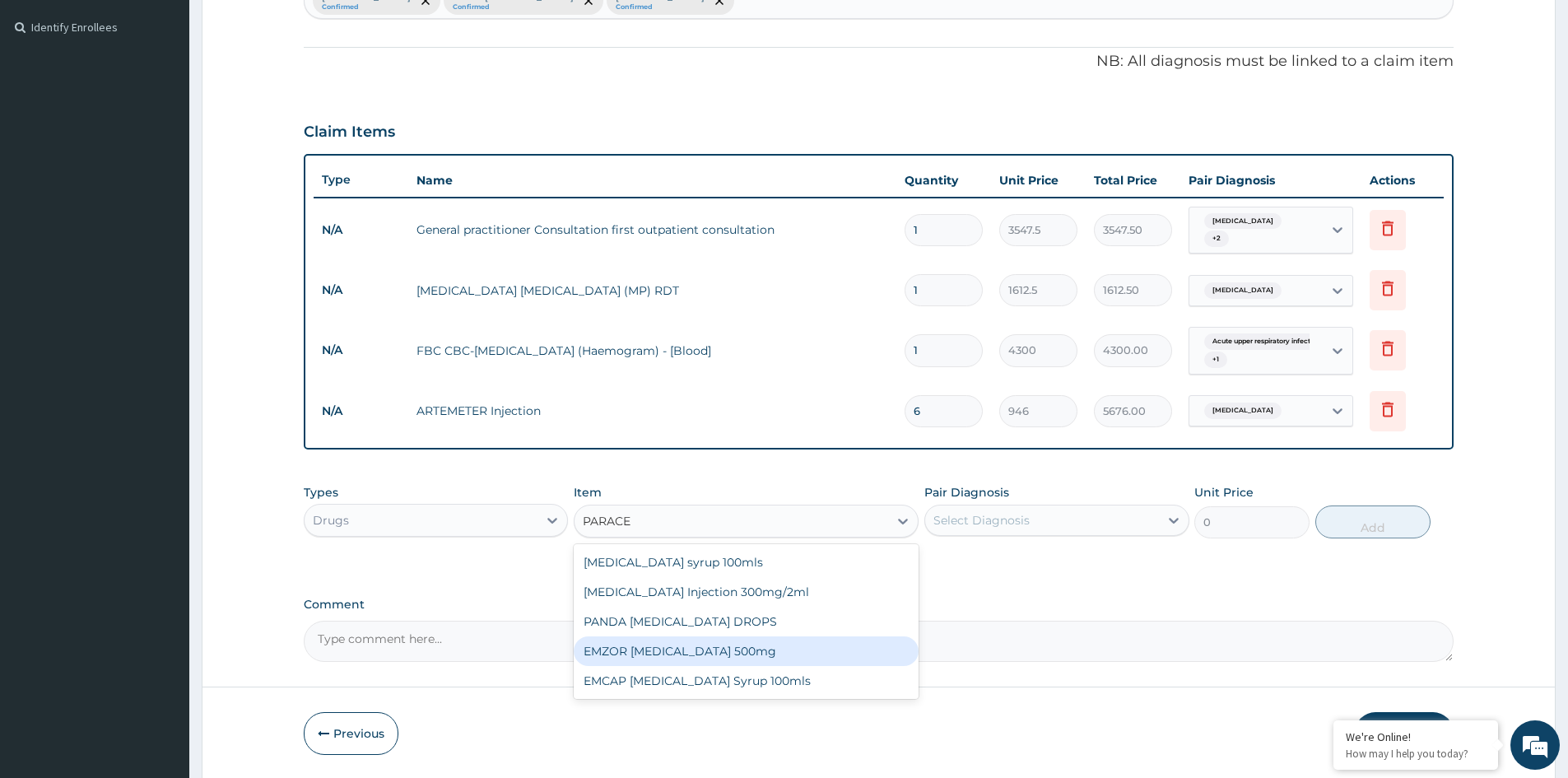
drag, startPoint x: 752, startPoint y: 646, endPoint x: 933, endPoint y: 574, distance: 194.8
click at [753, 646] on div "EMZOR PARACETAMOL 500mg" at bounding box center [746, 651] width 345 height 30
type input "23.65"
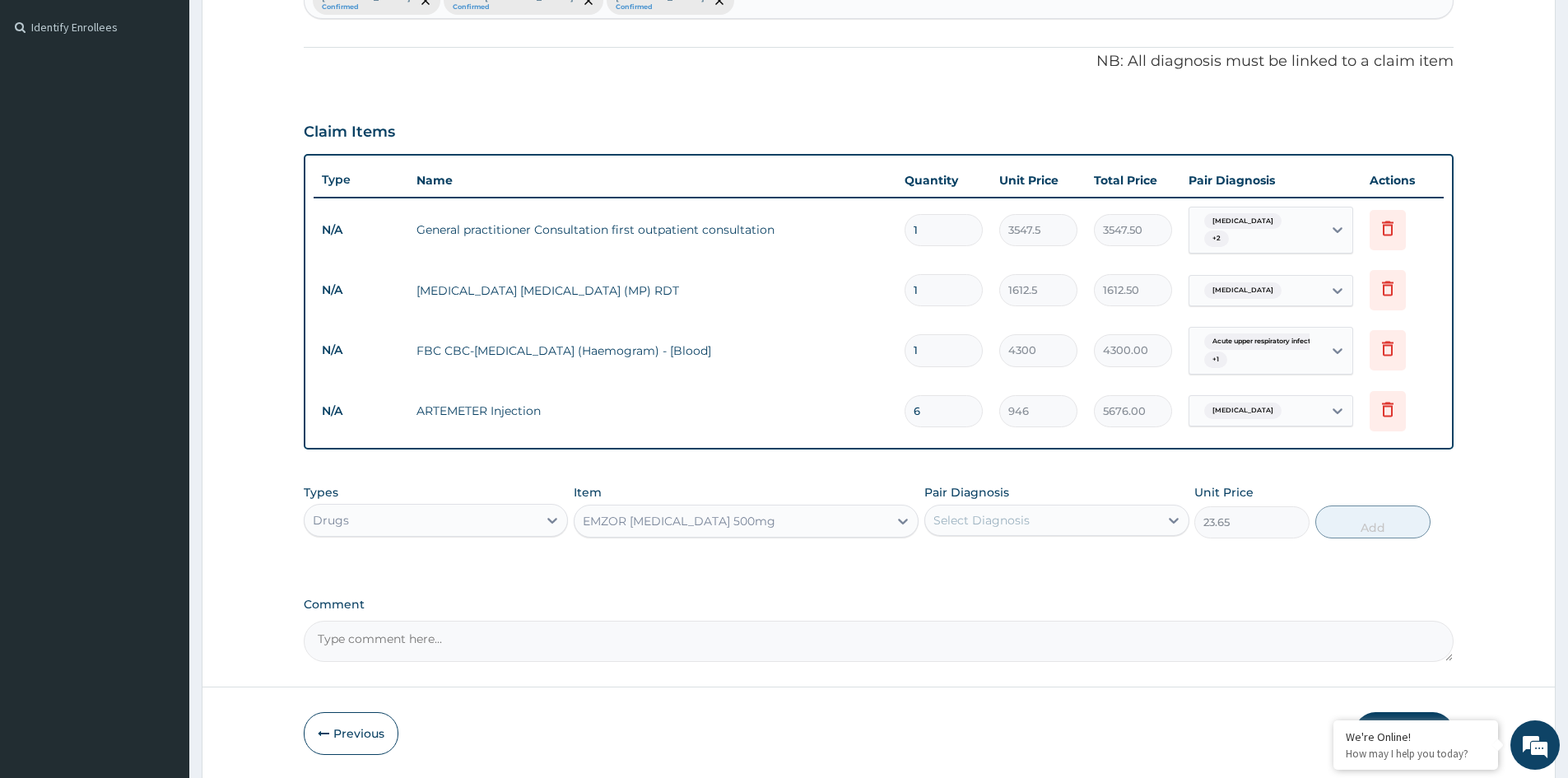
click at [979, 519] on div "Select Diagnosis" at bounding box center [982, 520] width 96 height 16
drag, startPoint x: 971, startPoint y: 557, endPoint x: 1207, endPoint y: 544, distance: 236.4
click at [972, 557] on label "Falciparum malaria" at bounding box center [1002, 560] width 102 height 16
checkbox input "true"
click at [1359, 524] on button "Add" at bounding box center [1373, 522] width 116 height 33
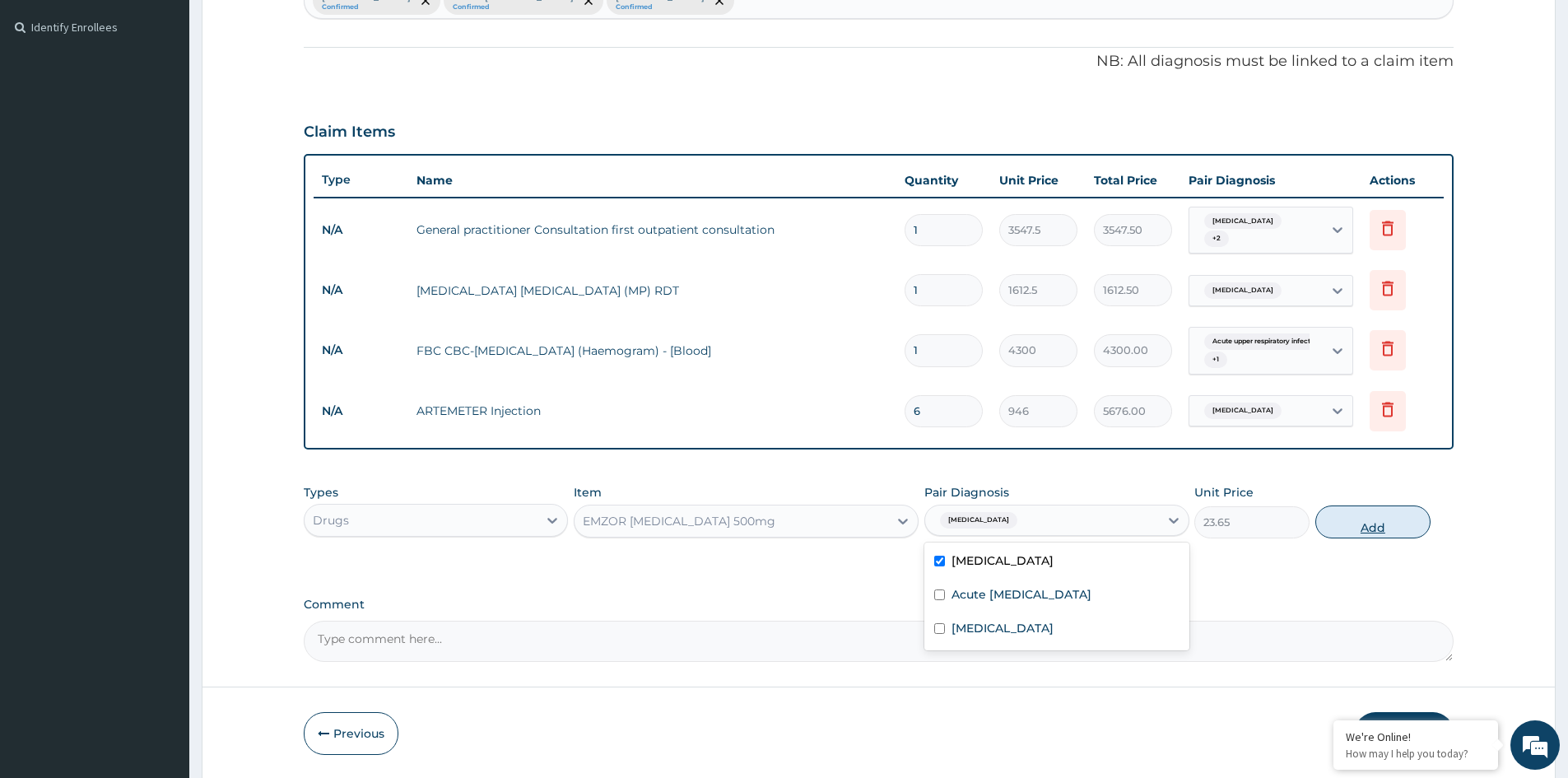
type input "0"
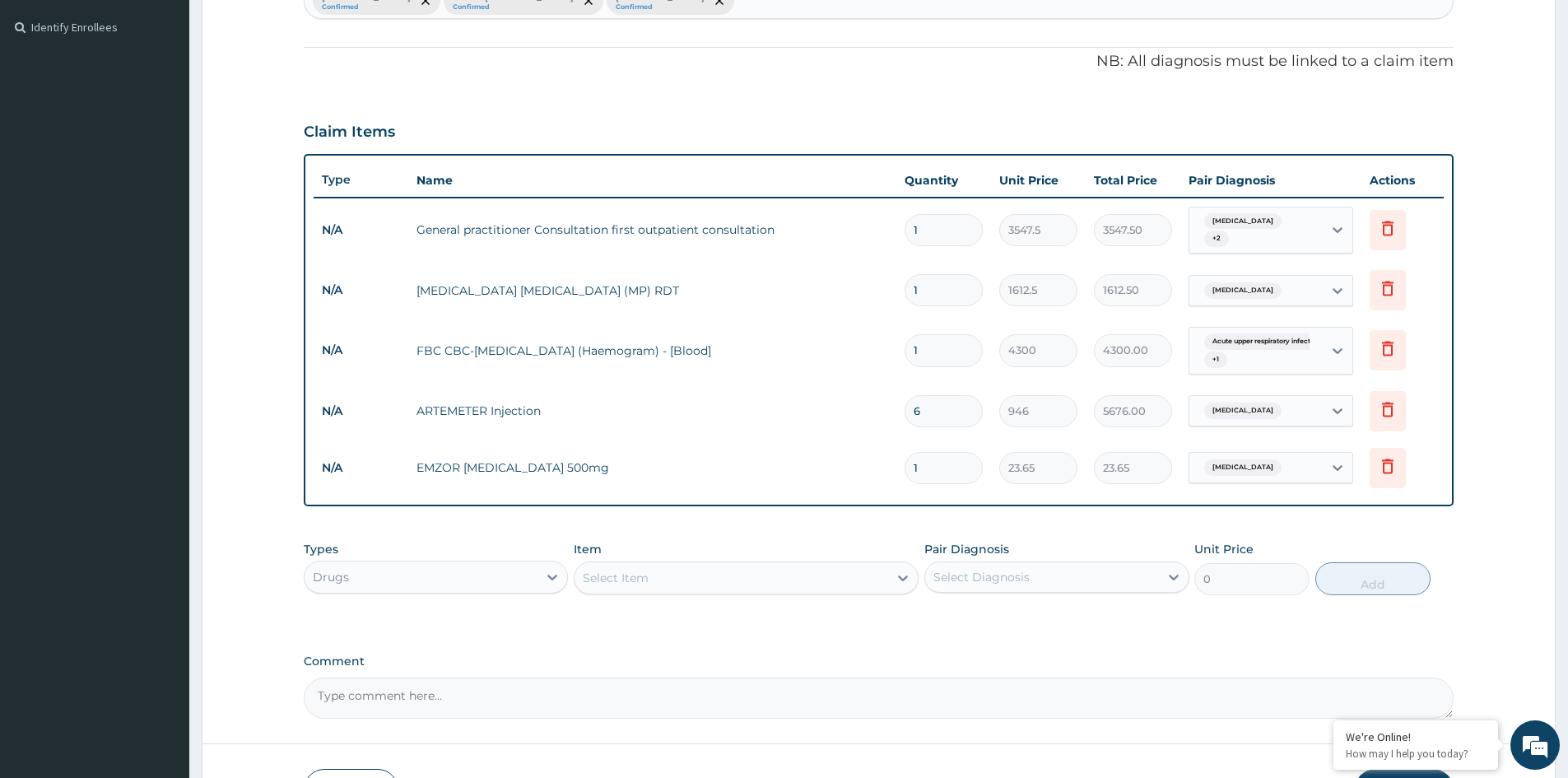
type input "18"
type input "425.70"
type input "18"
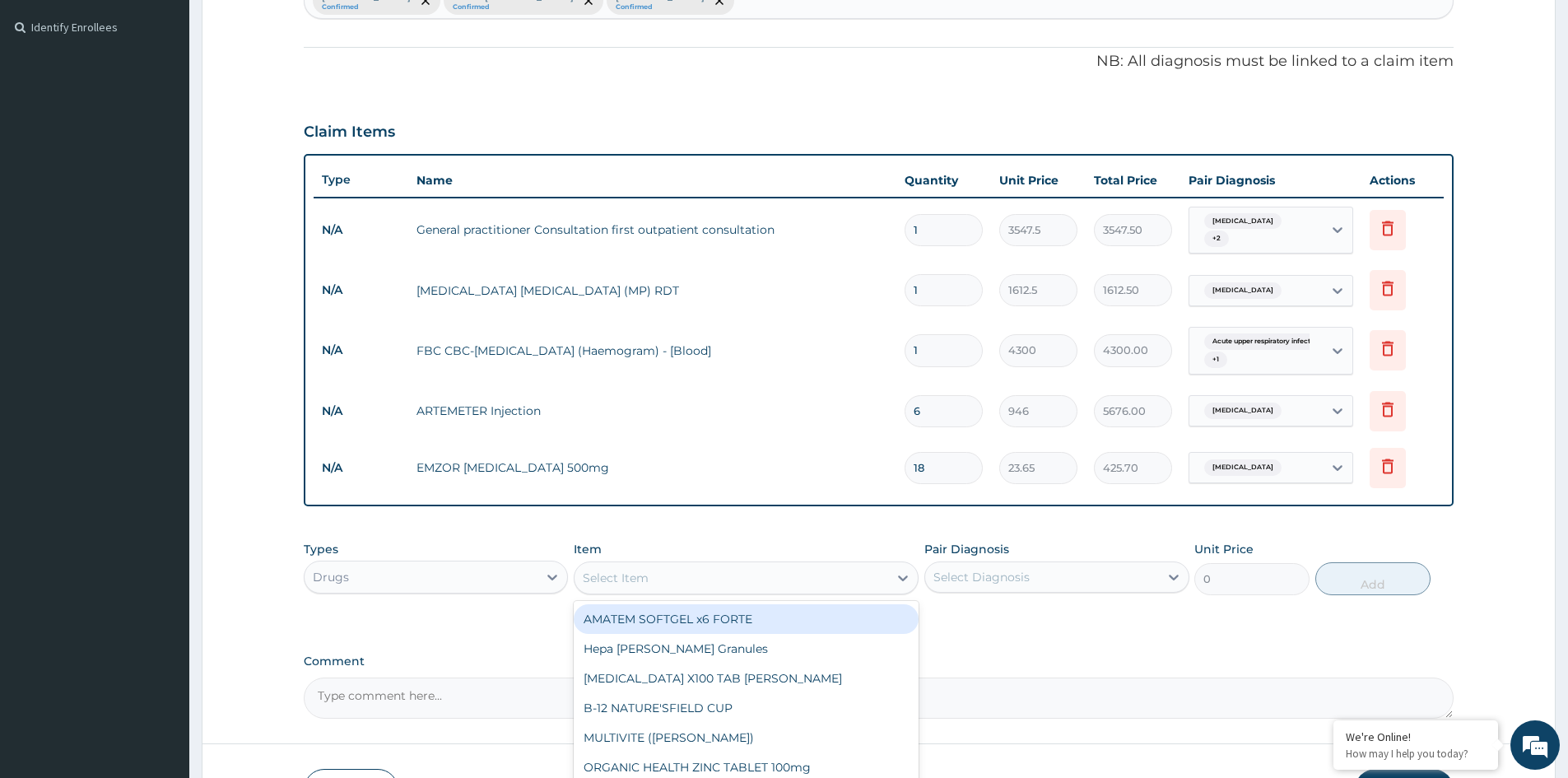
click at [653, 568] on div "Select Item" at bounding box center [732, 578] width 314 height 27
type input "COUGH"
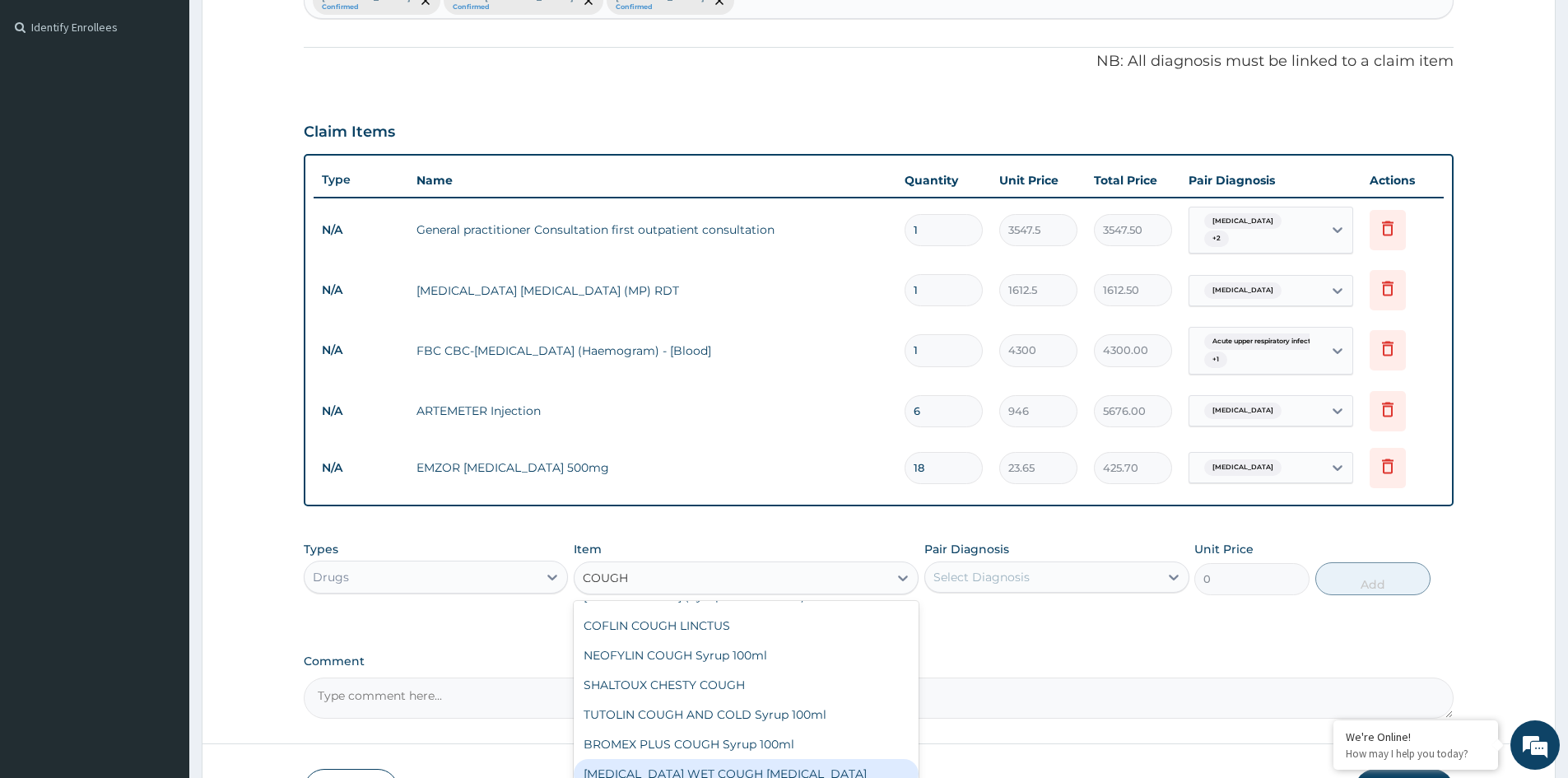
scroll to position [145, 0]
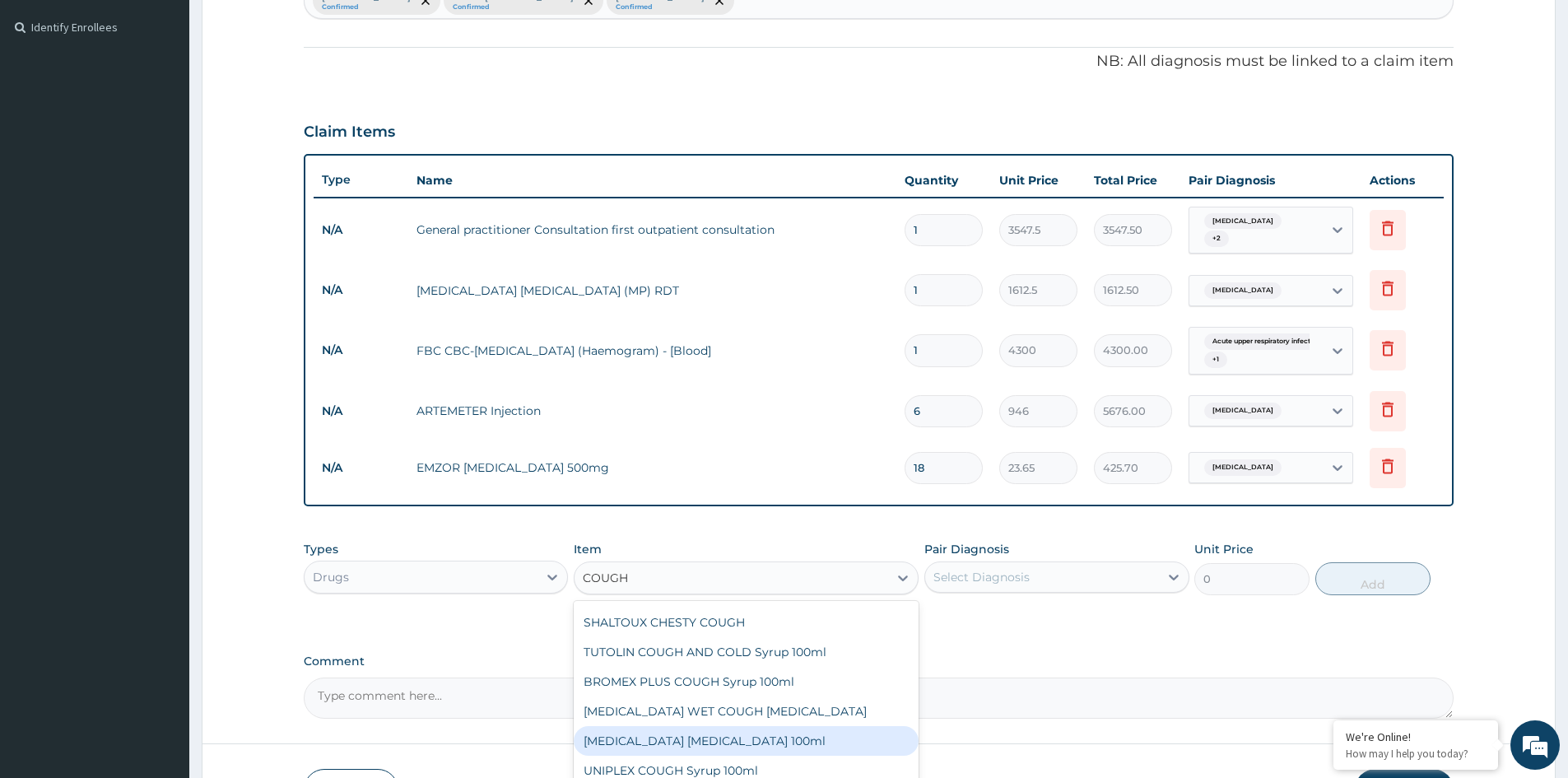
click at [715, 734] on div "BENYLIN DRY COUGH 100ml" at bounding box center [746, 741] width 345 height 30
type input "1773.75"
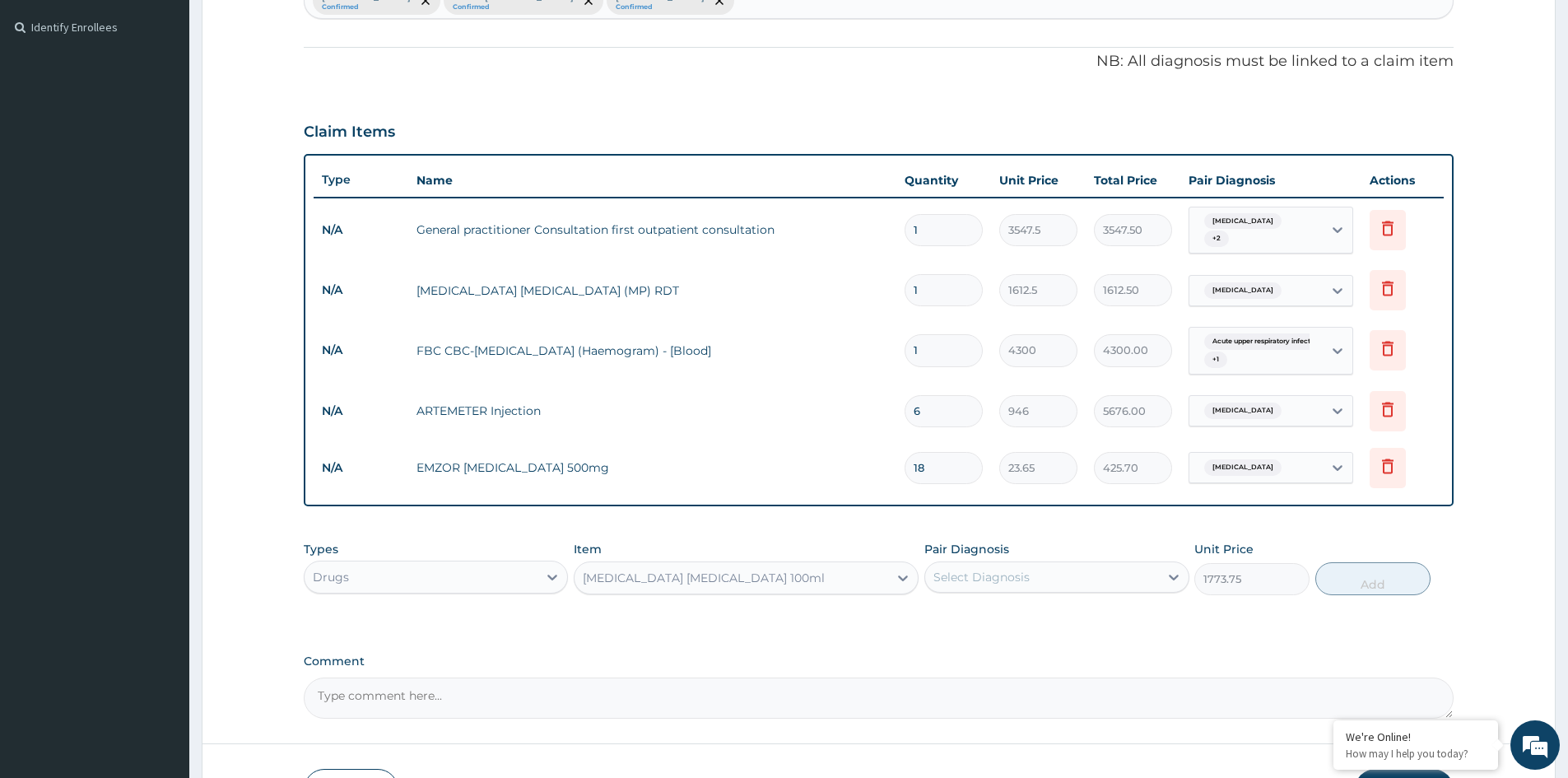
click at [1028, 569] on div "Select Diagnosis" at bounding box center [982, 577] width 96 height 16
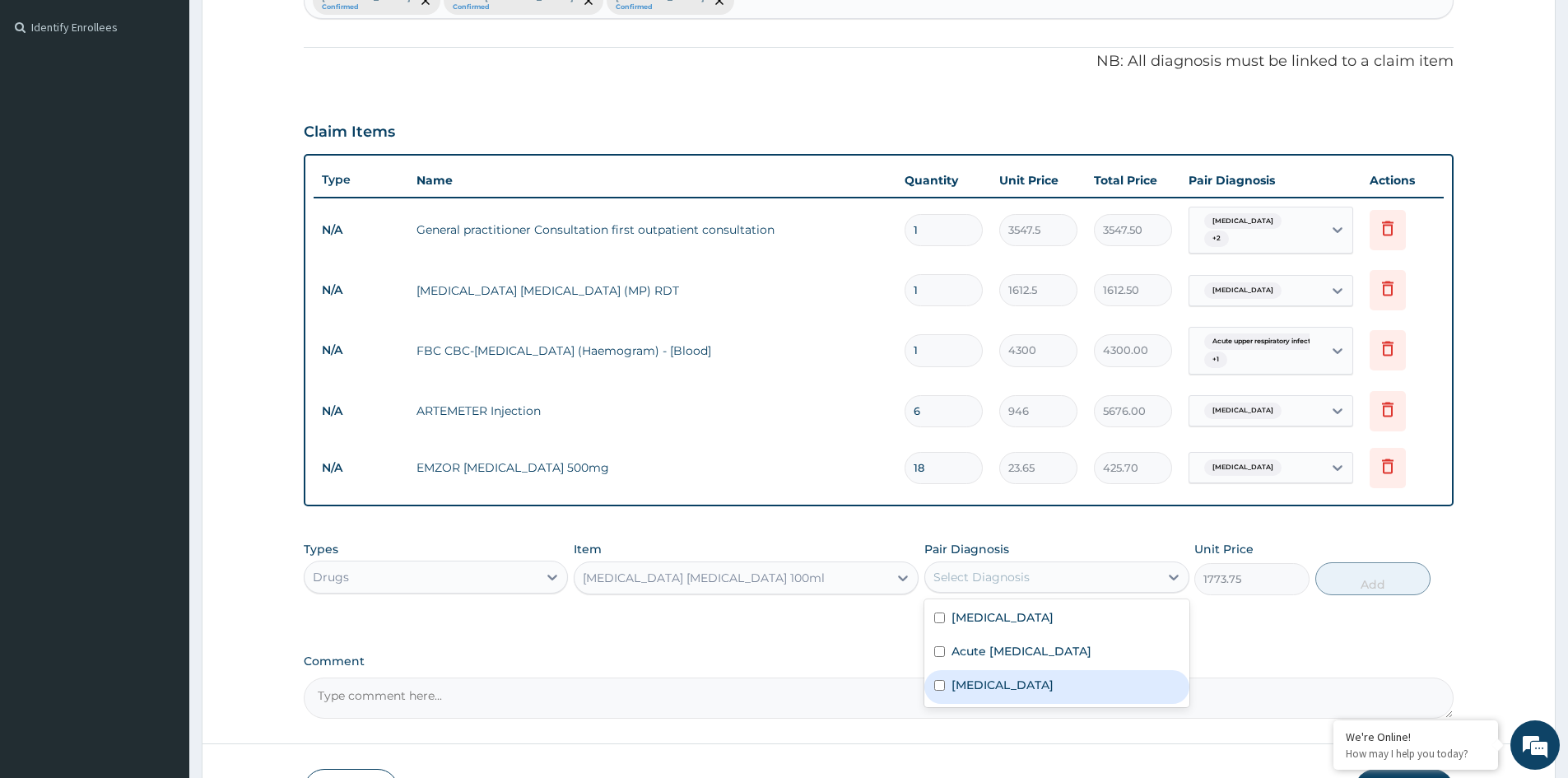
click at [992, 679] on label "Allergic rhinitis" at bounding box center [1002, 685] width 102 height 16
checkbox input "true"
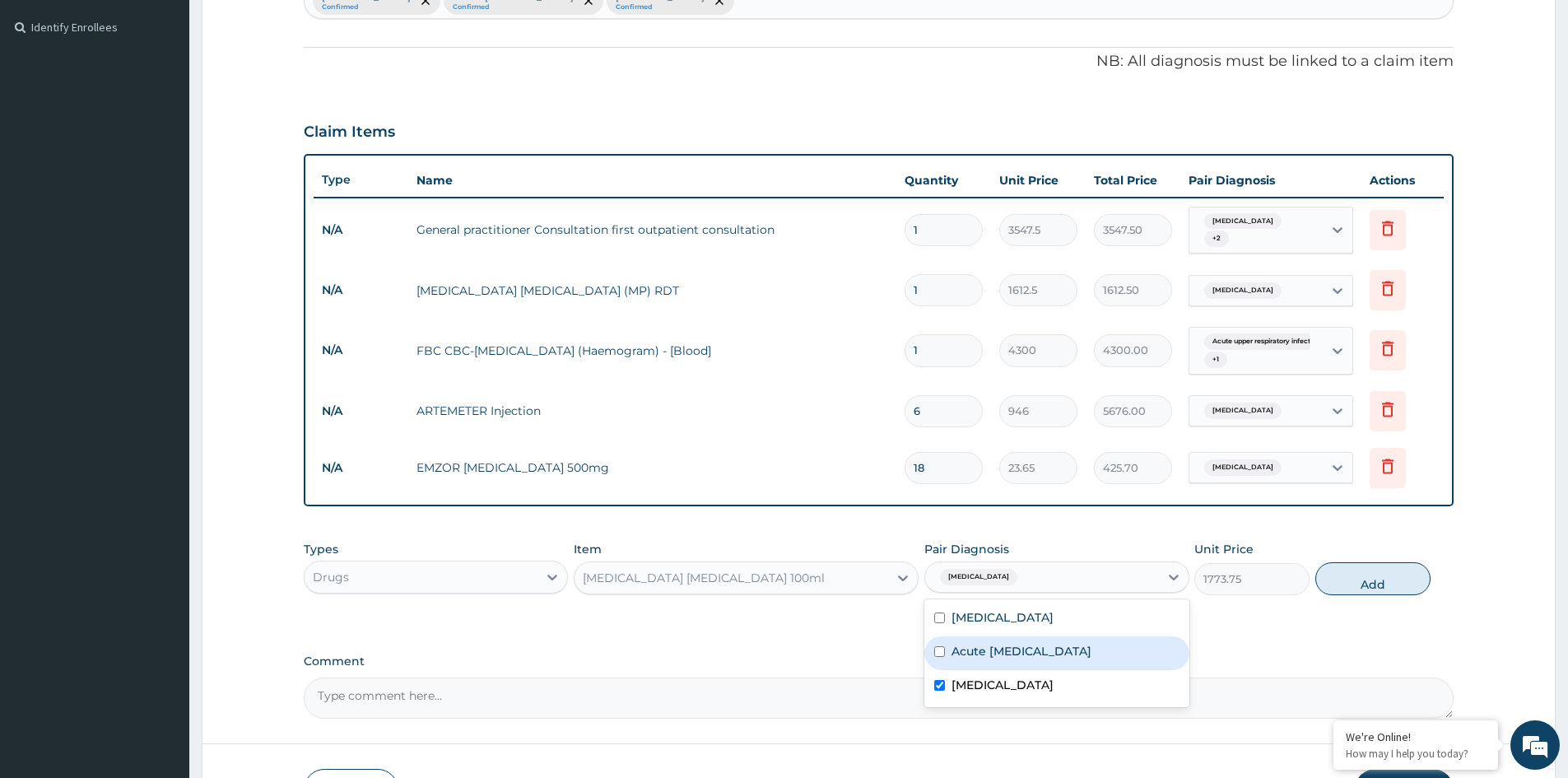
click at [1020, 649] on label "Acute upper respiratory infection" at bounding box center [1021, 650] width 140 height 16
checkbox input "true"
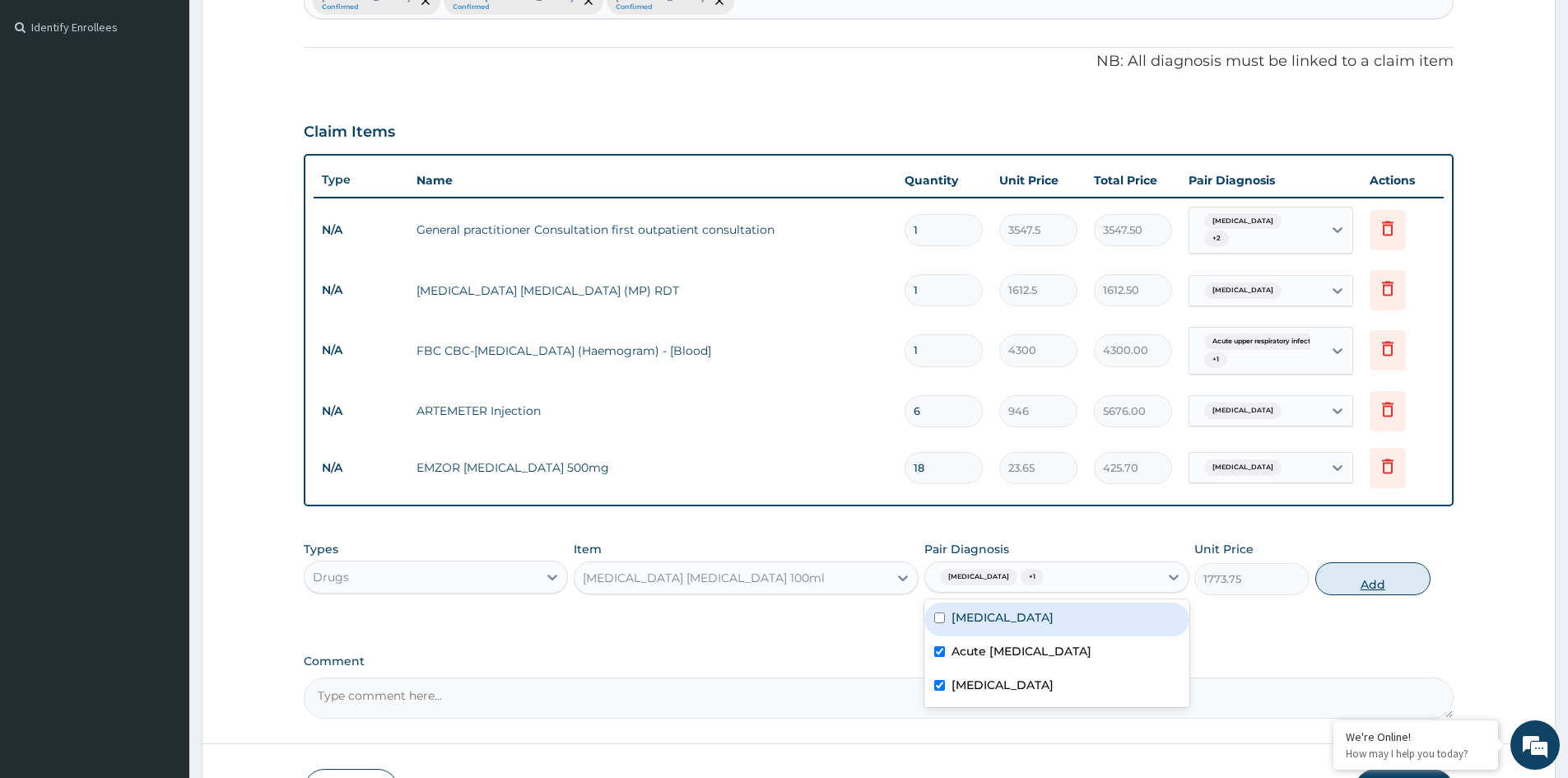
click at [1357, 579] on button "Add" at bounding box center [1373, 578] width 116 height 33
type input "0"
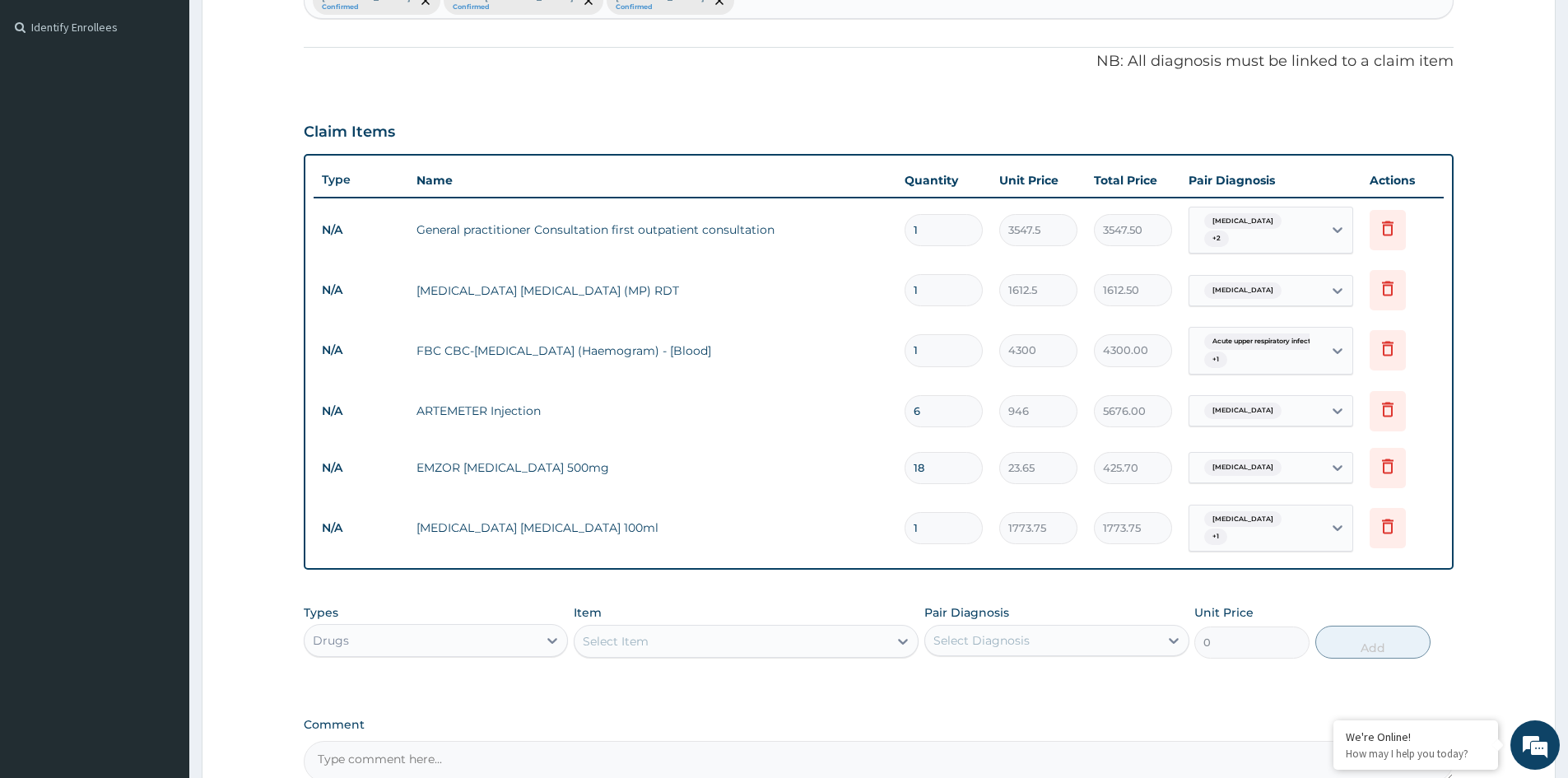
scroll to position [524, 0]
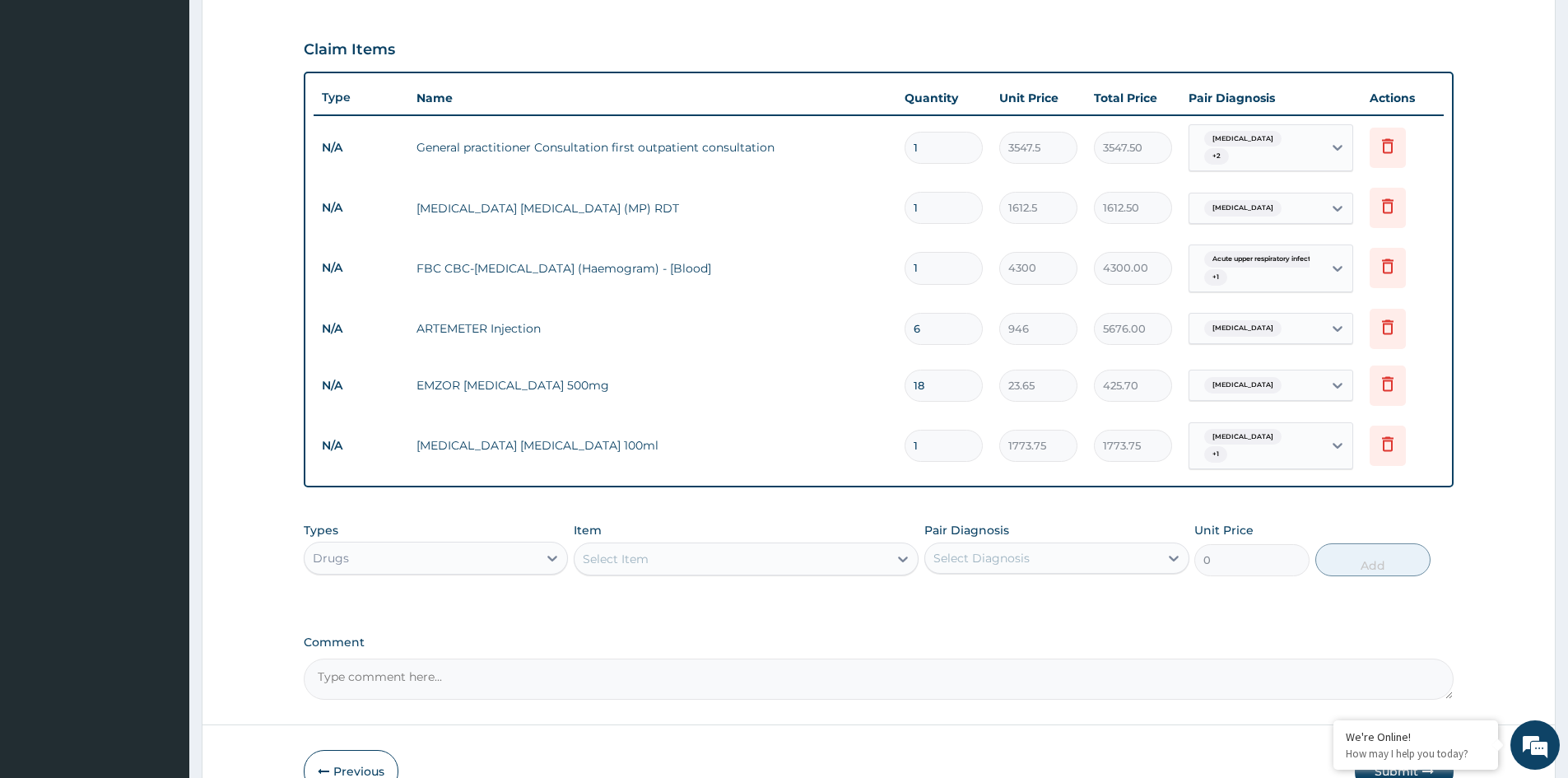
click at [698, 560] on div "Select Item" at bounding box center [732, 559] width 314 height 27
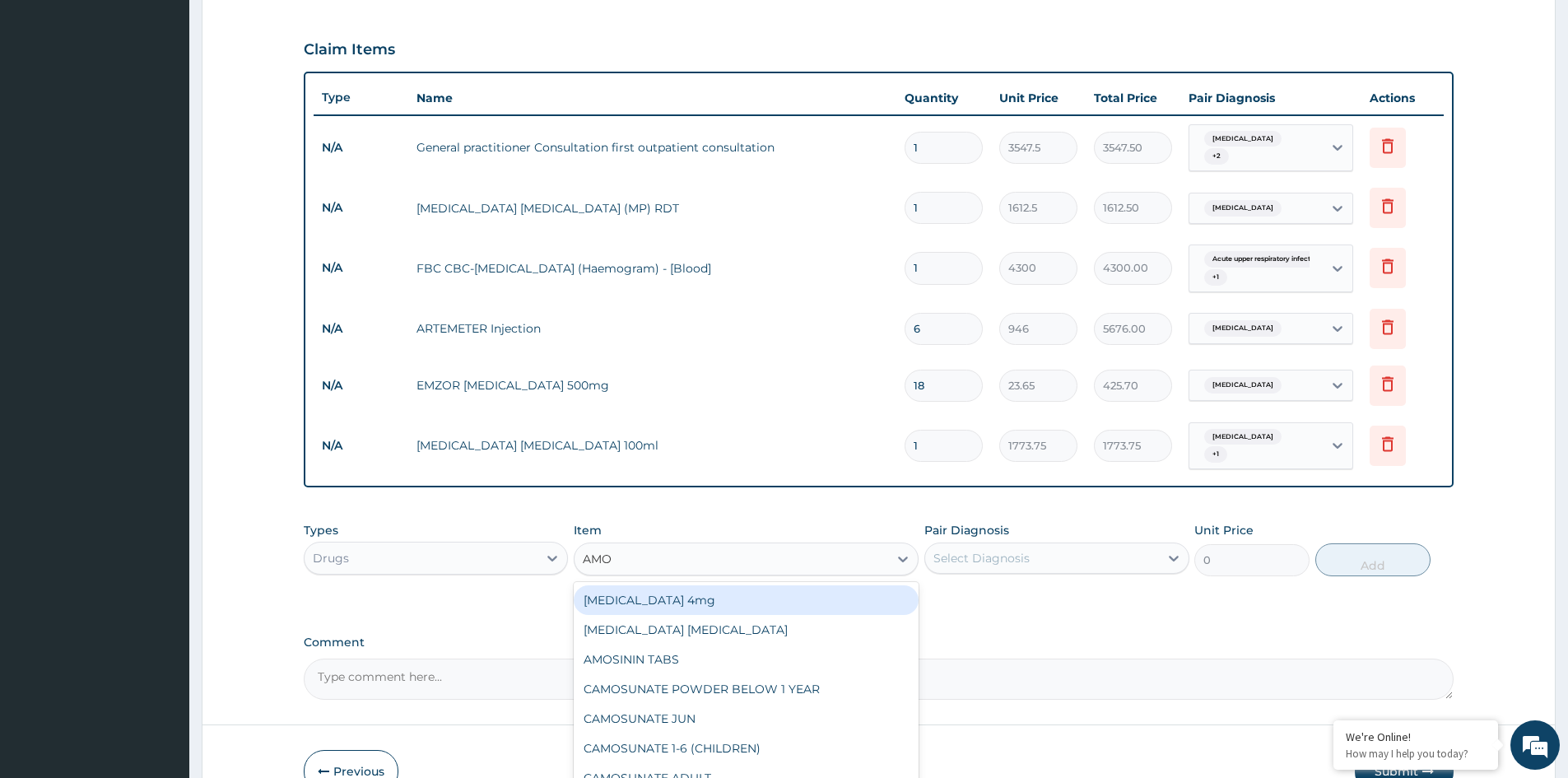
type input "AMOX"
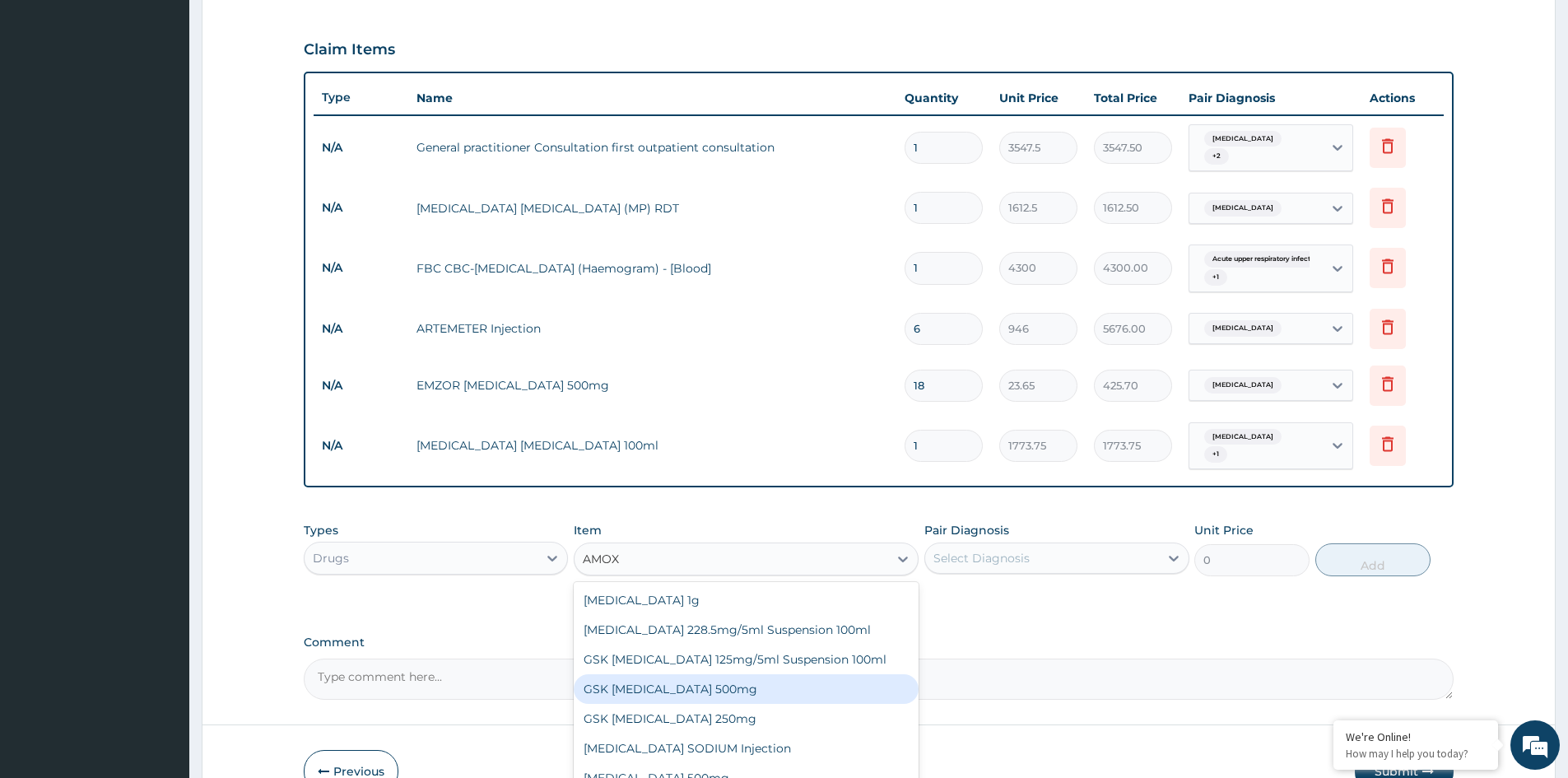
click at [696, 684] on div "GSK AMOXIL 500mg" at bounding box center [746, 689] width 345 height 30
type input "59.125"
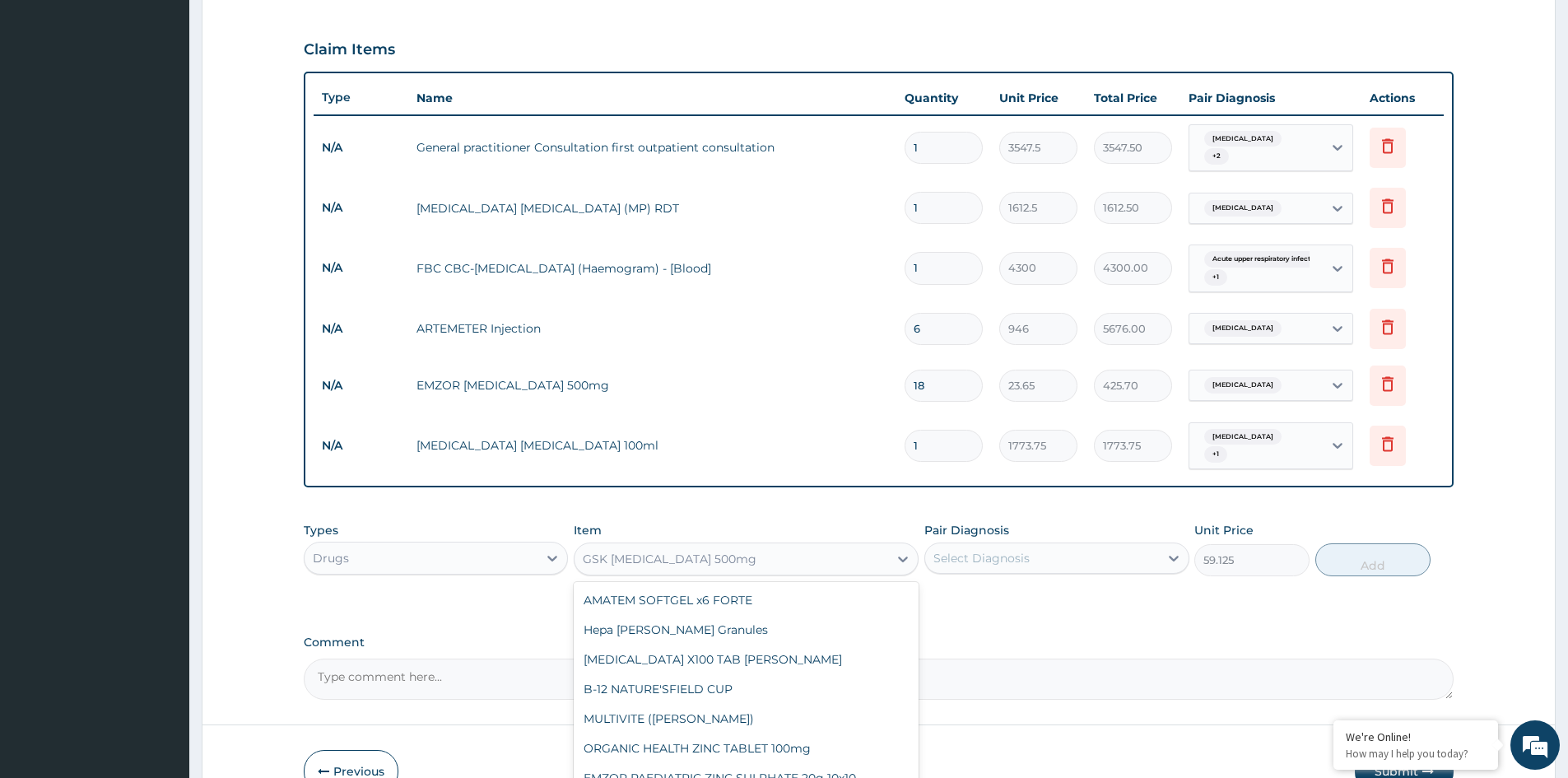
click at [769, 557] on div "GSK AMOXIL 500mg" at bounding box center [732, 559] width 314 height 27
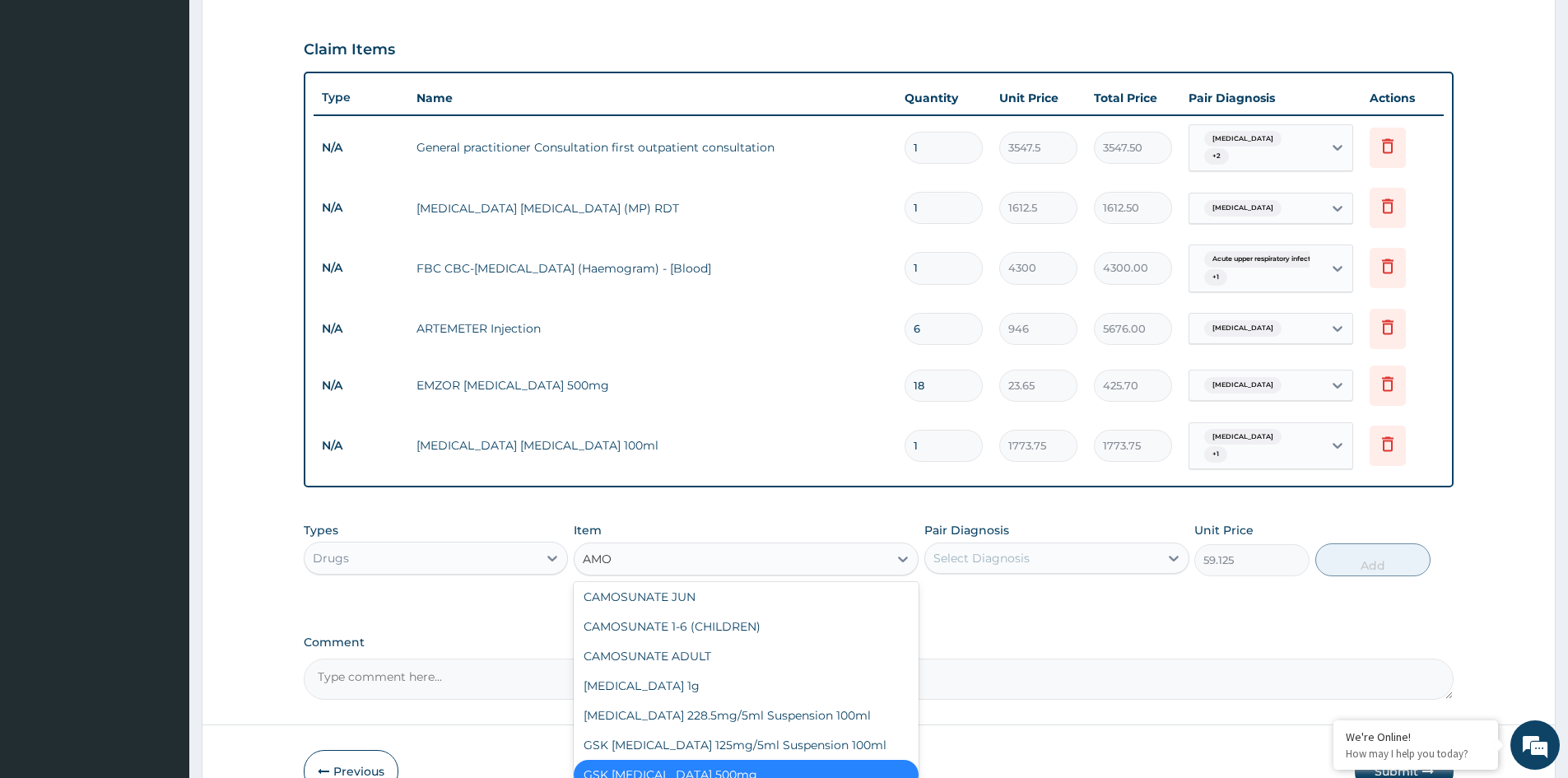
type input "AMOX"
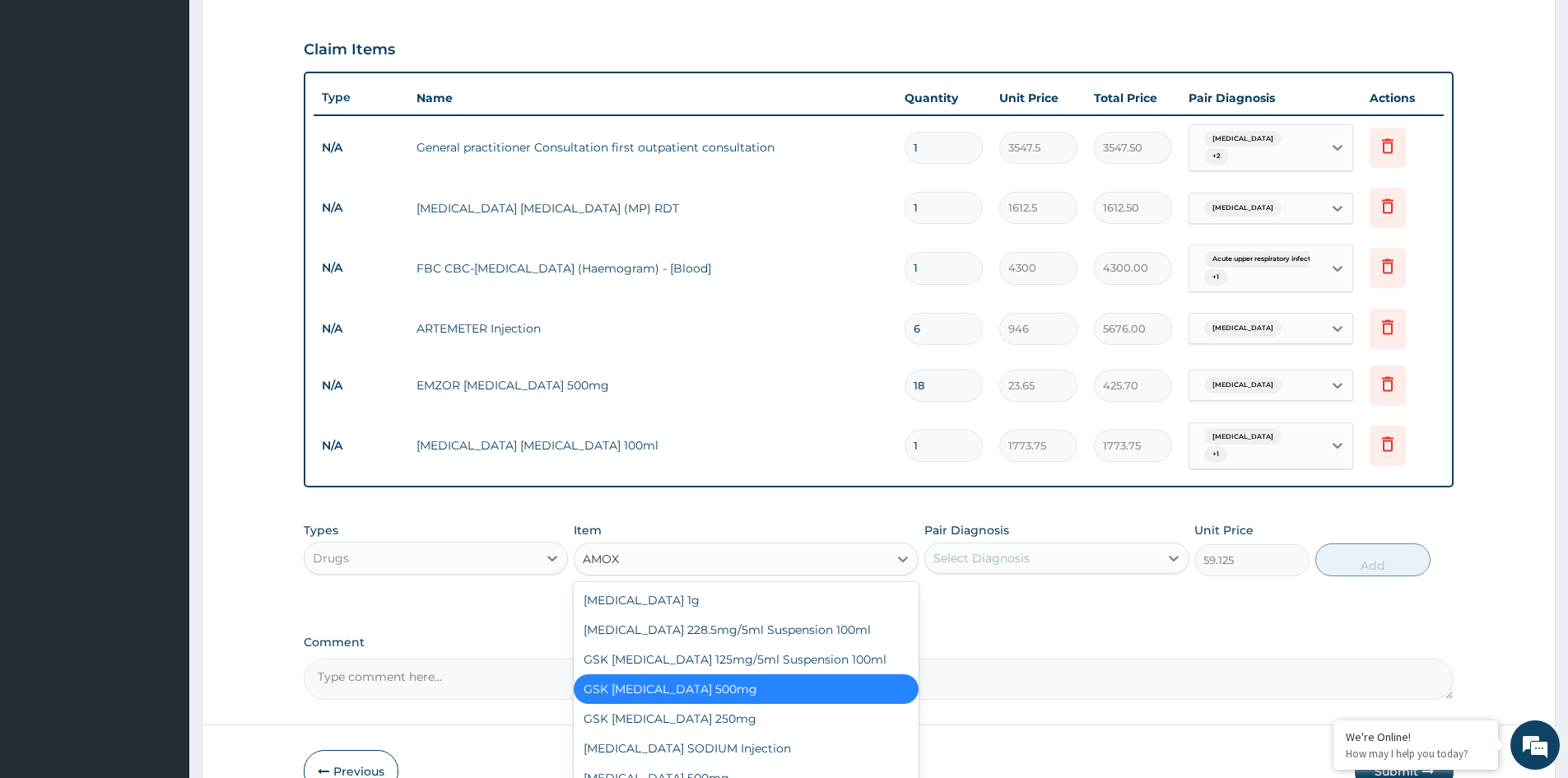
scroll to position [0, 0]
click at [679, 769] on div "AMOXICILLIN 500mg" at bounding box center [746, 778] width 345 height 30
type input "70.95"
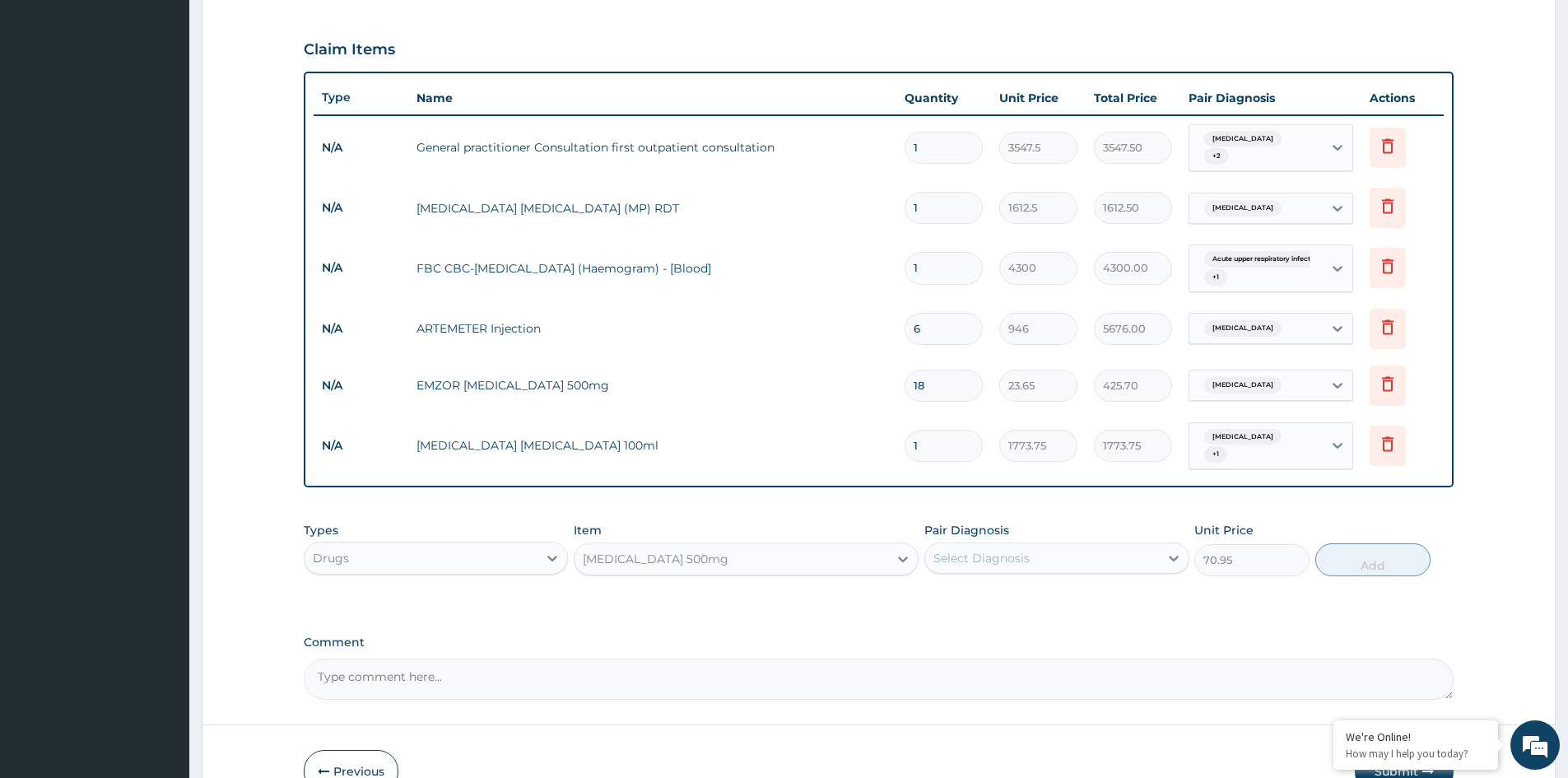
click at [1024, 552] on div "Select Diagnosis" at bounding box center [982, 558] width 96 height 16
click at [975, 632] on label "Acute upper respiratory infection" at bounding box center [1021, 631] width 140 height 16
checkbox input "true"
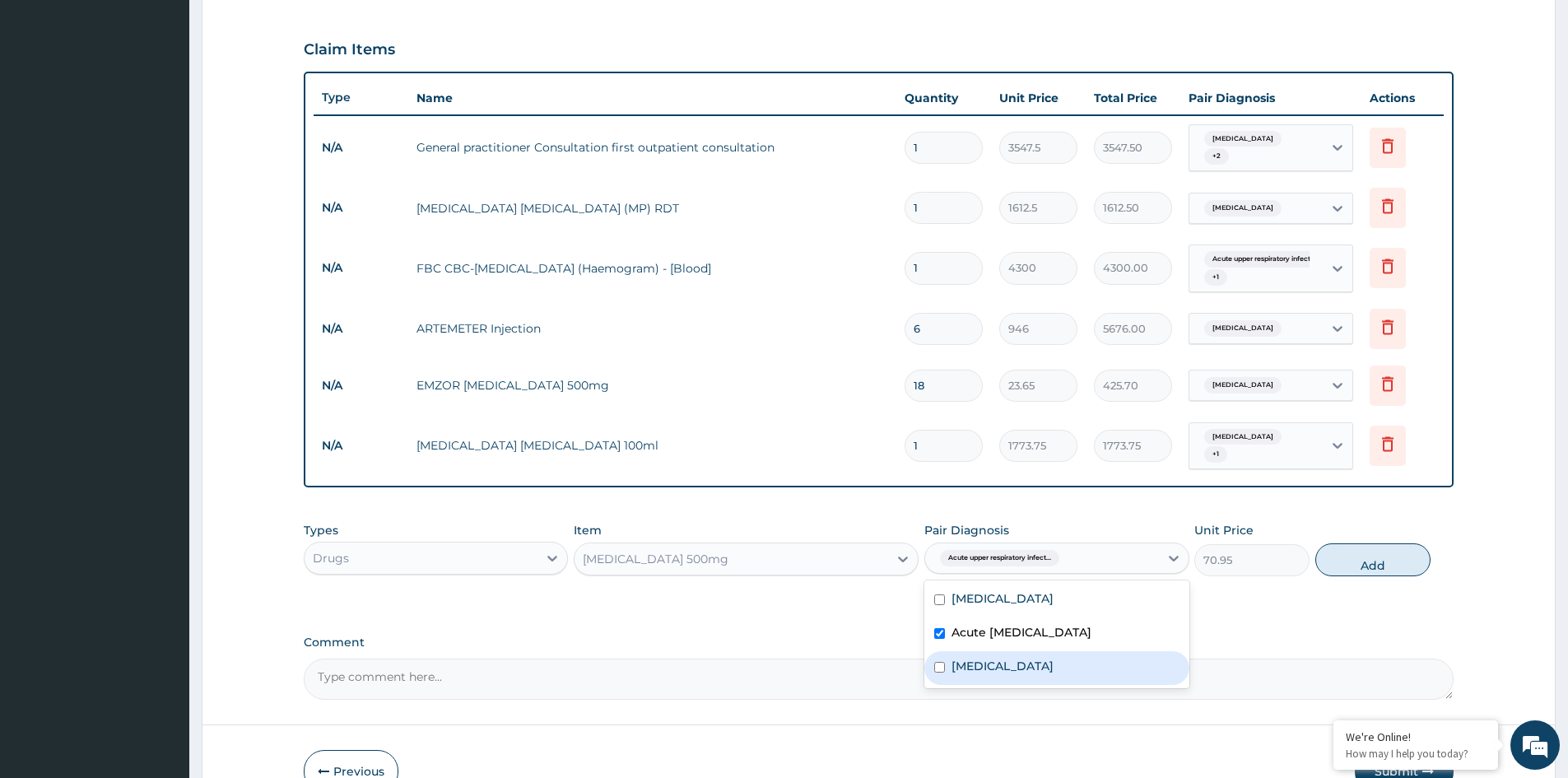
drag, startPoint x: 988, startPoint y: 656, endPoint x: 1182, endPoint y: 619, distance: 197.5
click at [990, 658] on label "Allergic rhinitis" at bounding box center [1002, 666] width 102 height 16
checkbox input "true"
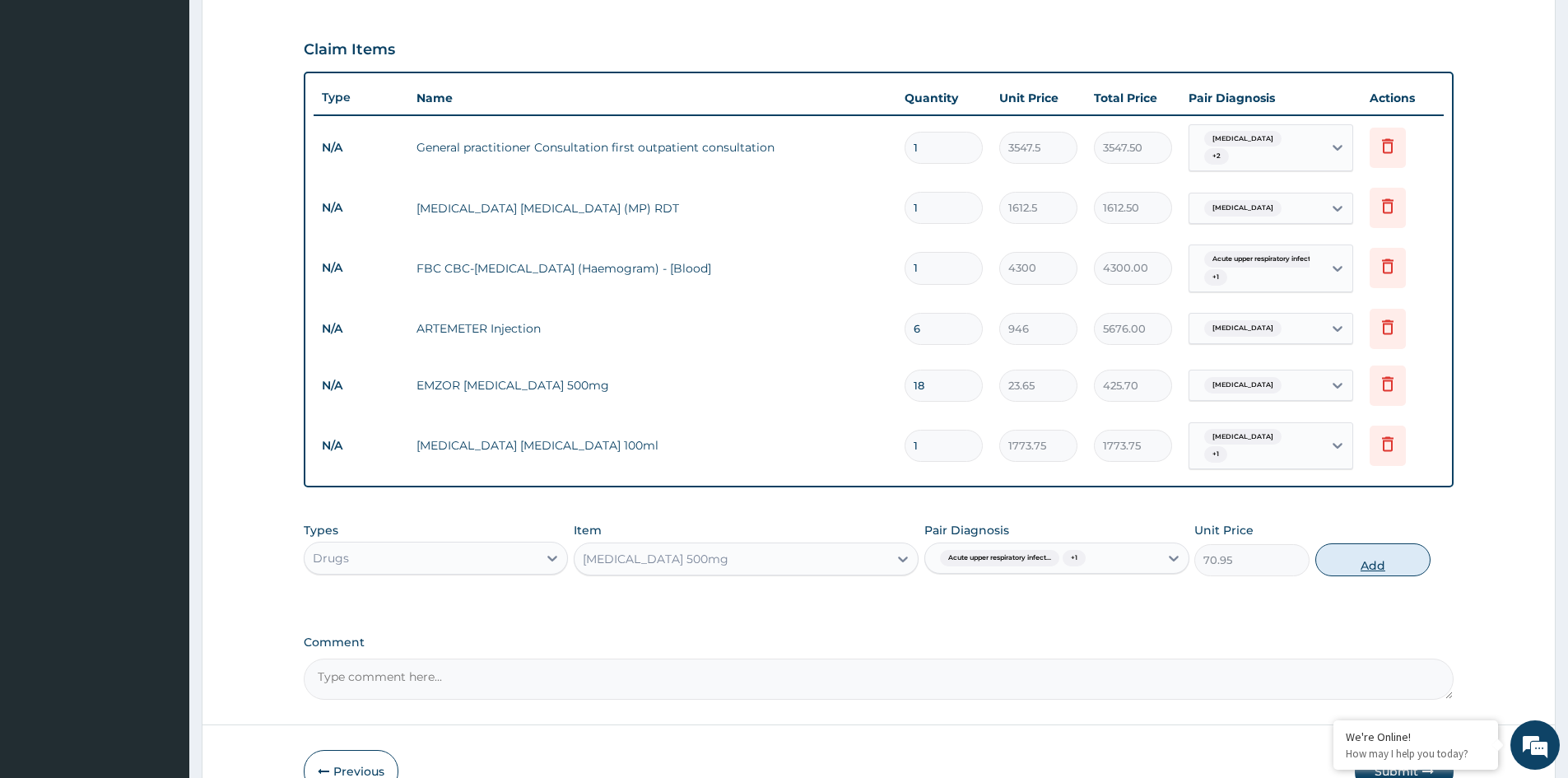
click at [1381, 558] on button "Add" at bounding box center [1373, 560] width 116 height 33
type input "0"
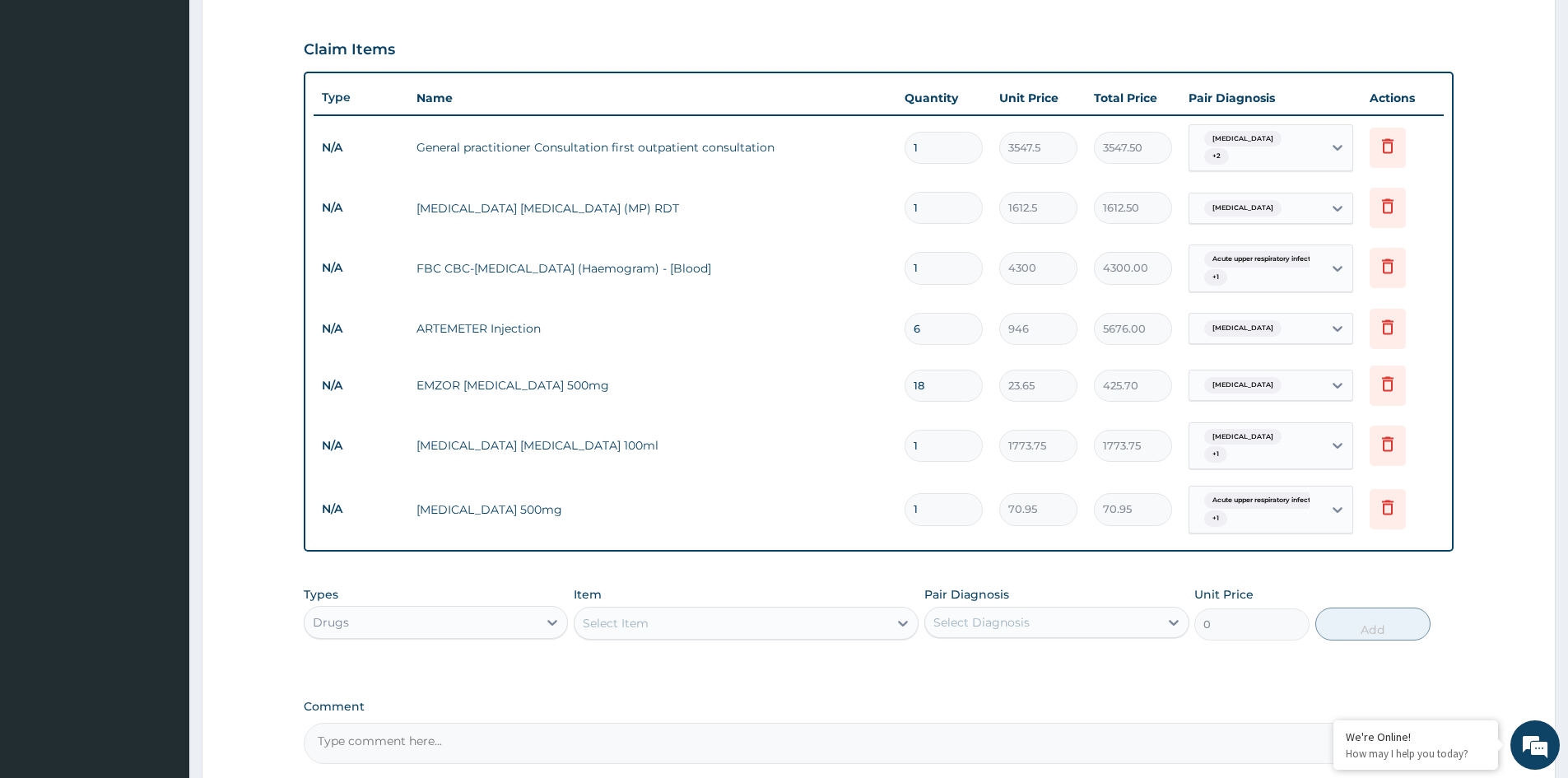
type input "0.00"
type input "2"
type input "141.90"
type input "21"
type input "1489.95"
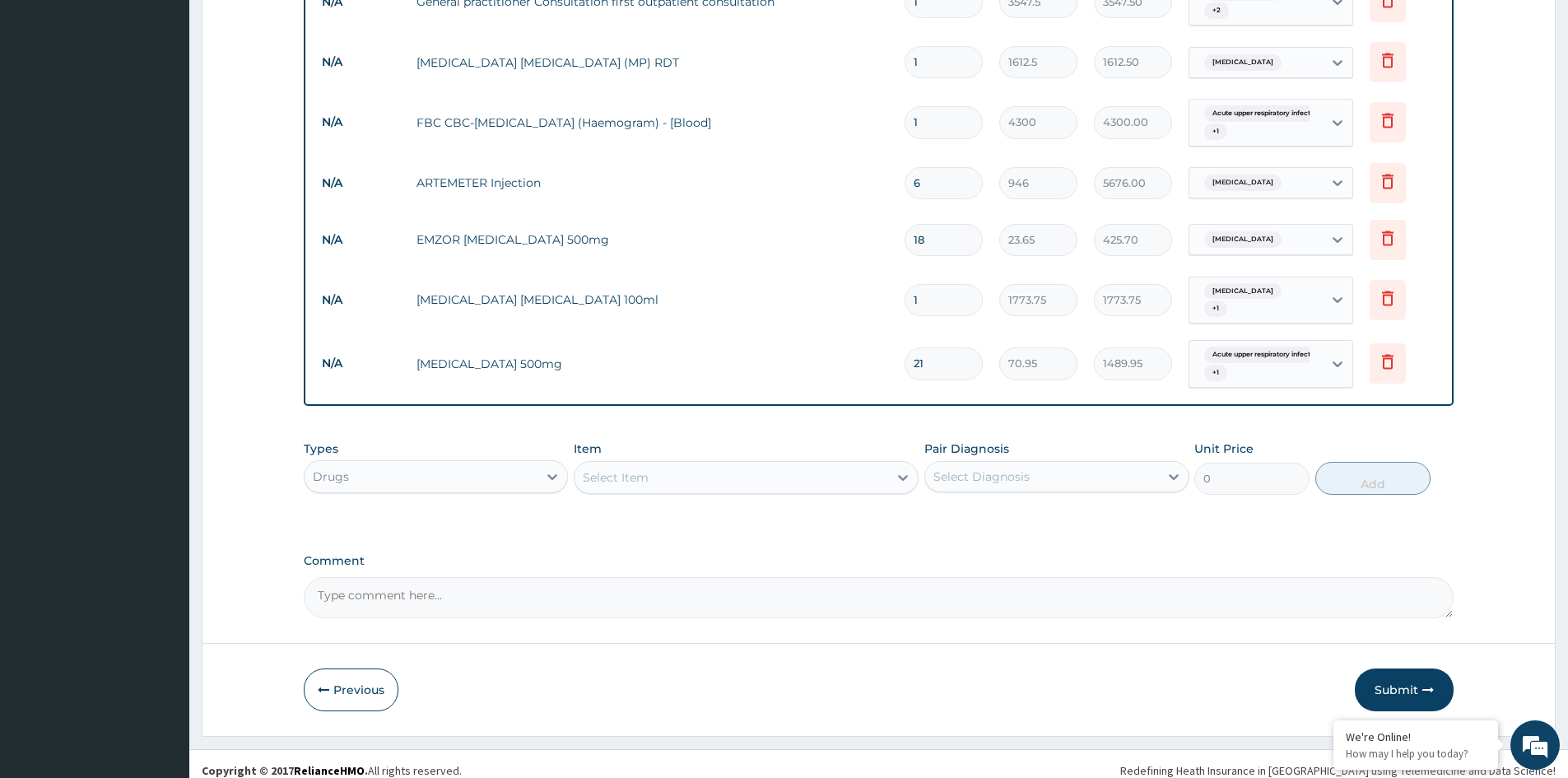
scroll to position [676, 0]
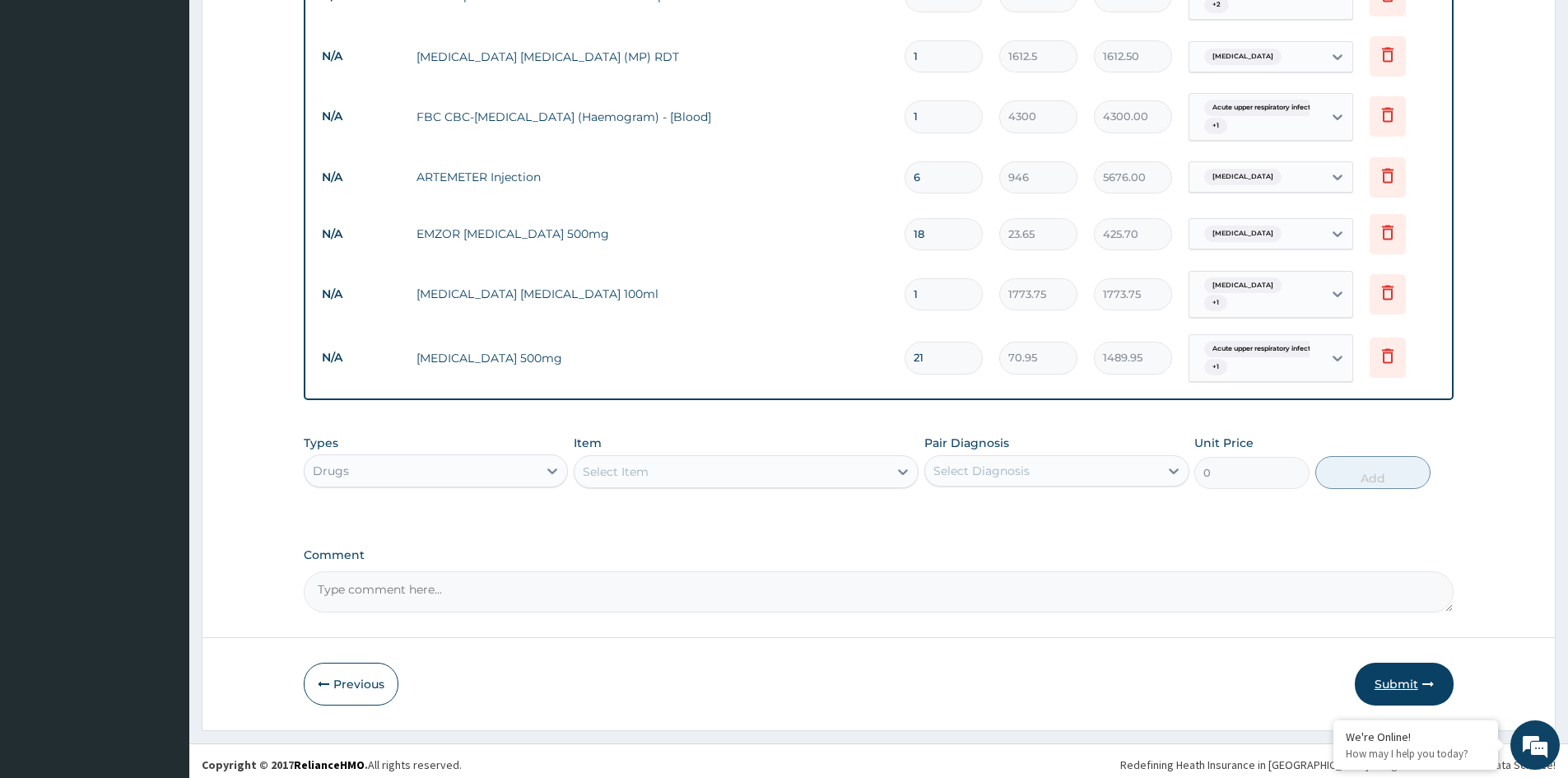
type input "21"
click at [1400, 673] on button "Submit" at bounding box center [1404, 685] width 99 height 43
